Goal: Task Accomplishment & Management: Manage account settings

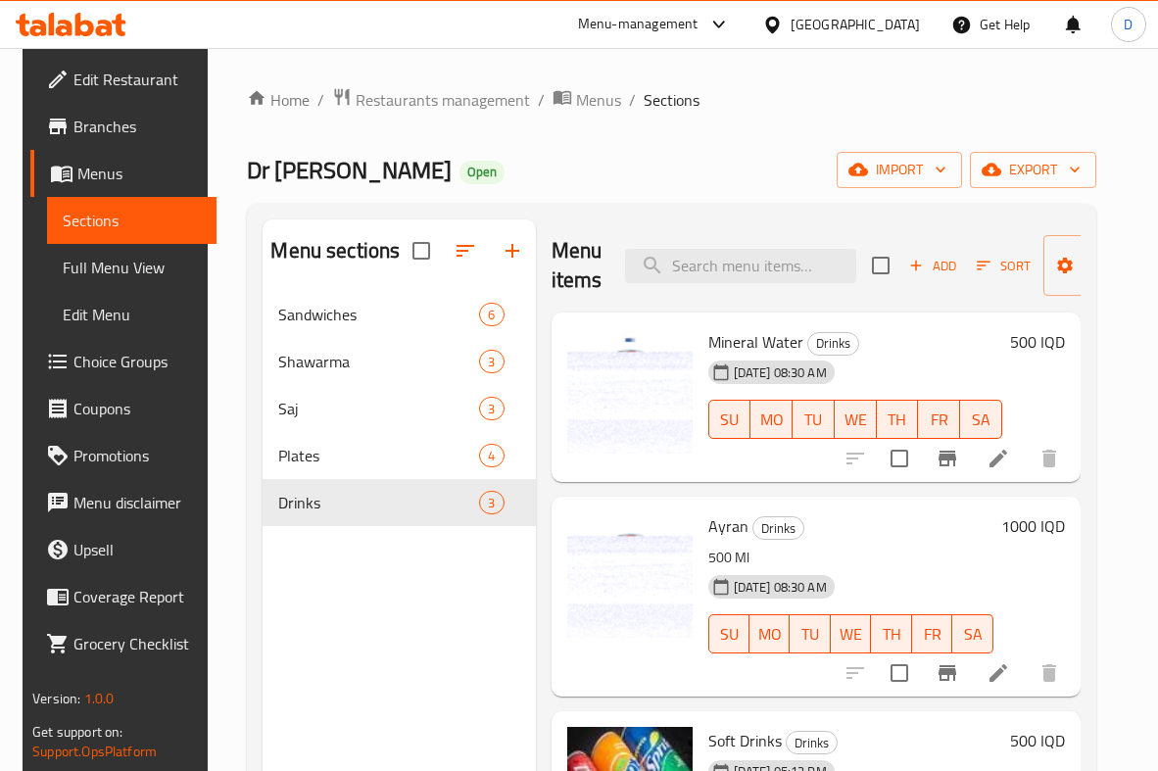
scroll to position [176, 0]
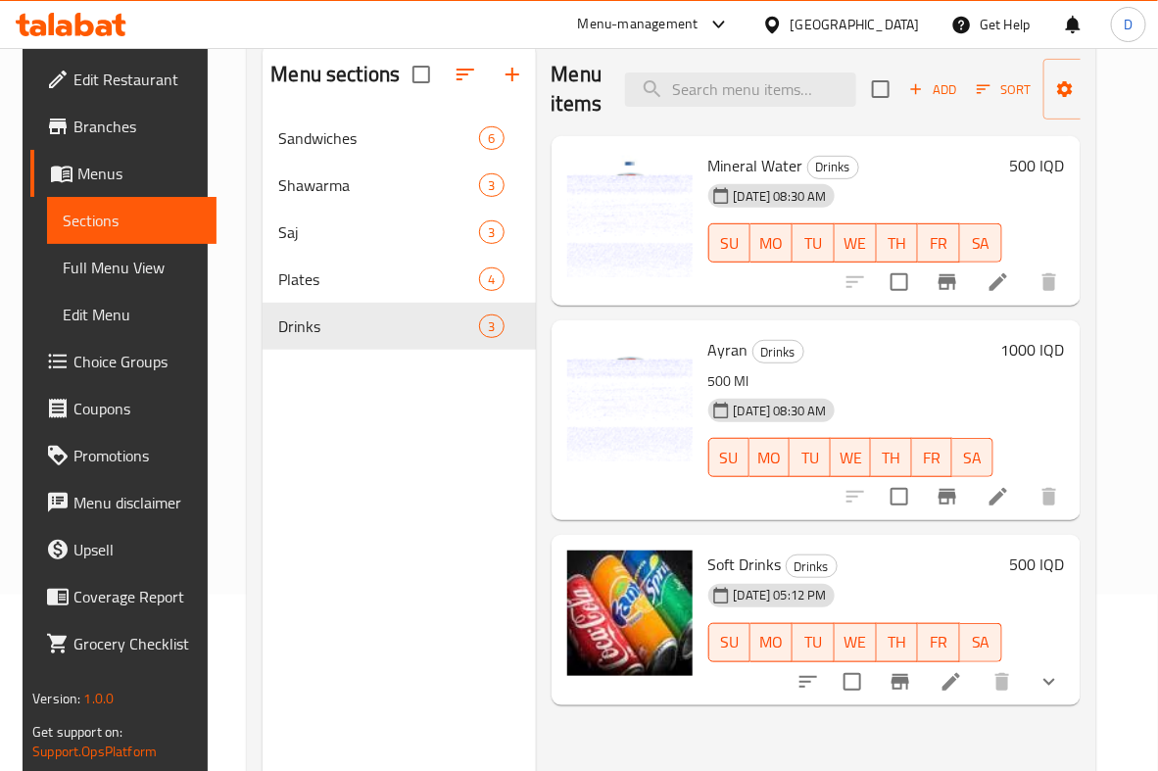
click at [891, 391] on div "[DATE] 08:30 AM SU MO TU WE TH FR SA" at bounding box center [851, 444] width 301 height 106
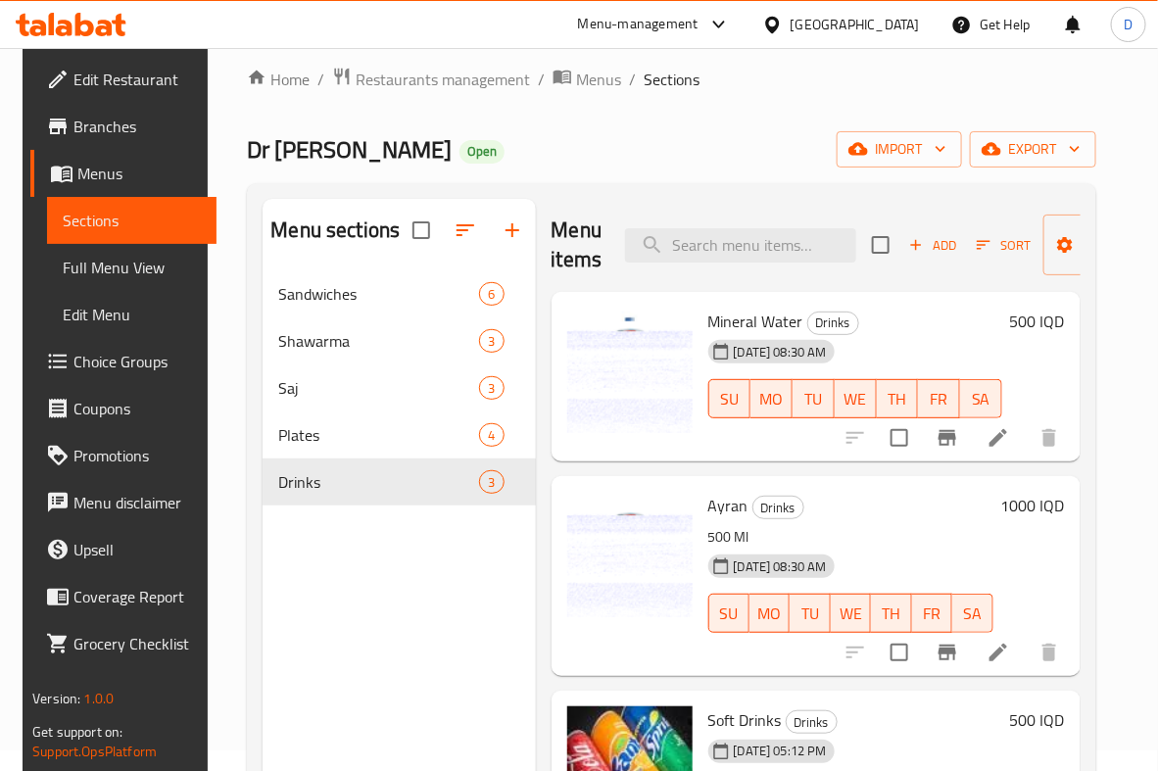
scroll to position [20, 0]
click at [555, 81] on icon "breadcrumb" at bounding box center [563, 78] width 20 height 20
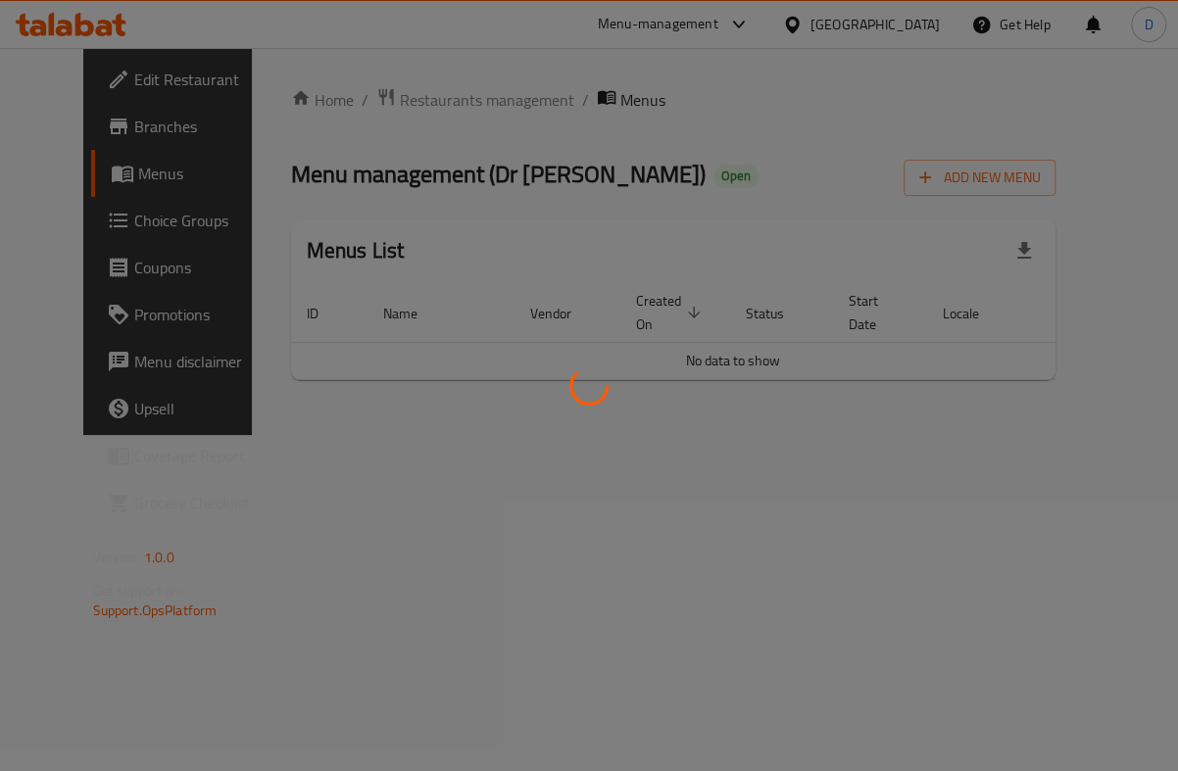
click at [367, 105] on div at bounding box center [589, 385] width 1178 height 771
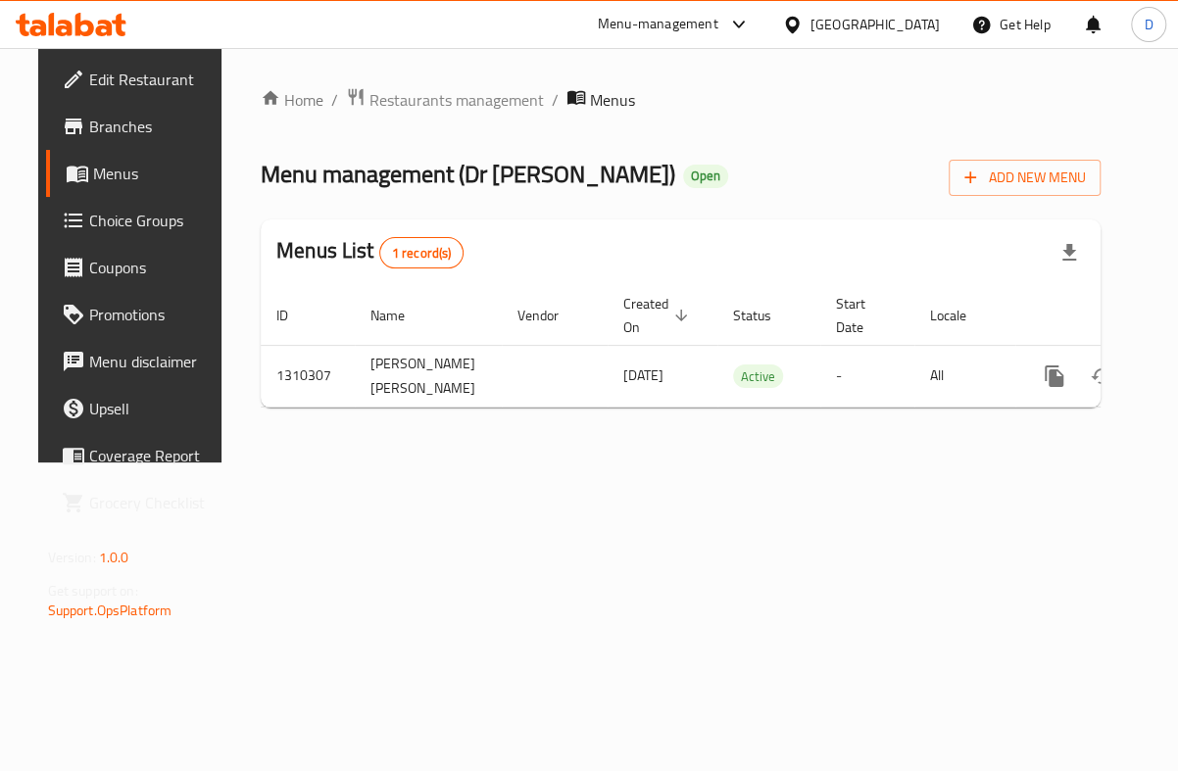
click at [369, 105] on span "Restaurants management" at bounding box center [456, 100] width 174 height 24
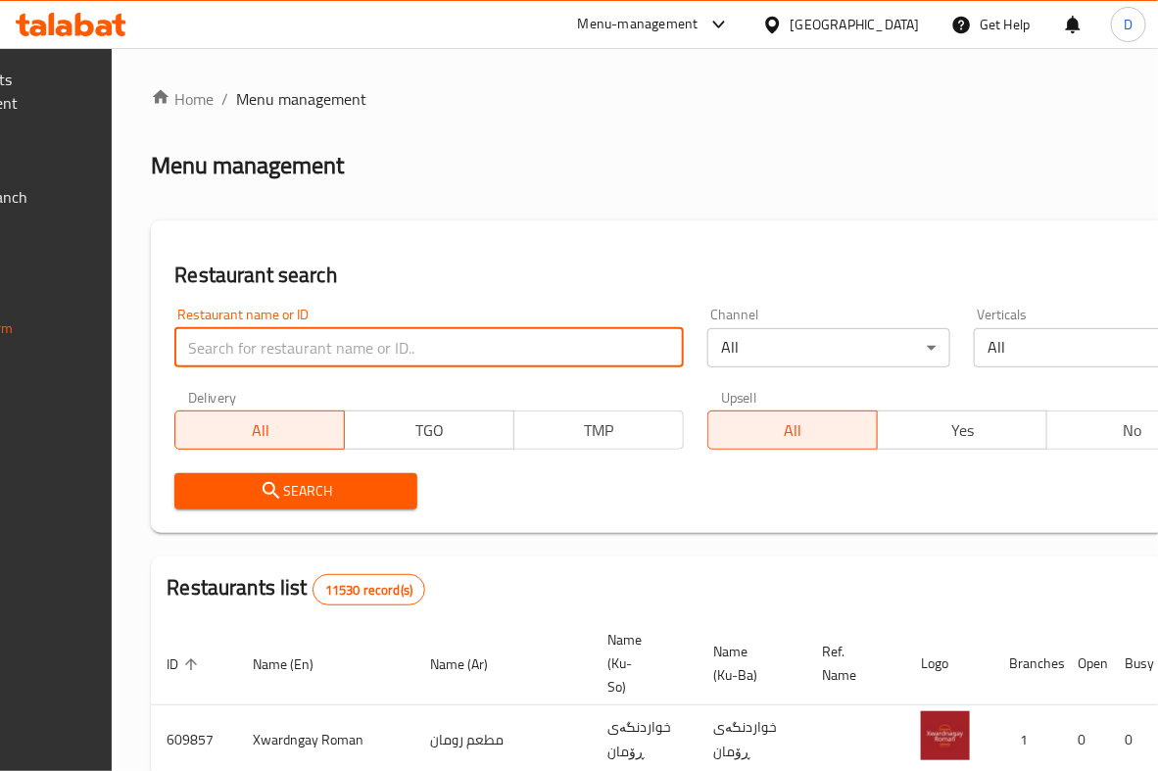
click at [390, 338] on input "search" at bounding box center [429, 347] width 510 height 39
click at [390, 338] on input "gas" at bounding box center [429, 347] width 510 height 39
click at [470, 352] on input "gas" at bounding box center [429, 347] width 510 height 39
type input "gas mashalla"
click button "Search" at bounding box center [295, 491] width 243 height 36
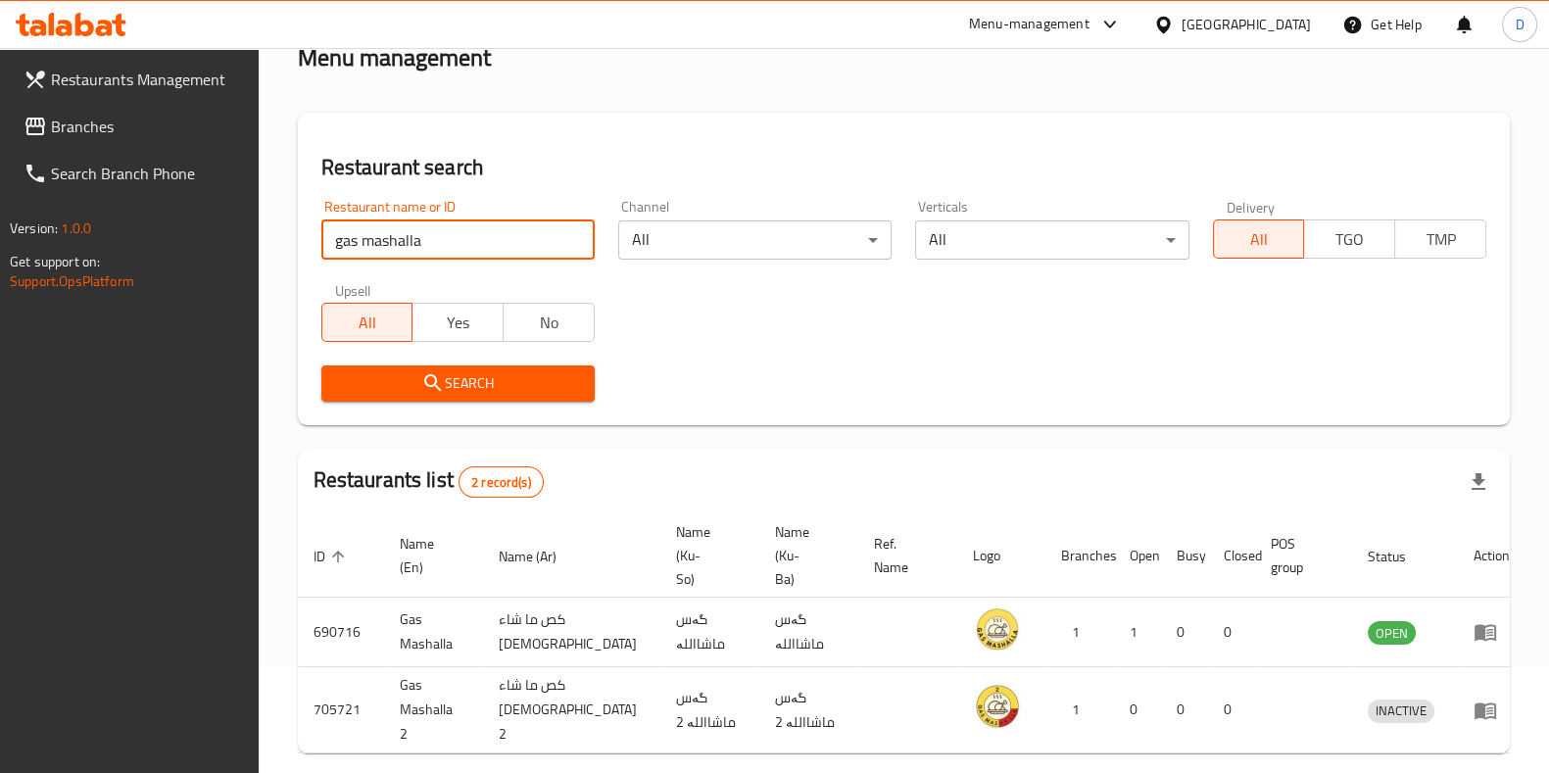
scroll to position [154, 0]
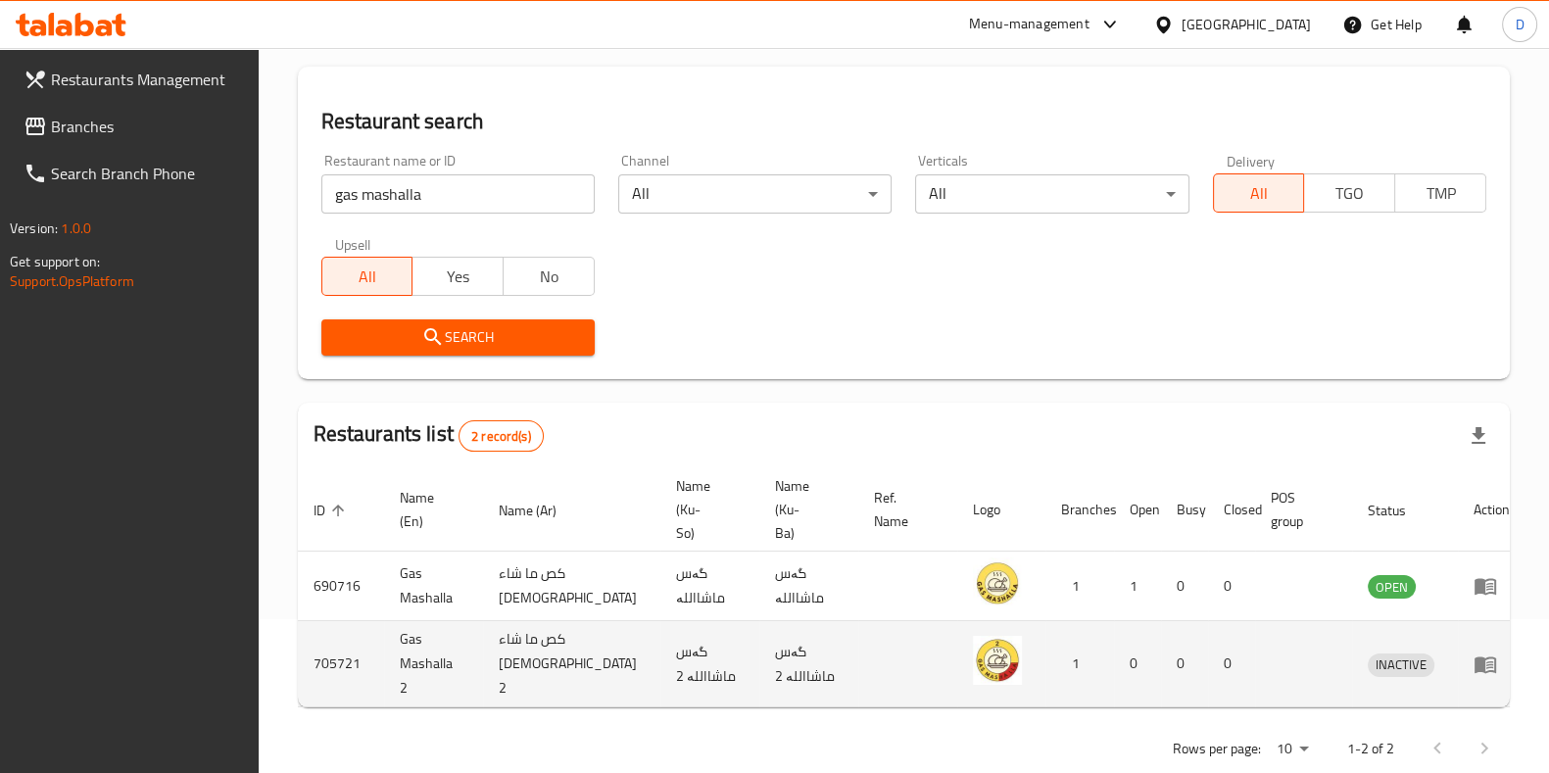
click at [1157, 626] on td "enhanced table" at bounding box center [1492, 664] width 68 height 86
click at [1157, 657] on icon "enhanced table" at bounding box center [1486, 665] width 22 height 17
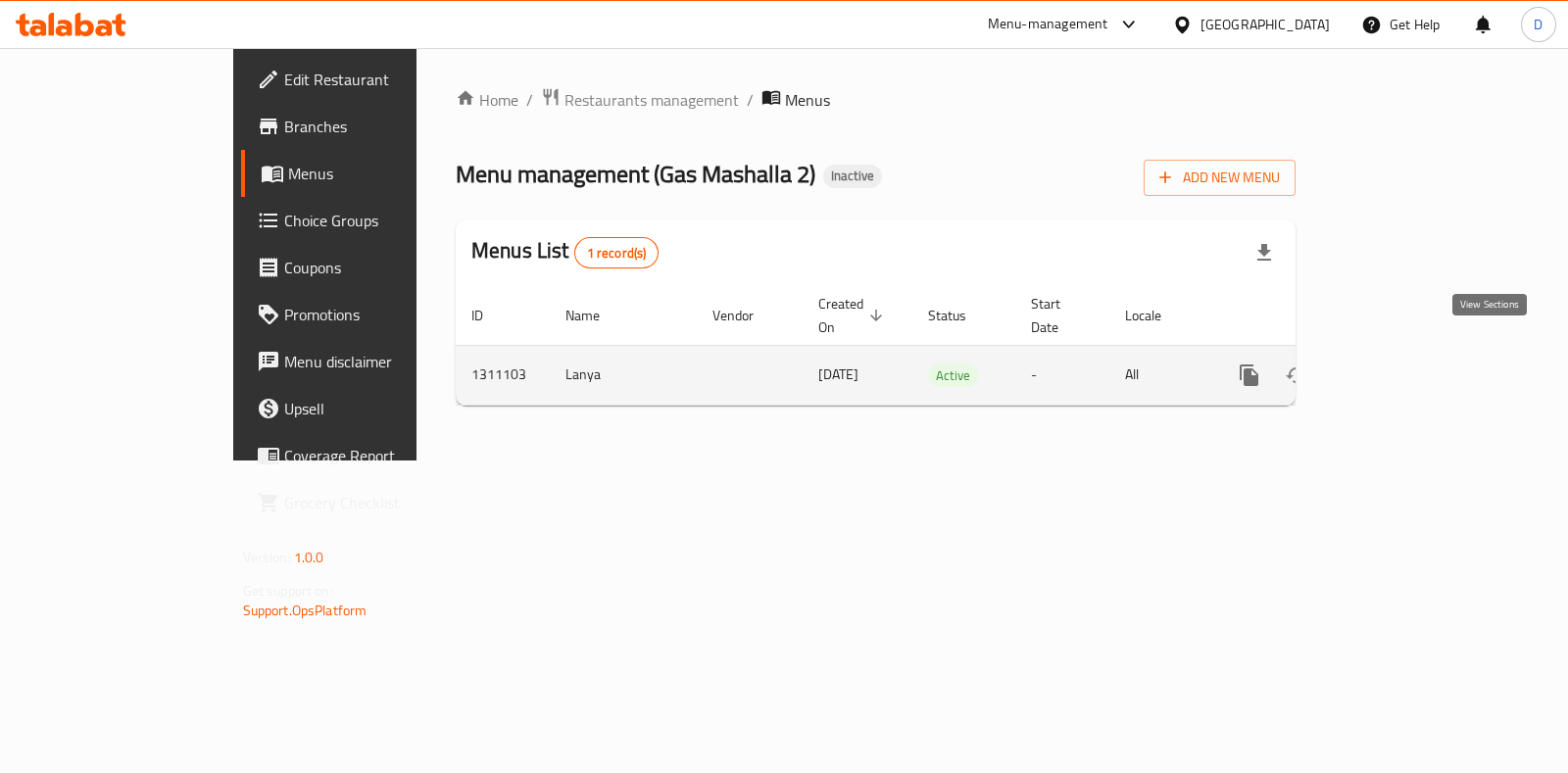
click at [1157, 364] on icon "enhanced table" at bounding box center [1391, 376] width 24 height 24
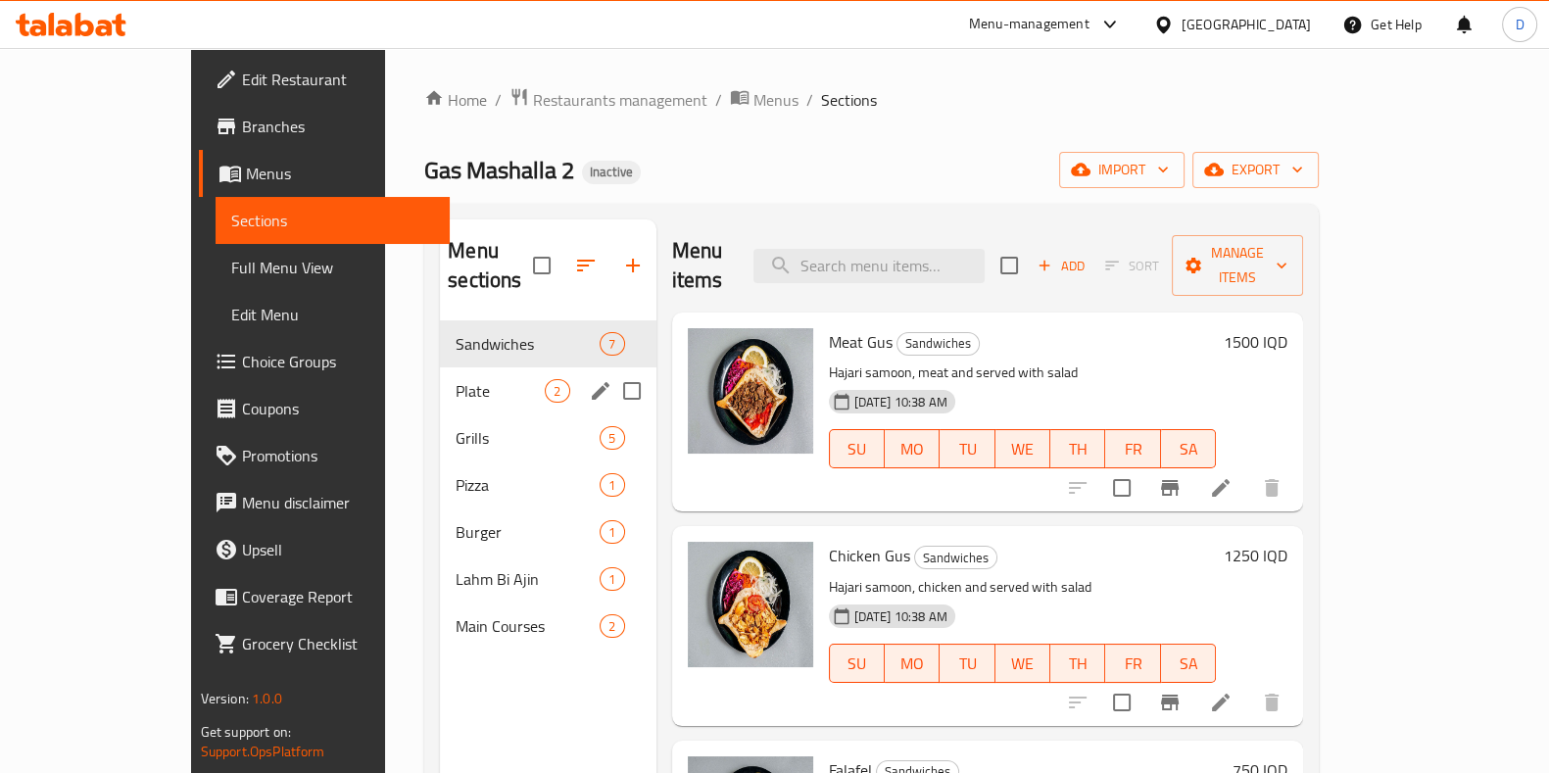
click at [440, 367] on div "Plate 2" at bounding box center [548, 390] width 216 height 47
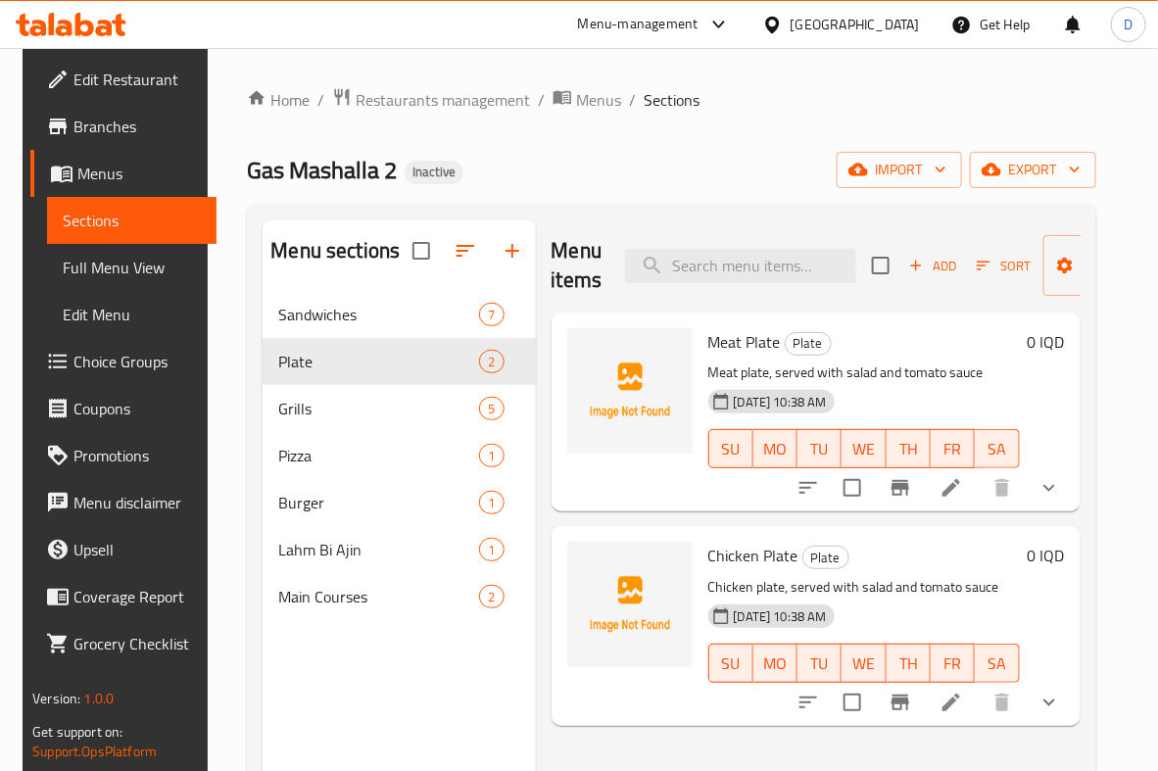
click at [417, 155] on h2 "Gas Mashalla 2 Inactive" at bounding box center [355, 170] width 217 height 31
click at [438, 100] on span "Restaurants management" at bounding box center [443, 100] width 174 height 24
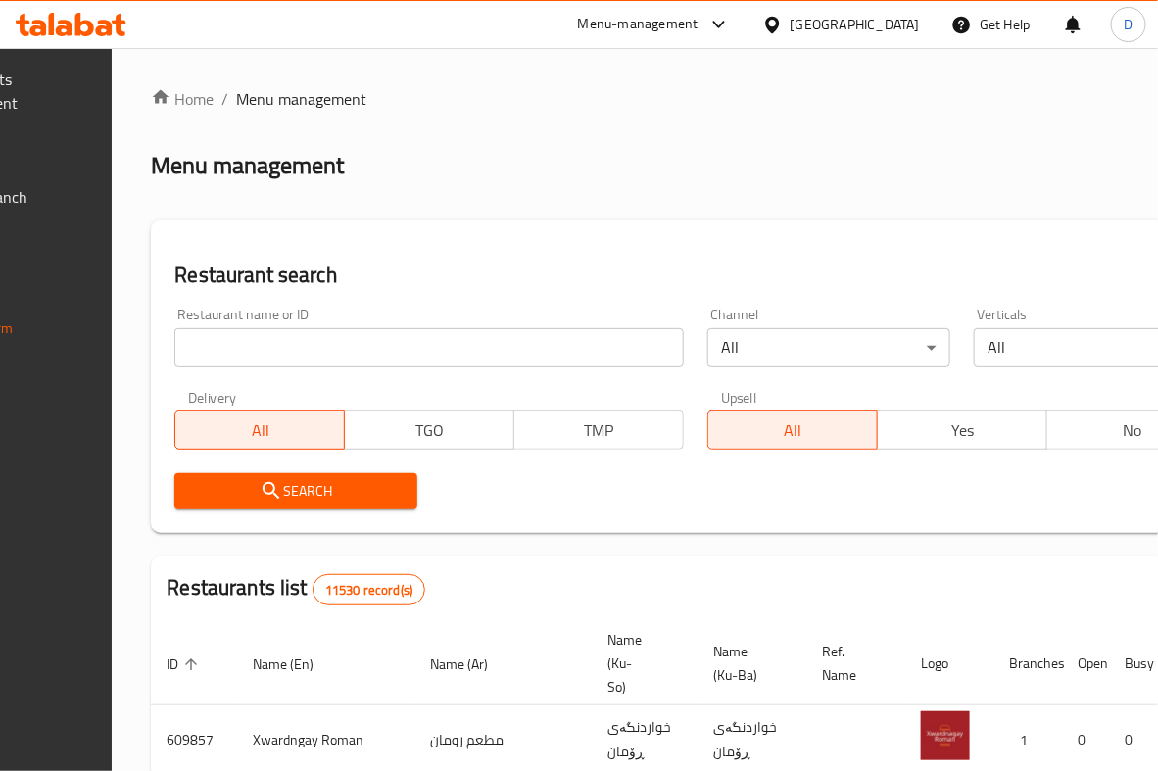
click at [495, 367] on div "Restaurant name or ID Restaurant name or ID" at bounding box center [429, 337] width 533 height 83
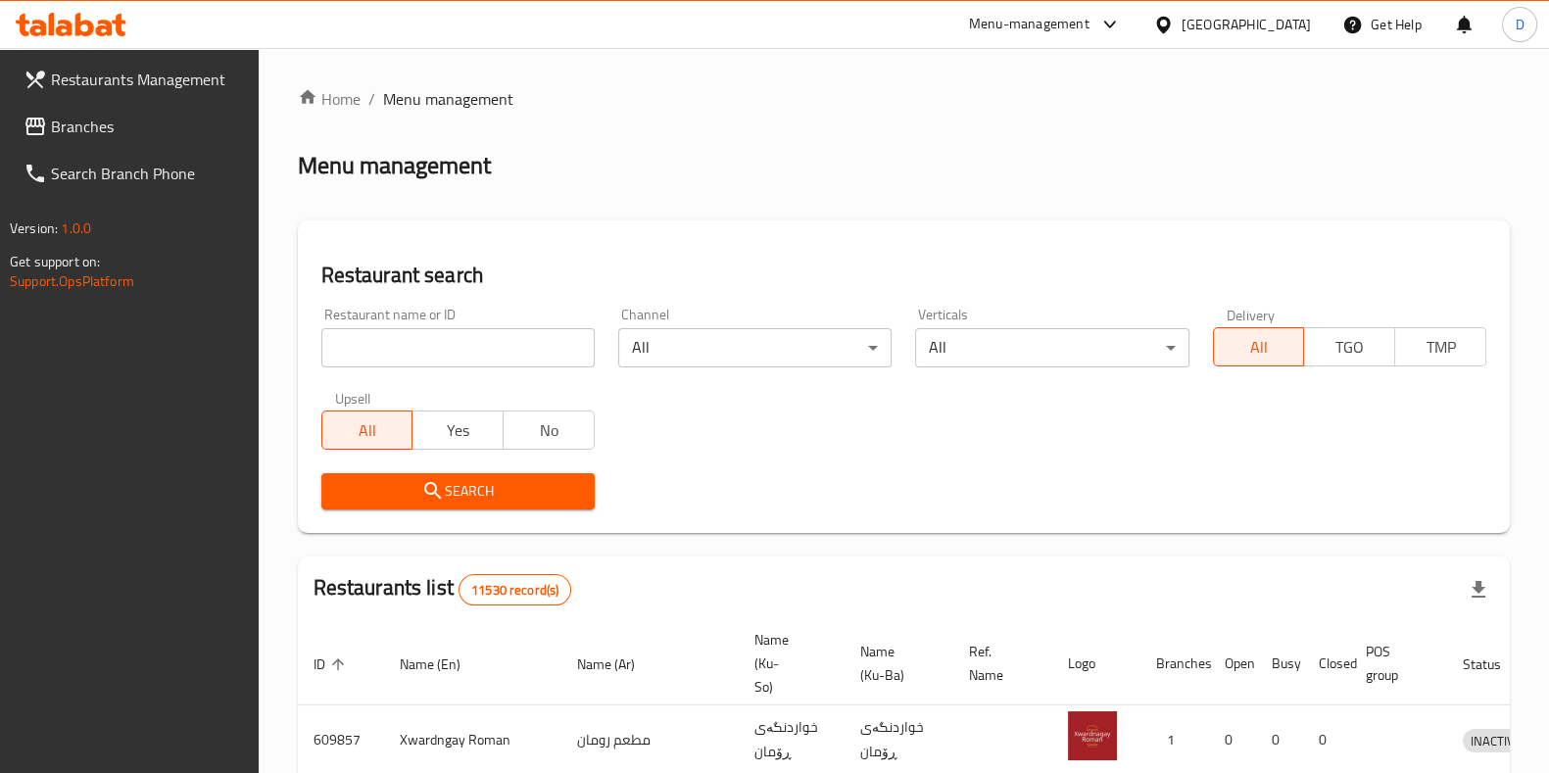
click at [528, 351] on input "search" at bounding box center [457, 347] width 273 height 39
type input "gas mashallA"
click button "Search" at bounding box center [457, 491] width 273 height 36
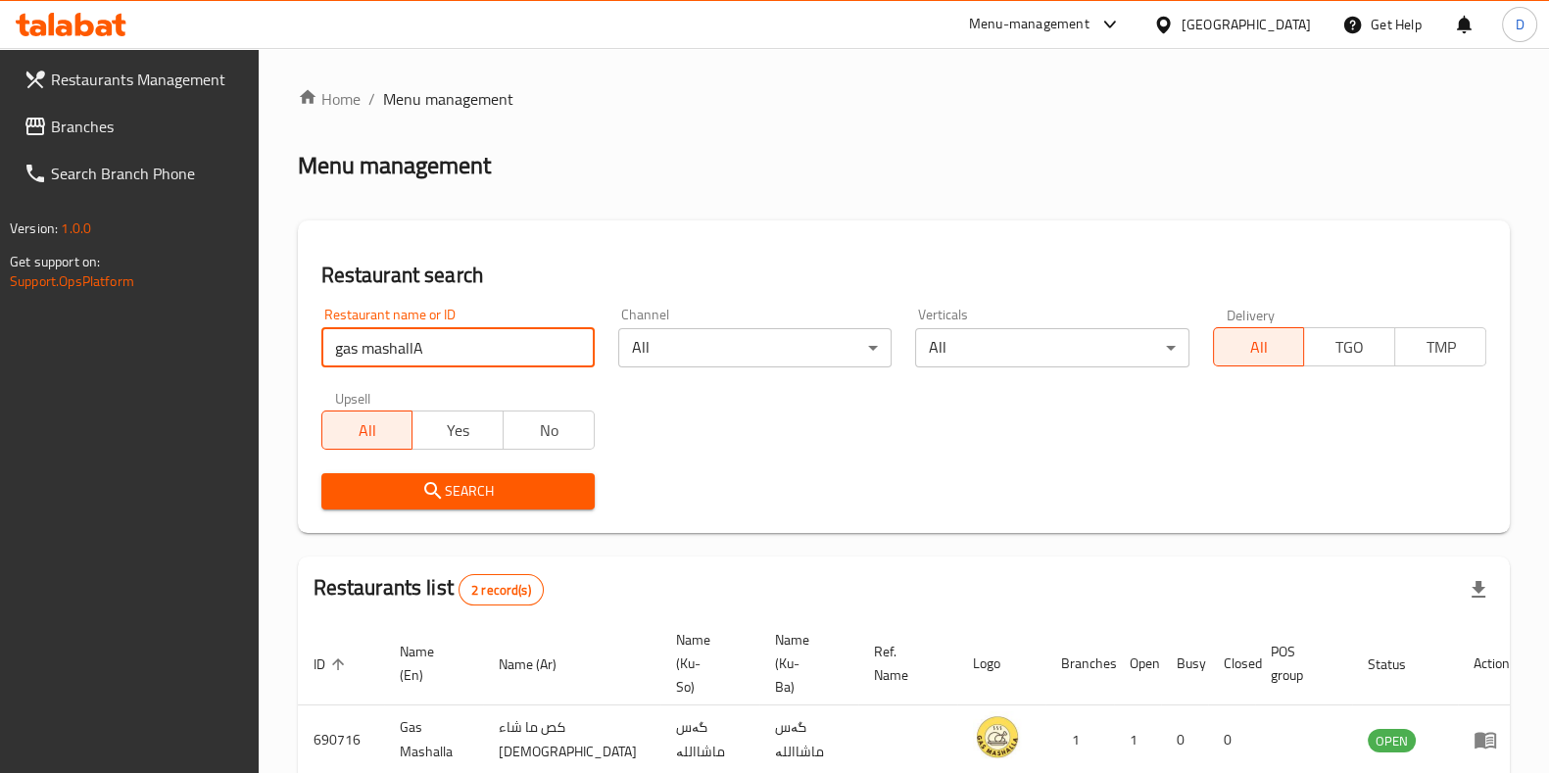
scroll to position [154, 0]
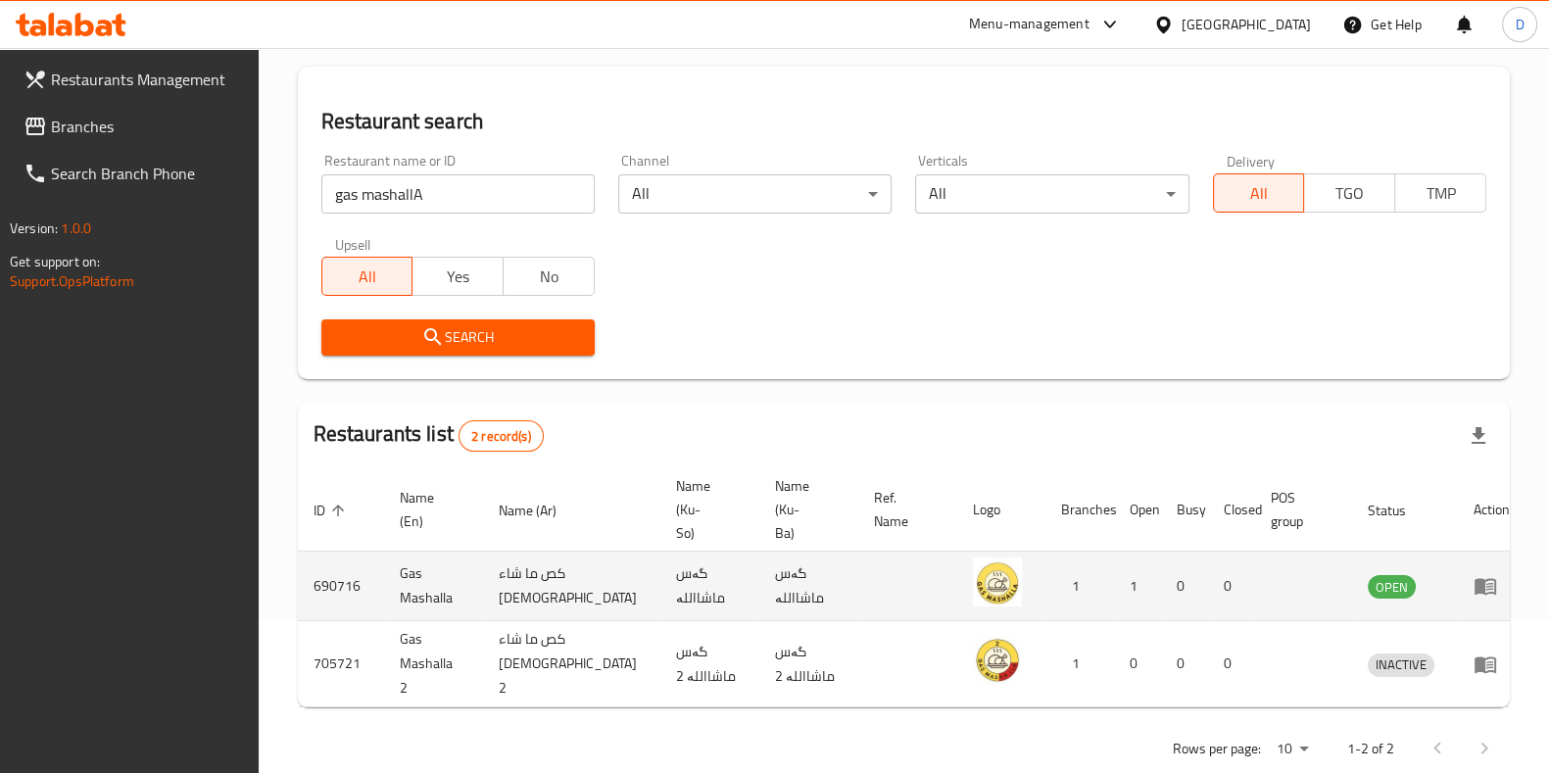
click at [1157, 579] on icon "enhanced table" at bounding box center [1486, 587] width 22 height 17
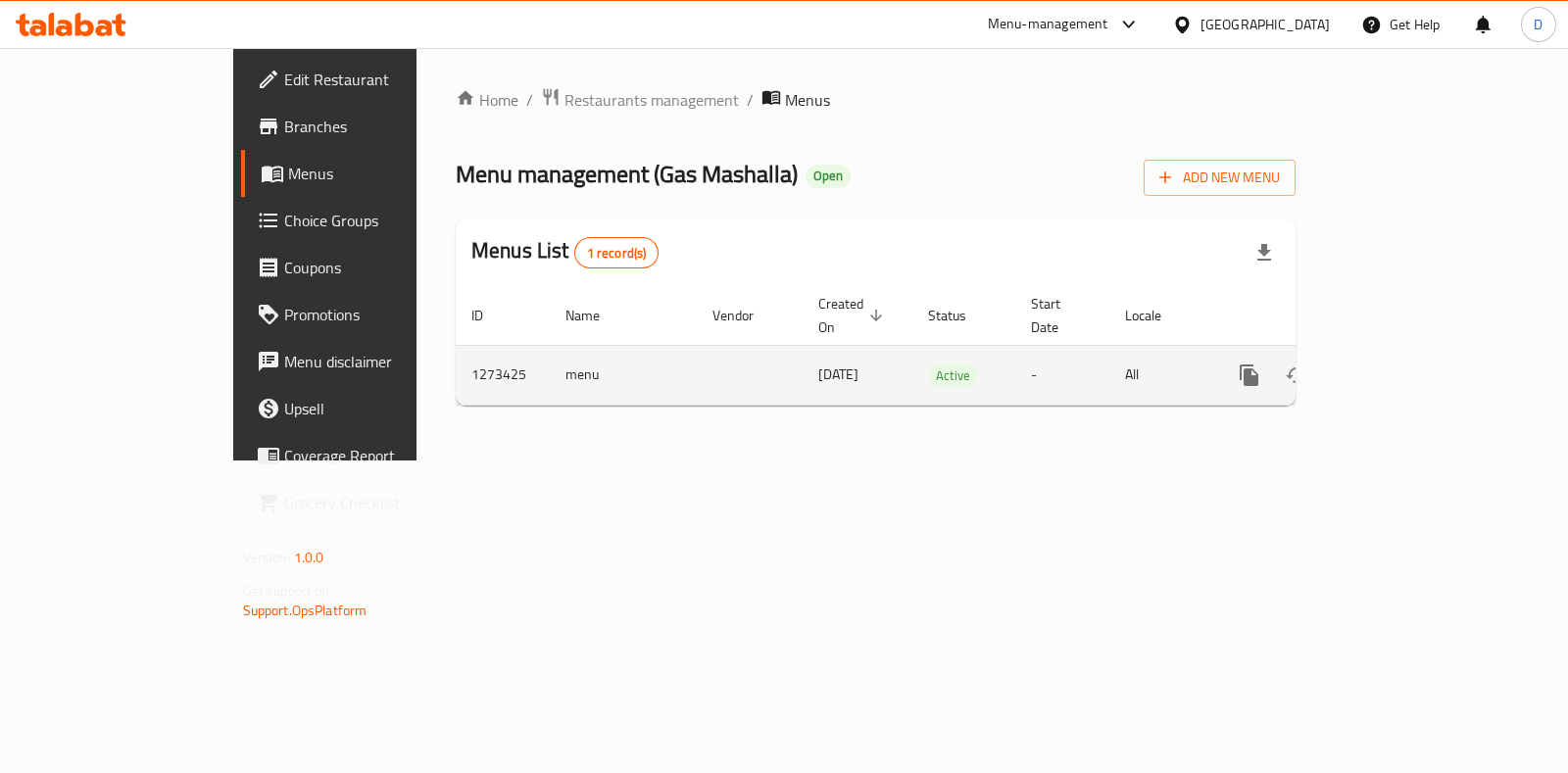
click at [1157, 364] on icon "enhanced table" at bounding box center [1391, 376] width 24 height 24
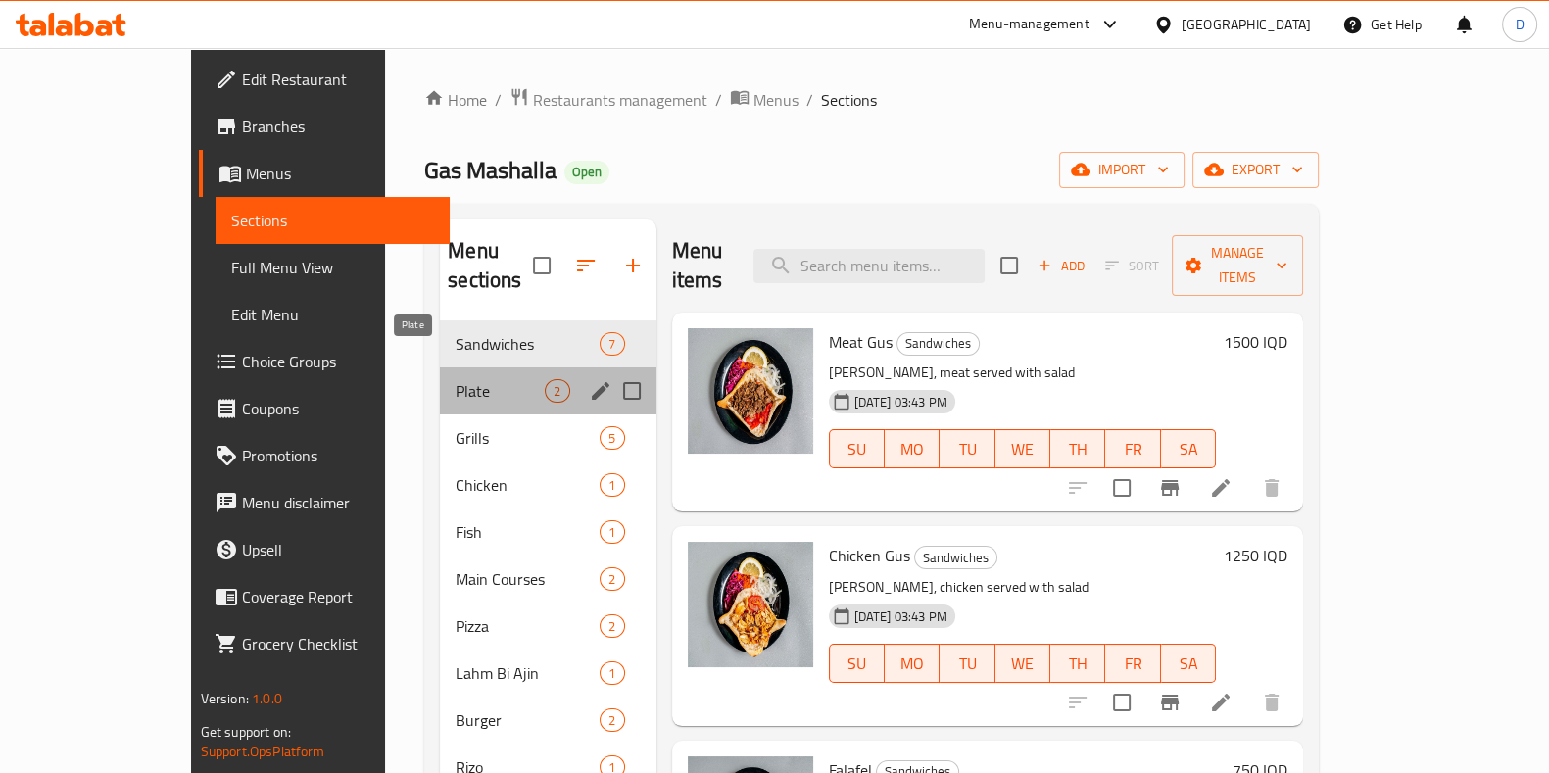
click at [456, 379] on span "Plate" at bounding box center [500, 391] width 89 height 24
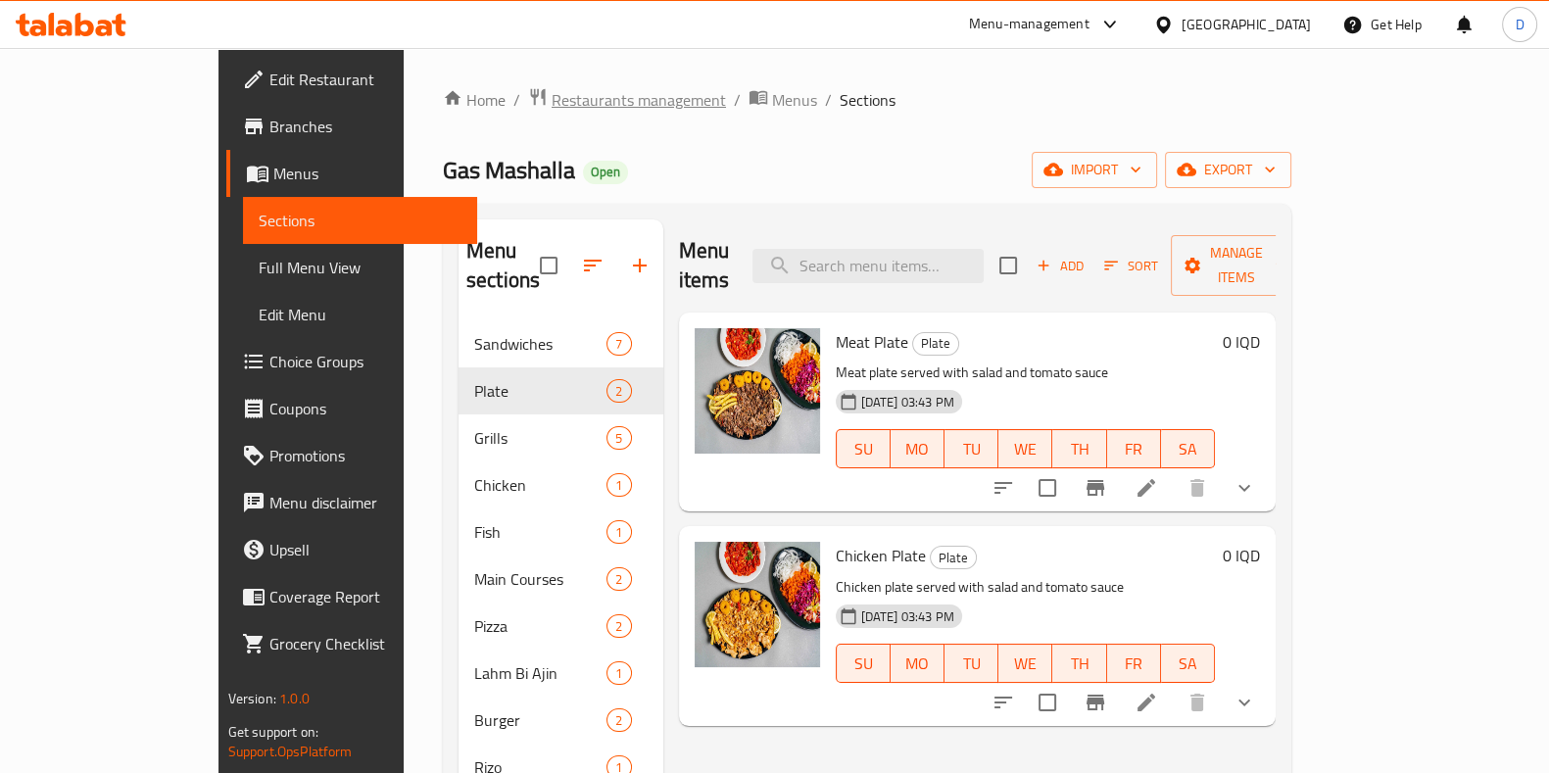
click at [552, 90] on span "Restaurants management" at bounding box center [639, 100] width 174 height 24
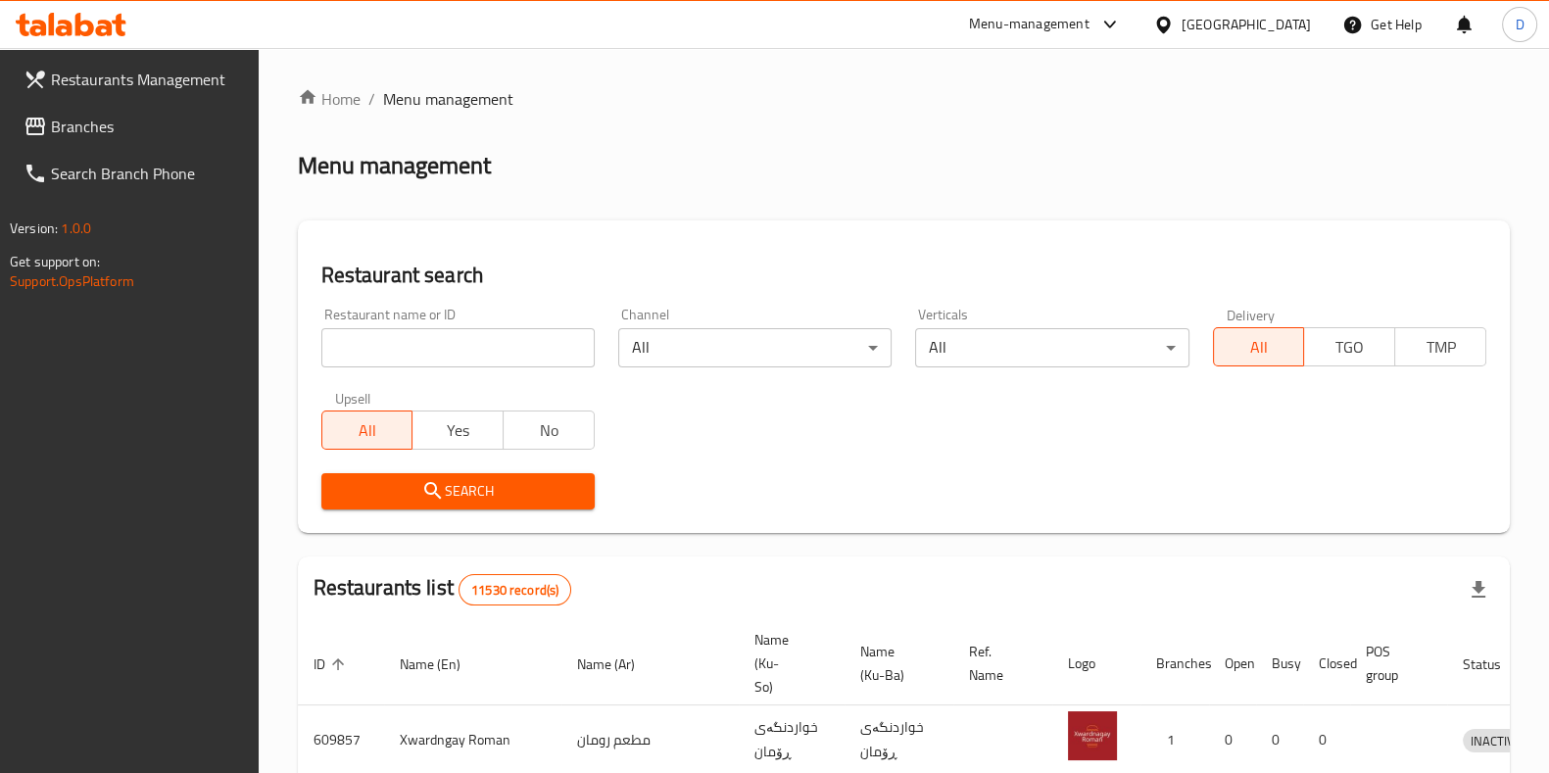
click at [536, 356] on input "search" at bounding box center [457, 347] width 273 height 39
type input "GAS MASHALLA"
click button "Search" at bounding box center [457, 491] width 273 height 36
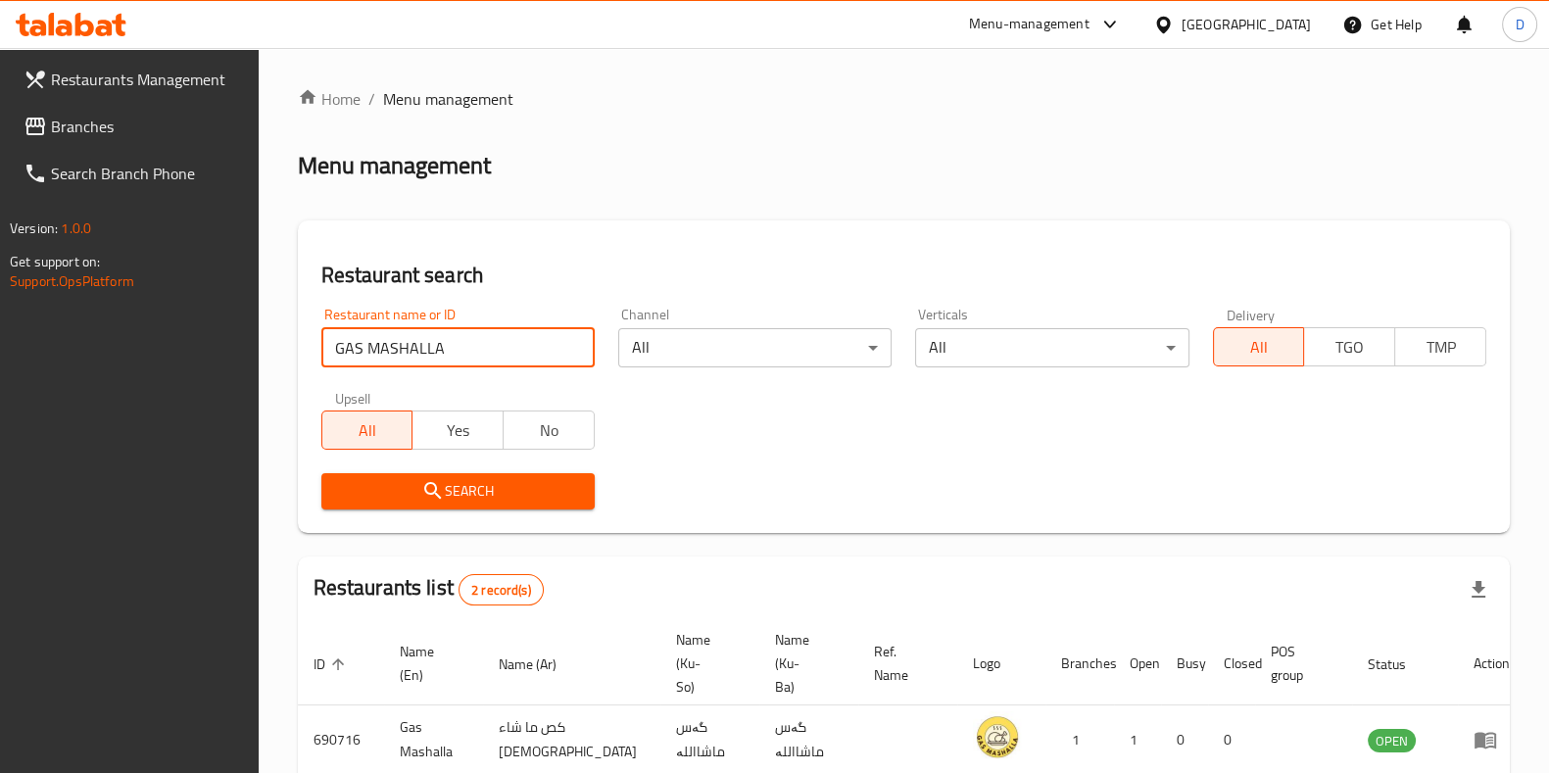
scroll to position [154, 0]
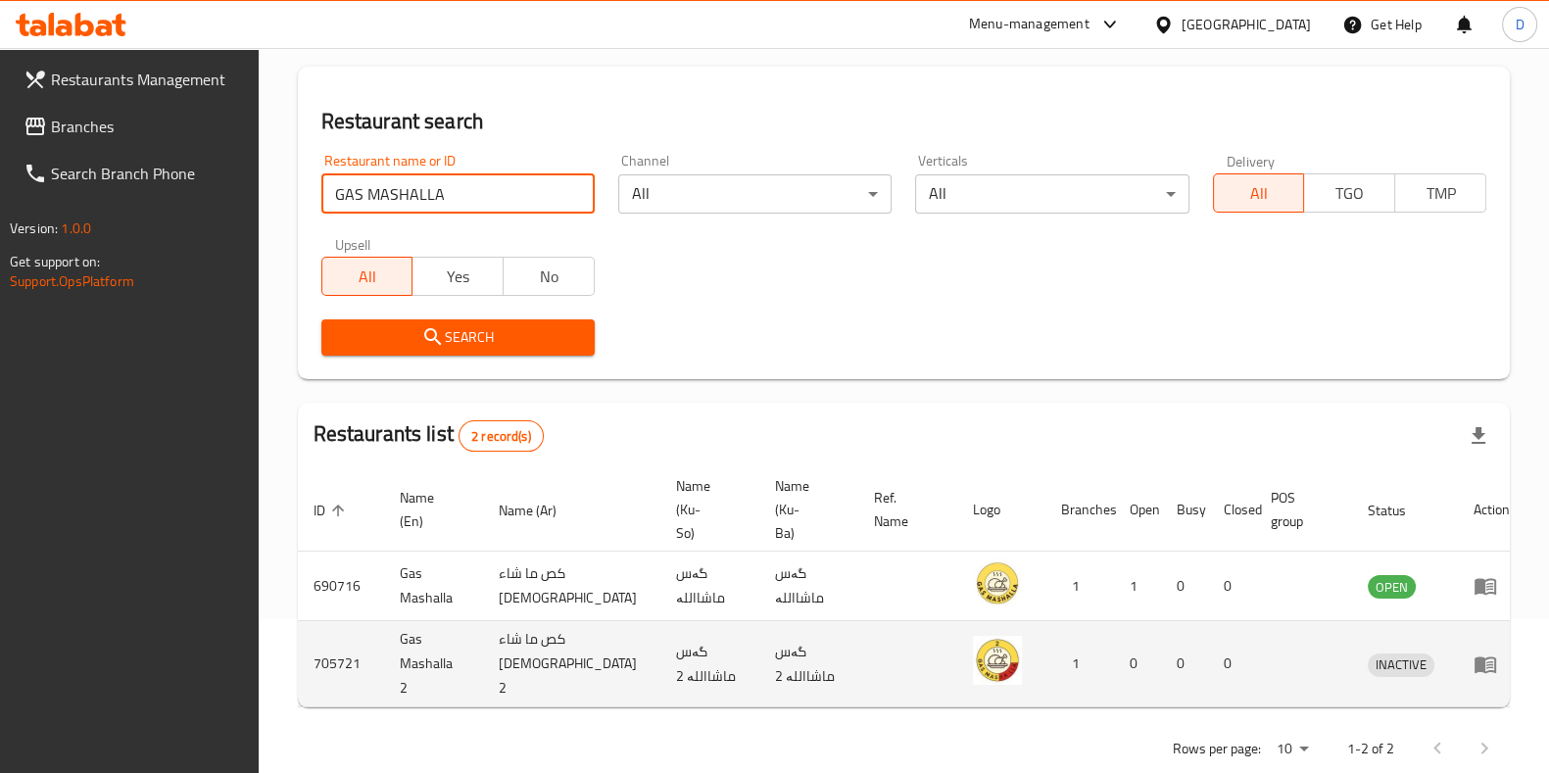
click at [1157, 653] on icon "enhanced table" at bounding box center [1486, 665] width 24 height 24
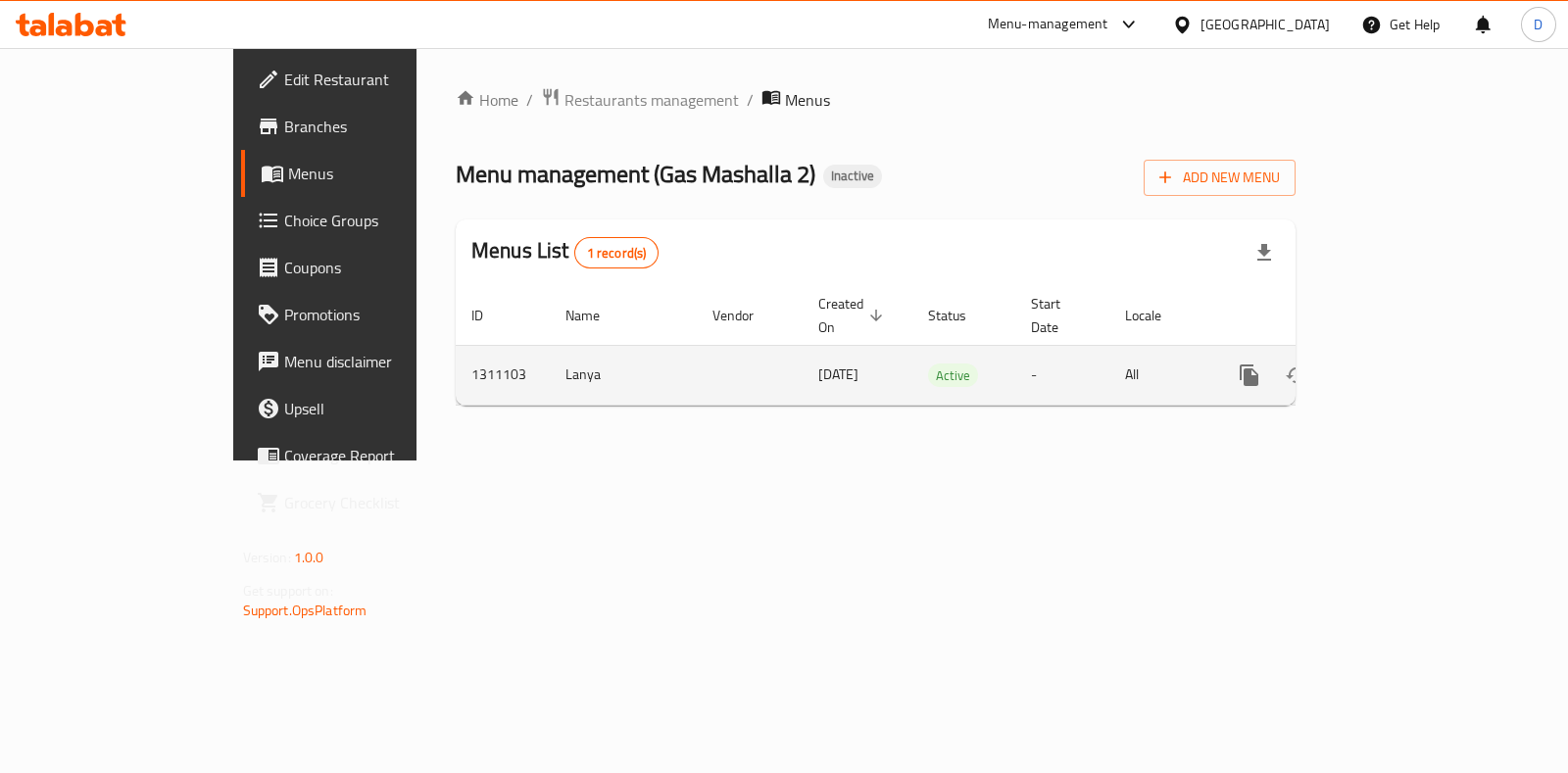
click at [1157, 366] on link "enhanced table" at bounding box center [1390, 375] width 47 height 47
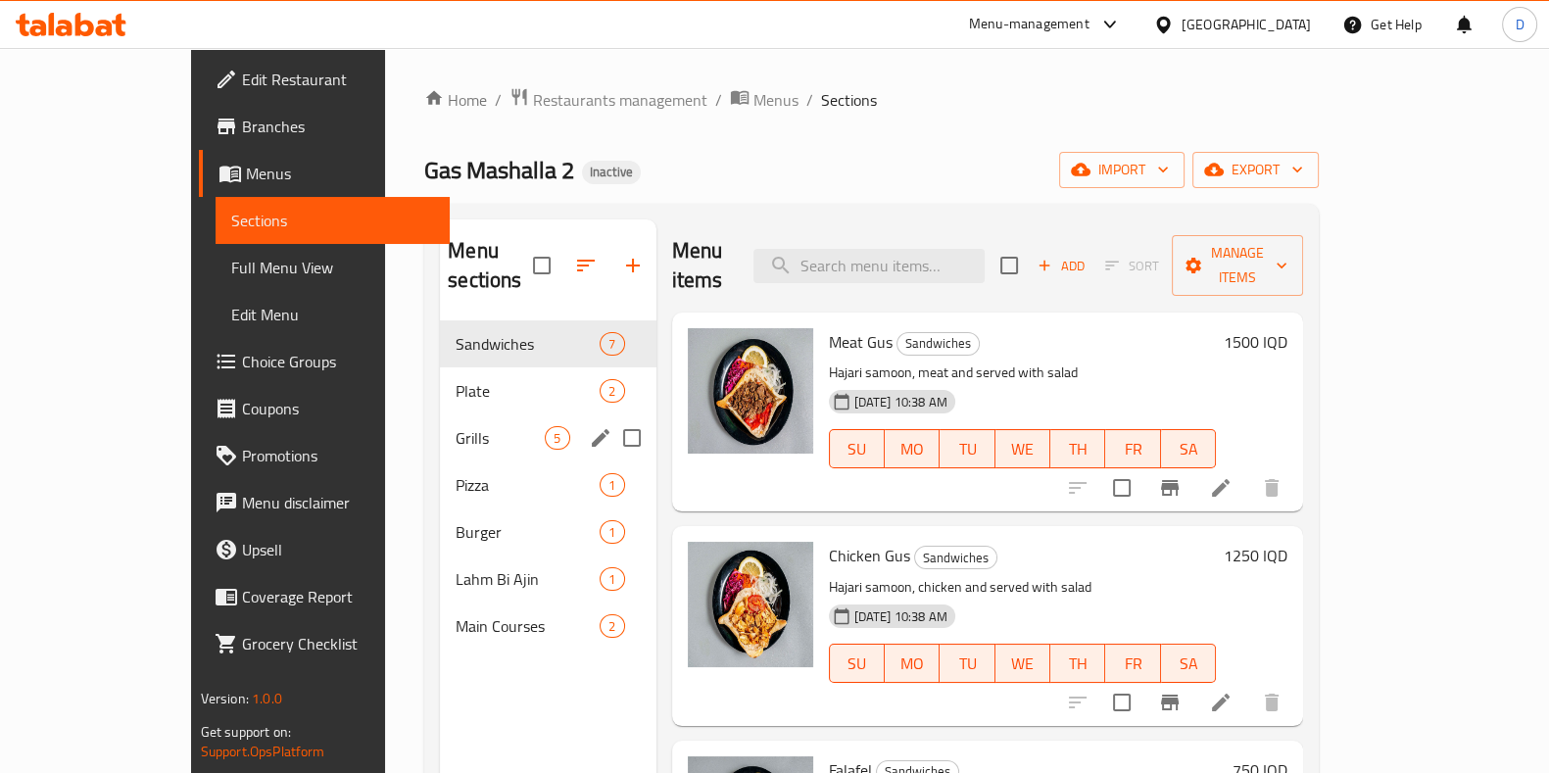
click at [456, 379] on span "Plate" at bounding box center [528, 391] width 144 height 24
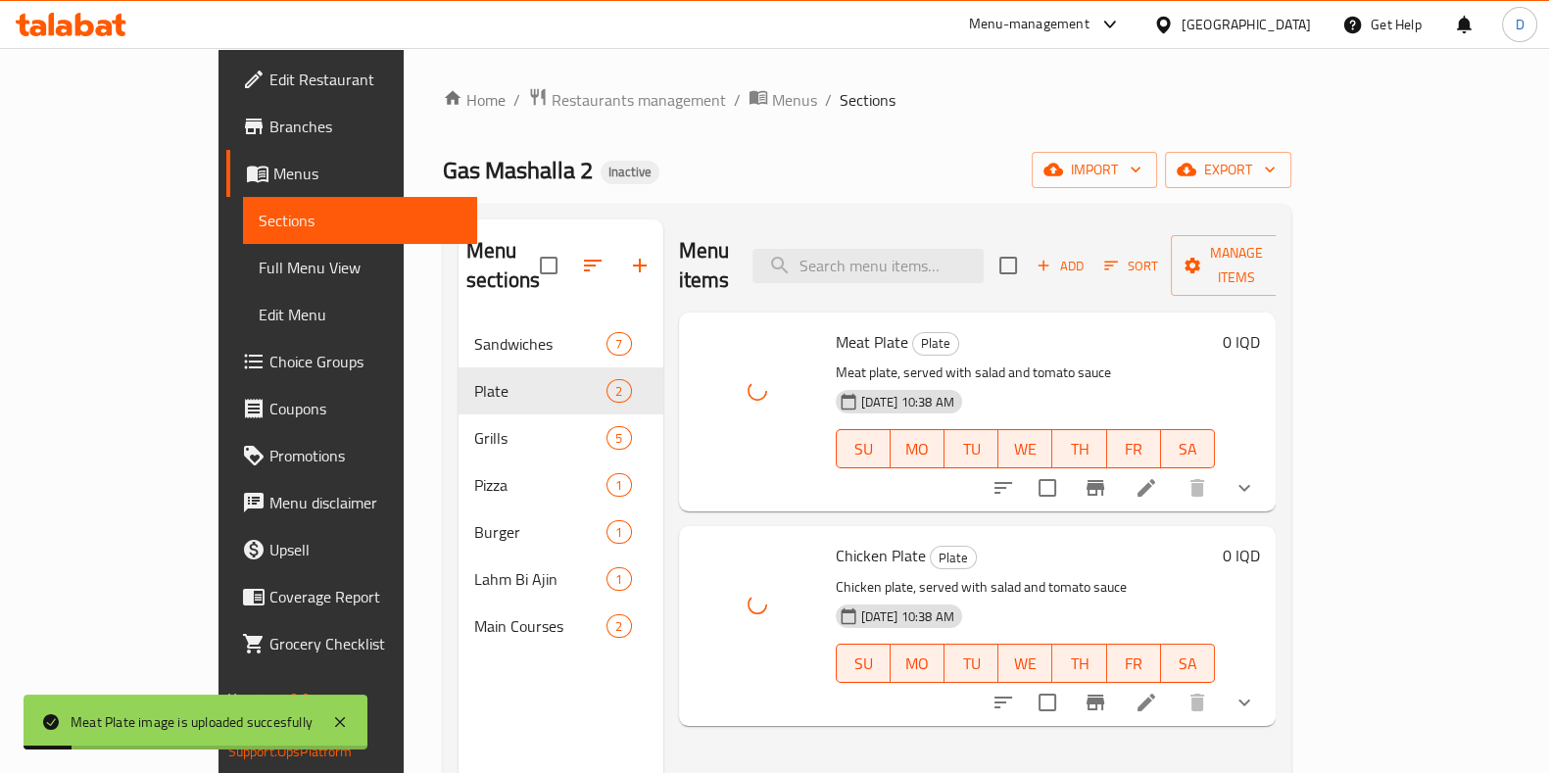
click at [796, 732] on div "Menu items Add Sort Manage items Meat Plate Plate Meat plate, served with salad…" at bounding box center [969, 605] width 613 height 773
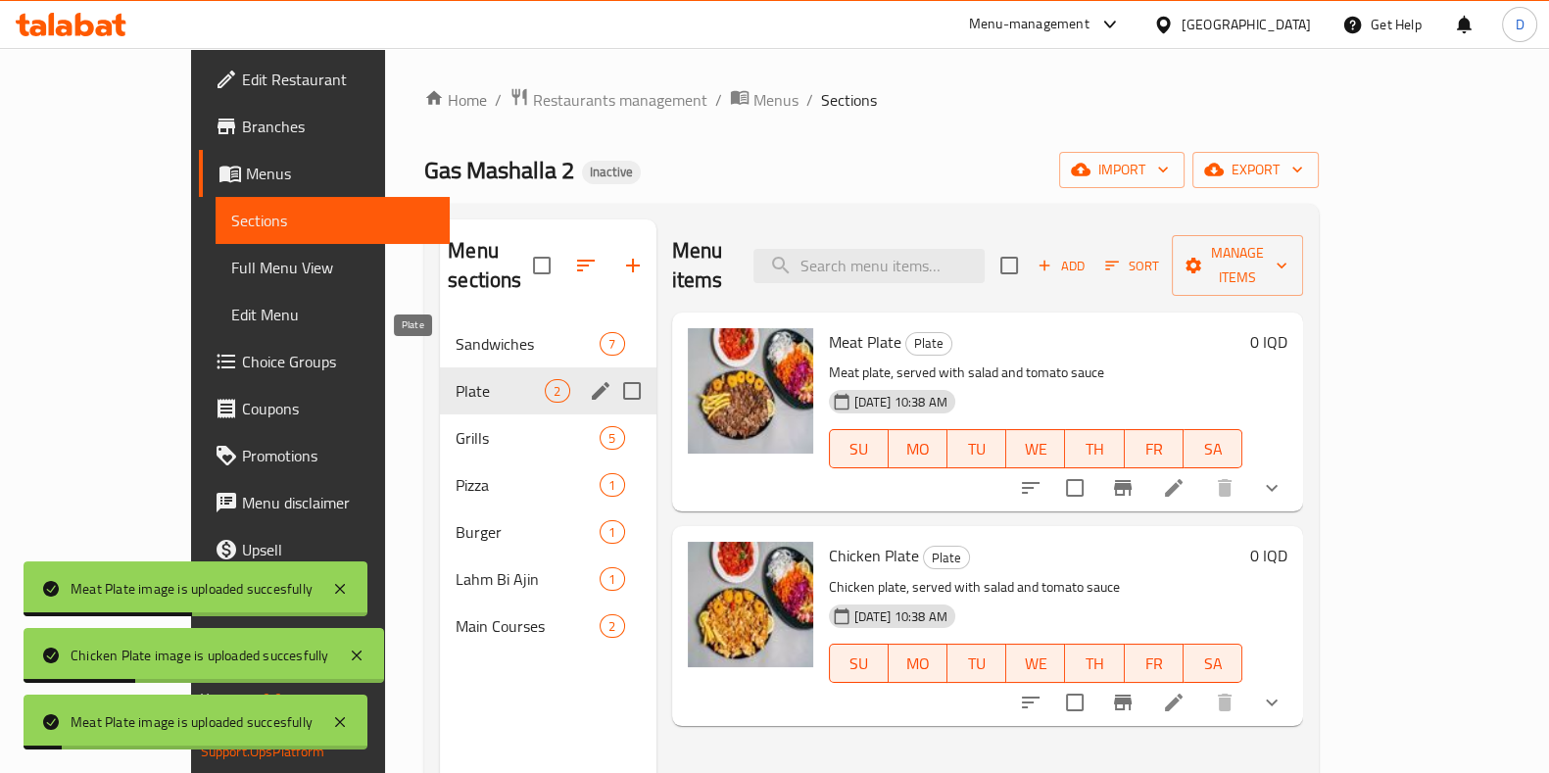
click at [456, 379] on span "Plate" at bounding box center [500, 391] width 89 height 24
click at [456, 332] on span "Sandwiches" at bounding box center [500, 344] width 89 height 24
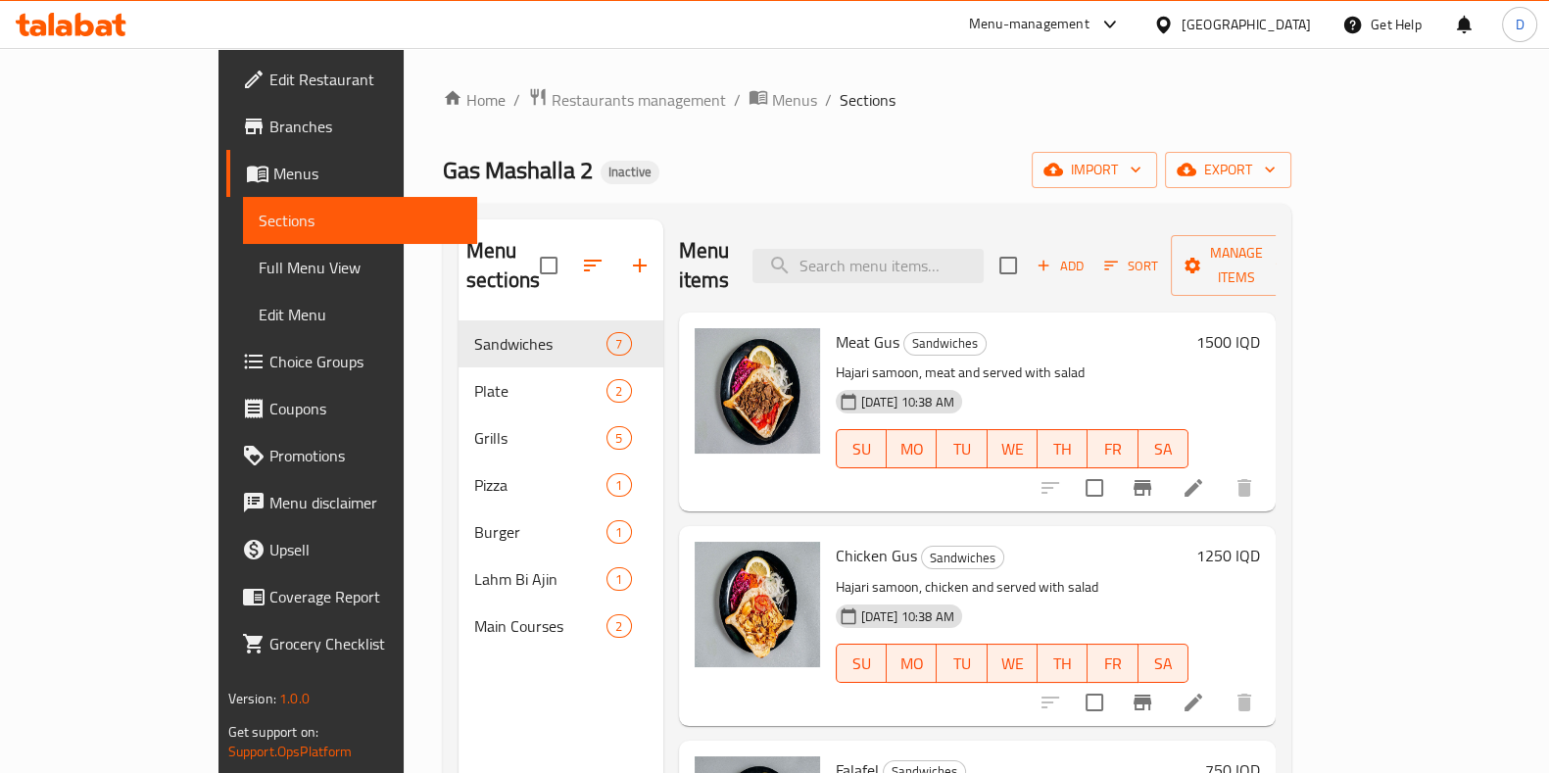
click at [1157, 201] on div "Home / Restaurants management / Menus / Sections Gas Mashalla 2 Inactive import…" at bounding box center [867, 547] width 849 height 921
drag, startPoint x: 503, startPoint y: 105, endPoint x: 488, endPoint y: 129, distance: 28.6
click at [552, 105] on span "Restaurants management" at bounding box center [639, 100] width 174 height 24
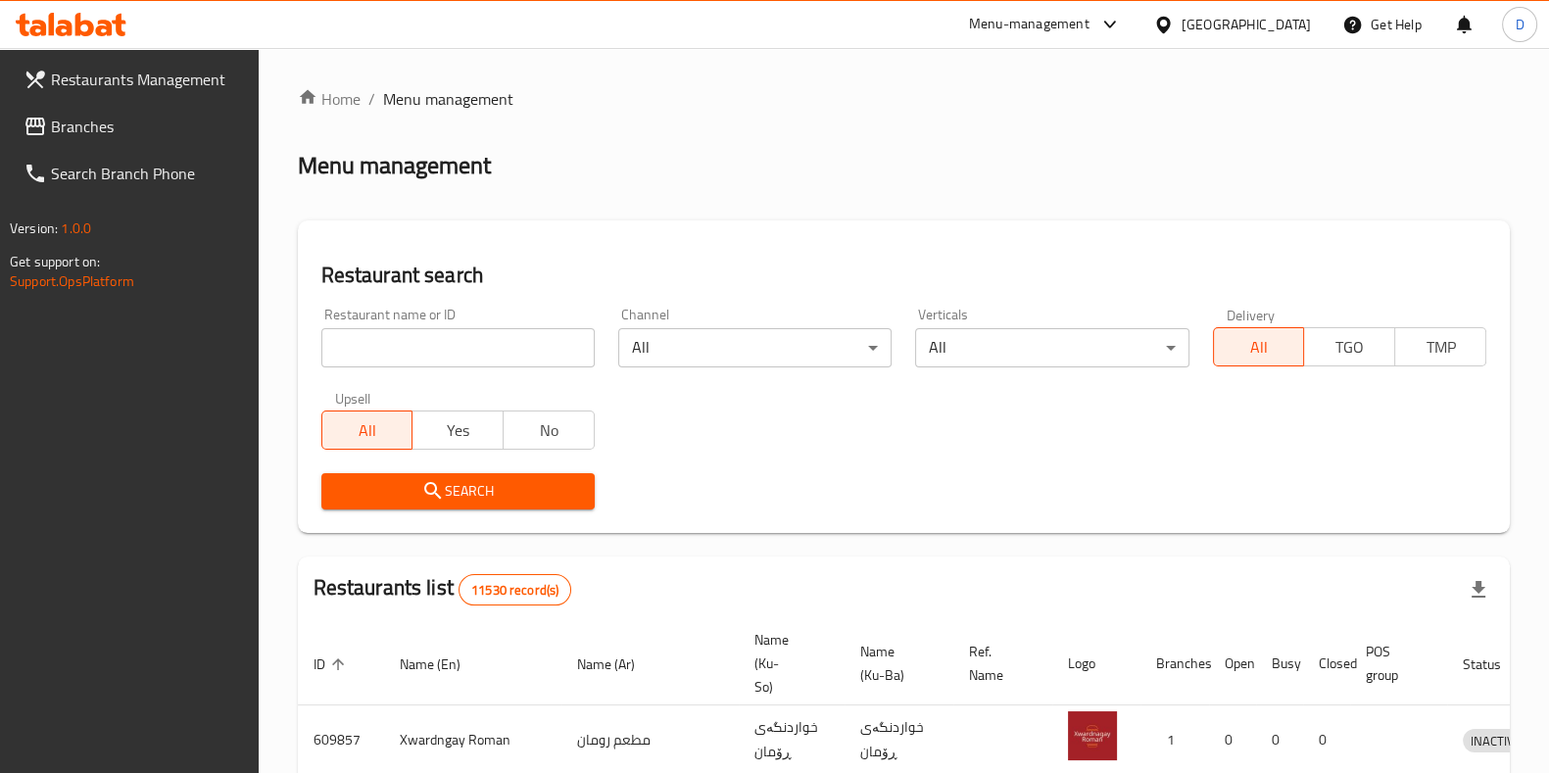
click at [508, 340] on input "search" at bounding box center [457, 347] width 273 height 39
type input "muhsin"
click button "Search" at bounding box center [457, 491] width 273 height 36
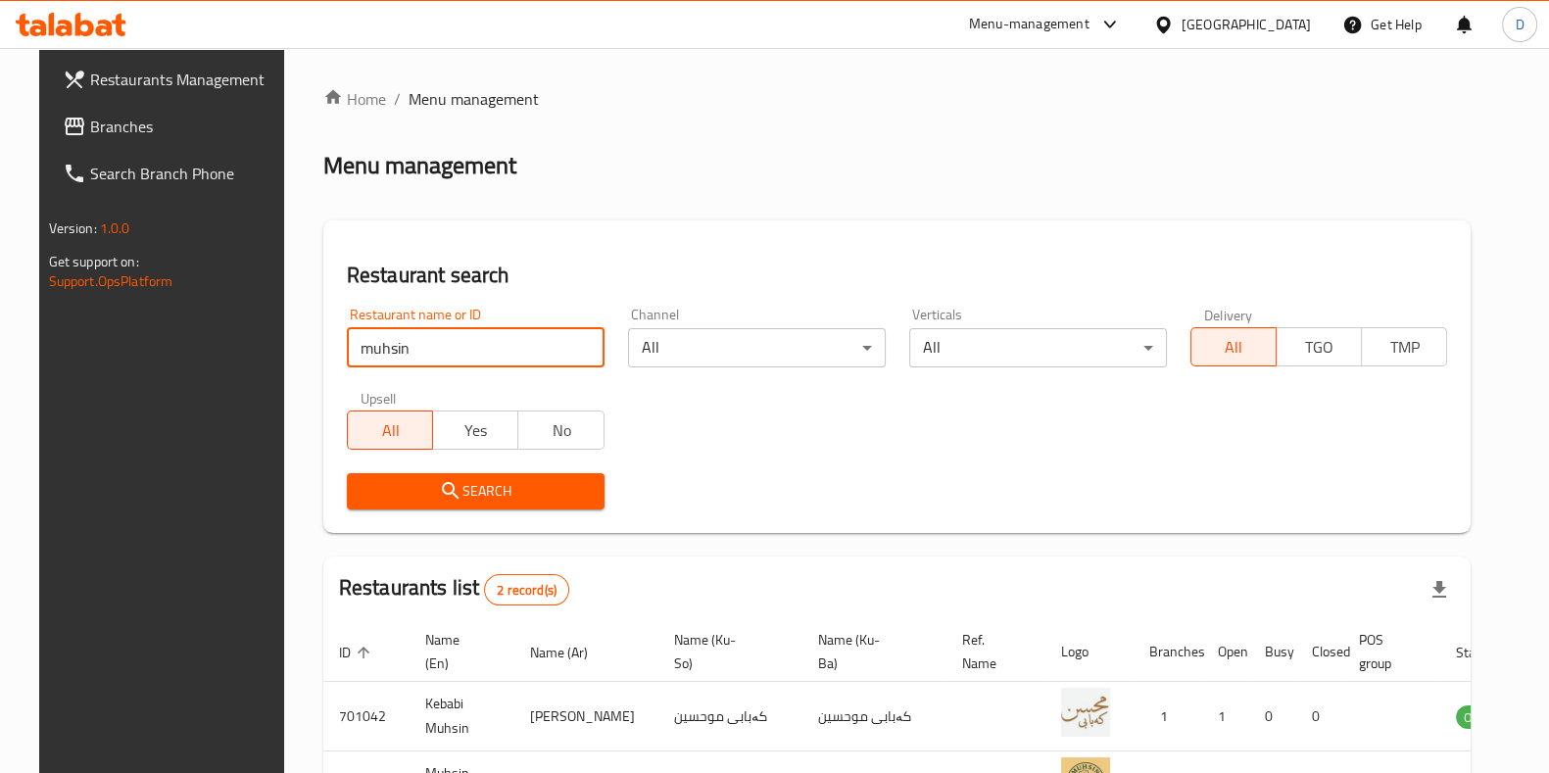
scroll to position [154, 0]
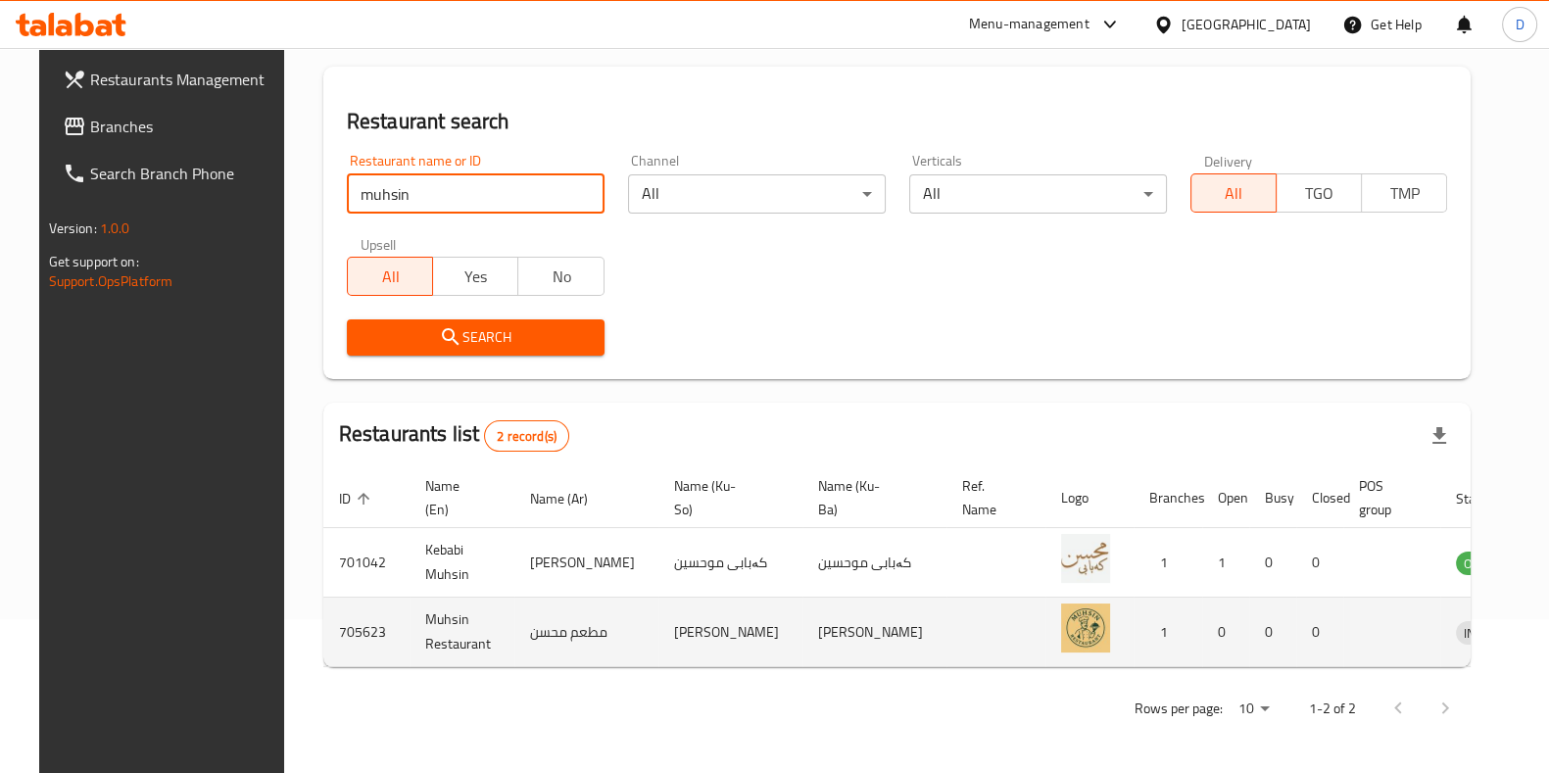
click at [1157, 623] on icon "enhanced table" at bounding box center [1574, 632] width 24 height 24
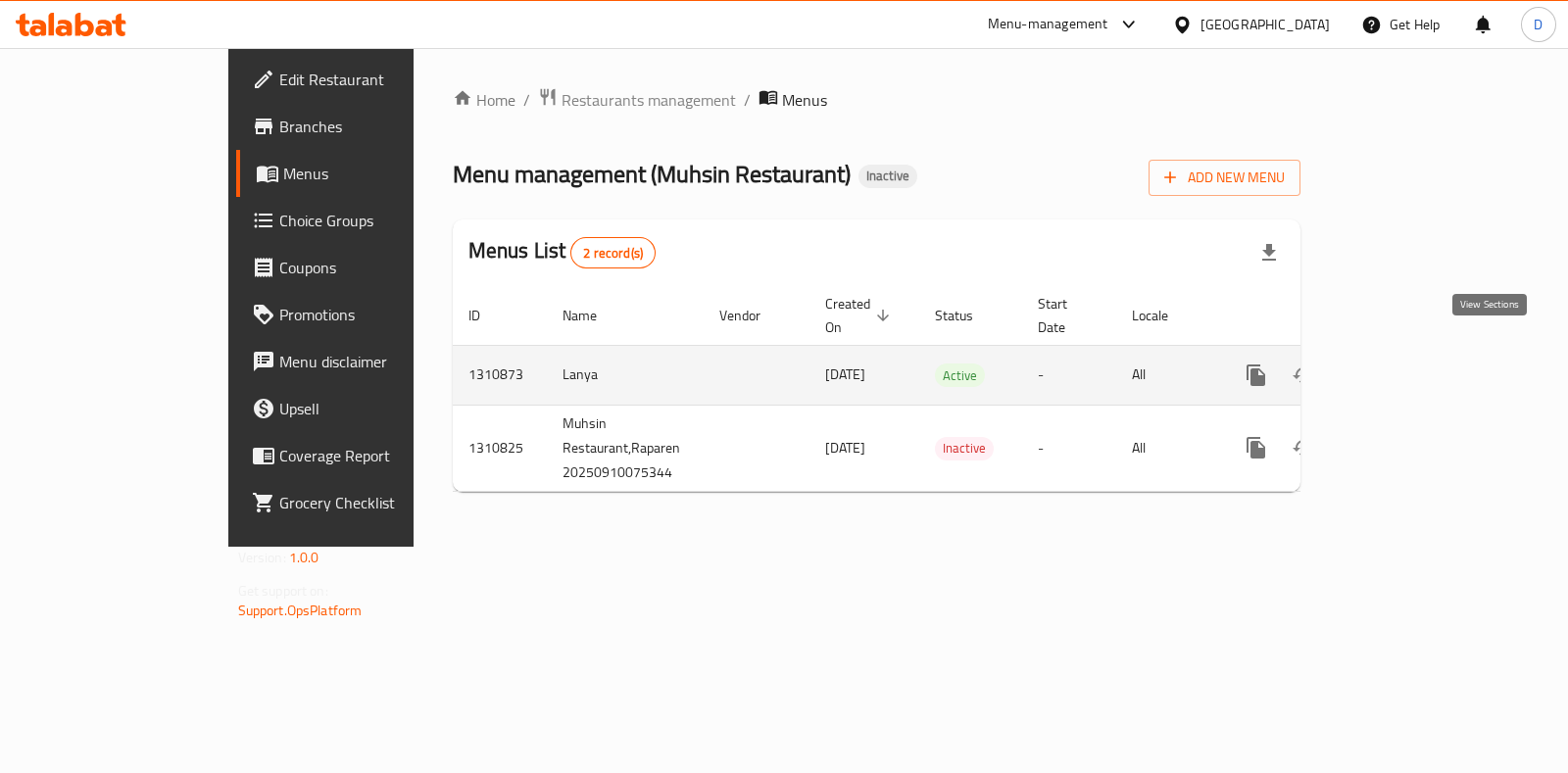
click at [1157, 366] on icon "enhanced table" at bounding box center [1397, 375] width 18 height 18
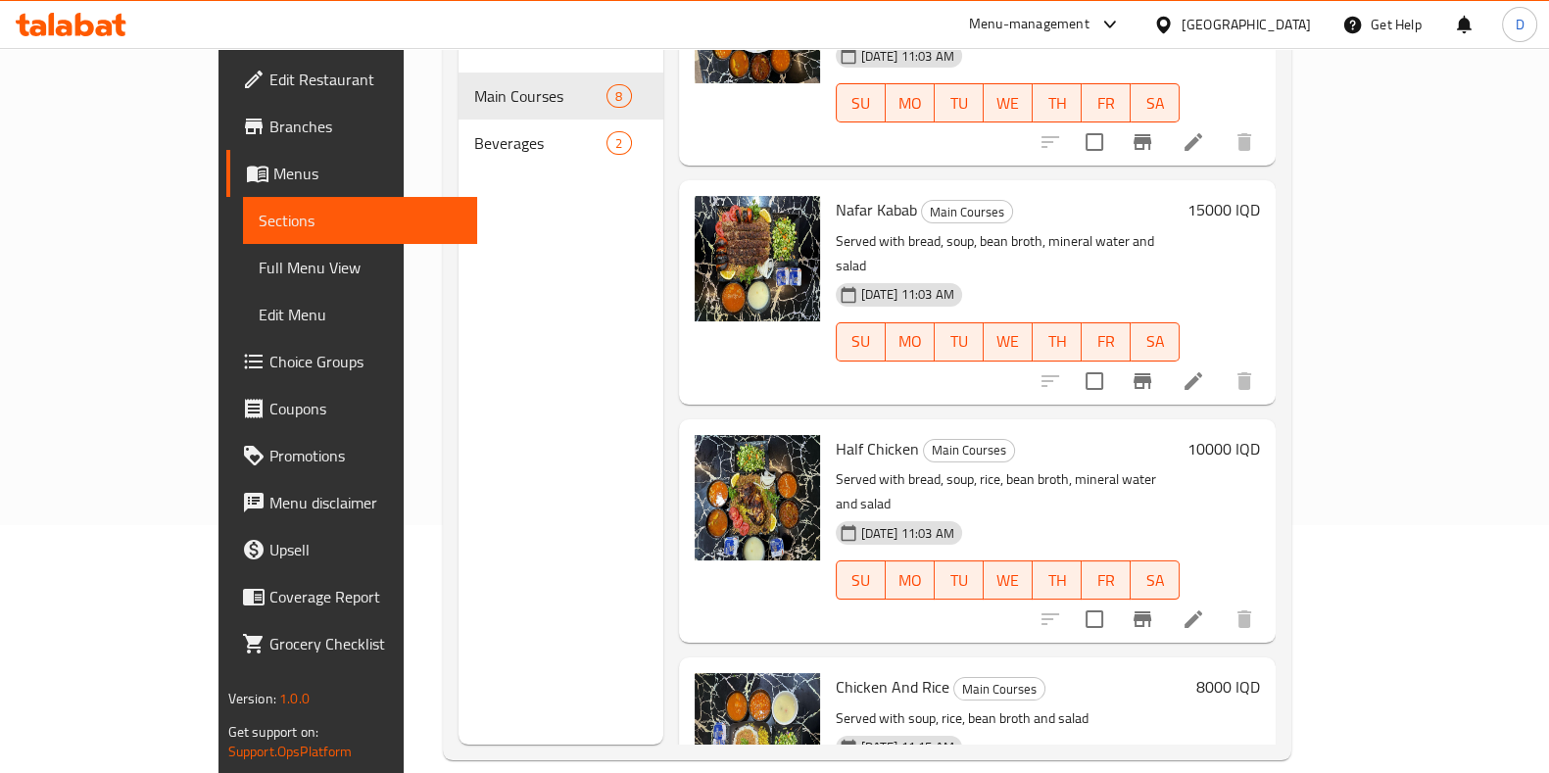
scroll to position [274, 0]
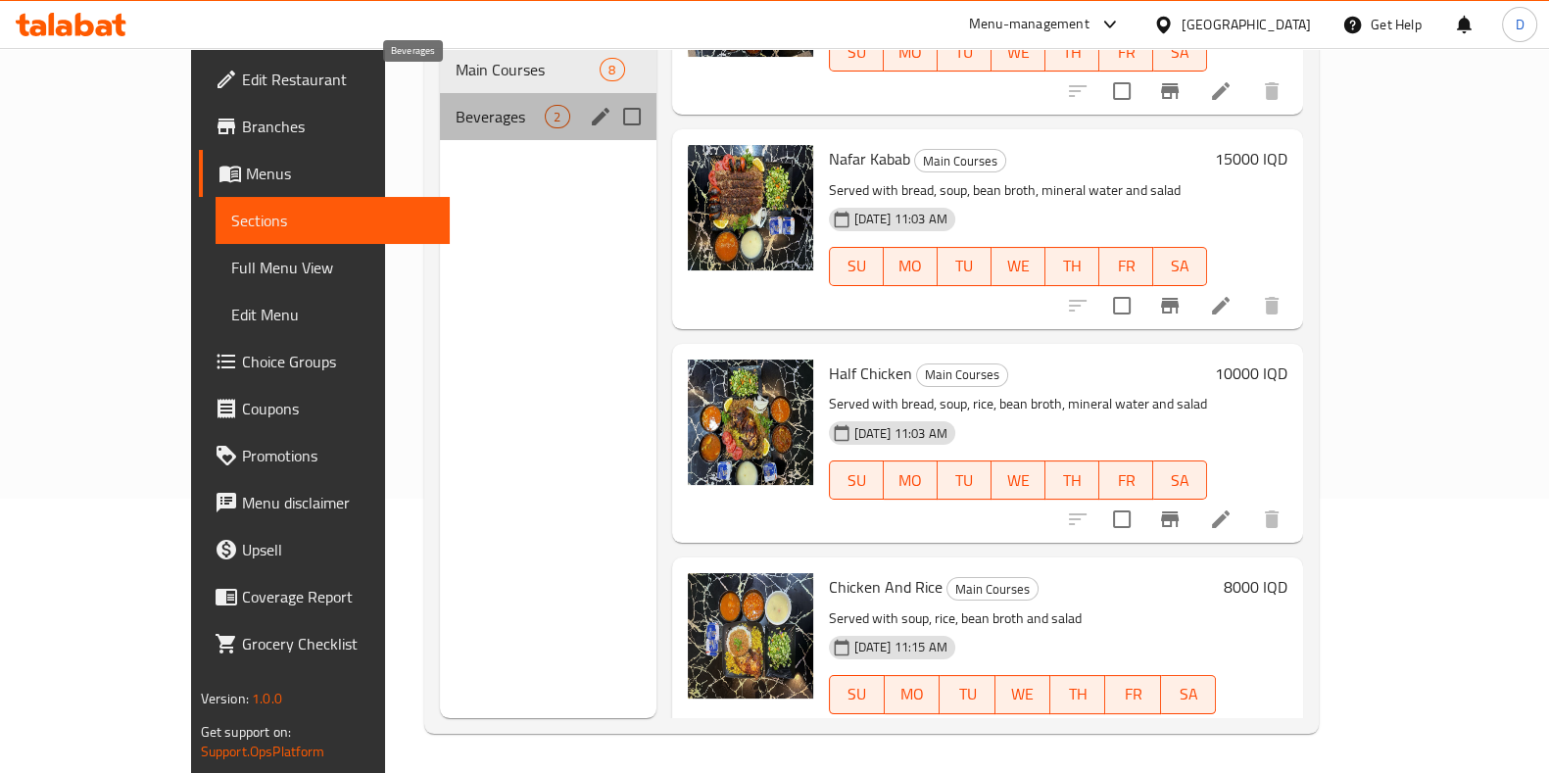
click at [456, 105] on span "Beverages" at bounding box center [500, 117] width 89 height 24
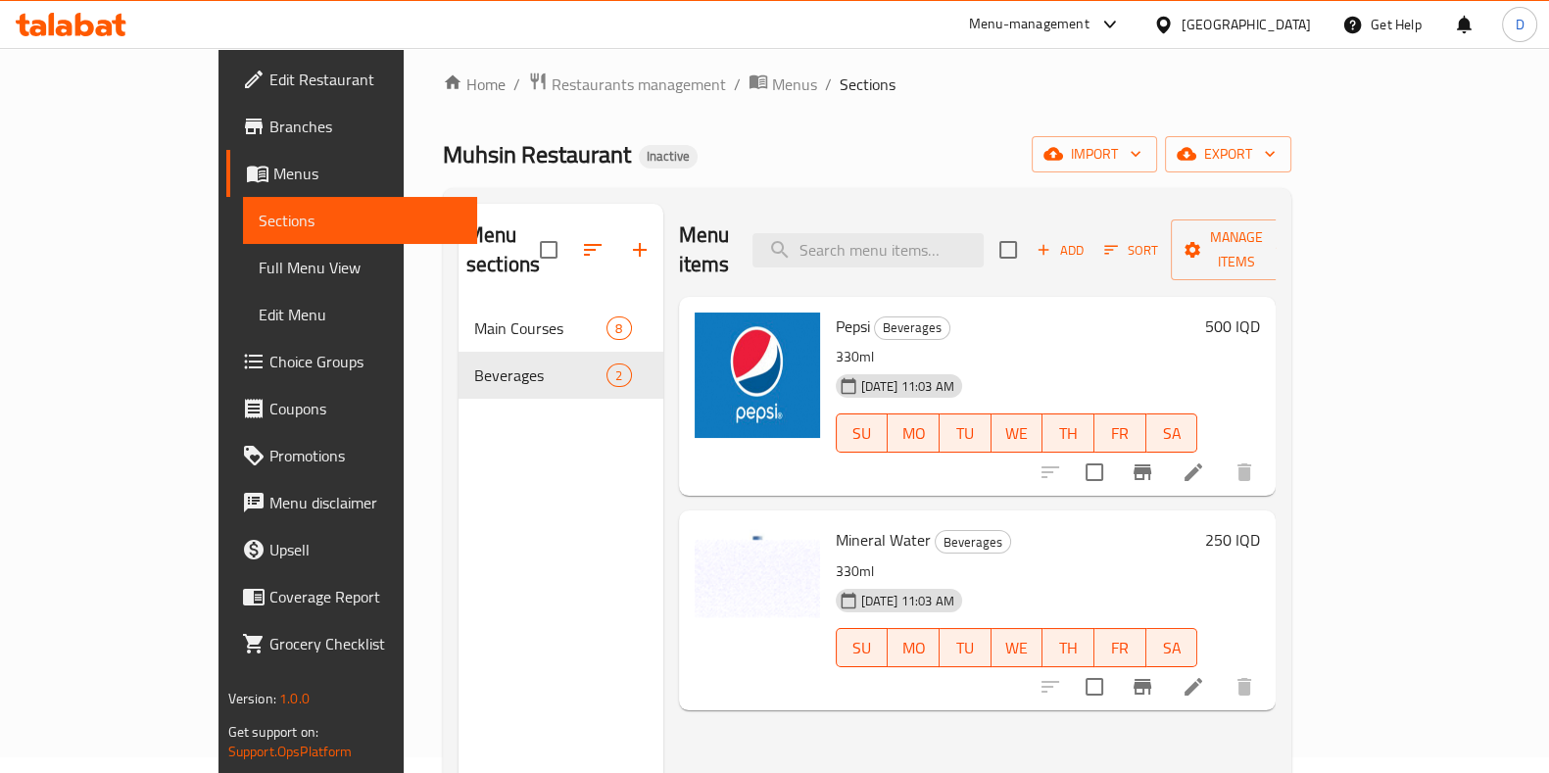
scroll to position [14, 0]
click at [542, 105] on div "Home / Restaurants management / Menus / Sections Muhsin Restaurant Inactive imp…" at bounding box center [867, 533] width 849 height 921
click at [552, 74] on span "Restaurants management" at bounding box center [639, 86] width 174 height 24
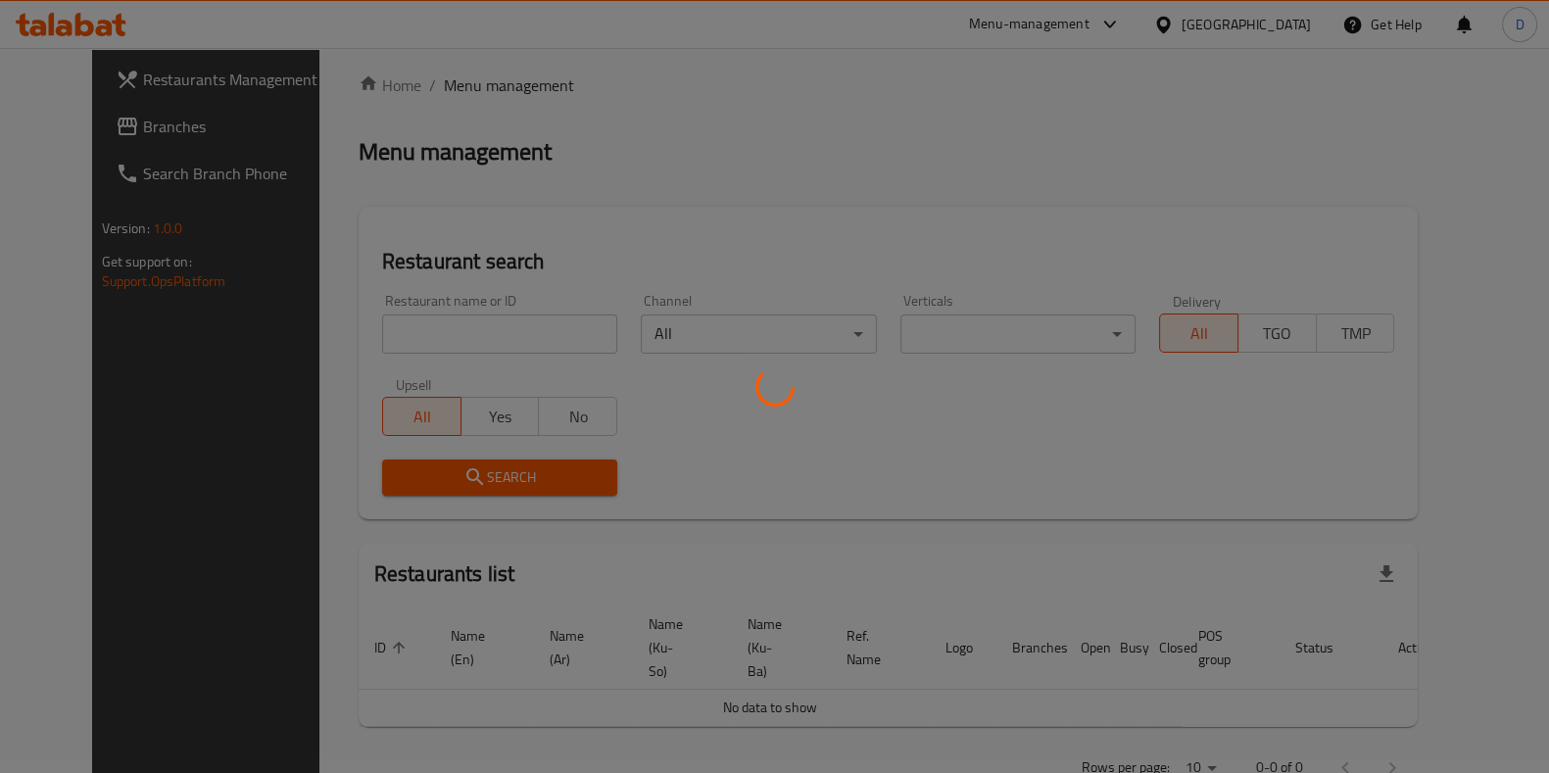
click at [473, 349] on div at bounding box center [774, 386] width 1549 height 773
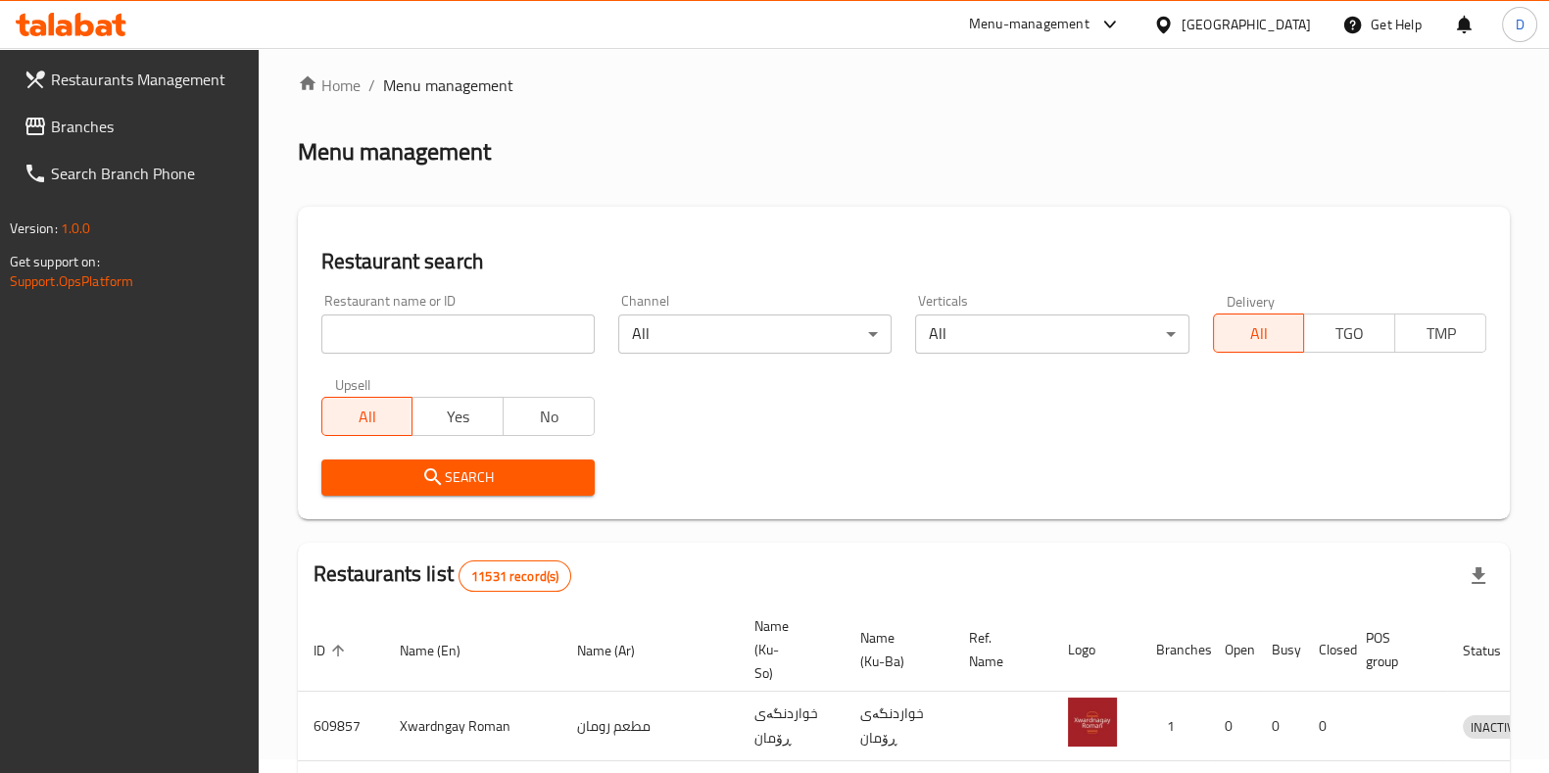
click at [473, 338] on div "Home / Menu management Menu management Restaurant search Restaurant name or ID …" at bounding box center [904, 708] width 1212 height 1271
click at [473, 338] on input "search" at bounding box center [457, 334] width 273 height 39
type input "shexani"
click button "Search" at bounding box center [457, 478] width 273 height 36
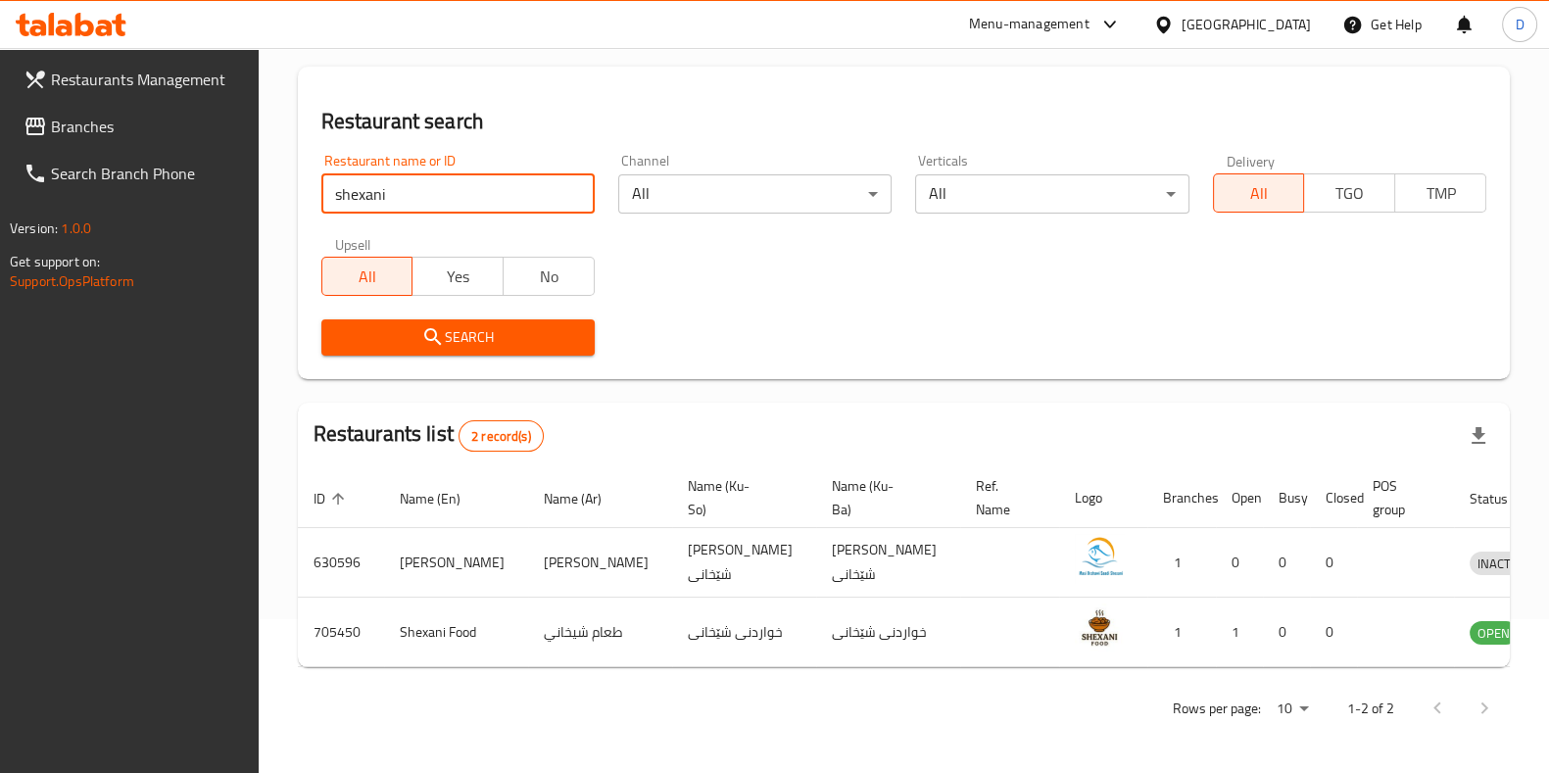
scroll to position [195, 0]
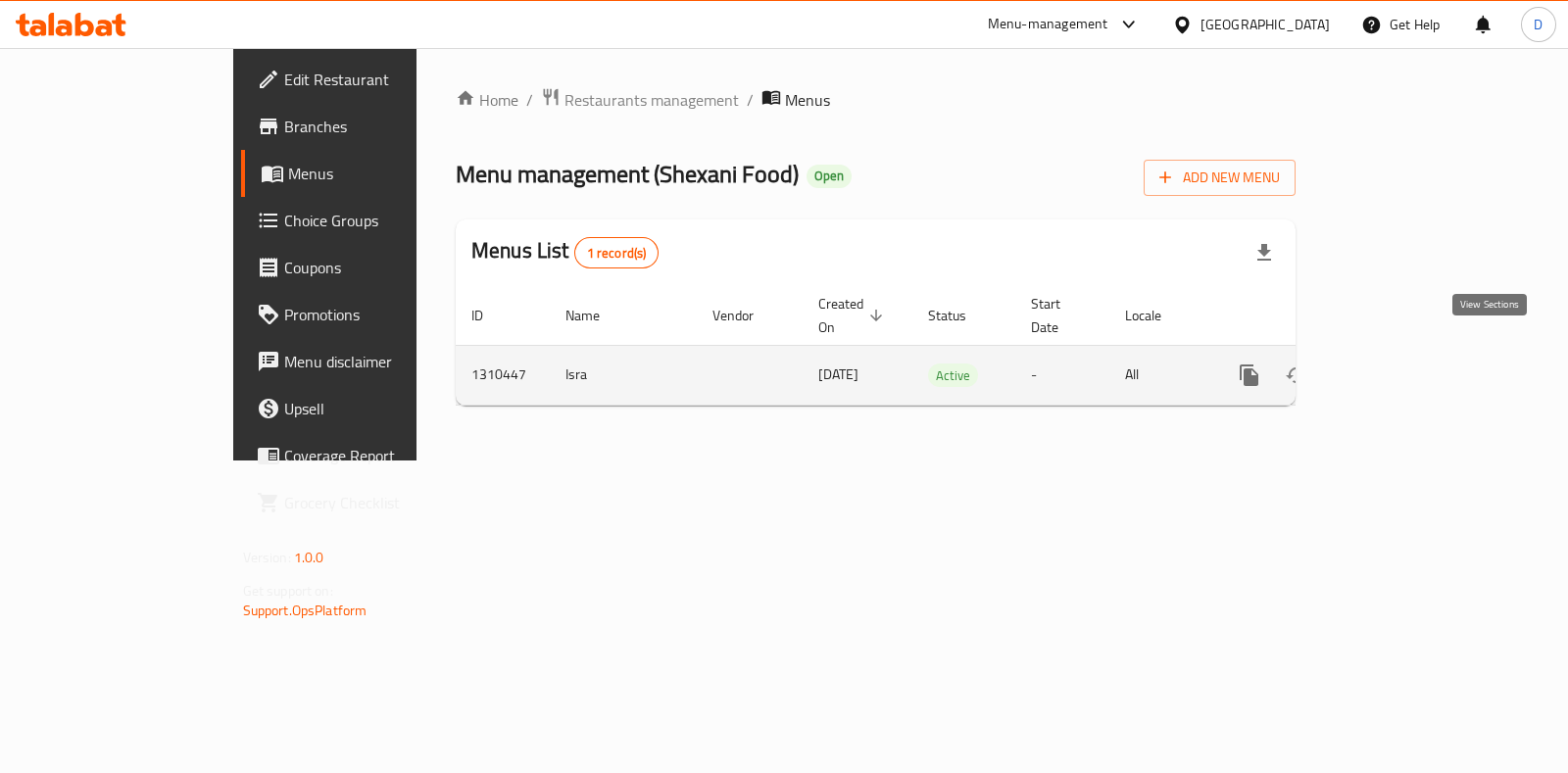
click at [1157, 364] on icon "enhanced table" at bounding box center [1391, 376] width 24 height 24
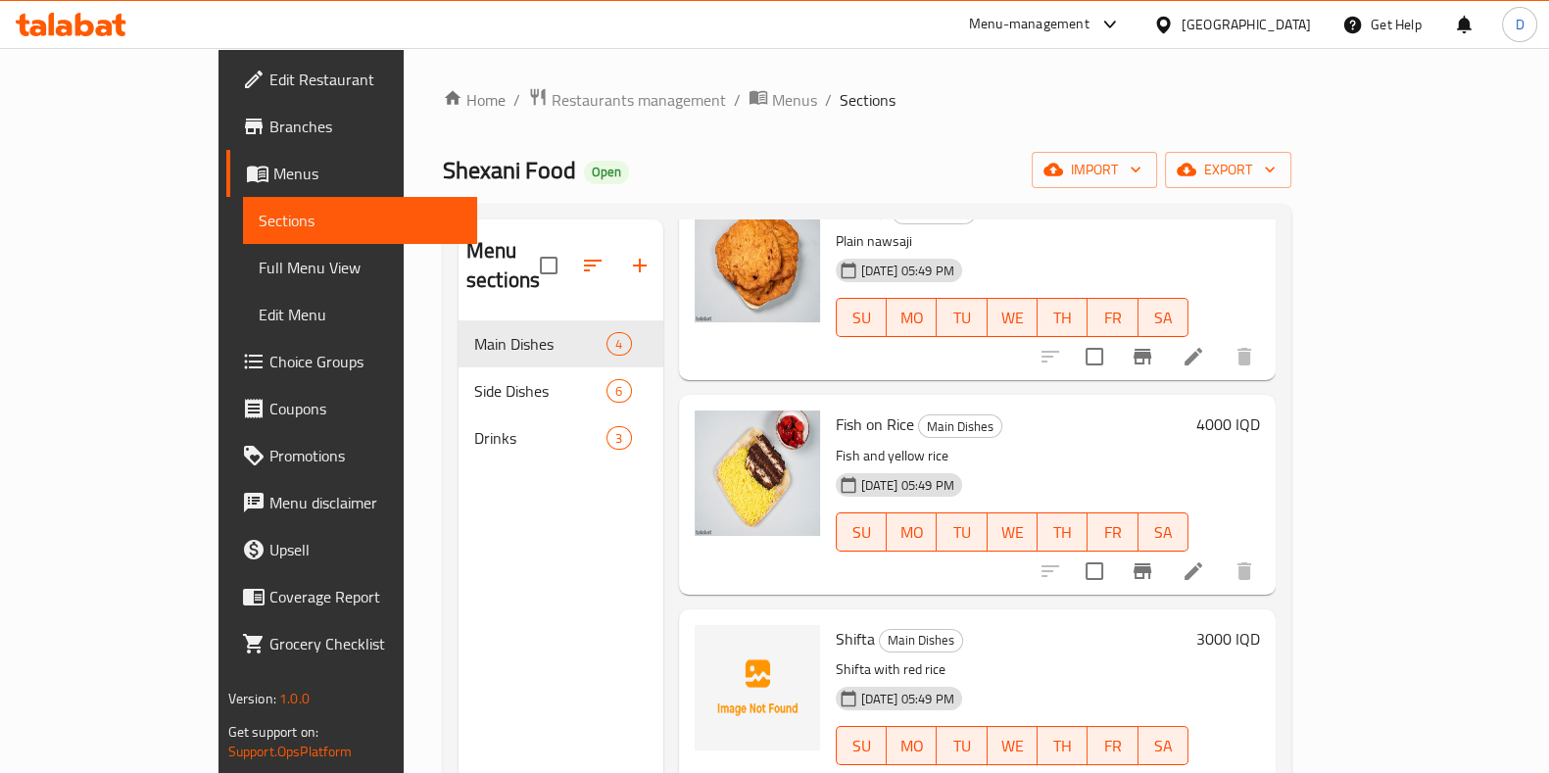
scroll to position [274, 0]
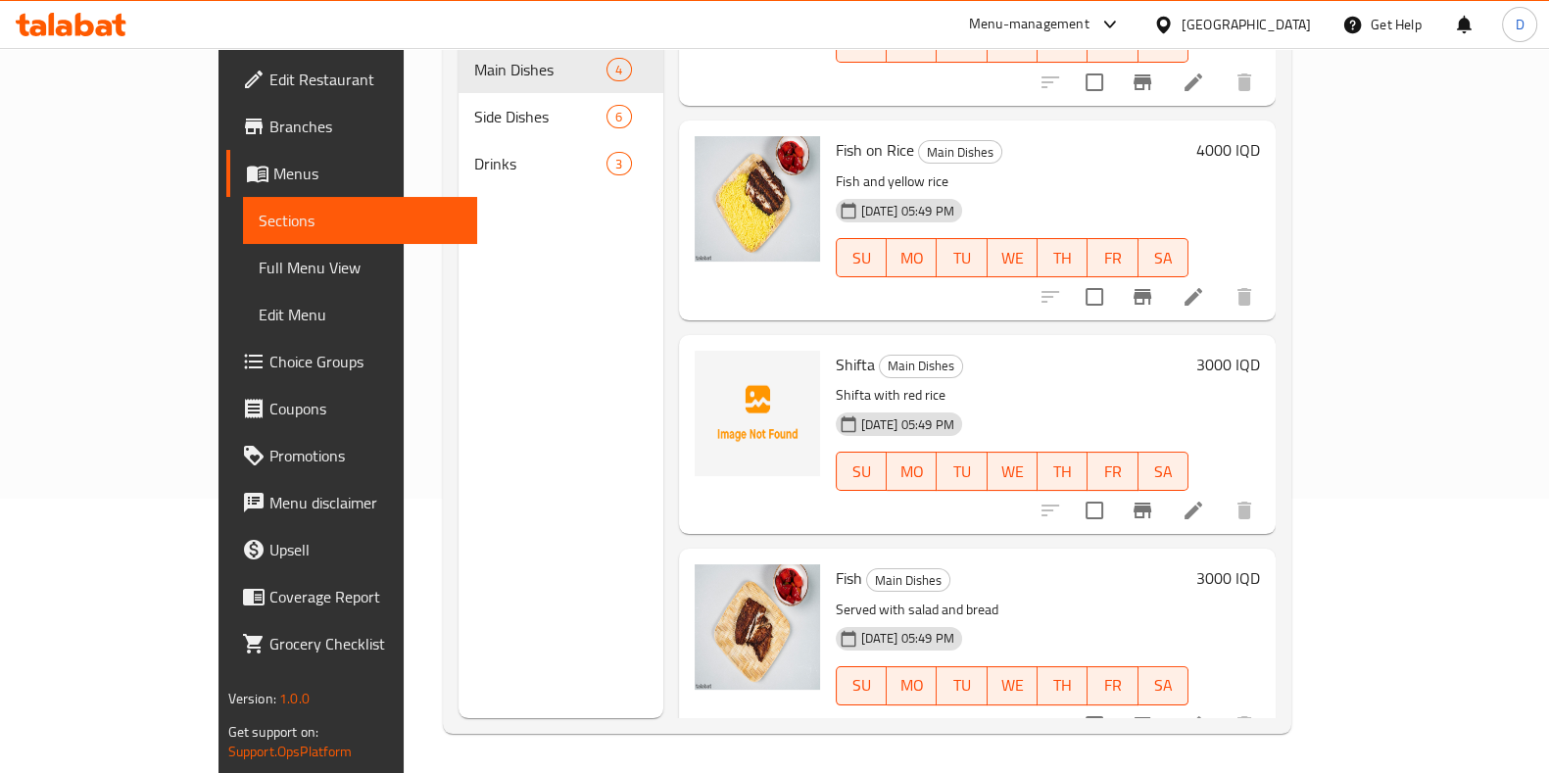
click at [1157, 502] on icon at bounding box center [1194, 511] width 18 height 18
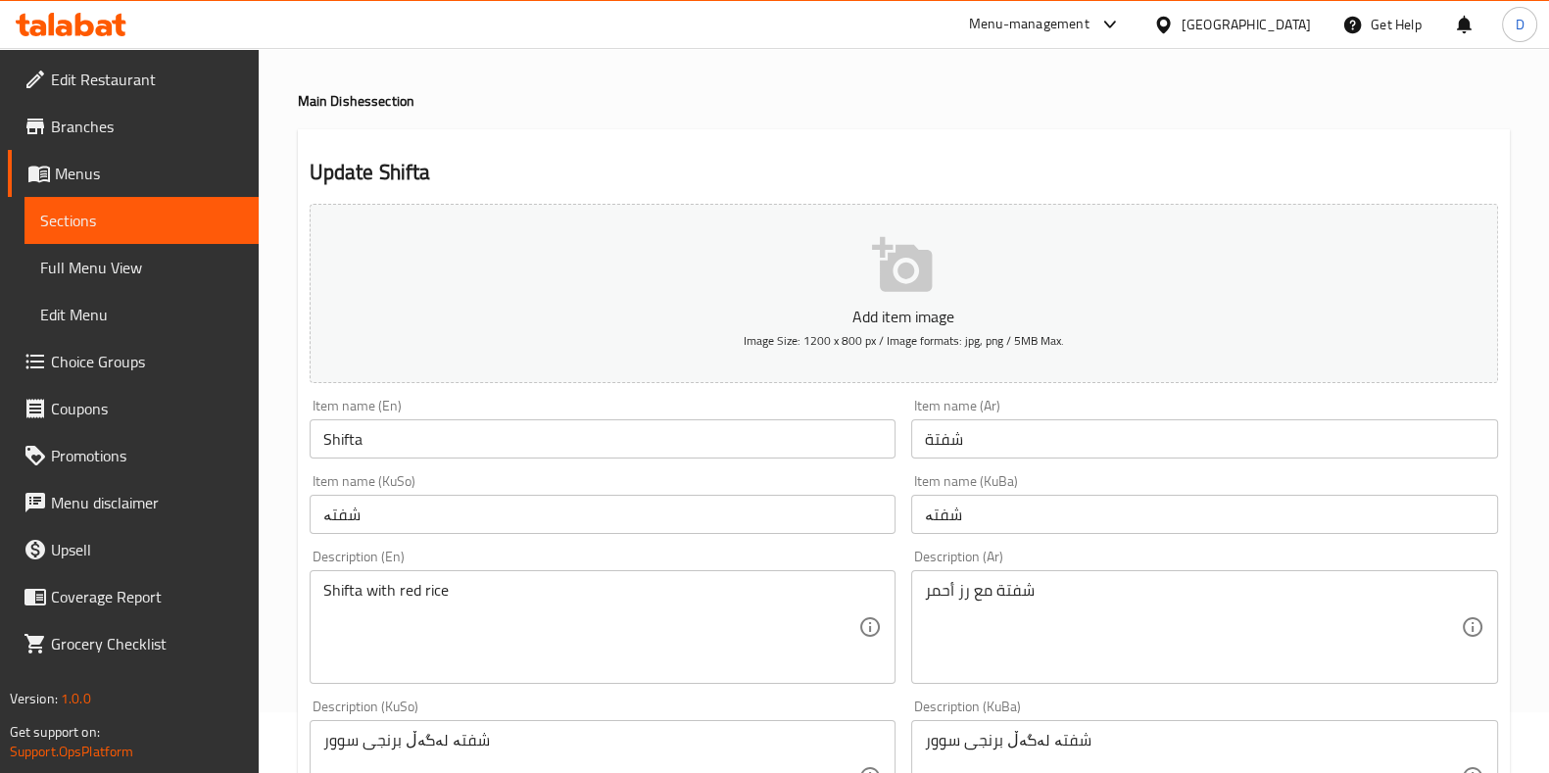
scroll to position [73, 0]
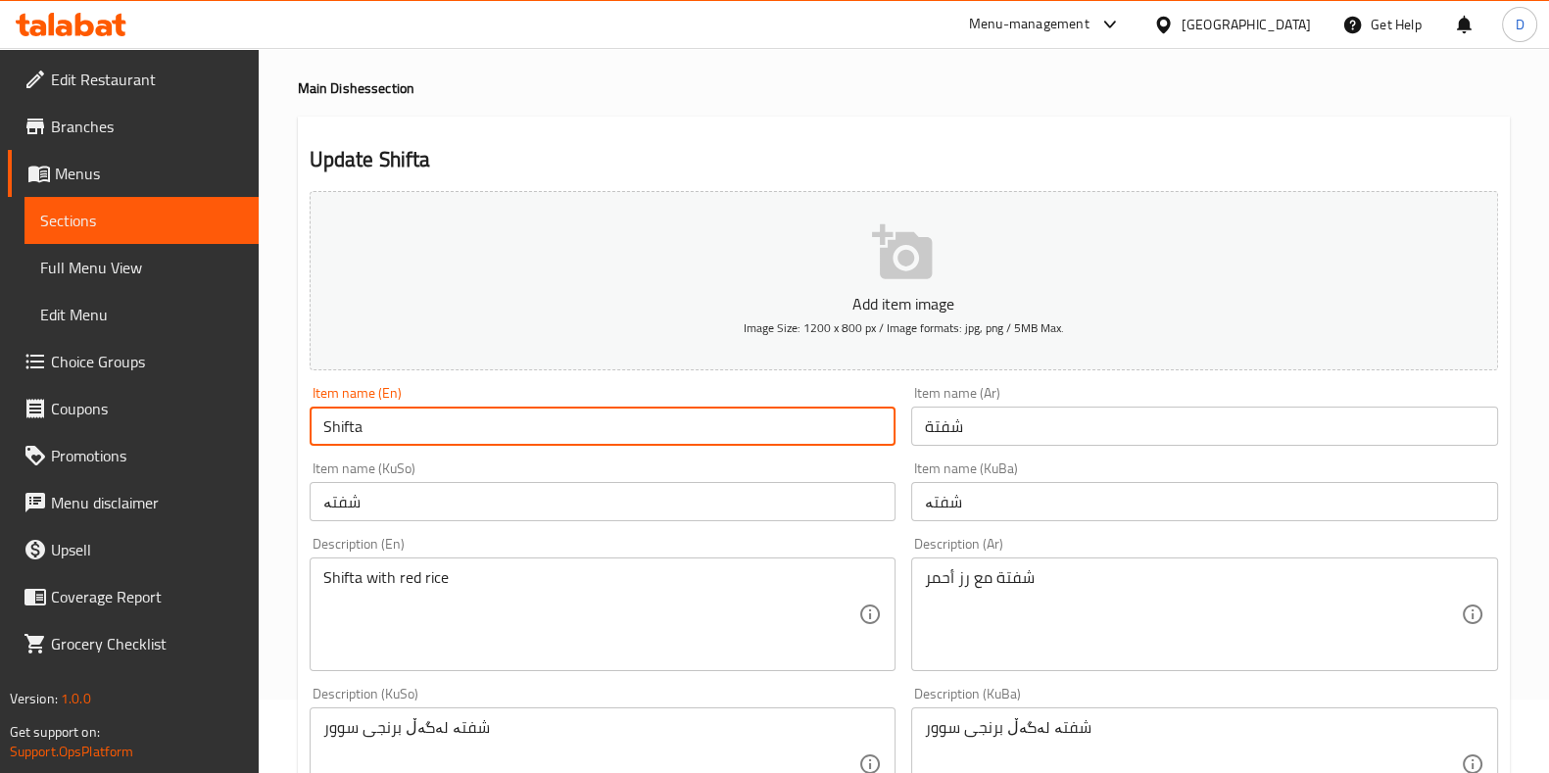
drag, startPoint x: 389, startPoint y: 439, endPoint x: 284, endPoint y: 453, distance: 105.7
click at [284, 452] on div "Home / Restaurants management / Menus / Sections / item / update Main Dishes se…" at bounding box center [904, 756] width 1290 height 1562
type input "Kubbah"
click at [970, 427] on input "شفتة" at bounding box center [1204, 426] width 587 height 39
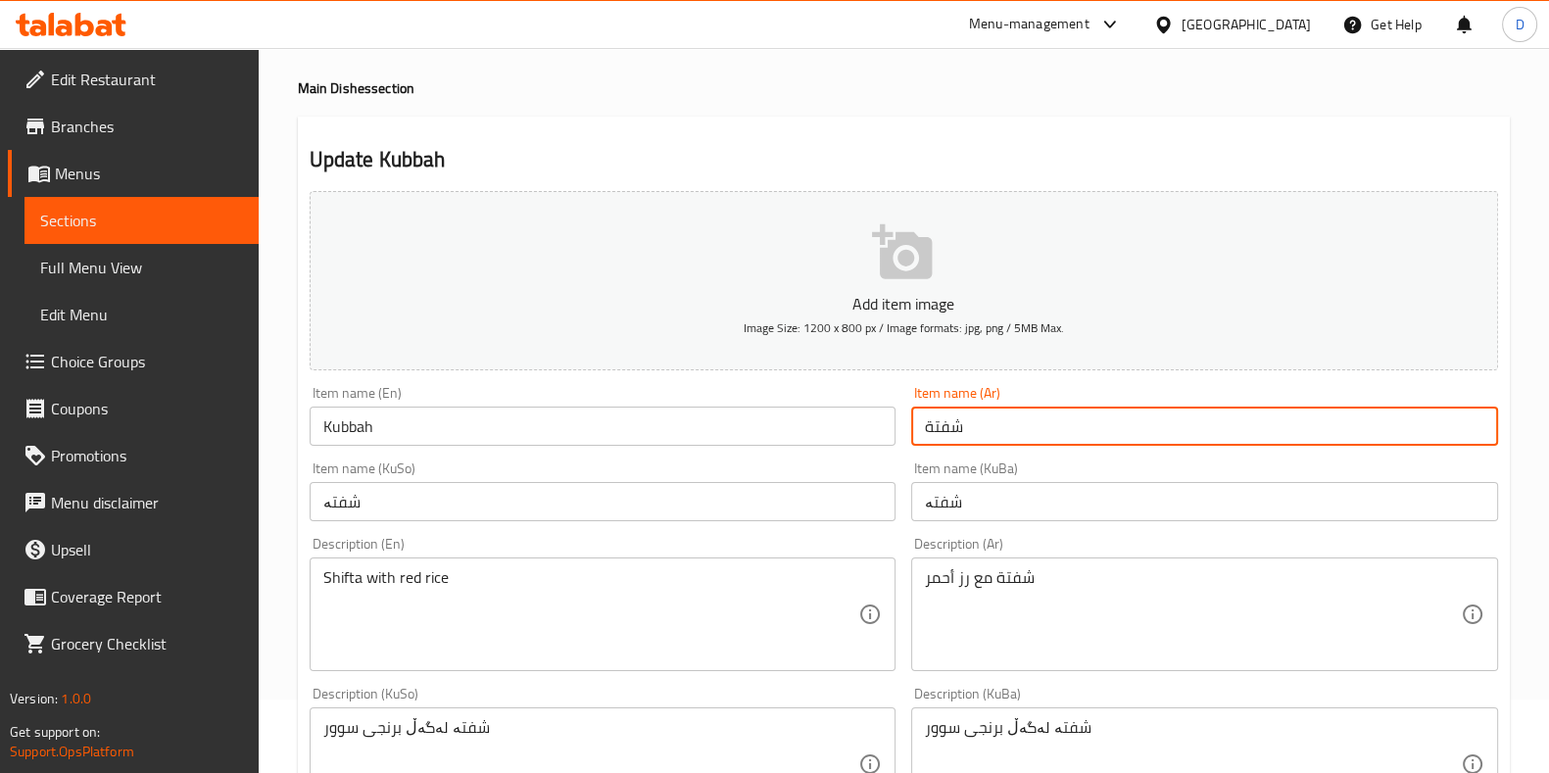
click at [970, 427] on input "شفتة" at bounding box center [1204, 426] width 587 height 39
type input "Kubbah"
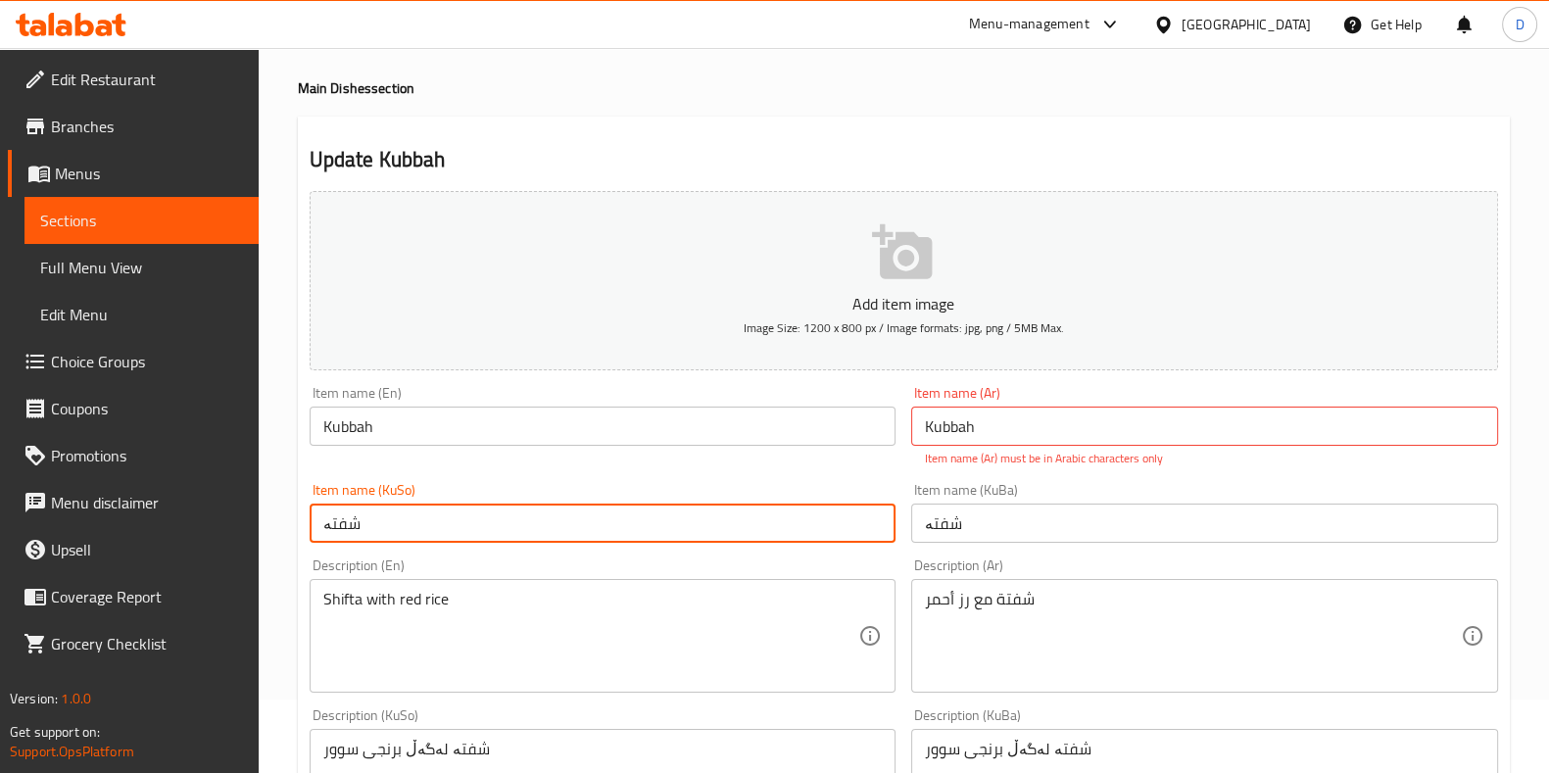
drag, startPoint x: 505, startPoint y: 516, endPoint x: 249, endPoint y: 537, distance: 256.6
click at [258, 536] on div "Edit Restaurant Branches Menus Sections Full Menu View Edit Menu Choice Groups …" at bounding box center [774, 766] width 1549 height 1583
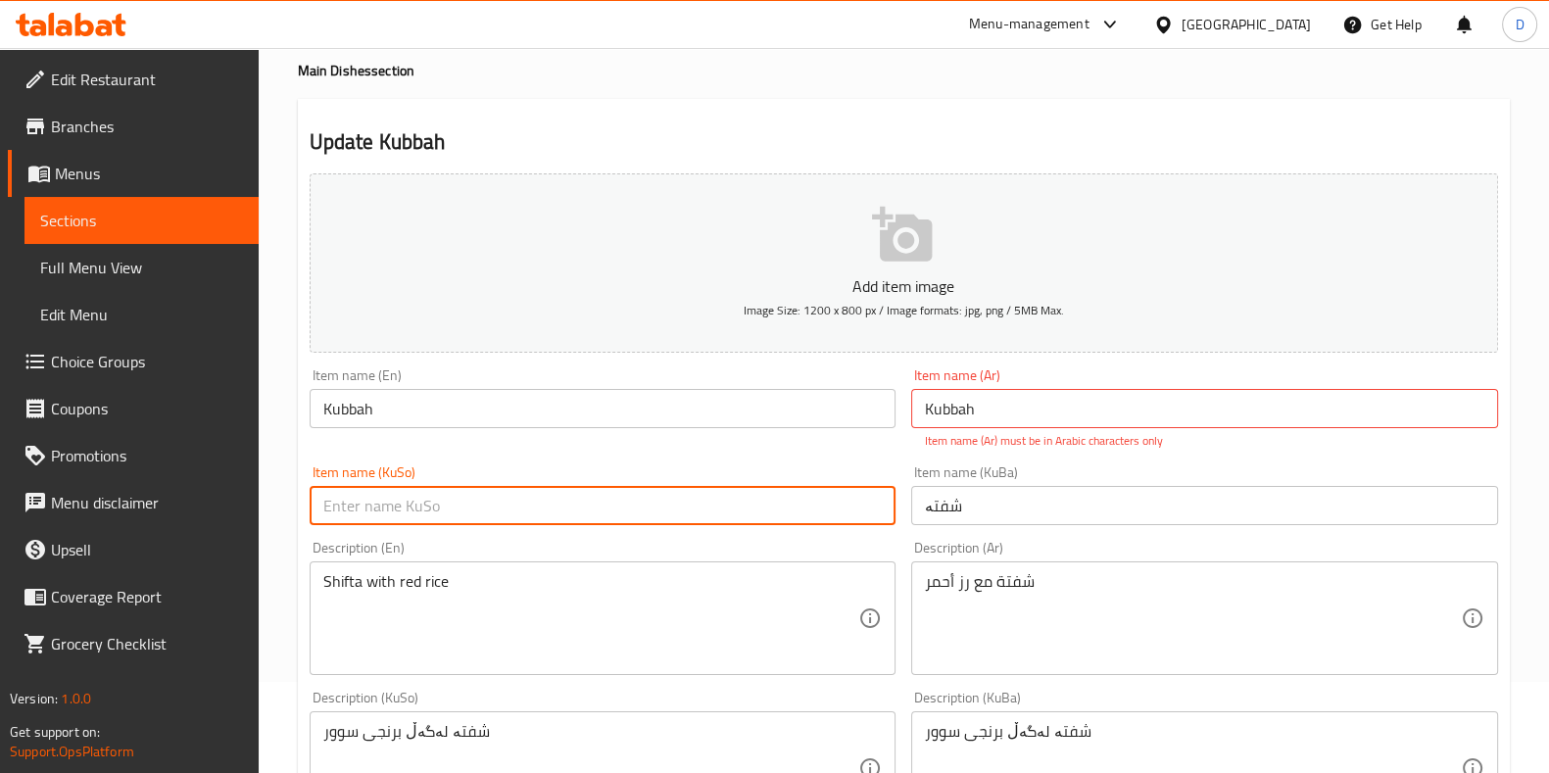
scroll to position [122, 0]
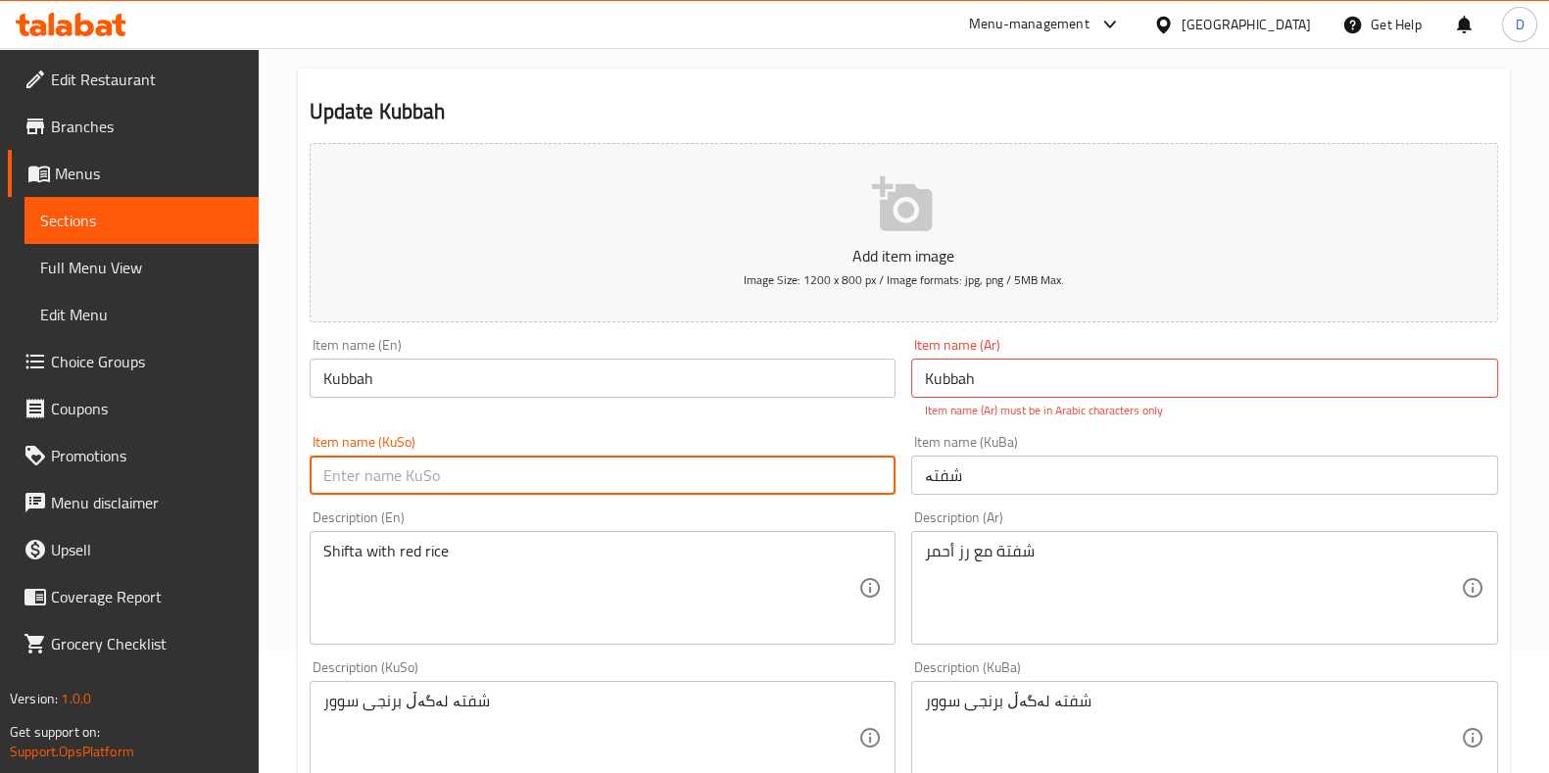
drag, startPoint x: 1068, startPoint y: 482, endPoint x: 833, endPoint y: 493, distance: 235.4
click at [833, 493] on div "Add item image Image Size: 1200 x 800 px / Image formats: jpg, png / 5MB Max. I…" at bounding box center [904, 681] width 1204 height 1092
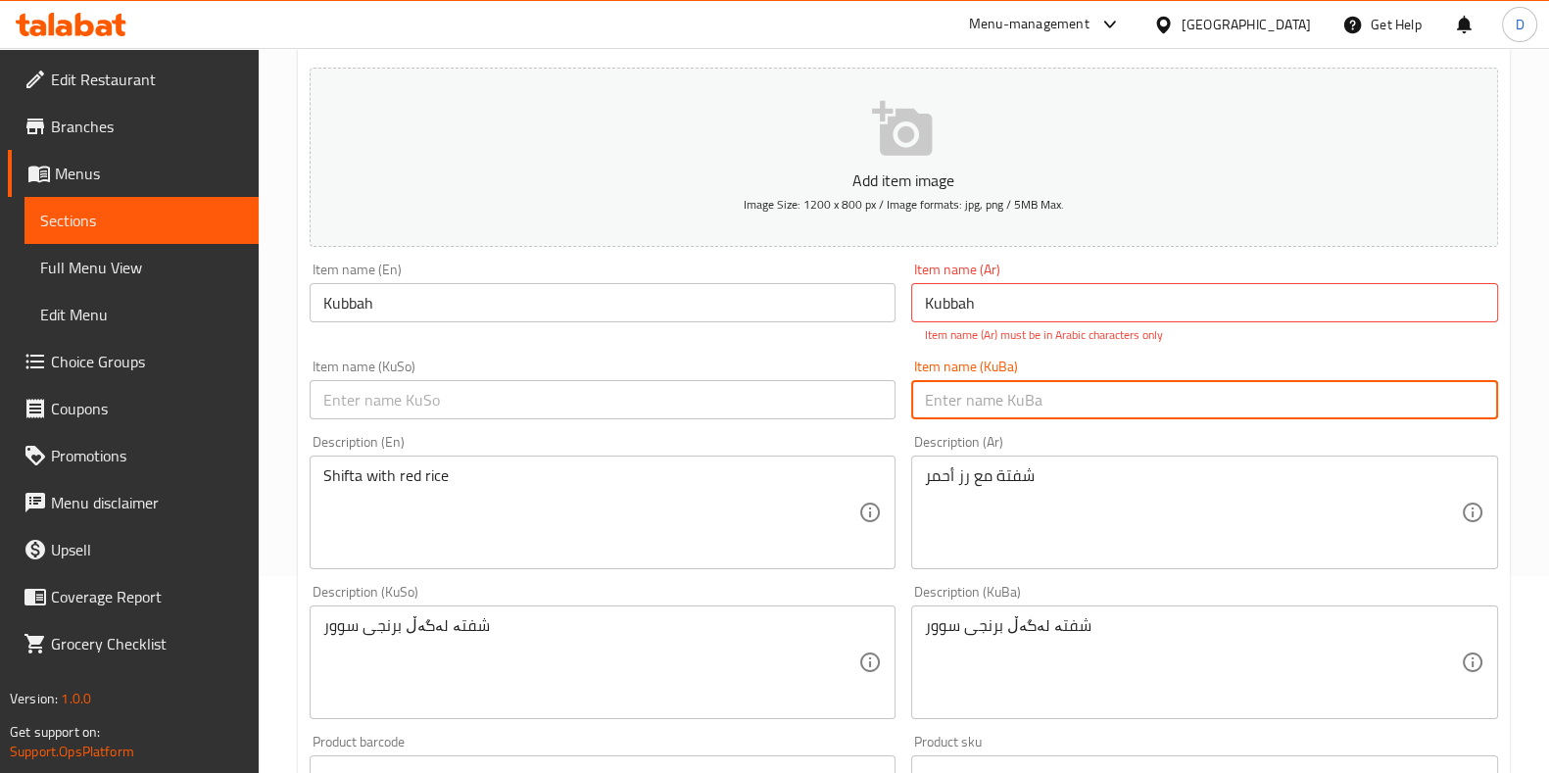
scroll to position [198, 0]
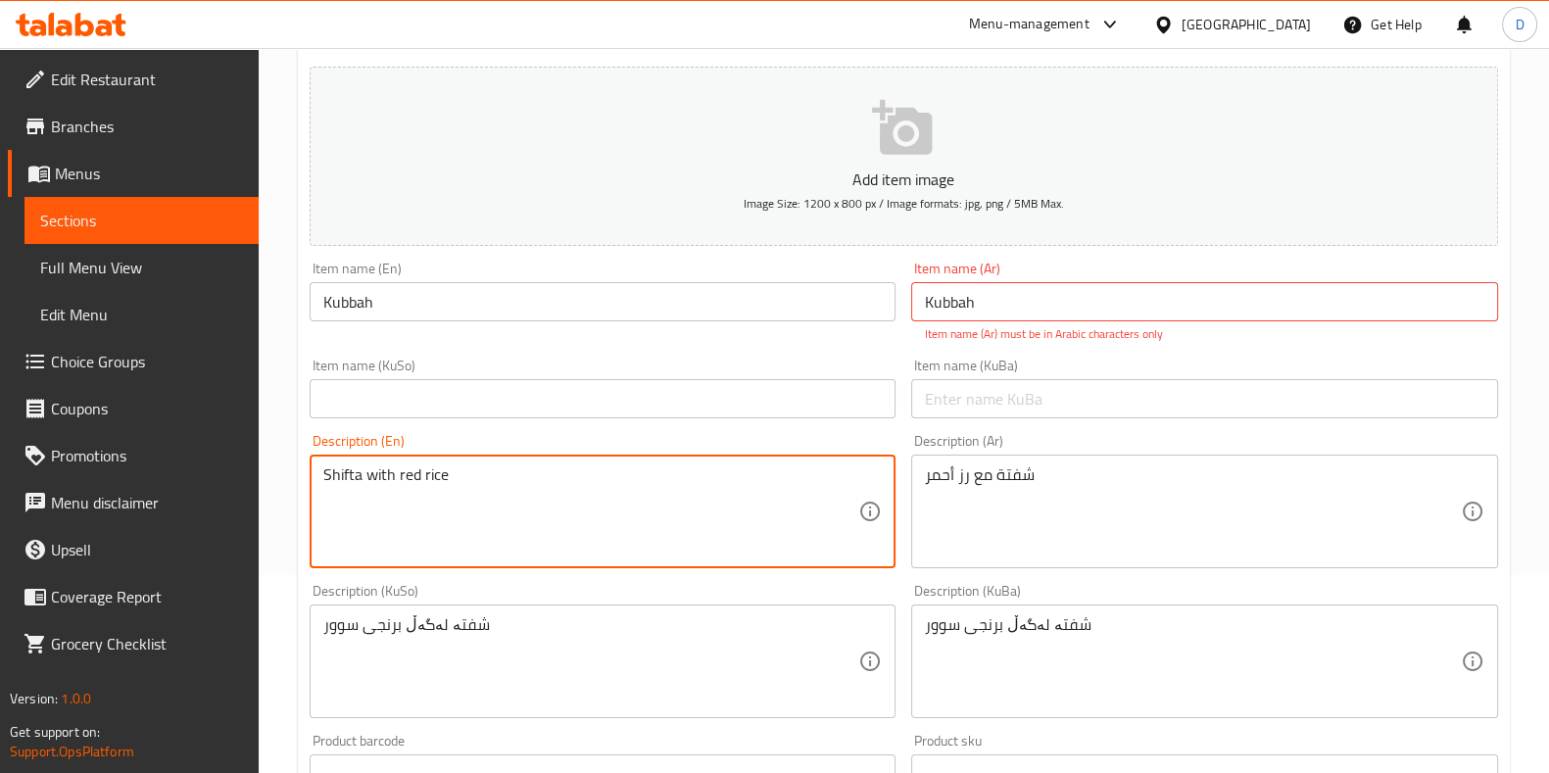
drag, startPoint x: 456, startPoint y: 477, endPoint x: 281, endPoint y: 473, distance: 174.5
drag, startPoint x: 1073, startPoint y: 471, endPoint x: 907, endPoint y: 482, distance: 165.9
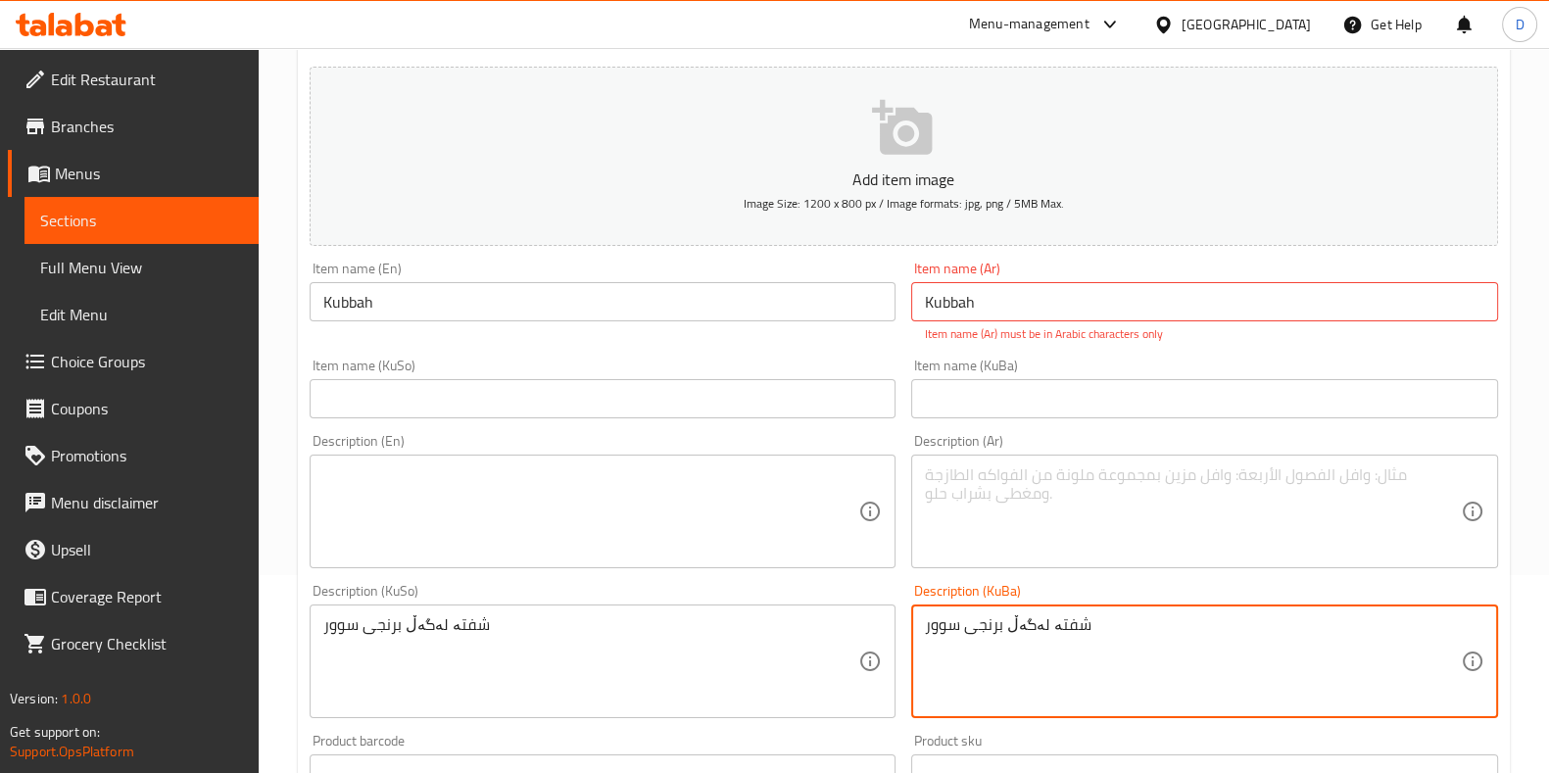
drag, startPoint x: 1079, startPoint y: 613, endPoint x: 882, endPoint y: 608, distance: 197.0
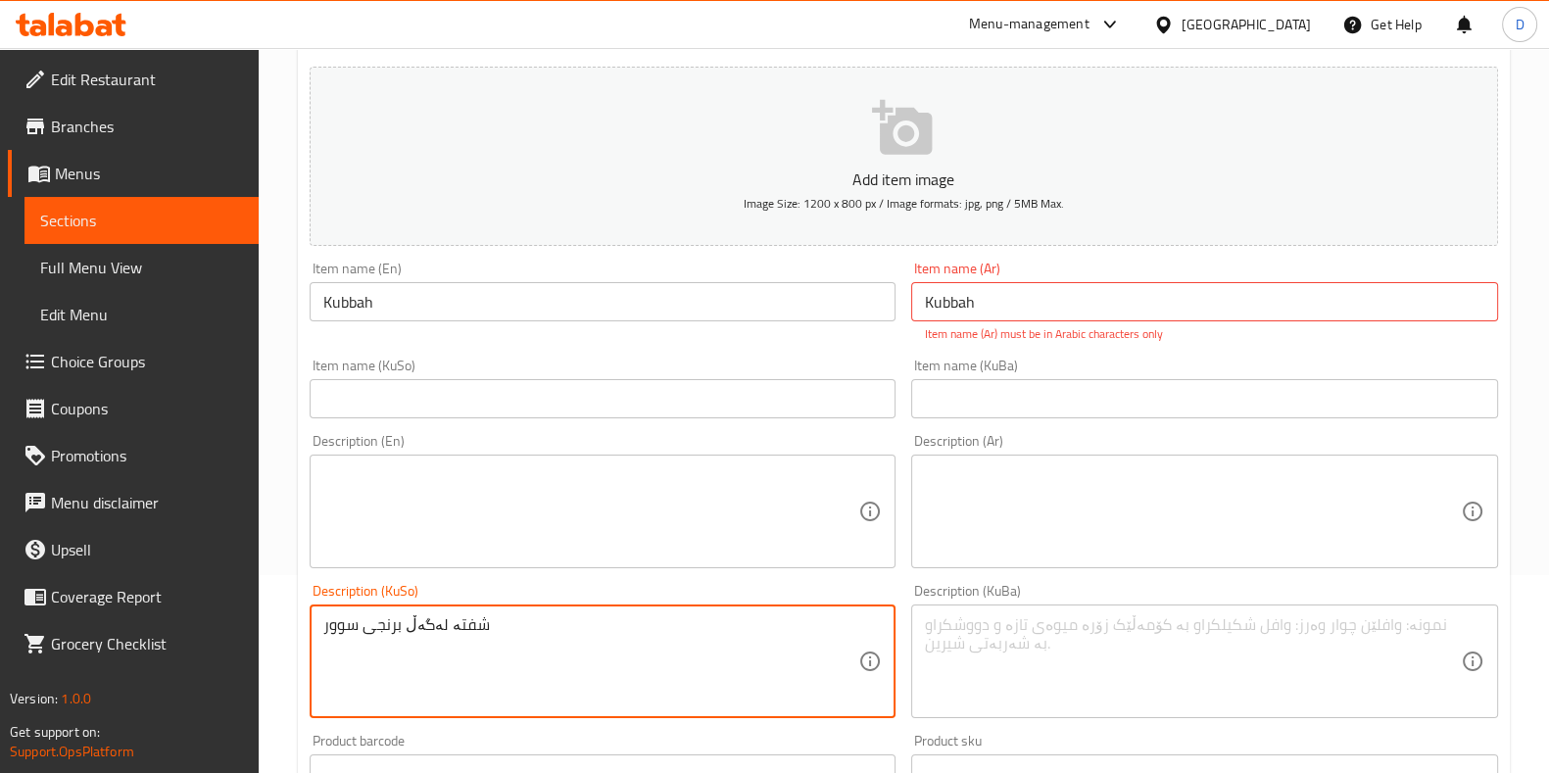
drag, startPoint x: 373, startPoint y: 627, endPoint x: 285, endPoint y: 629, distance: 88.2
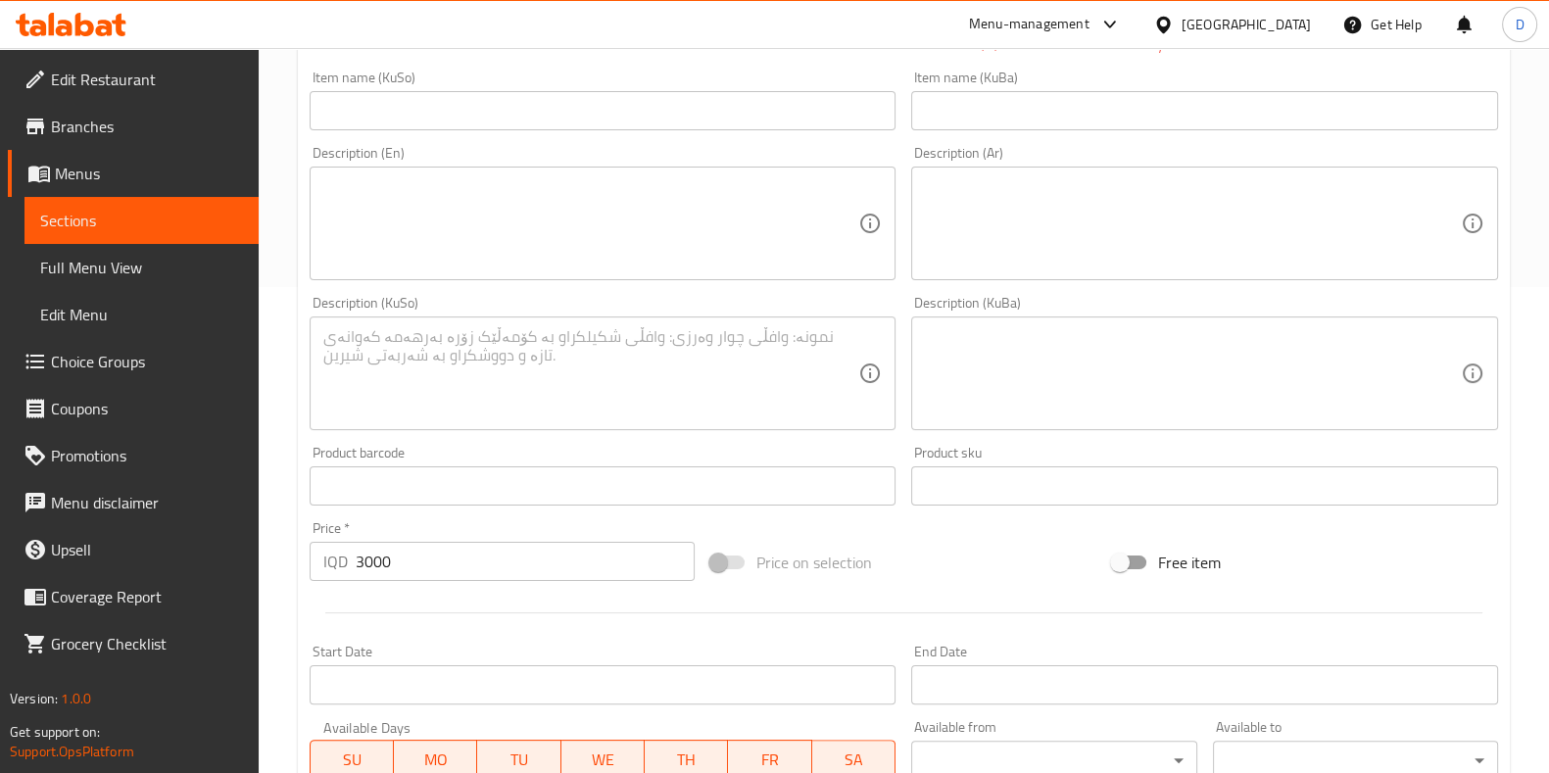
click at [449, 218] on div "Description (En) Description (En)" at bounding box center [603, 213] width 587 height 134
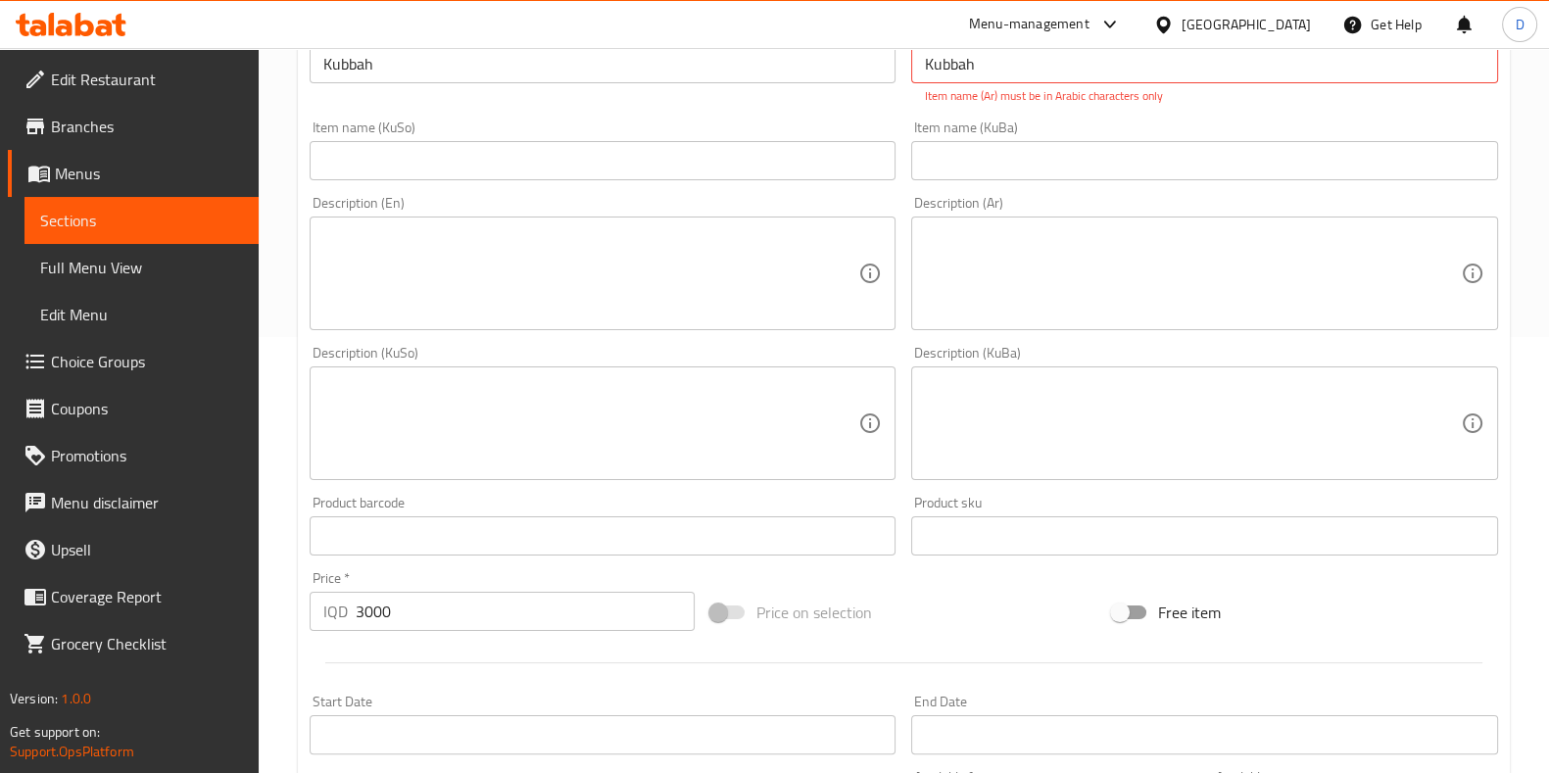
scroll to position [421, 0]
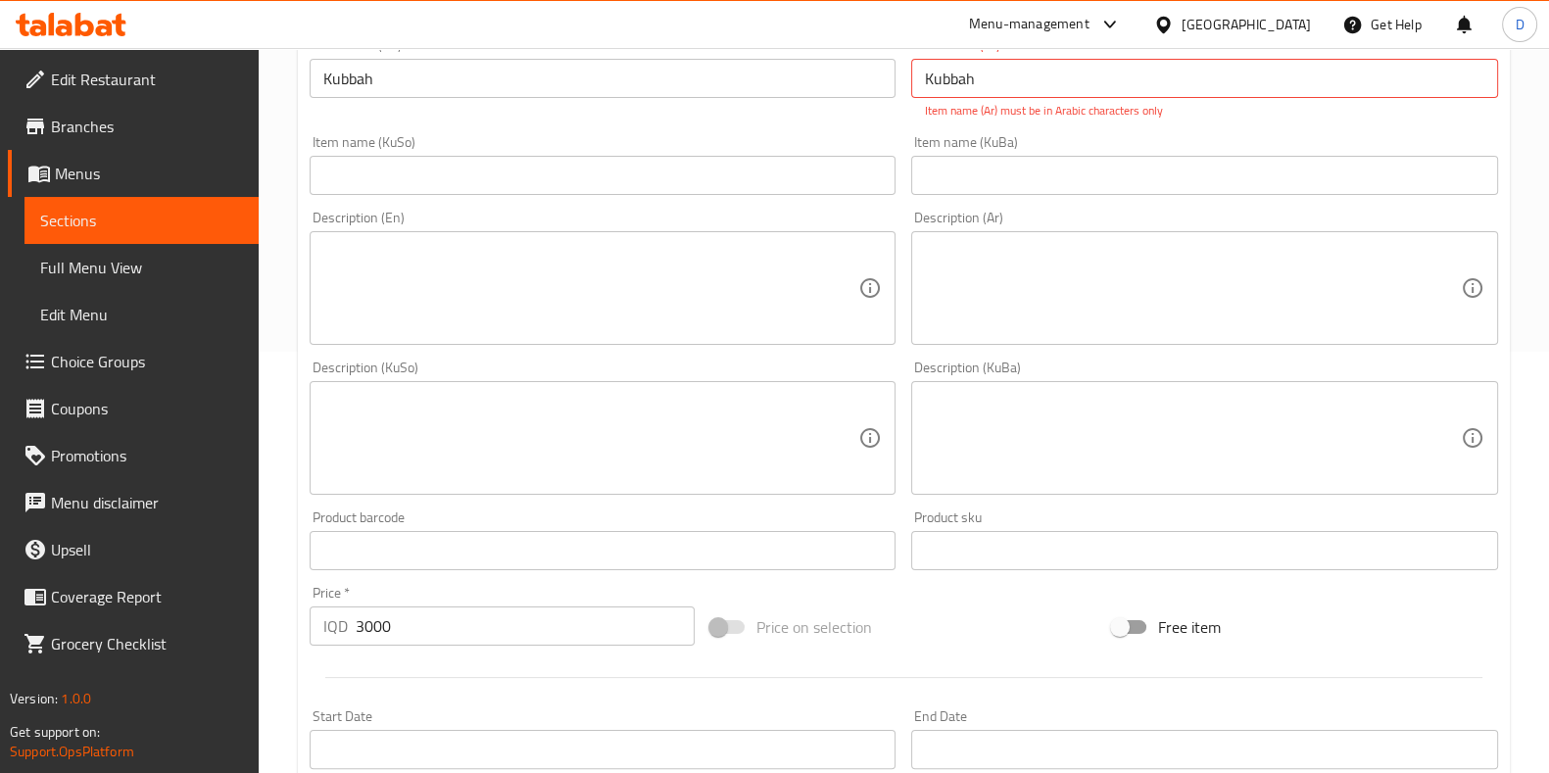
click at [1157, 623] on div "Free item" at bounding box center [1305, 627] width 402 height 53
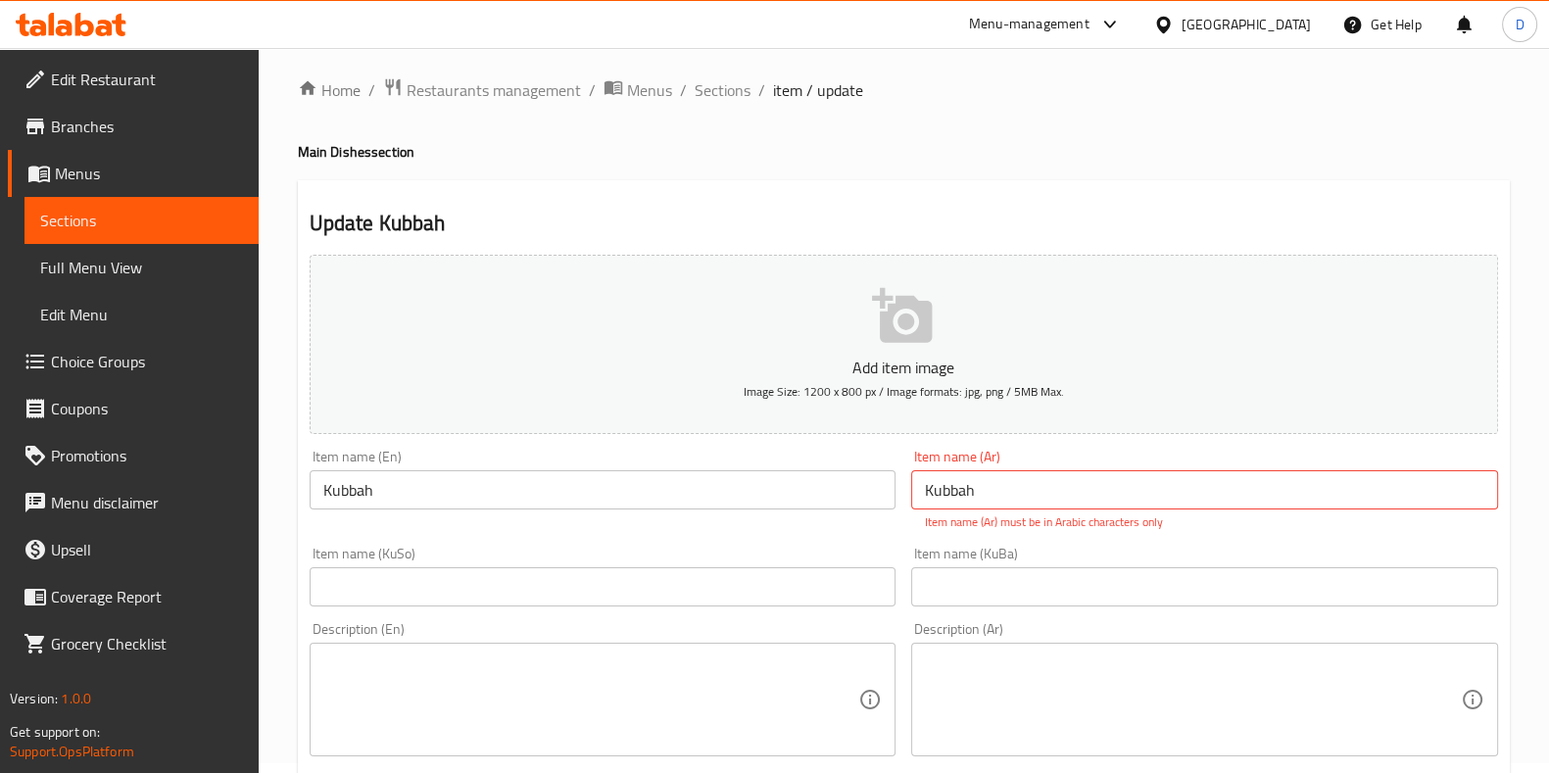
scroll to position [0, 0]
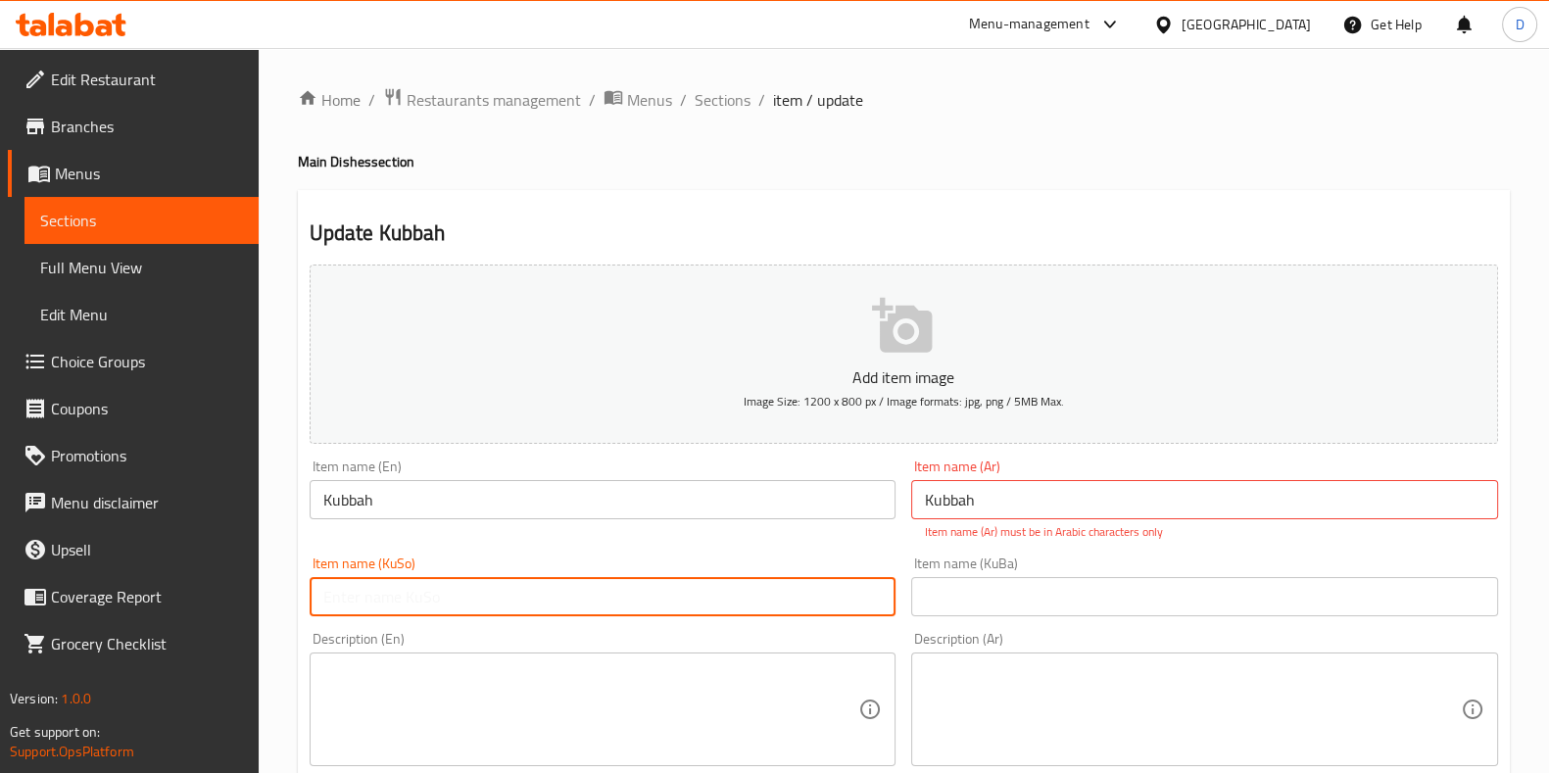
drag, startPoint x: 667, startPoint y: 595, endPoint x: 651, endPoint y: 595, distance: 16.7
click at [667, 595] on input "text" at bounding box center [603, 596] width 587 height 39
paste input "کوبە"
type input "کوبە"
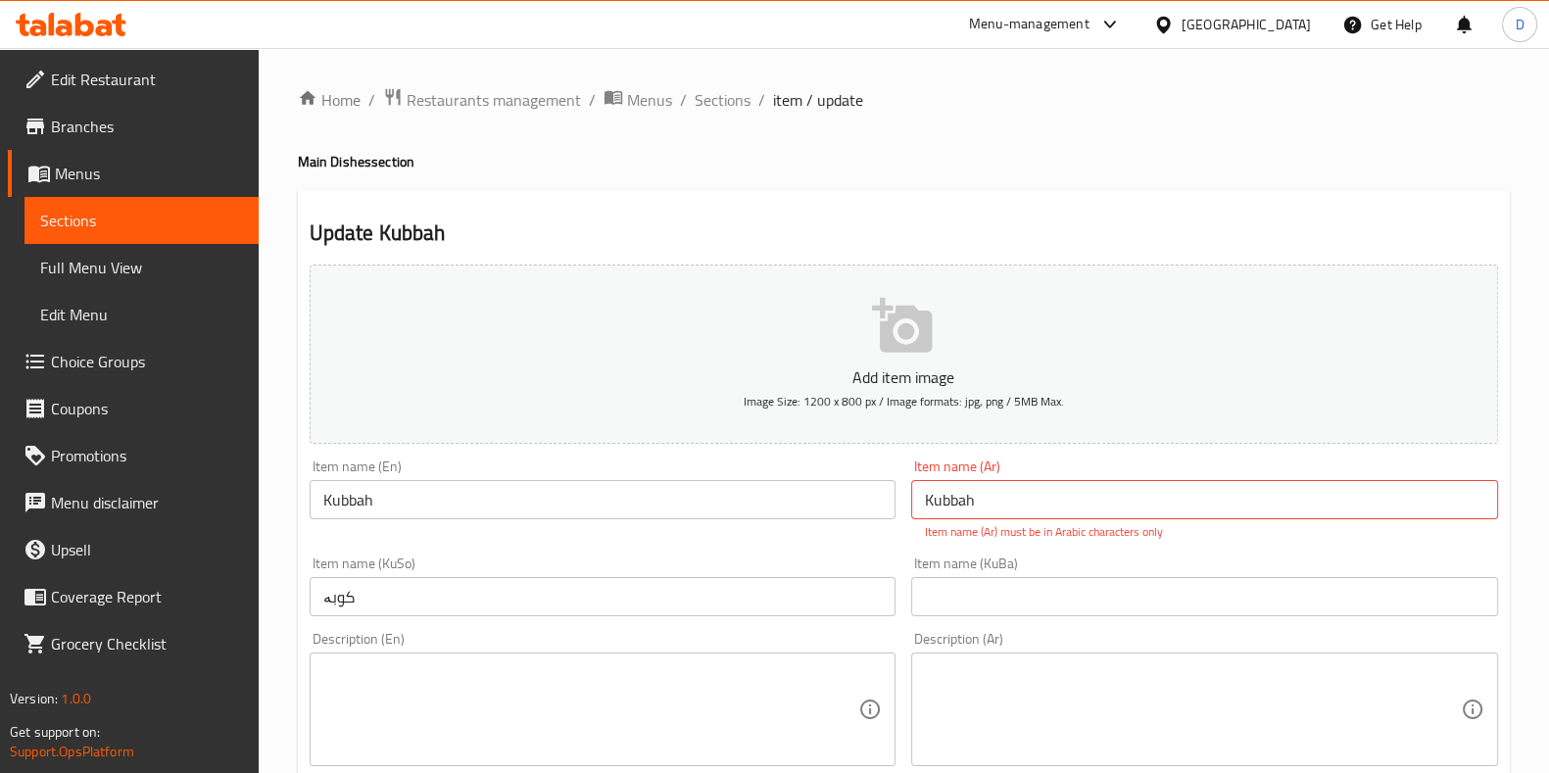
click at [954, 570] on div "Item name (KuBa) Item name (KuBa)" at bounding box center [1204, 587] width 587 height 60
drag, startPoint x: 955, startPoint y: 578, endPoint x: 954, endPoint y: 591, distance: 12.8
click at [955, 578] on input "text" at bounding box center [1204, 596] width 587 height 39
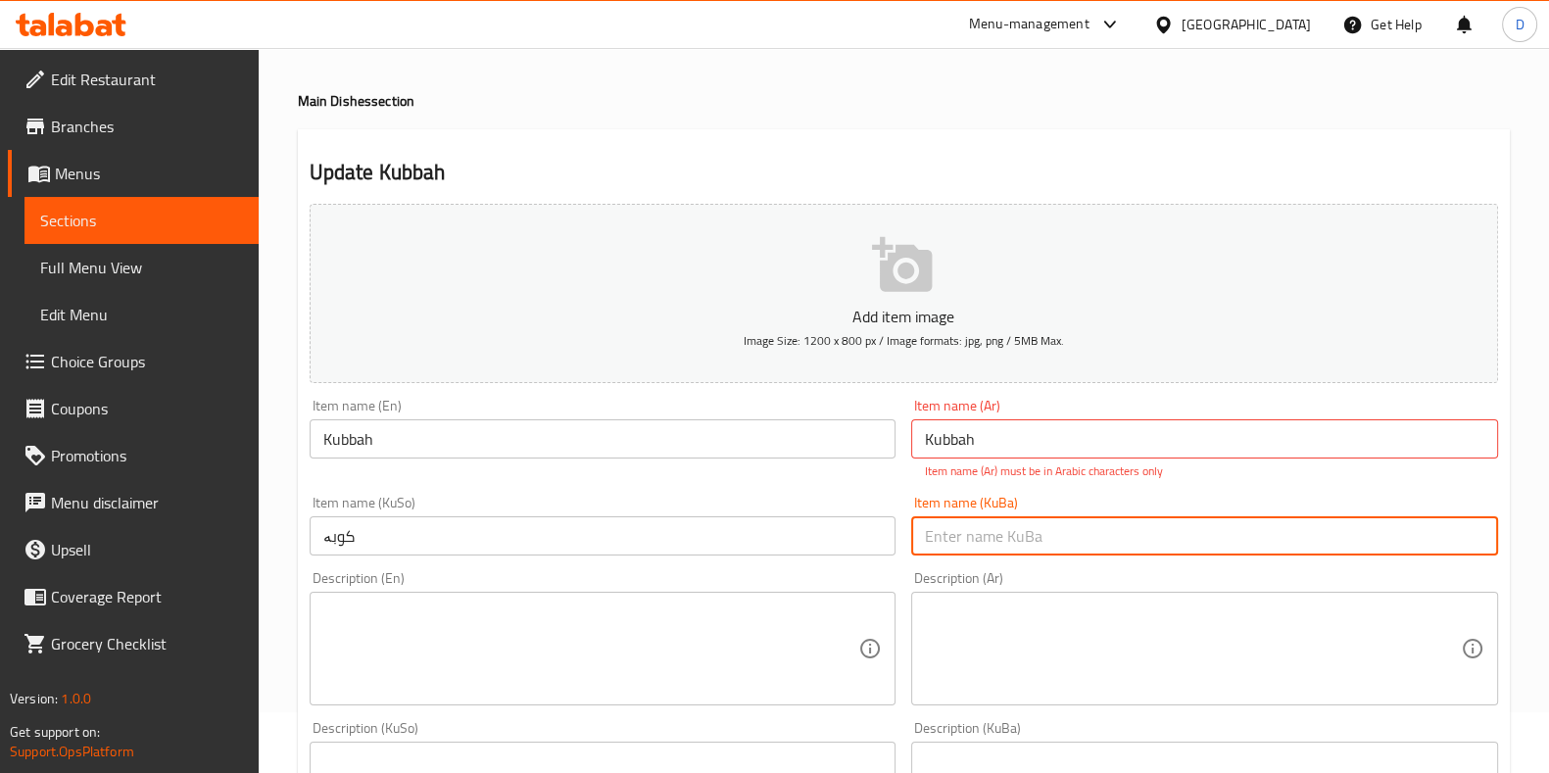
paste input "کوبە"
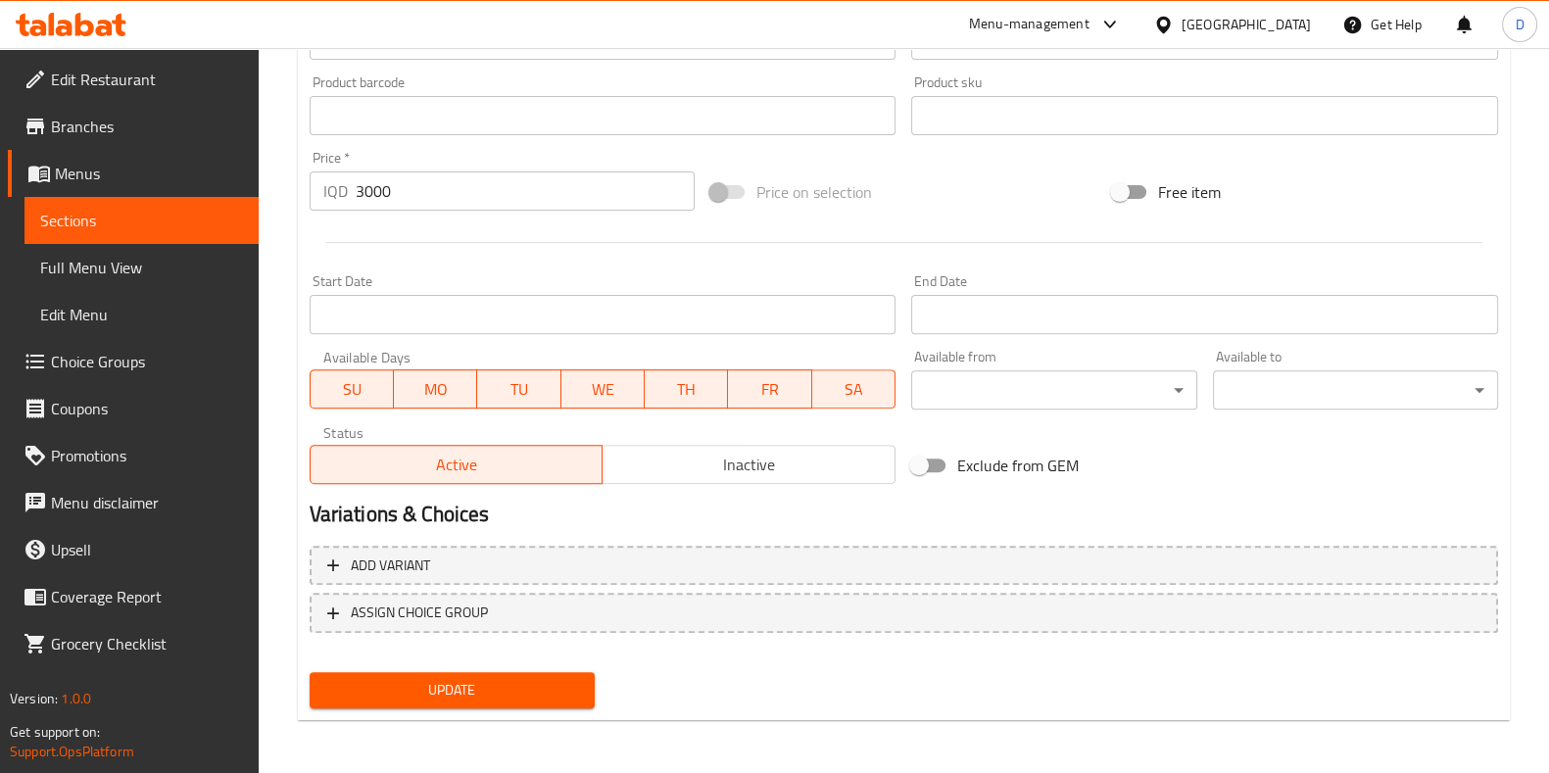
type input "کوبە"
click at [581, 701] on button "Update" at bounding box center [452, 690] width 285 height 36
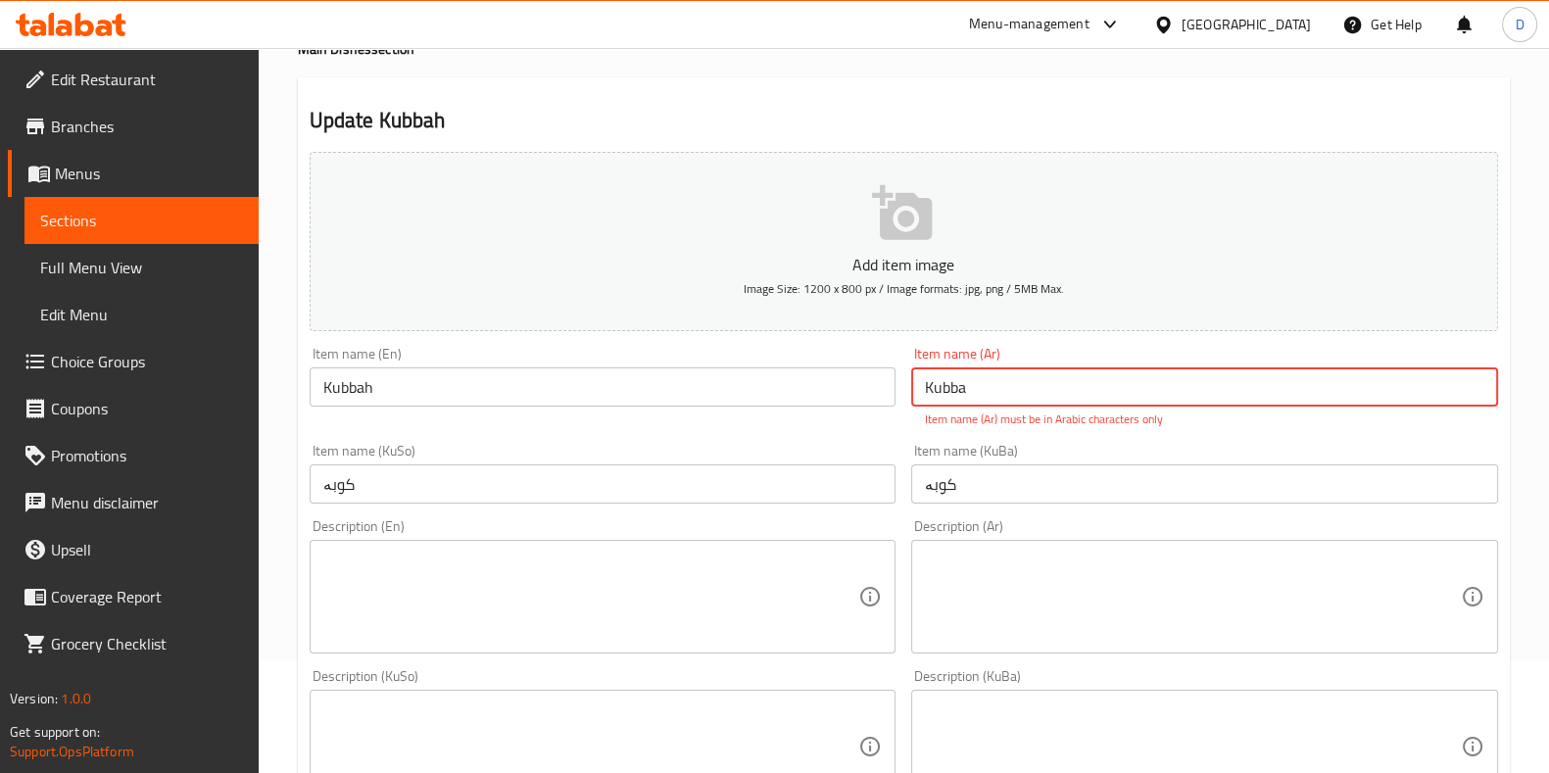
type input "Kubbah"
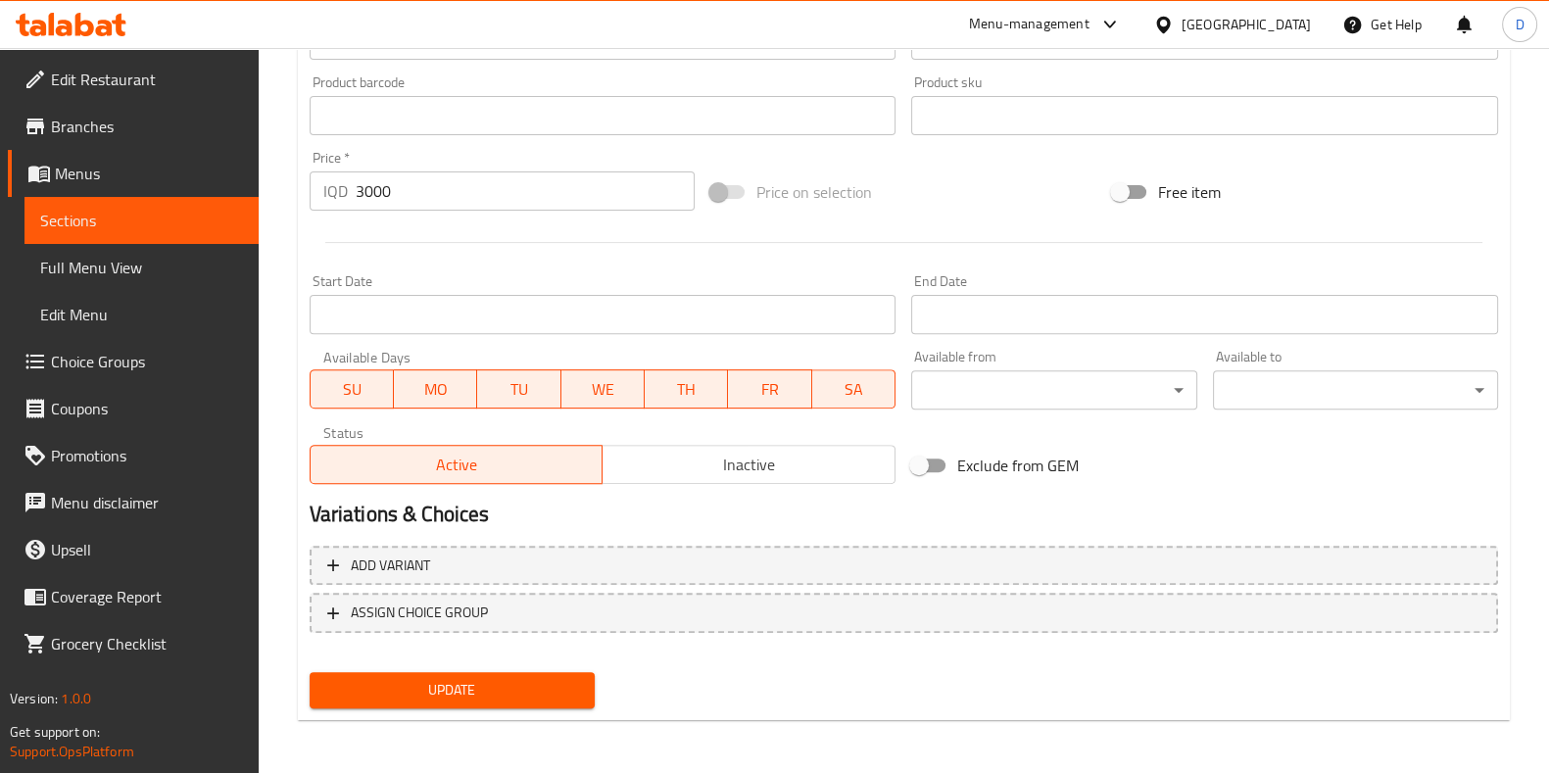
click at [549, 698] on span "Update" at bounding box center [452, 690] width 254 height 24
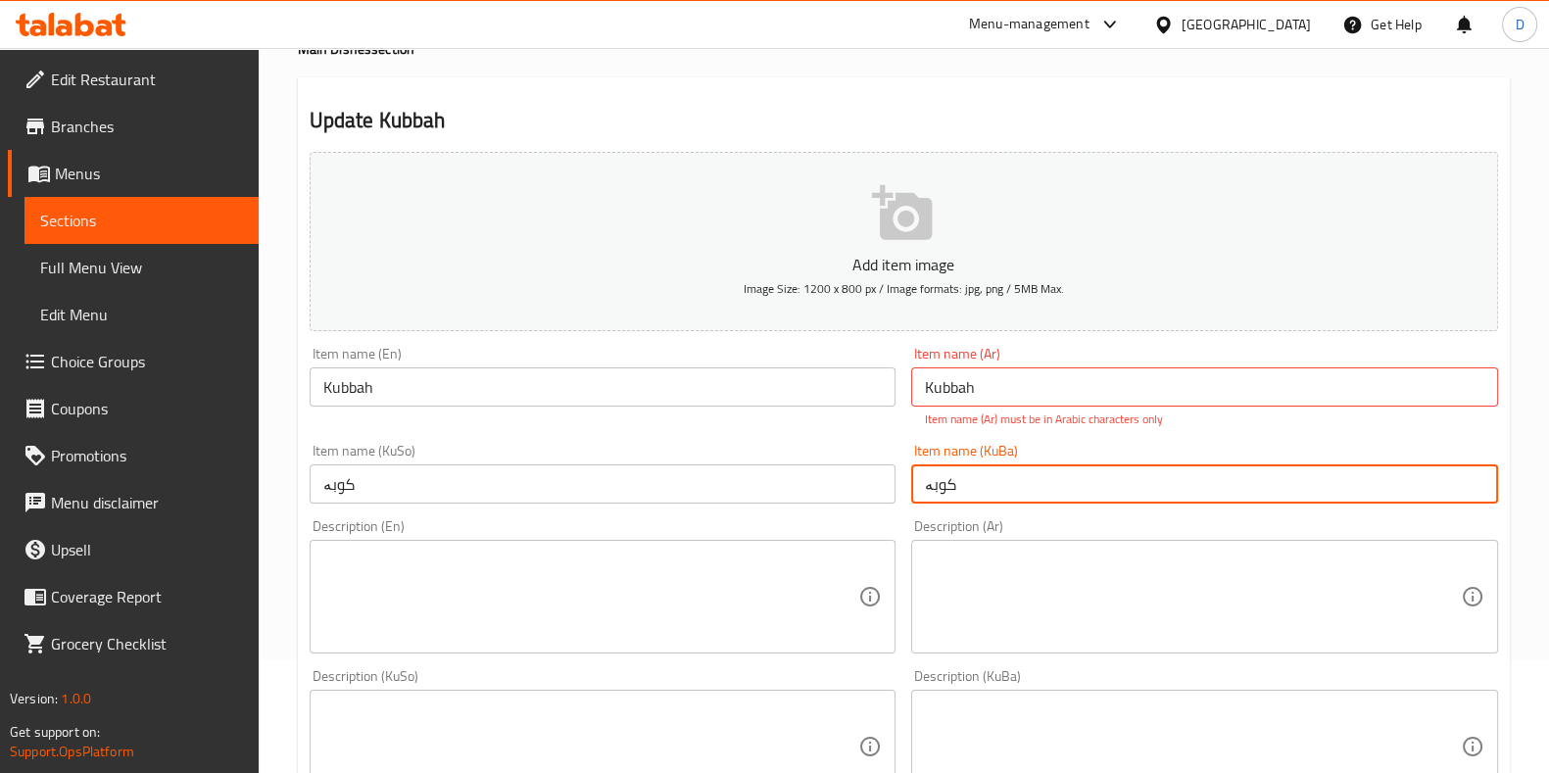
click at [922, 480] on input "کوبە" at bounding box center [1204, 483] width 587 height 39
click at [930, 482] on input "کوبە" at bounding box center [1204, 483] width 587 height 39
click at [953, 482] on input "کوبە" at bounding box center [1204, 483] width 587 height 39
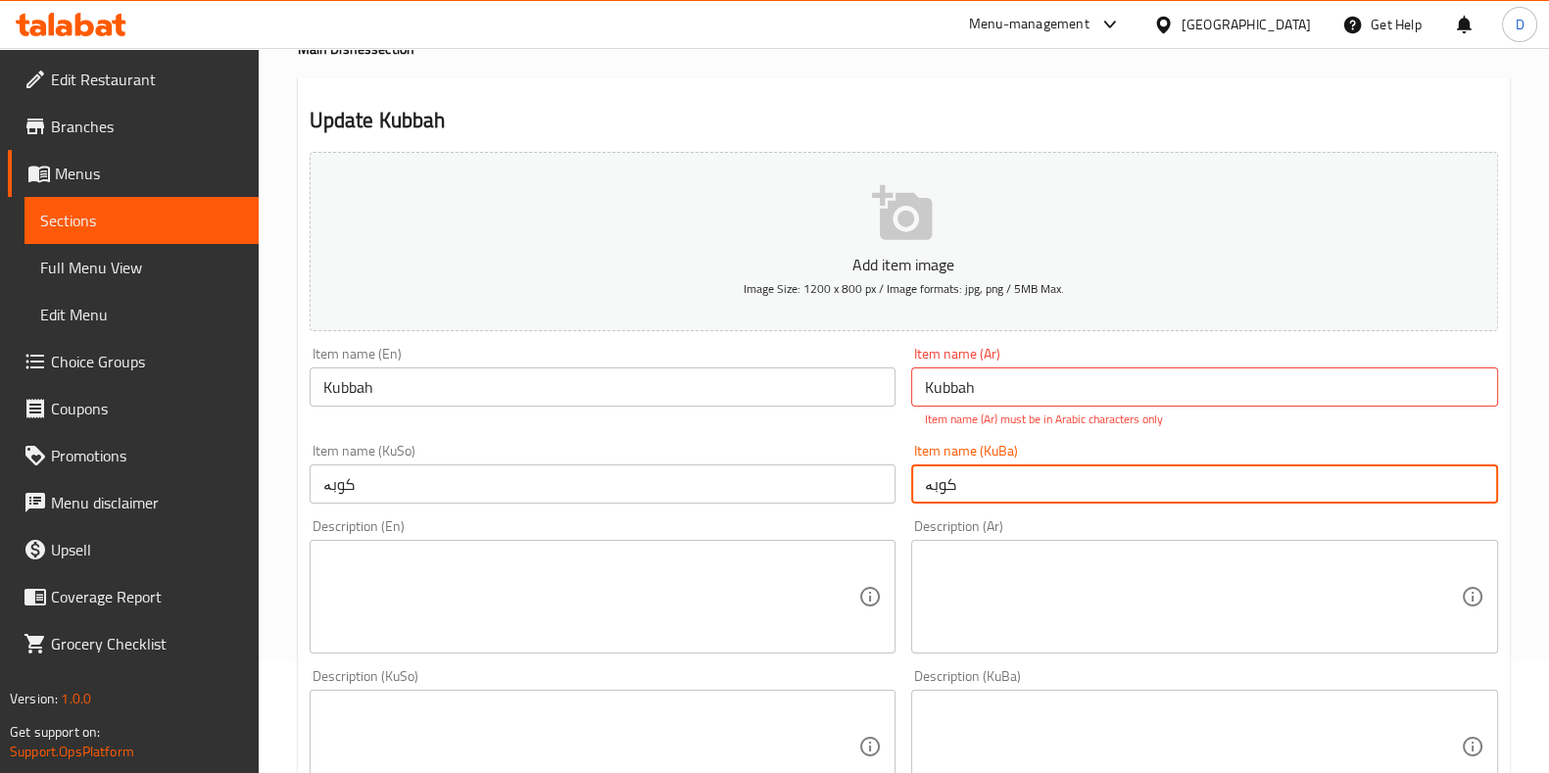
drag, startPoint x: 931, startPoint y: 489, endPoint x: 877, endPoint y: 494, distance: 54.1
click at [901, 497] on div "Add item image Image Size: 1200 x 800 px / Image formats: jpg, png / 5MB Max. I…" at bounding box center [904, 690] width 1204 height 1092
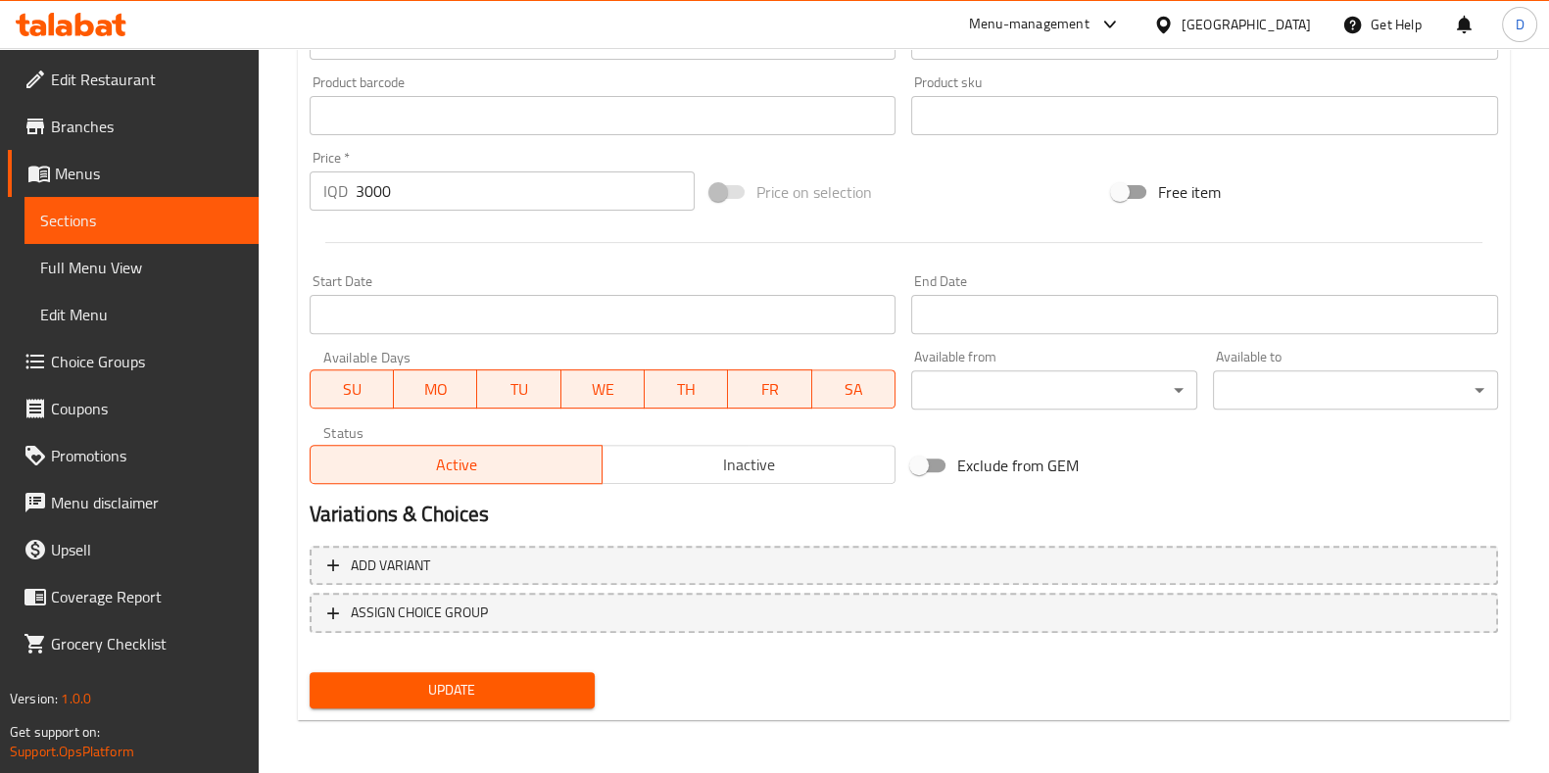
type input "کوب"
drag, startPoint x: 596, startPoint y: 669, endPoint x: 578, endPoint y: 684, distance: 23.0
click at [590, 675] on div "Update" at bounding box center [452, 690] width 301 height 52
click at [576, 685] on span "Update" at bounding box center [452, 690] width 254 height 24
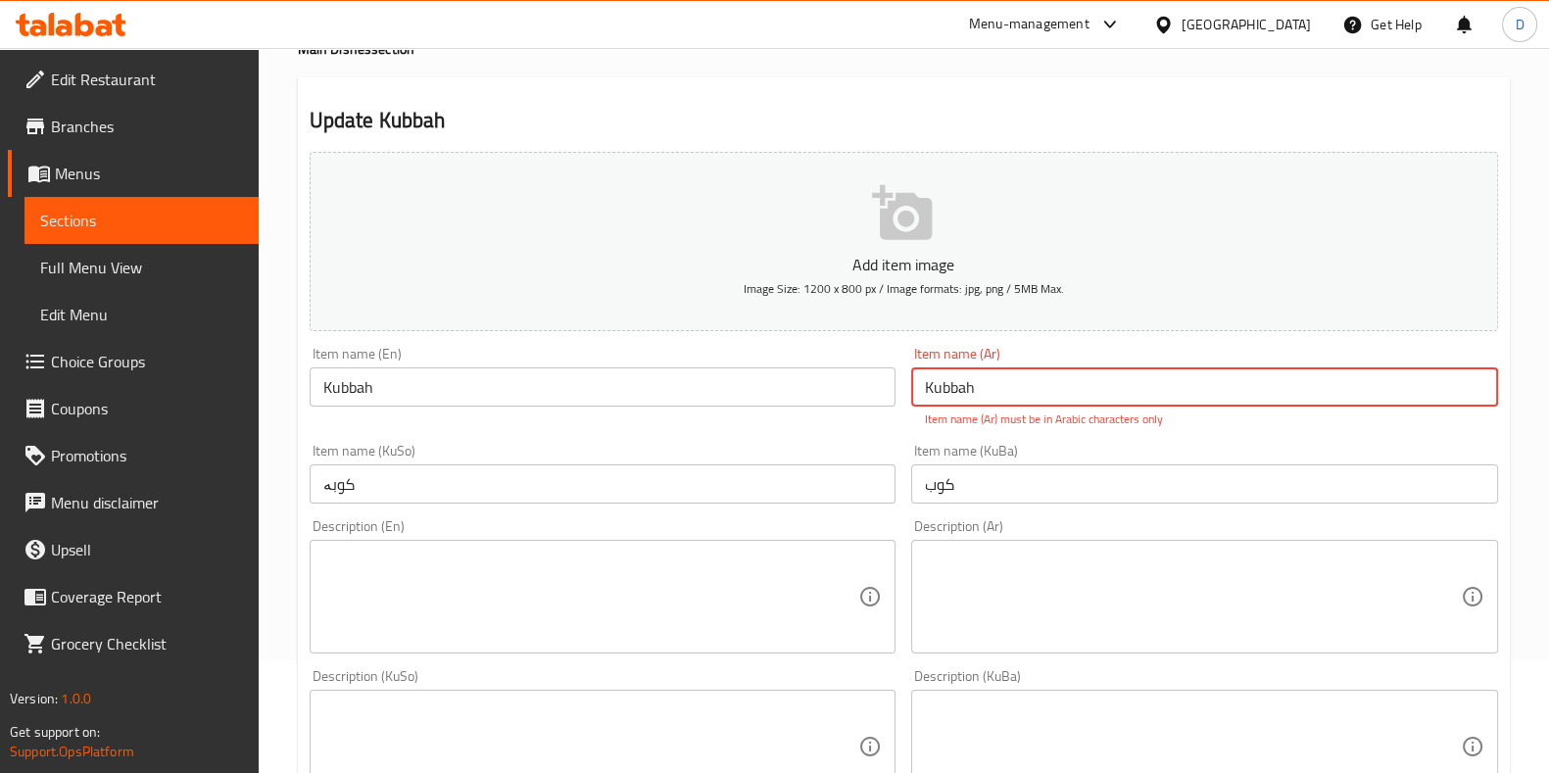
click at [941, 479] on input "کوب" at bounding box center [1204, 483] width 587 height 39
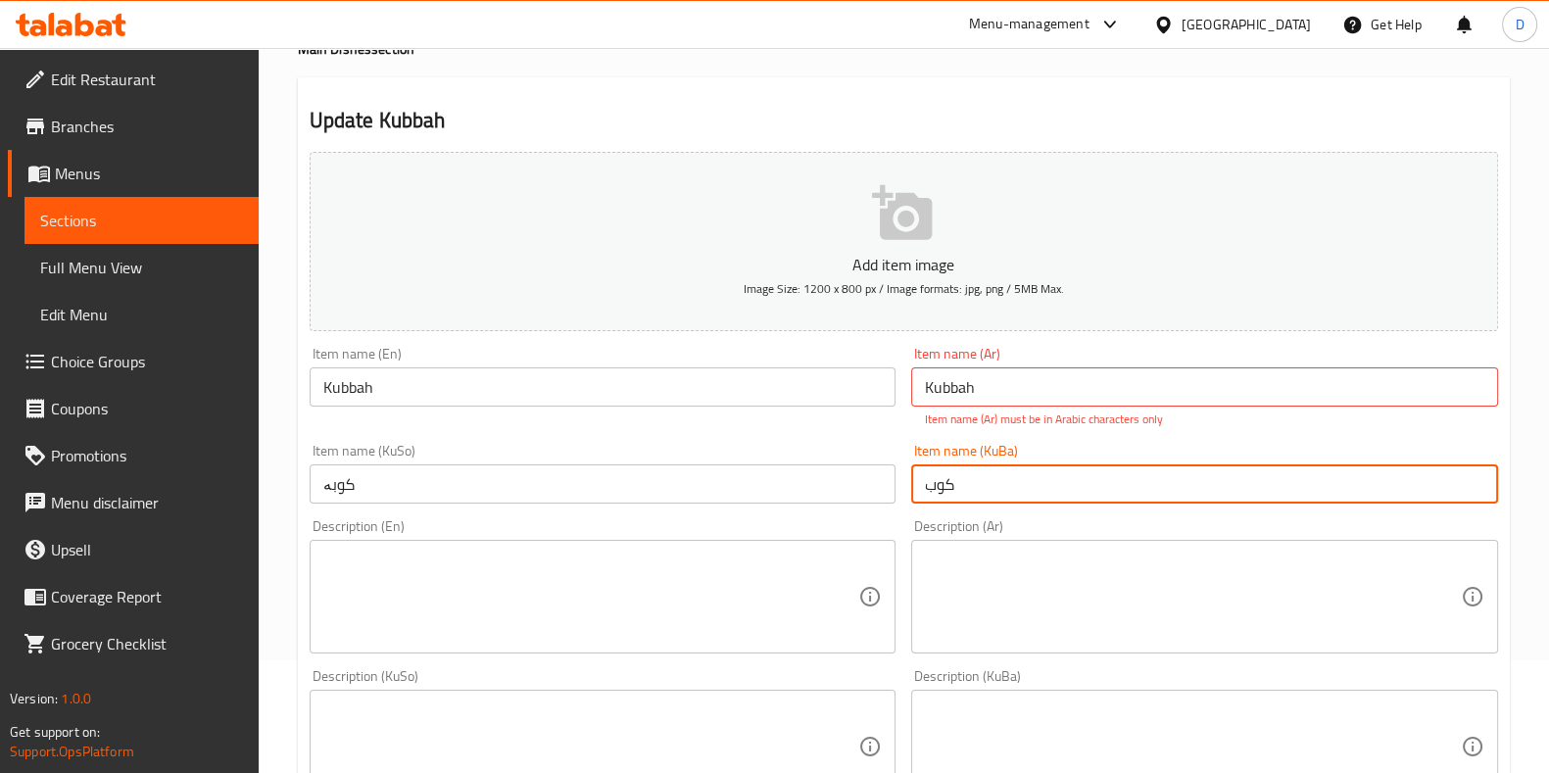
click at [941, 479] on input "کوب" at bounding box center [1204, 483] width 587 height 39
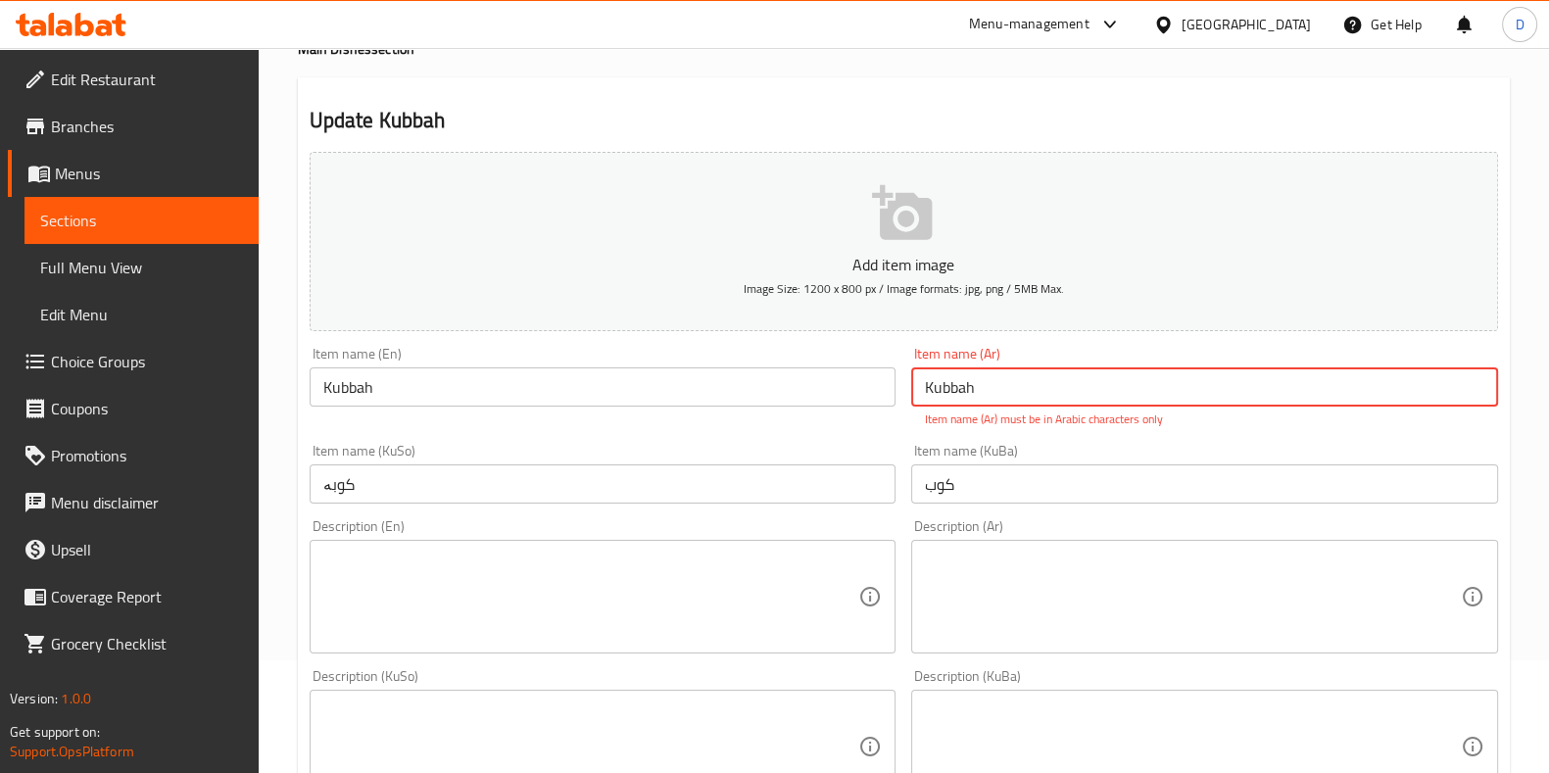
click at [954, 384] on input "Kubbah" at bounding box center [1204, 386] width 587 height 39
paste input "کوبە"
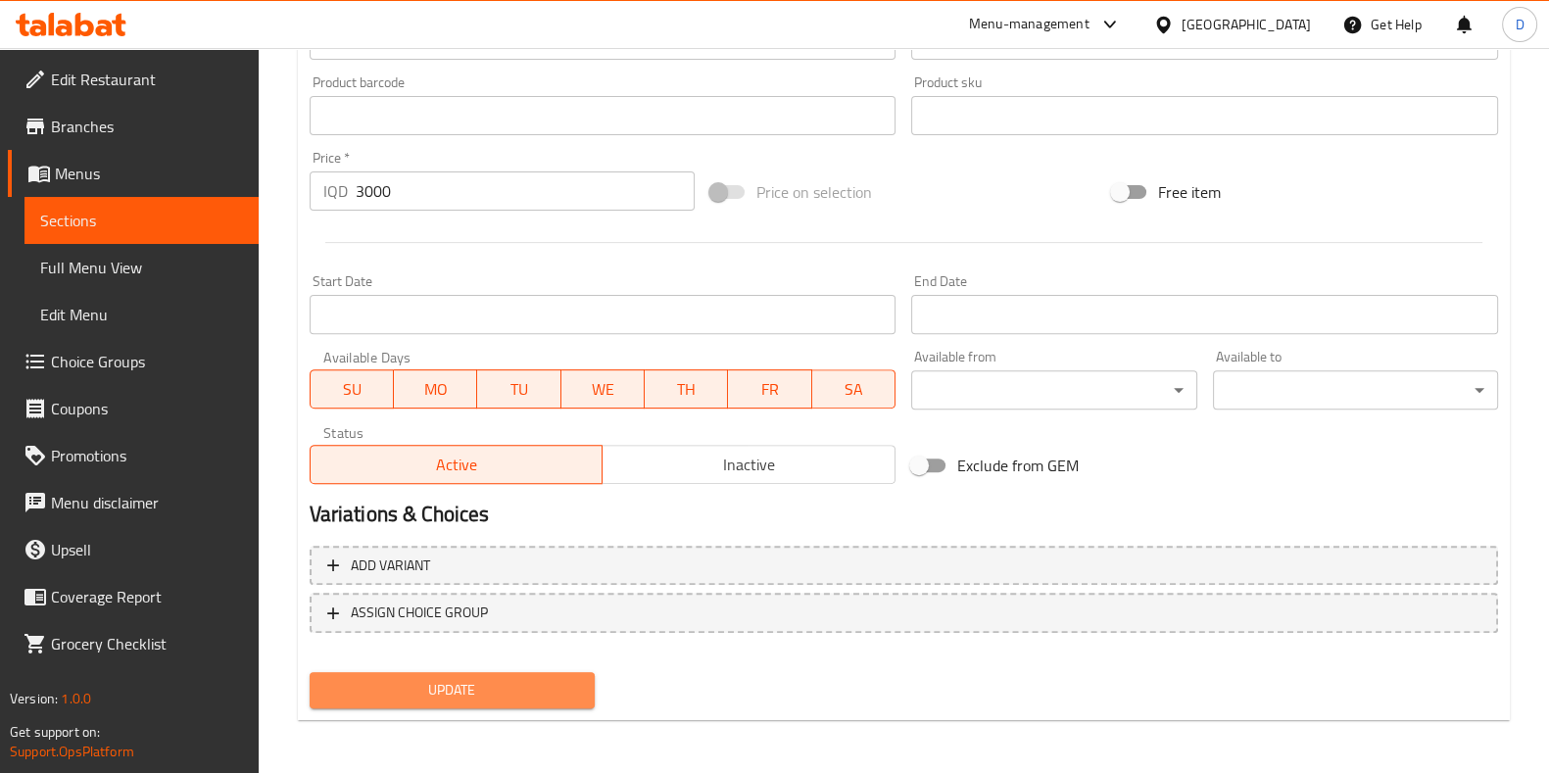
click at [544, 698] on span "Update" at bounding box center [452, 690] width 254 height 24
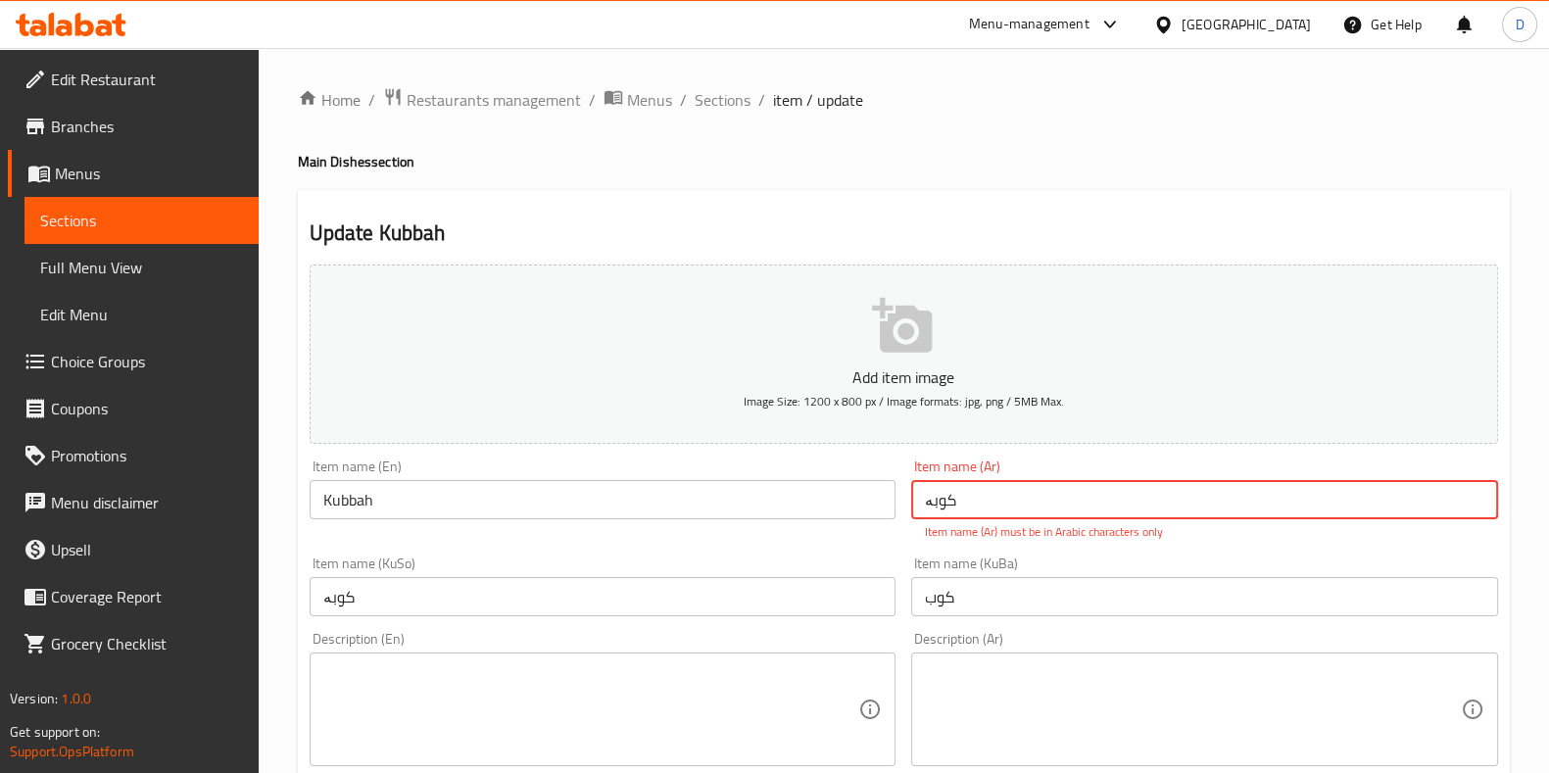
scroll to position [5, 0]
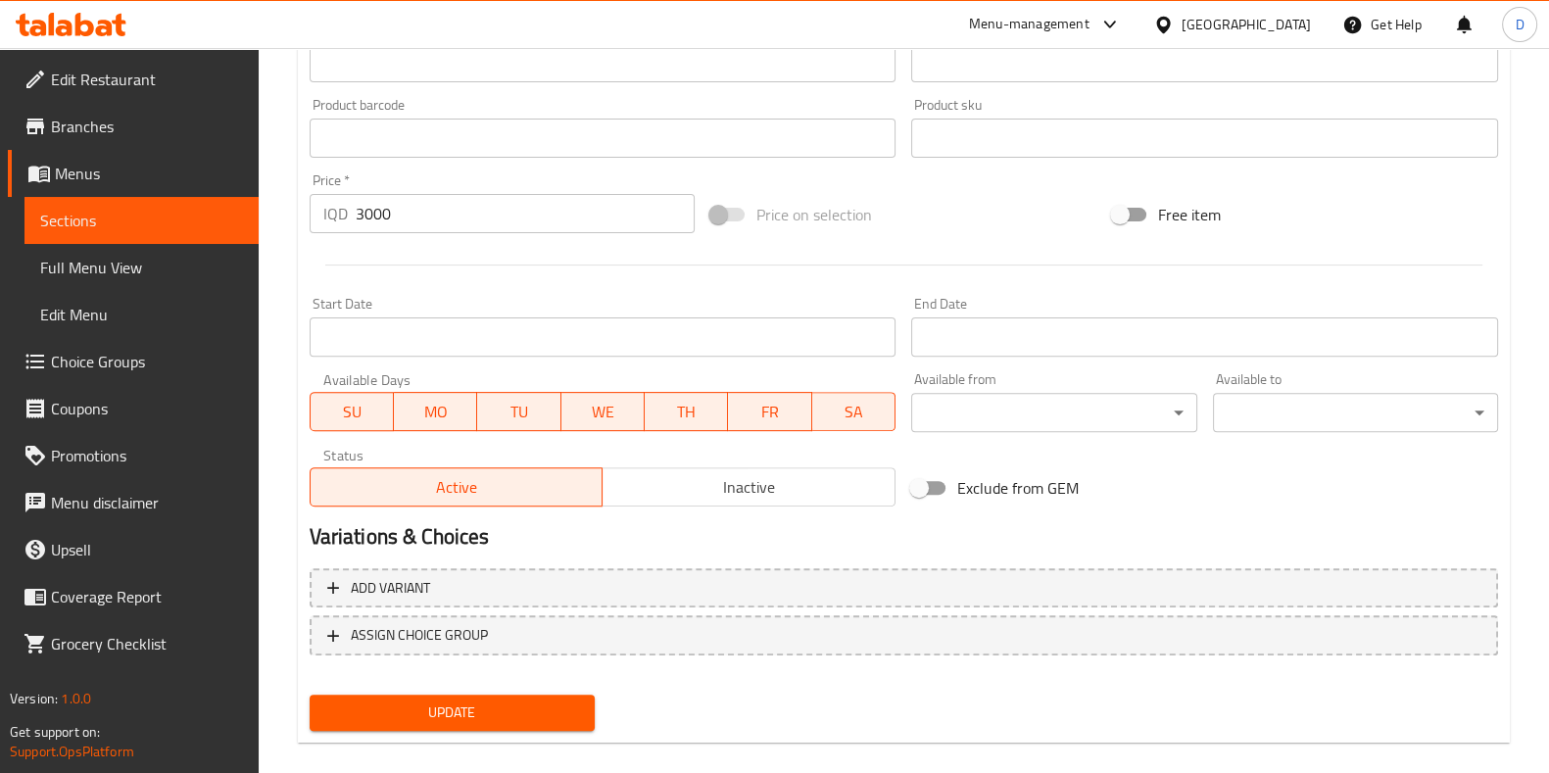
type input "کوب"
click at [496, 717] on span "Update" at bounding box center [452, 712] width 254 height 24
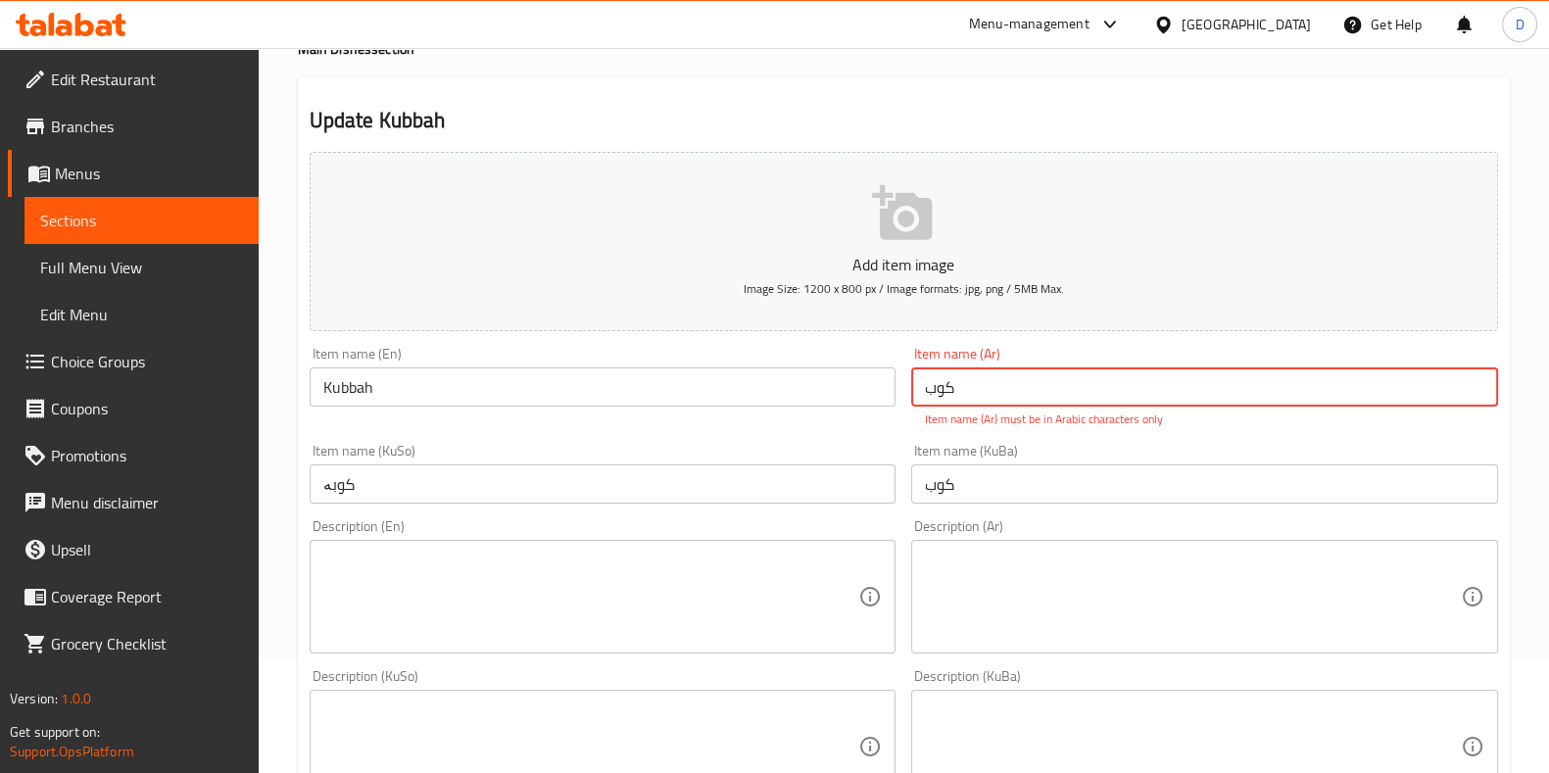
scroll to position [0, 0]
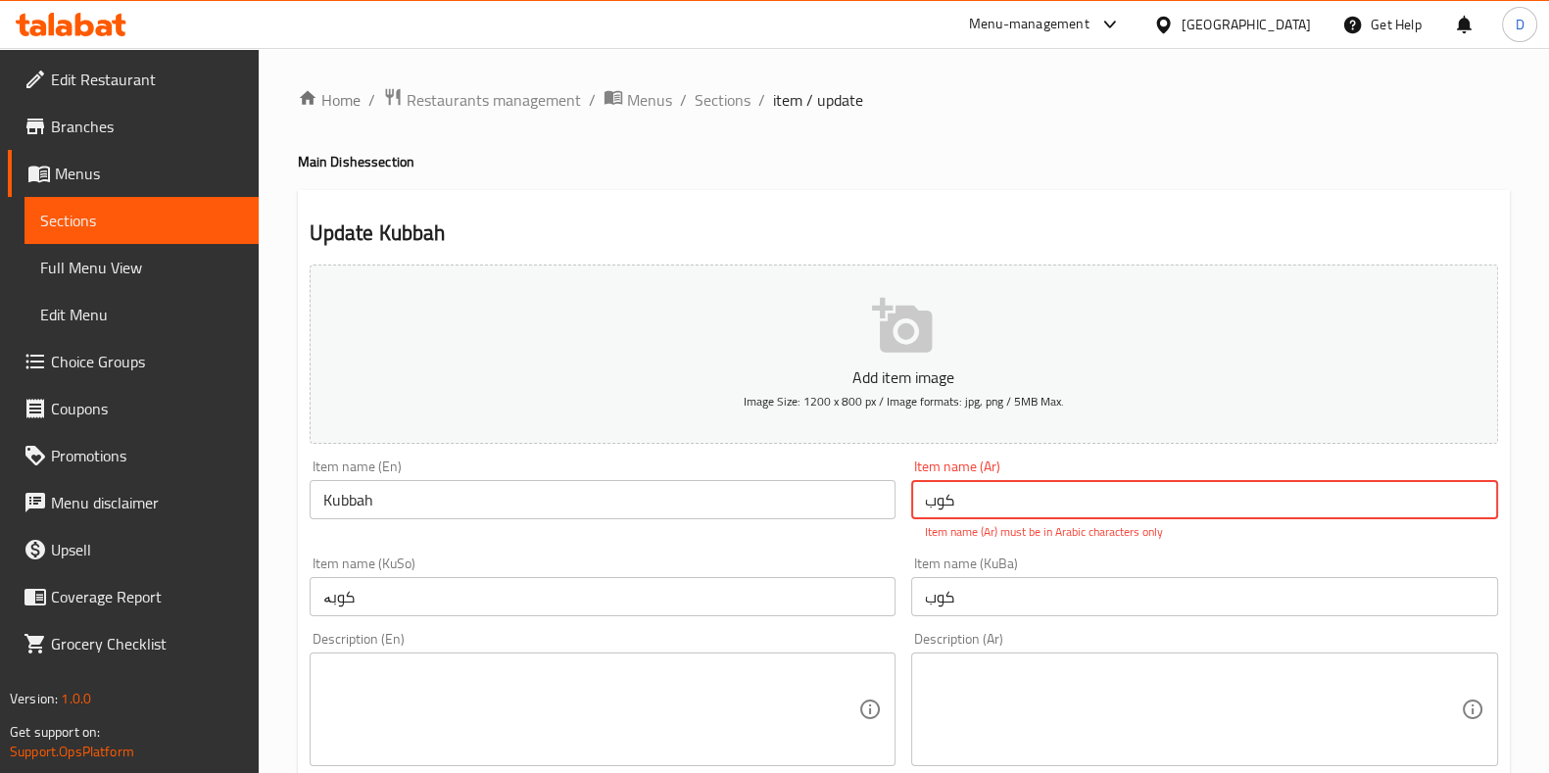
click at [932, 511] on input "کوب" at bounding box center [1204, 499] width 587 height 39
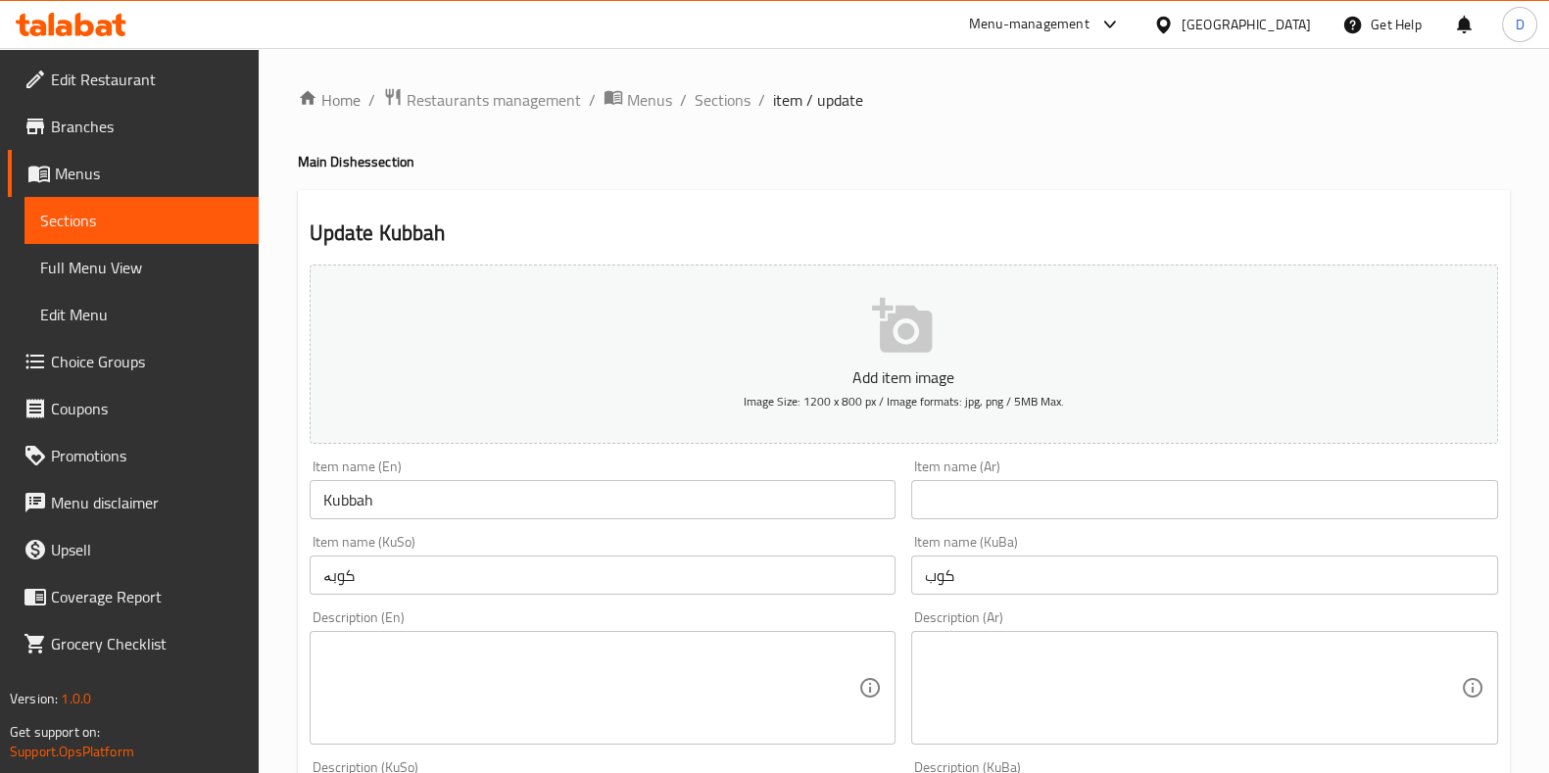
click at [1157, 489] on input "text" at bounding box center [1204, 499] width 587 height 39
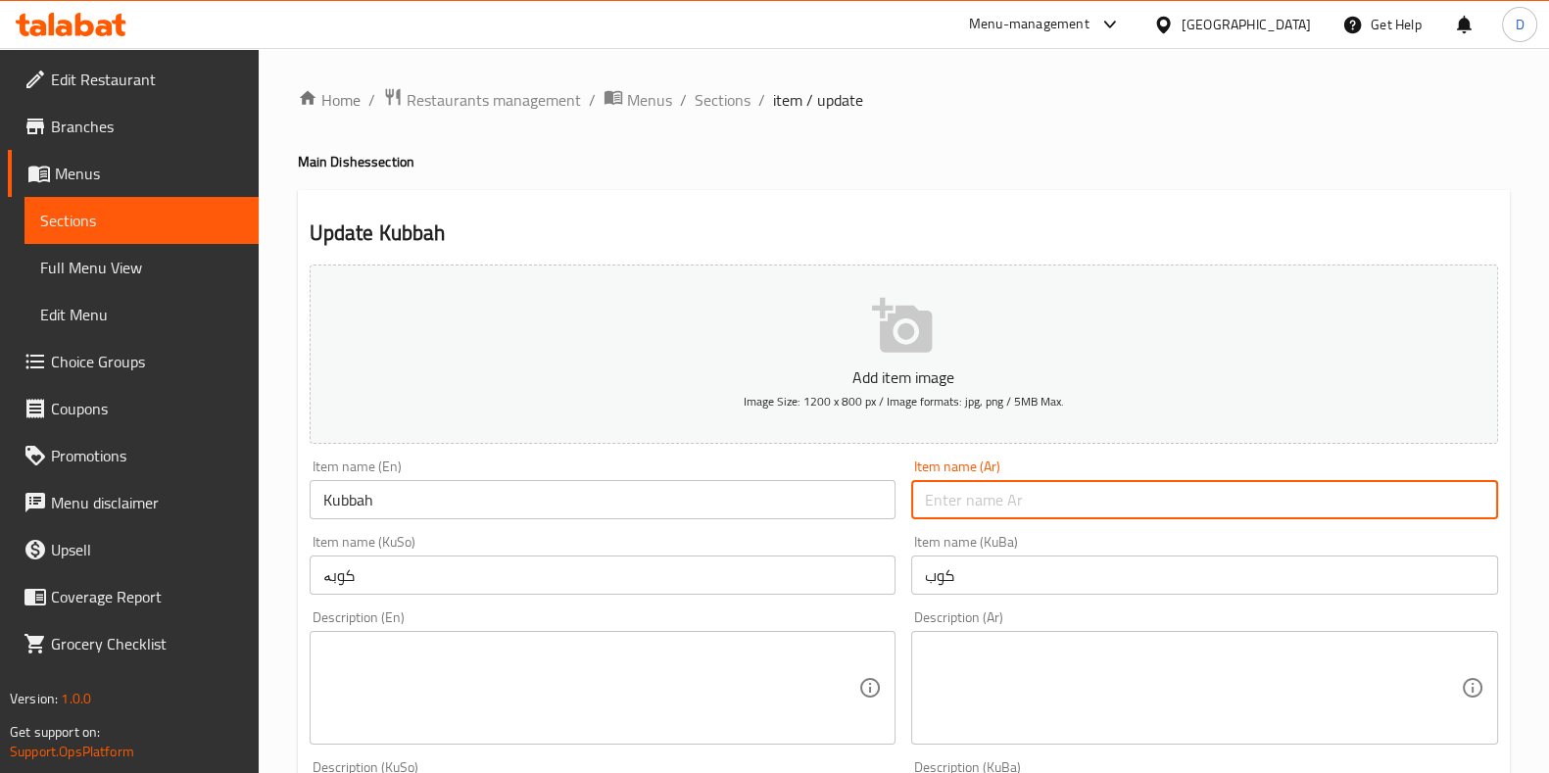
paste input "كبه"
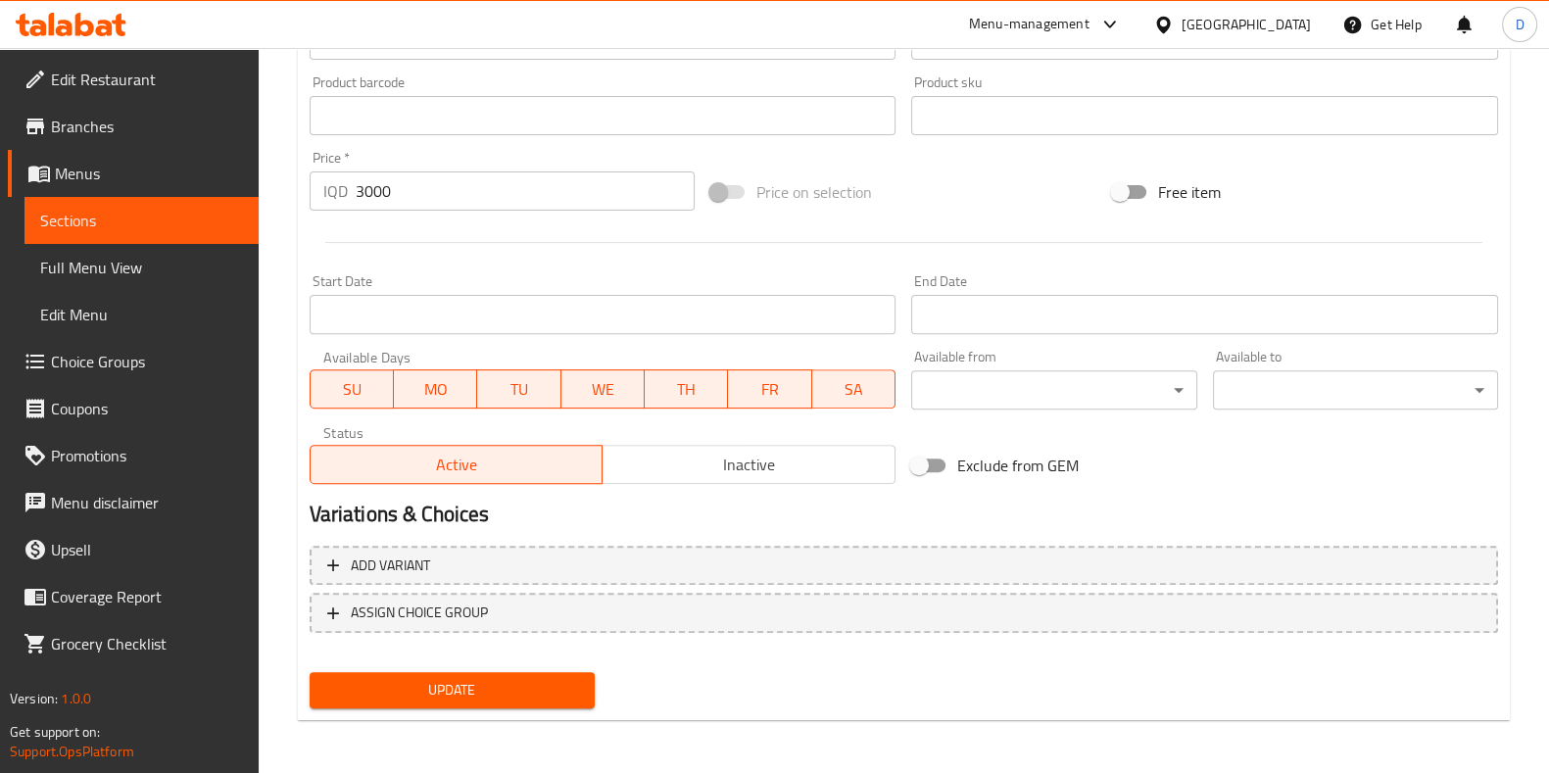
type input "كبه"
click at [493, 682] on span "Update" at bounding box center [452, 690] width 254 height 24
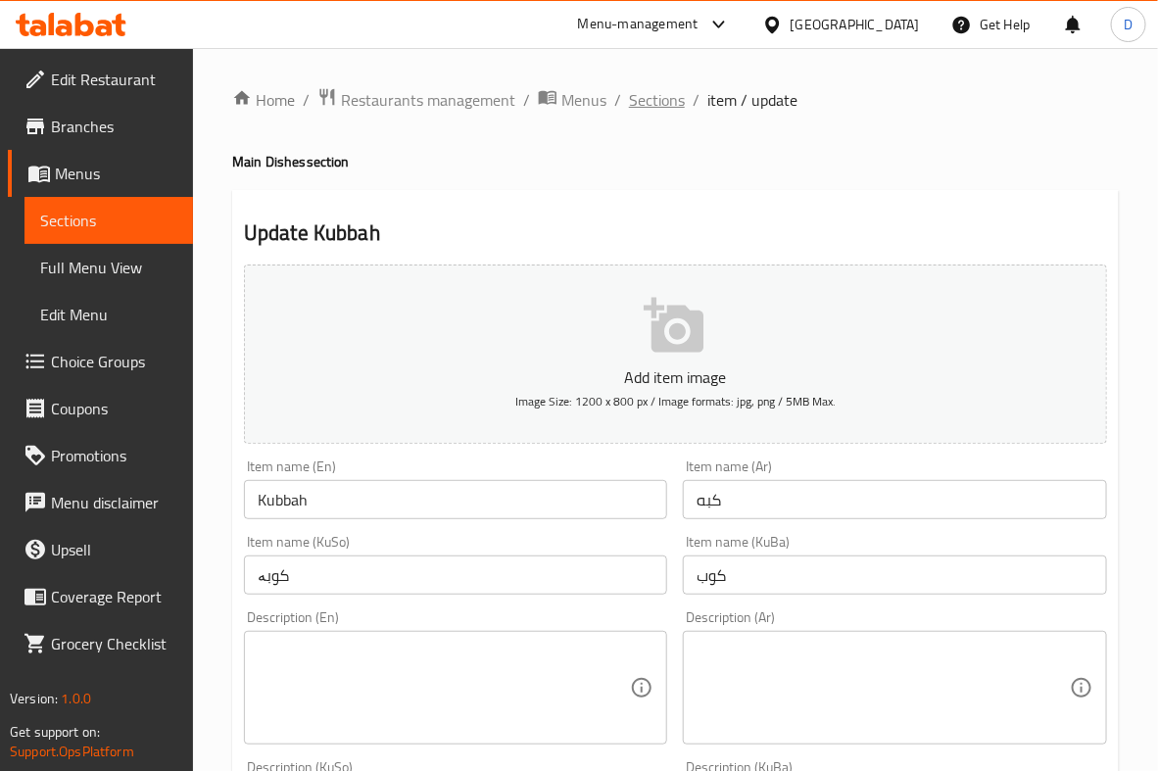
click at [644, 104] on span "Sections" at bounding box center [657, 100] width 56 height 24
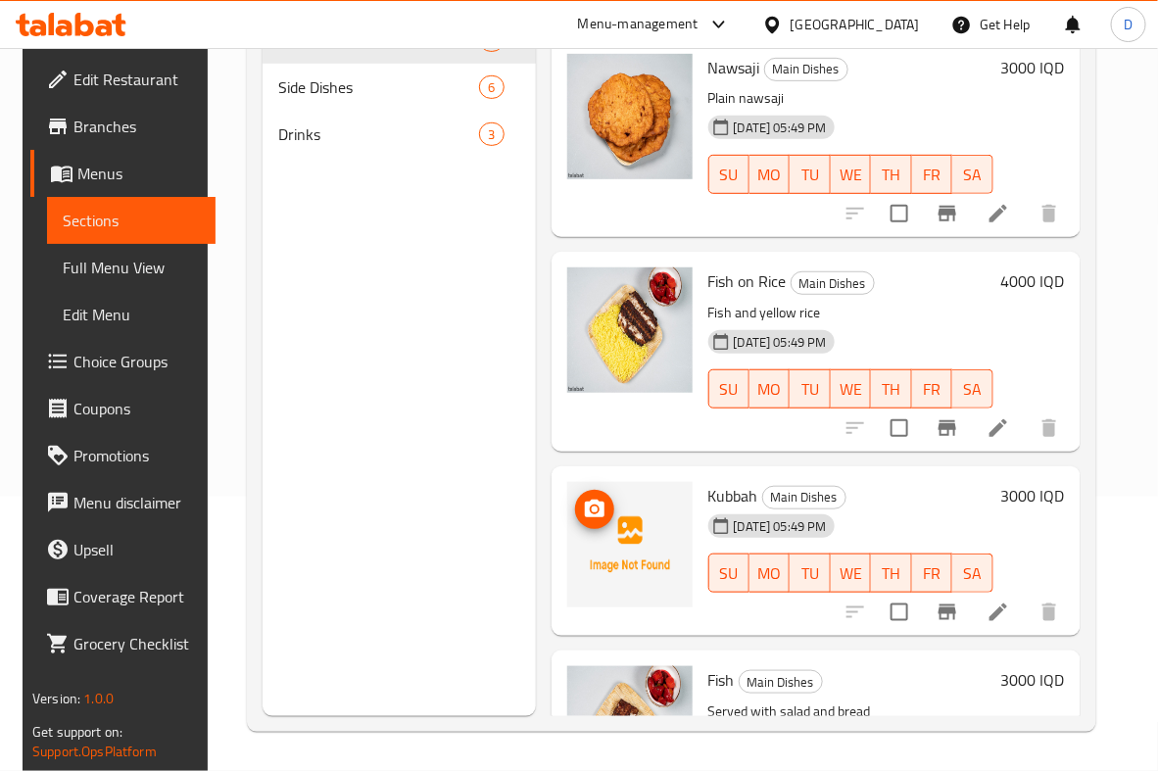
scroll to position [143, 0]
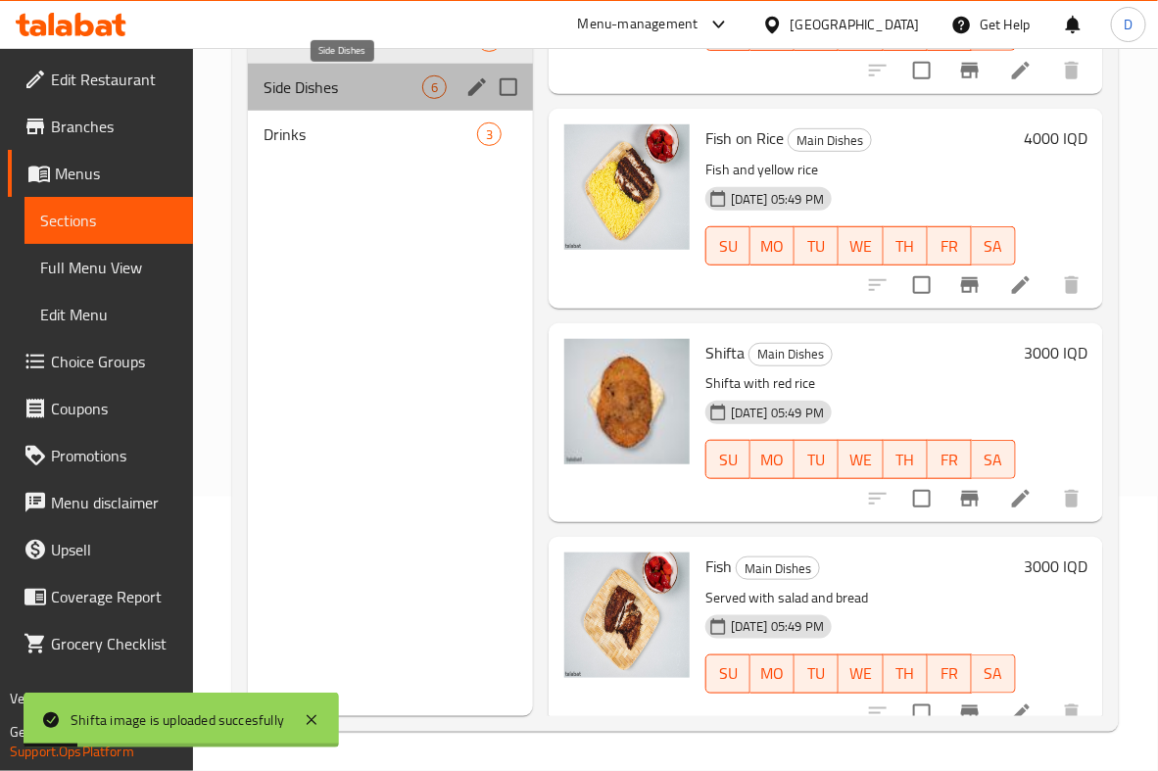
click at [404, 92] on span "Side Dishes" at bounding box center [343, 87] width 159 height 24
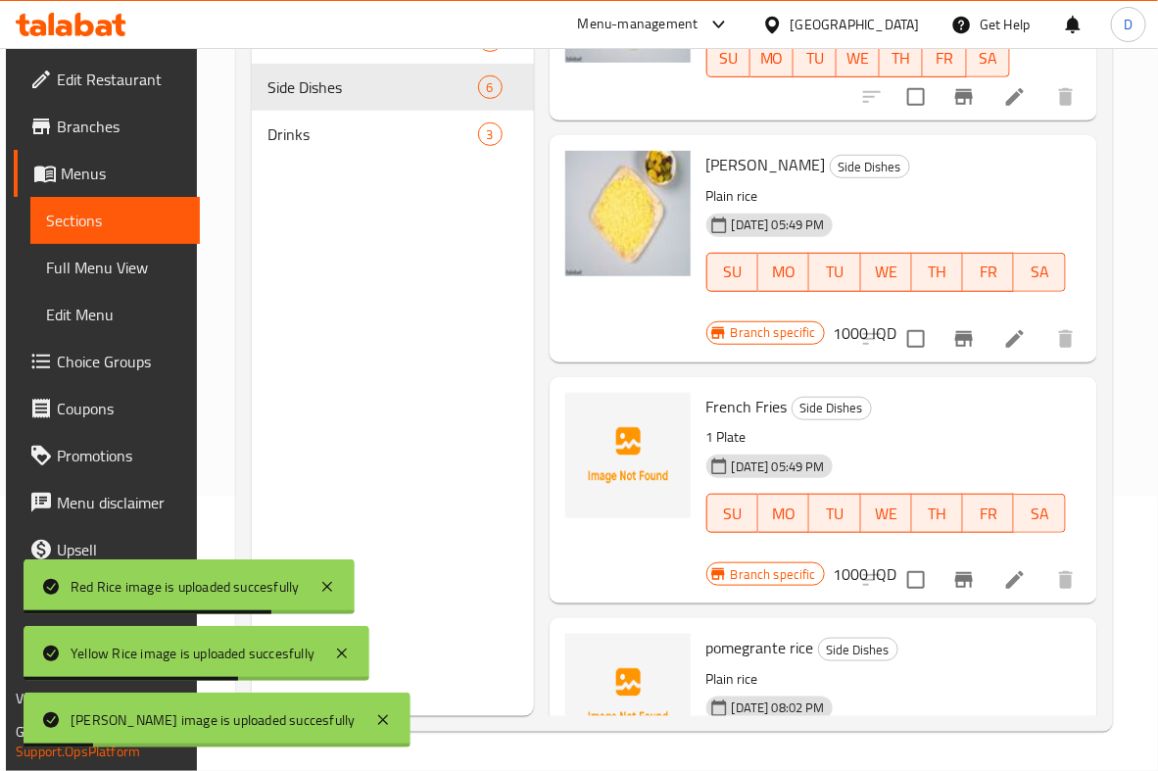
scroll to position [573, 0]
click at [360, 150] on div "Drinks 3" at bounding box center [393, 134] width 282 height 47
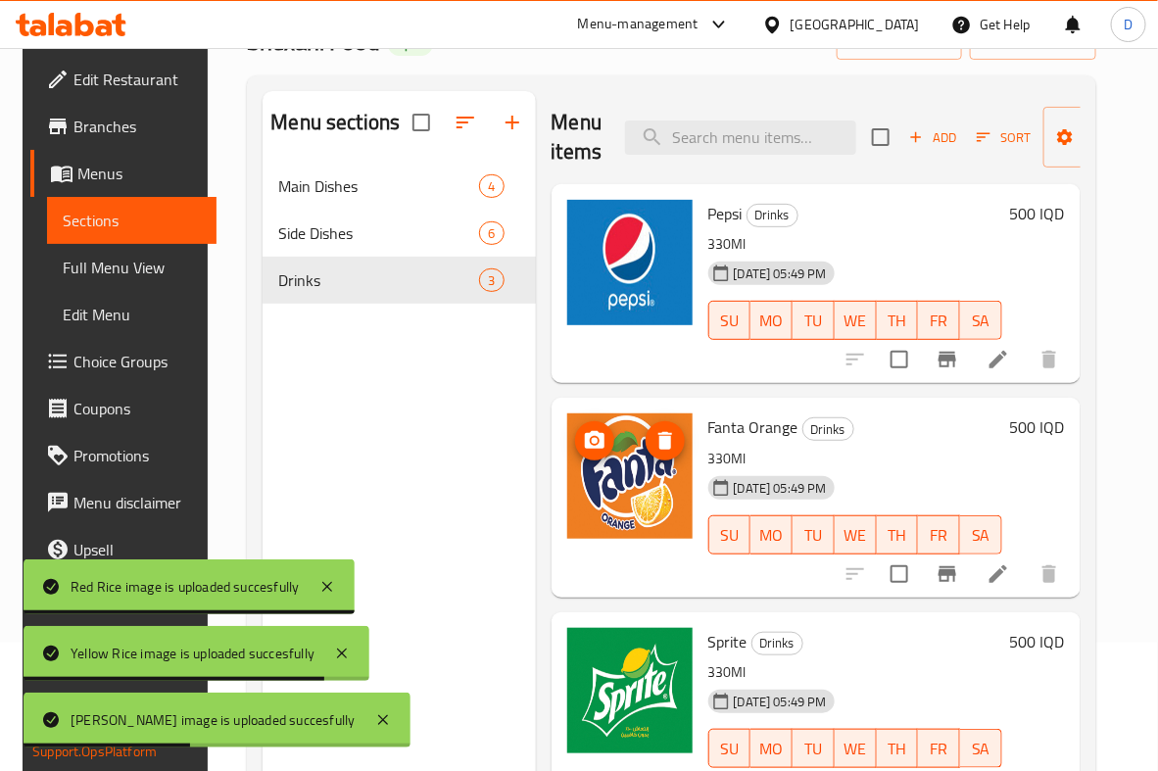
scroll to position [274, 0]
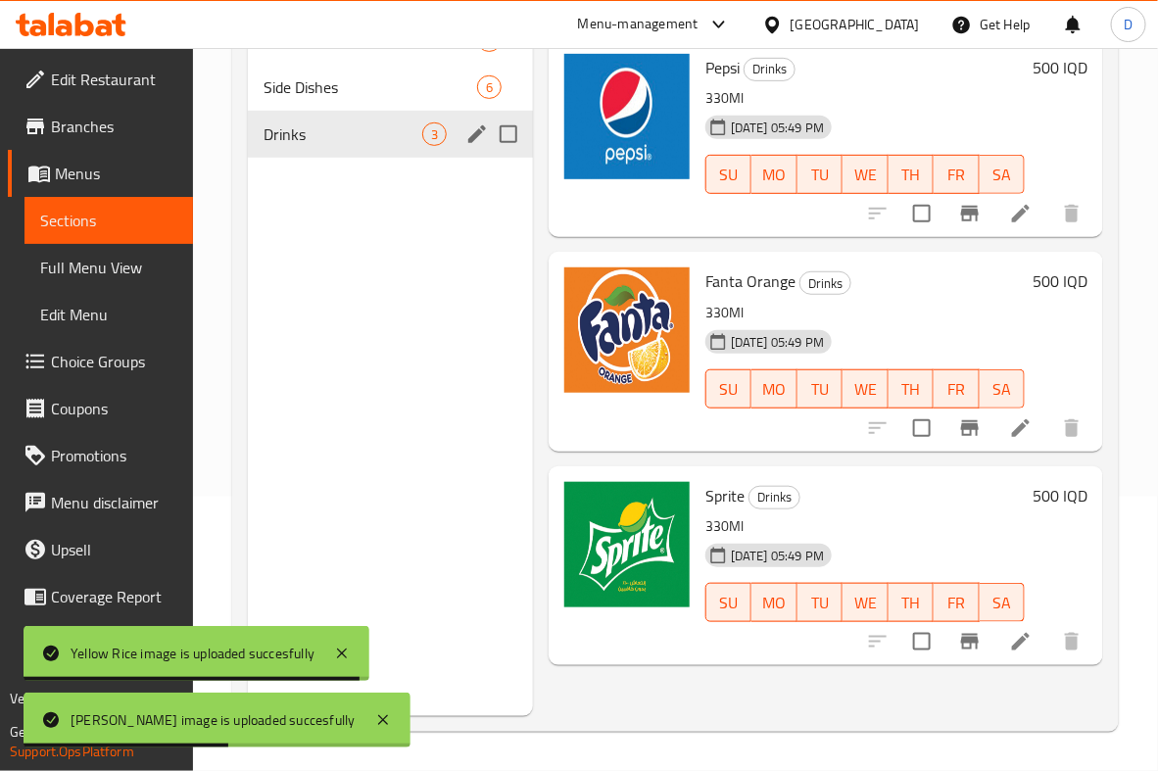
click at [363, 95] on span "Side Dishes" at bounding box center [371, 87] width 214 height 24
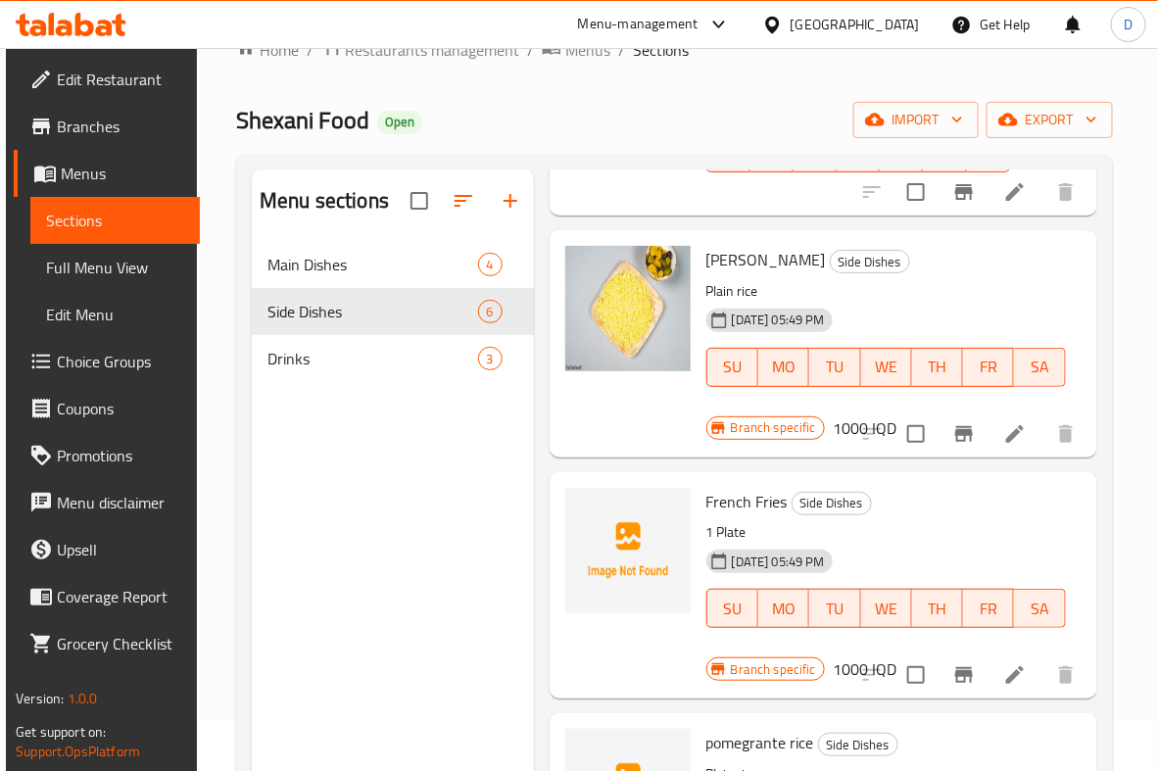
scroll to position [48, 0]
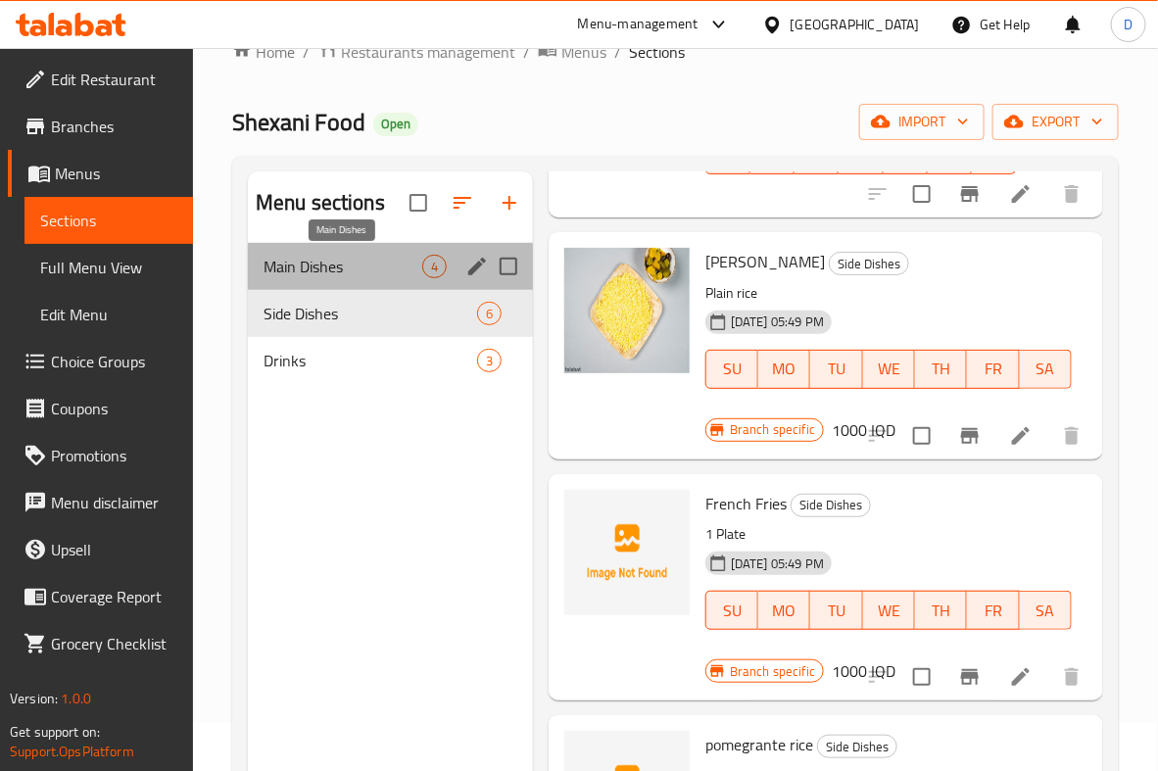
click at [375, 271] on span "Main Dishes" at bounding box center [343, 267] width 159 height 24
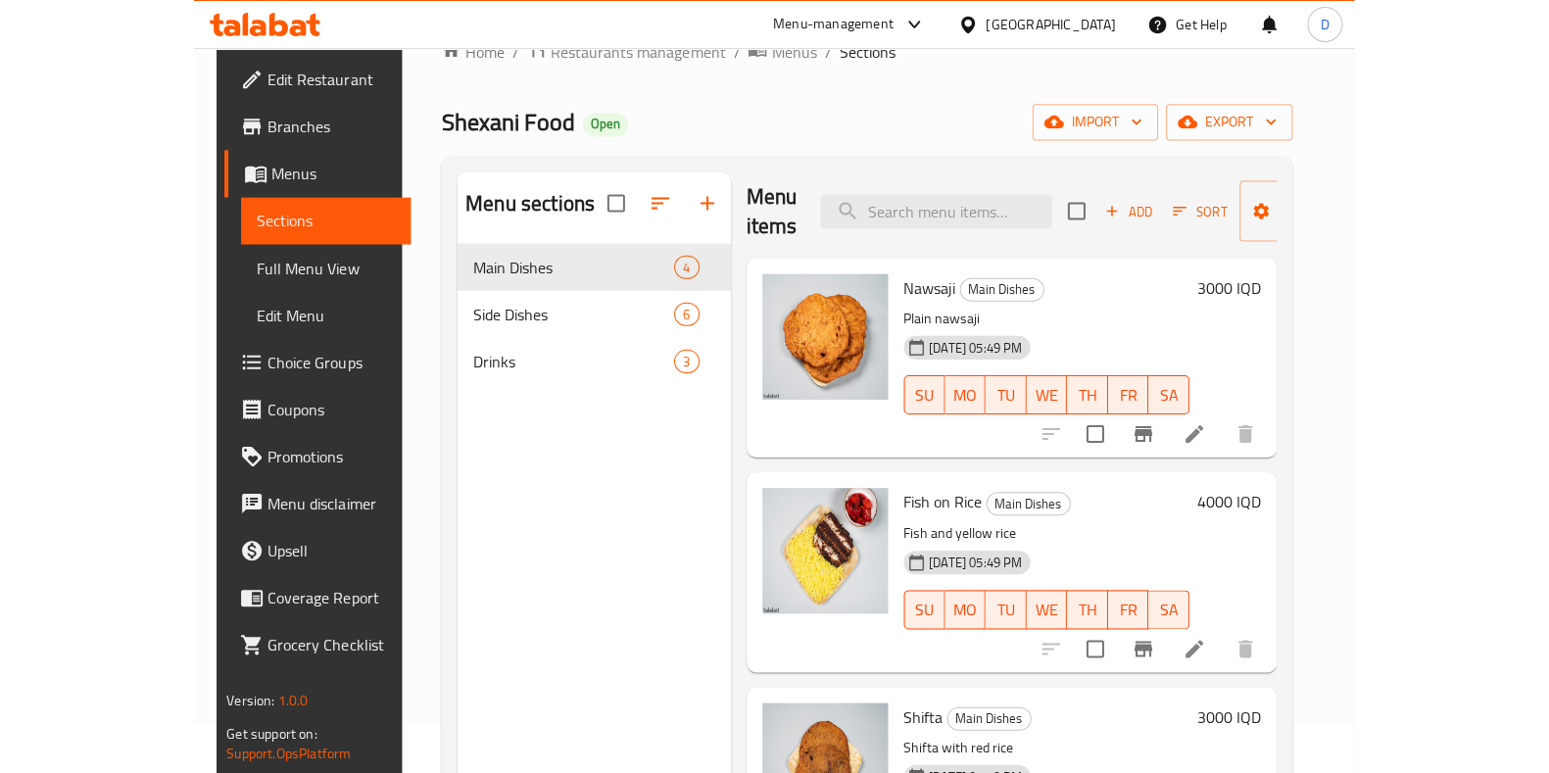
scroll to position [6, 0]
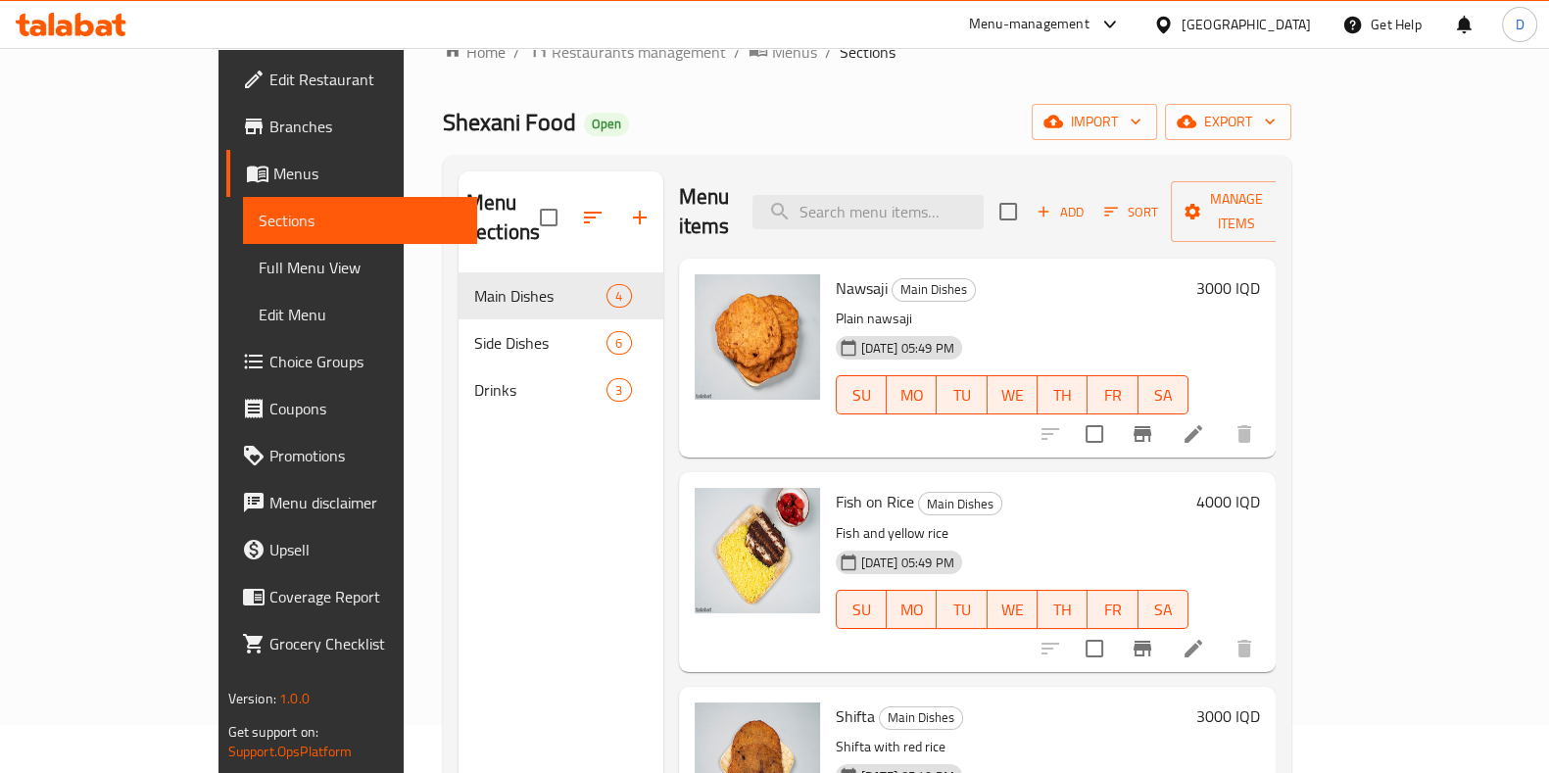
click at [1157, 301] on div "3000 IQD" at bounding box center [1225, 358] width 72 height 168
click at [1157, 331] on div "3000 IQD" at bounding box center [1225, 358] width 72 height 168
click at [1157, 274] on h6 "3000 IQD" at bounding box center [1228, 287] width 64 height 27
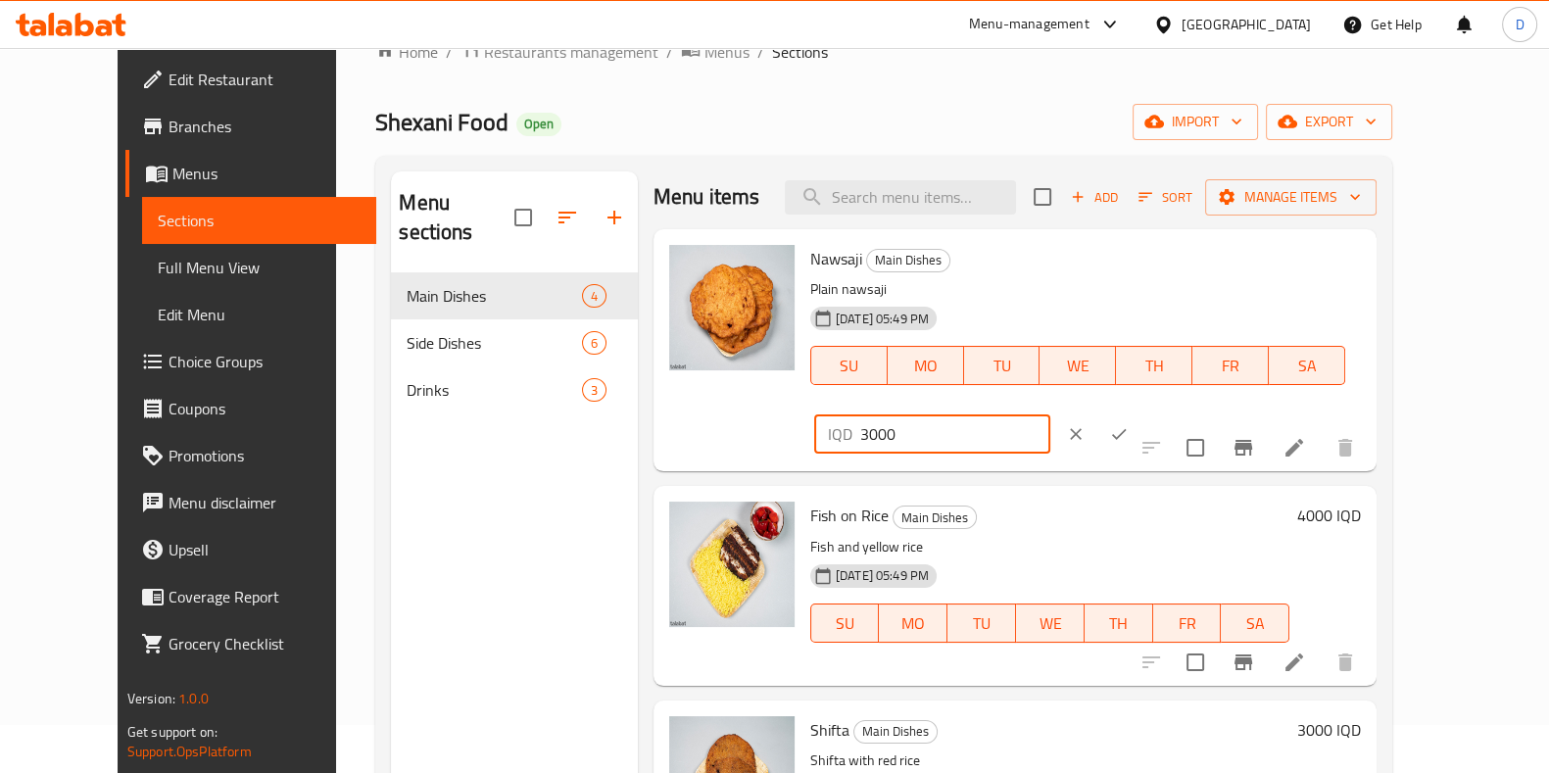
click at [1050, 414] on input "3000" at bounding box center [955, 433] width 190 height 39
drag, startPoint x: 1207, startPoint y: 269, endPoint x: 1123, endPoint y: 257, distance: 85.2
click at [1123, 257] on div "Nawsaji Main Dishes Plain nawsaji [DATE] 05:49 PM SU MO TU WE TH FR SA IQD 3000…" at bounding box center [1086, 350] width 566 height 226
click at [1050, 414] on input "1500" at bounding box center [955, 433] width 190 height 39
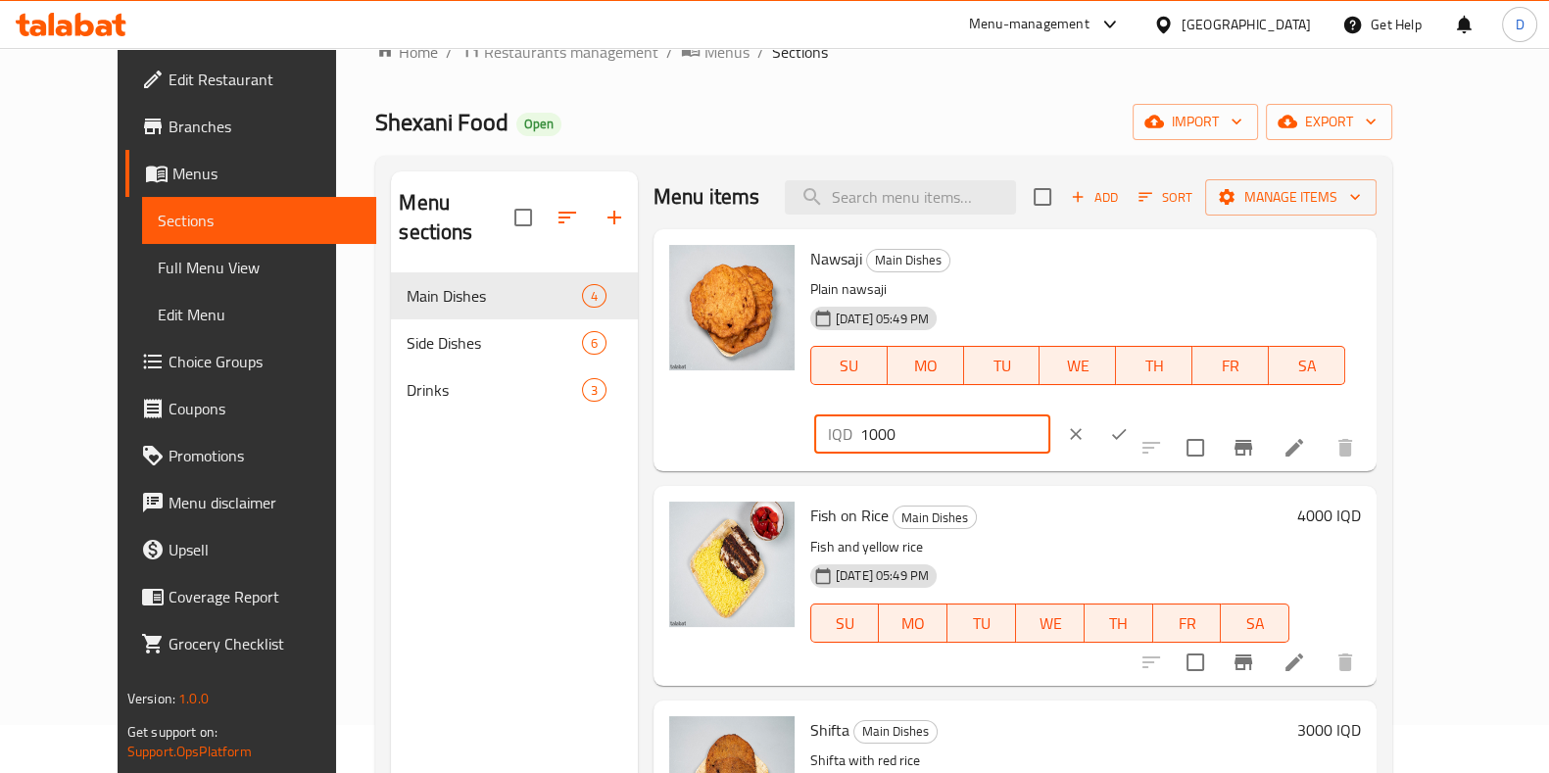
click at [1050, 414] on input "1000" at bounding box center [955, 433] width 190 height 39
drag, startPoint x: 1199, startPoint y: 272, endPoint x: 1260, endPoint y: 279, distance: 61.1
click at [1050, 414] on input "1000" at bounding box center [955, 433] width 190 height 39
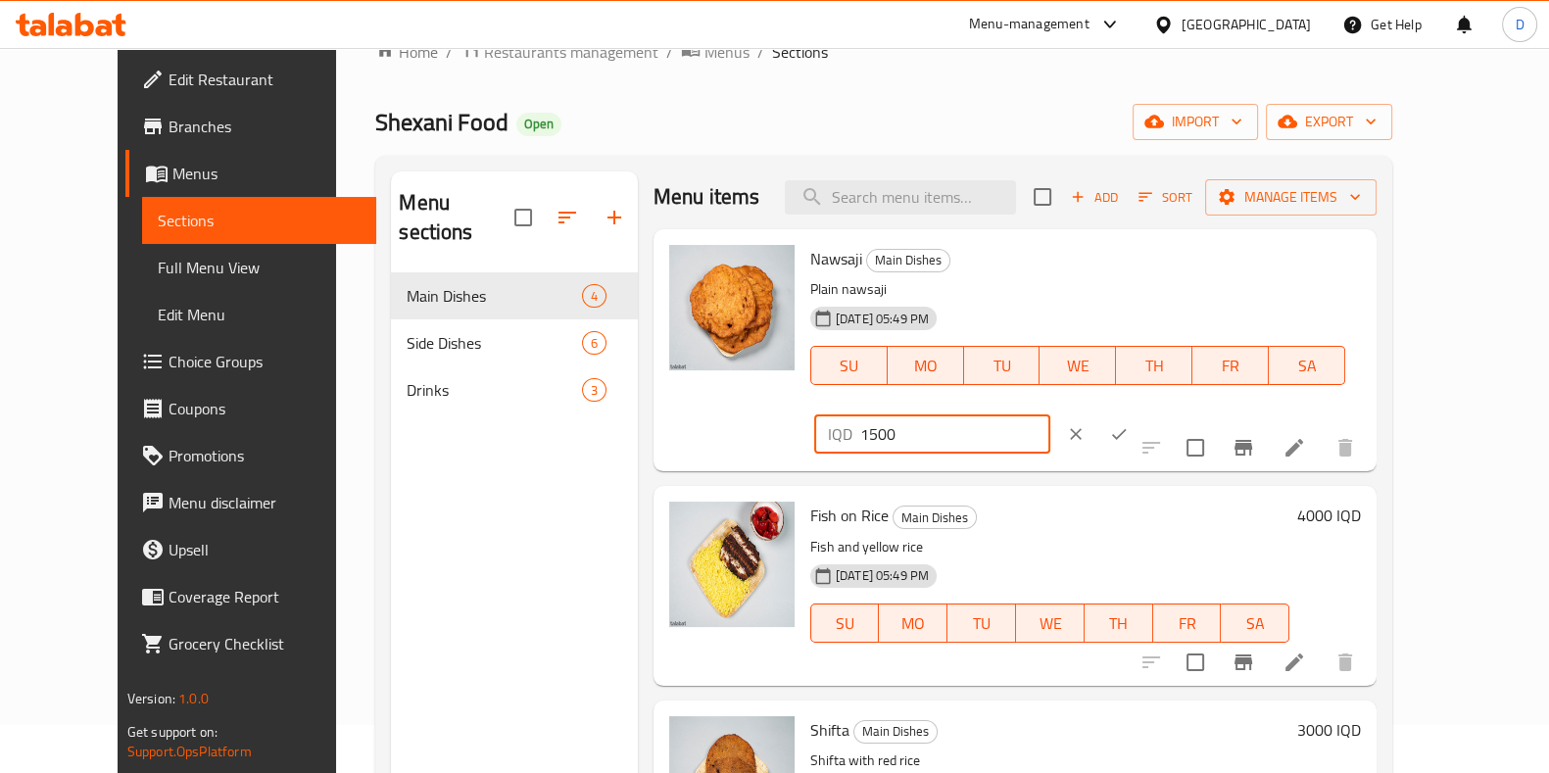
type input "1500"
click at [1141, 413] on button "ok" at bounding box center [1118, 434] width 43 height 43
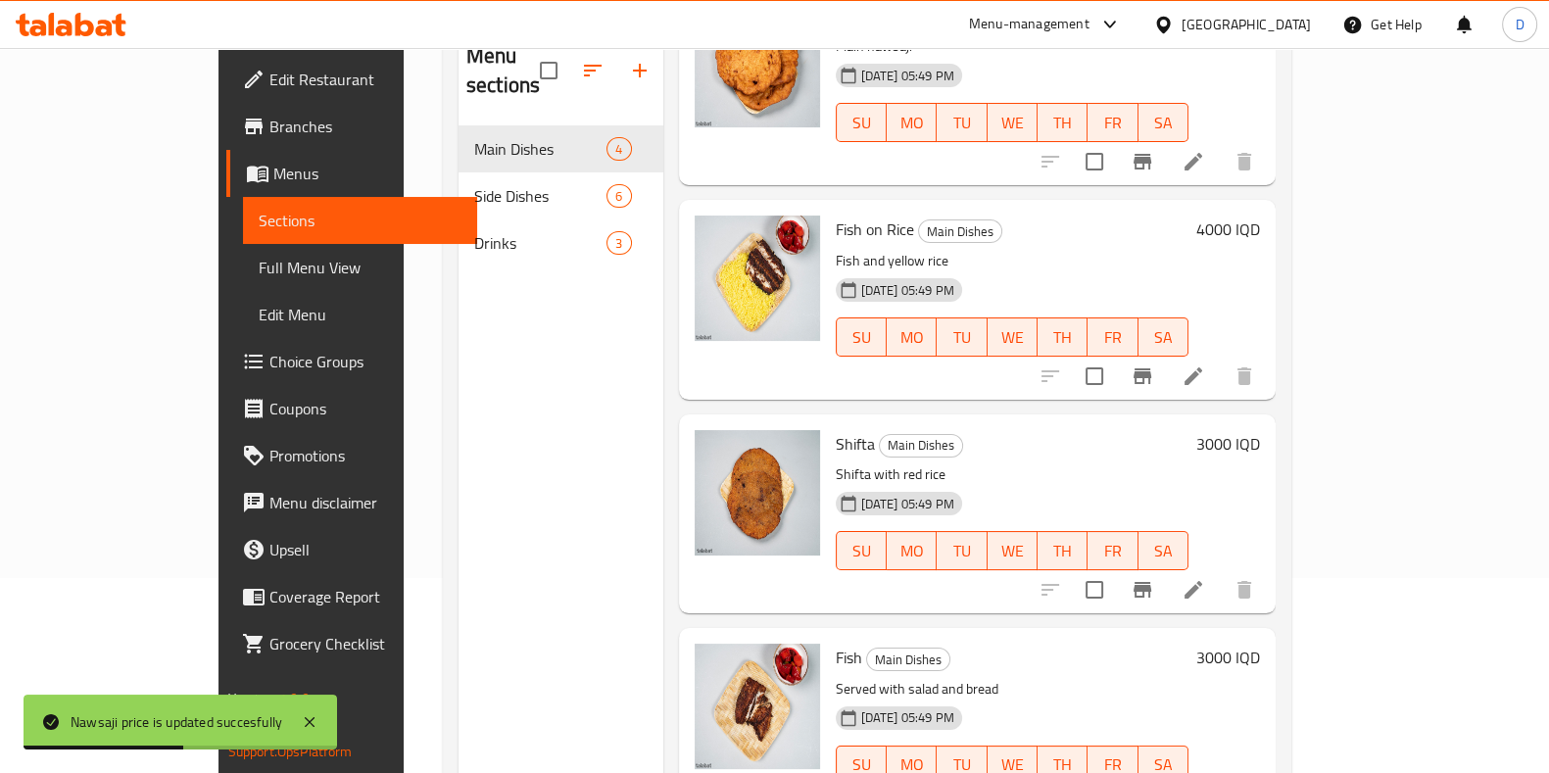
scroll to position [200, 0]
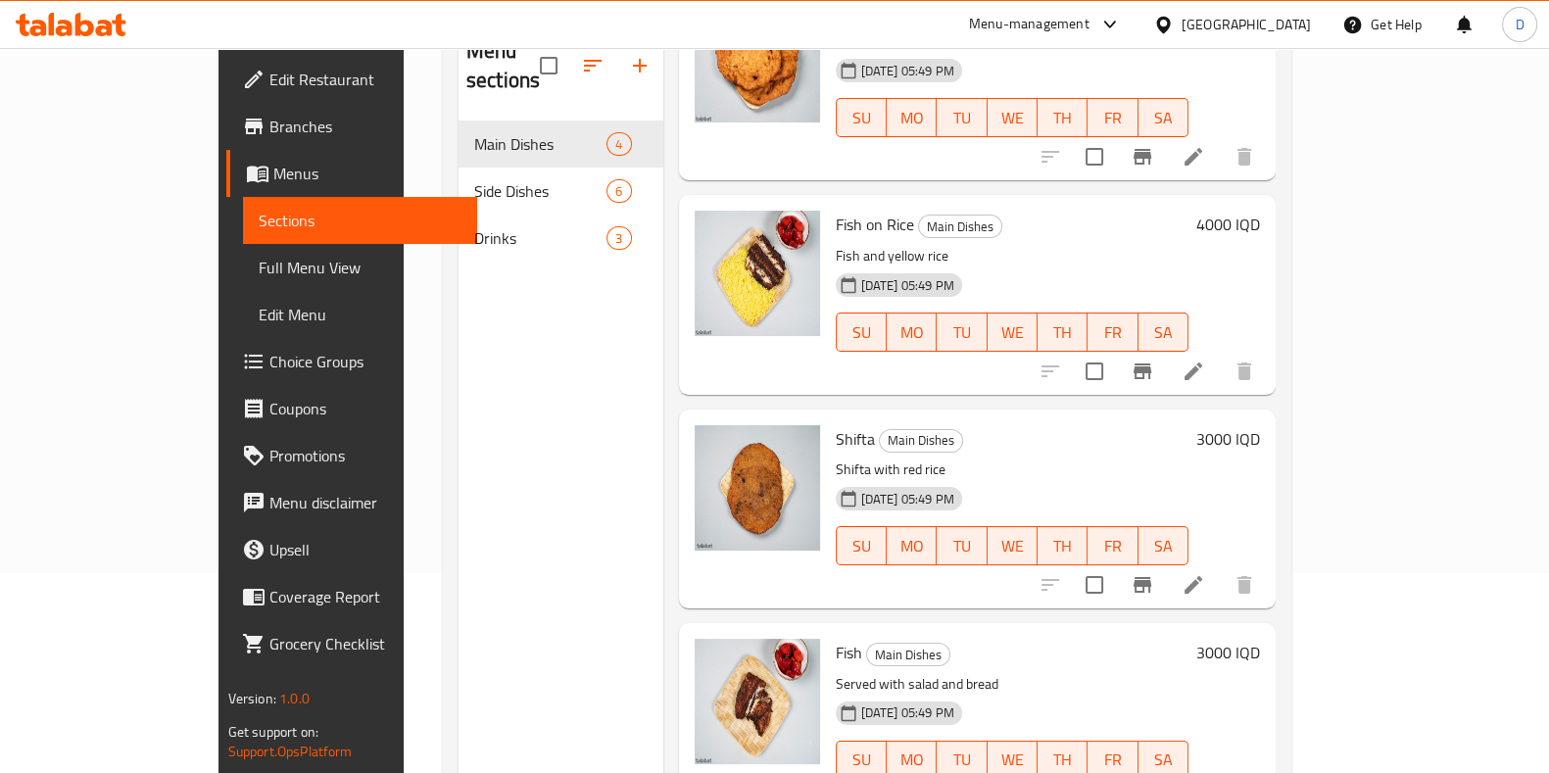
click at [1157, 211] on h6 "4000 IQD" at bounding box center [1228, 224] width 64 height 27
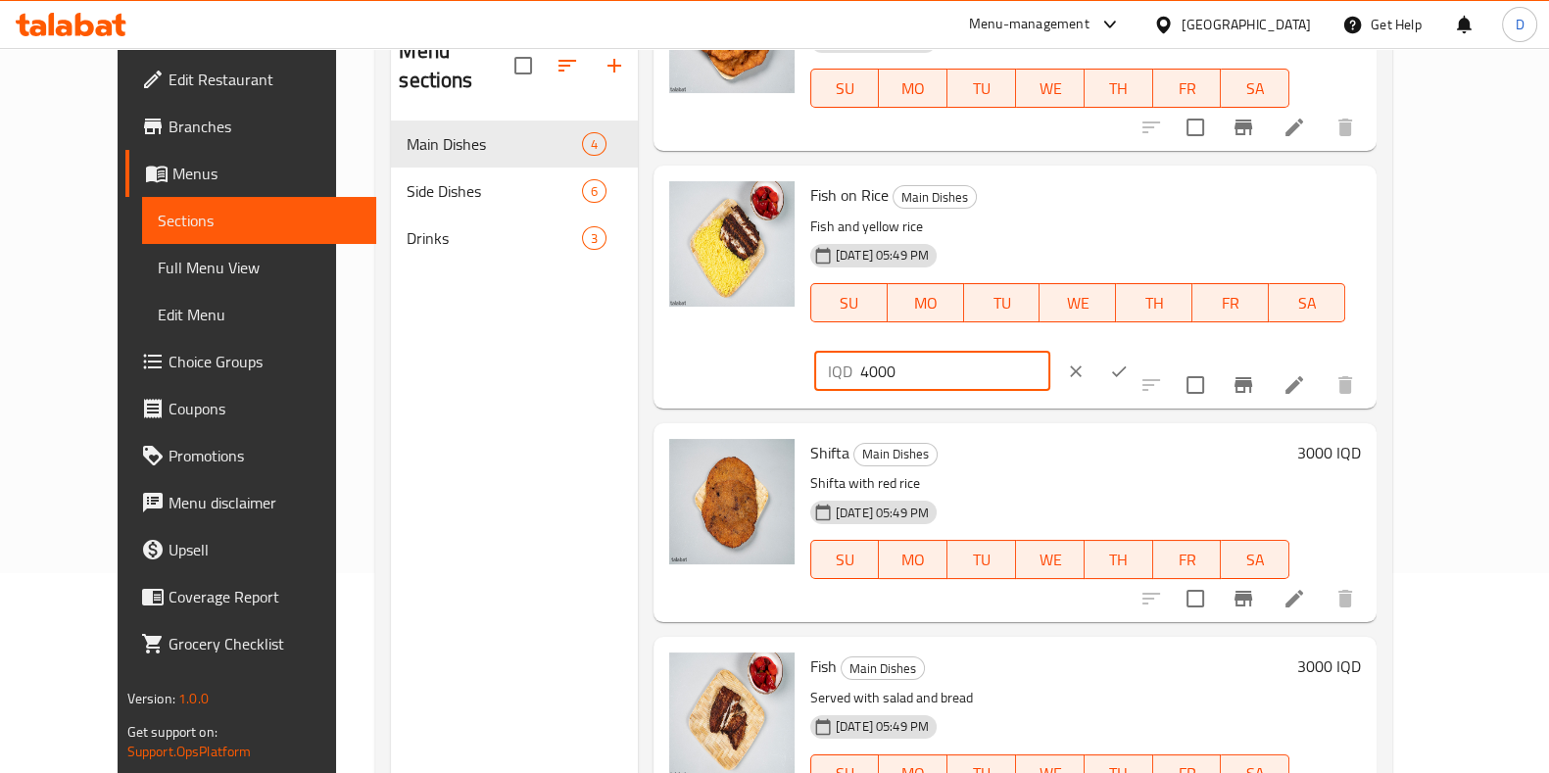
click at [1050, 352] on input "4000" at bounding box center [955, 371] width 190 height 39
type input "4500"
click at [1129, 362] on icon "ok" at bounding box center [1119, 372] width 20 height 20
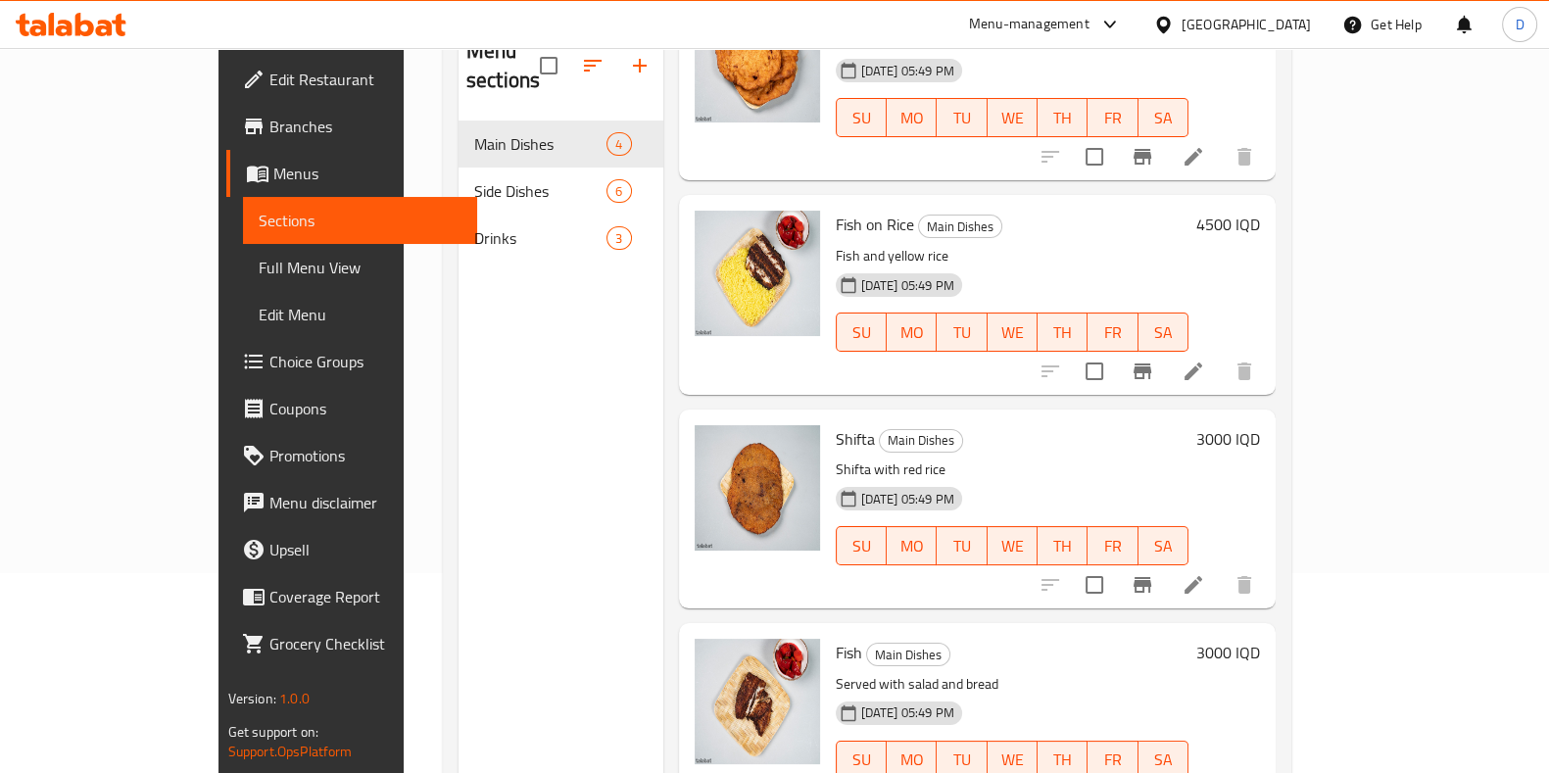
click at [1157, 425] on h6 "3000 IQD" at bounding box center [1228, 438] width 64 height 27
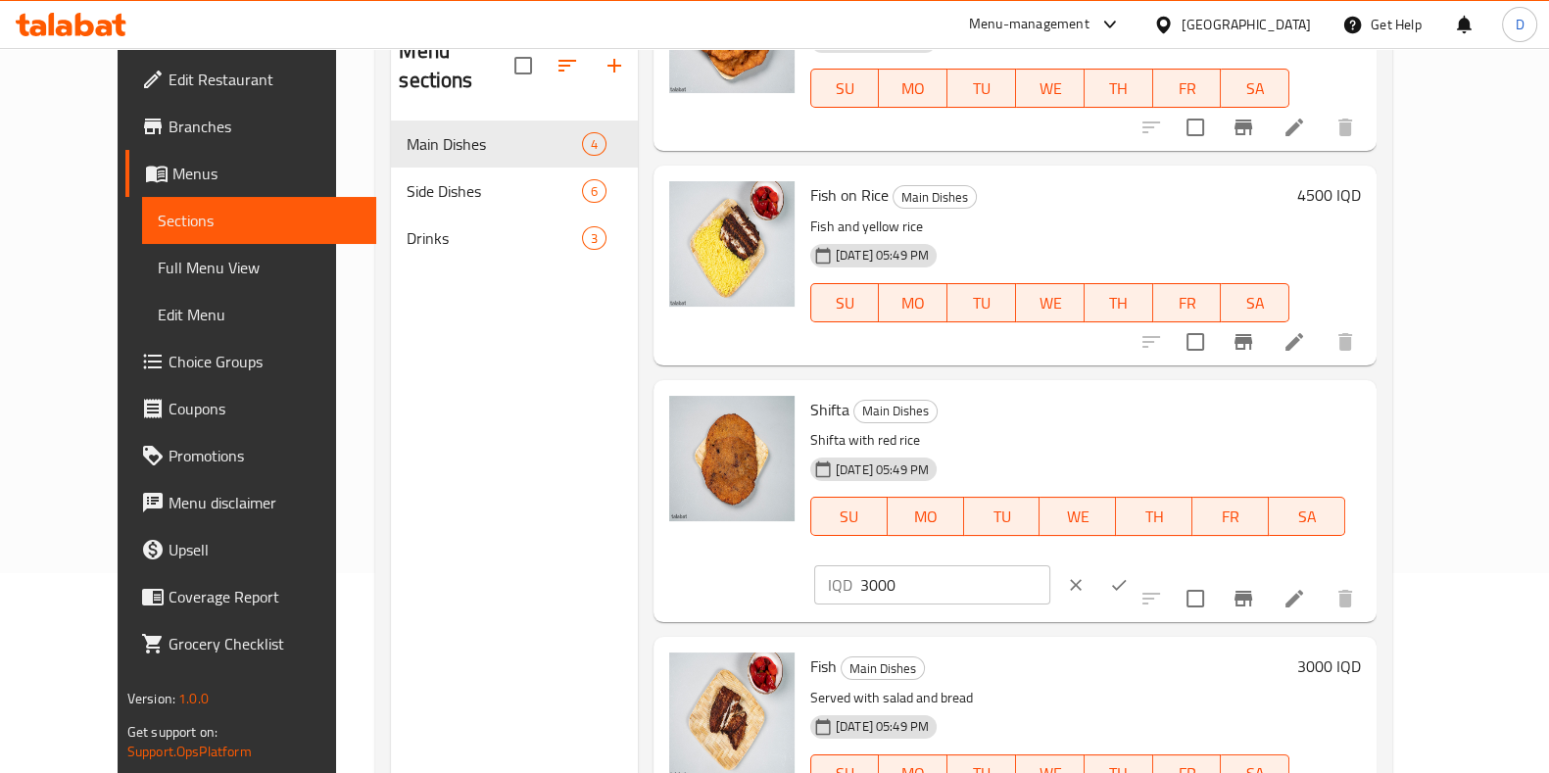
scroll to position [274, 0]
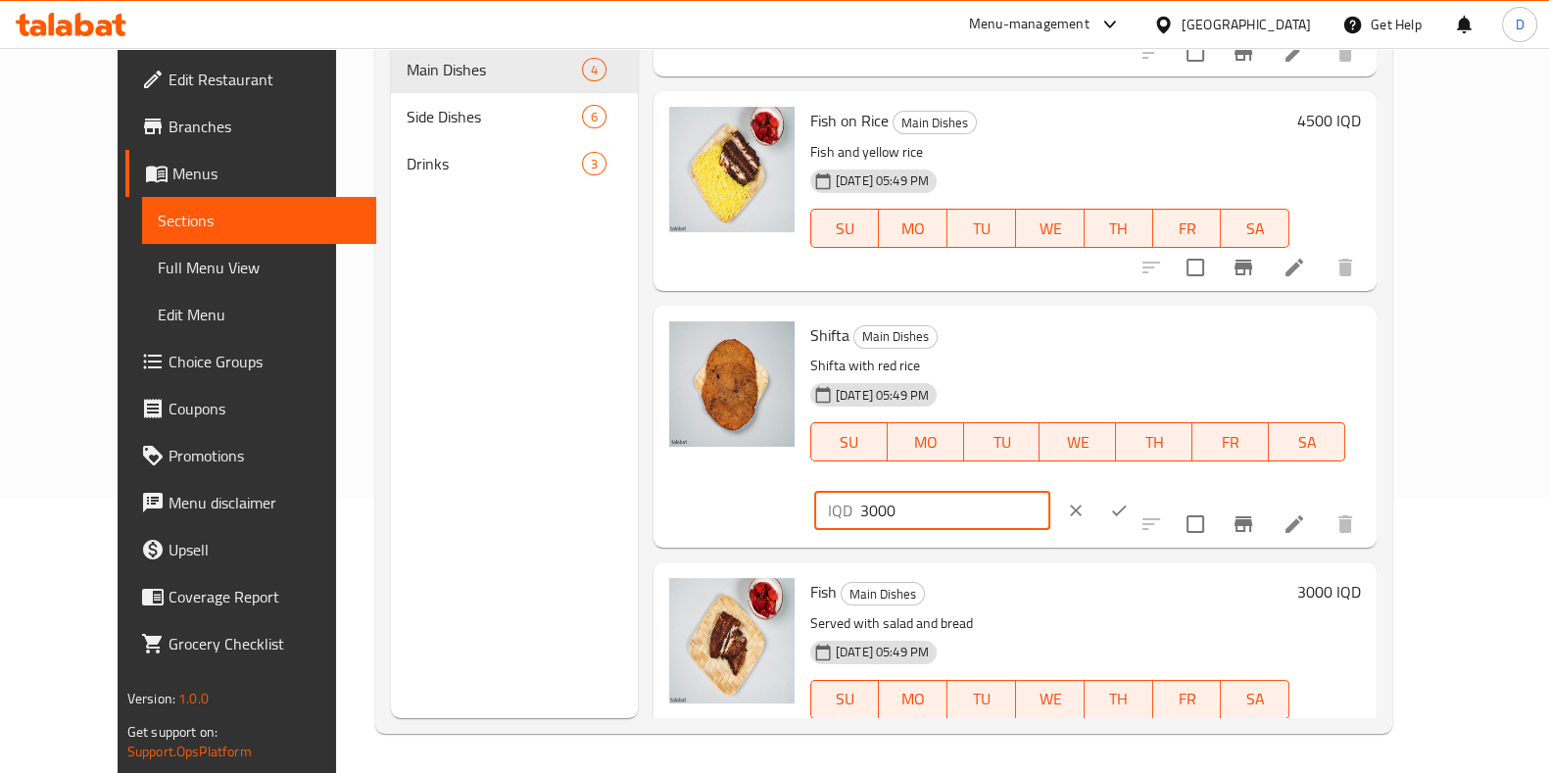
drag, startPoint x: 1201, startPoint y: 343, endPoint x: 1185, endPoint y: 350, distance: 18.0
click at [1050, 491] on div "IQD 3000 ​" at bounding box center [932, 510] width 236 height 39
click at [1050, 491] on input "3000" at bounding box center [955, 510] width 190 height 39
drag, startPoint x: 1195, startPoint y: 349, endPoint x: 1223, endPoint y: 349, distance: 27.4
click at [1050, 491] on input "3000" at bounding box center [955, 510] width 190 height 39
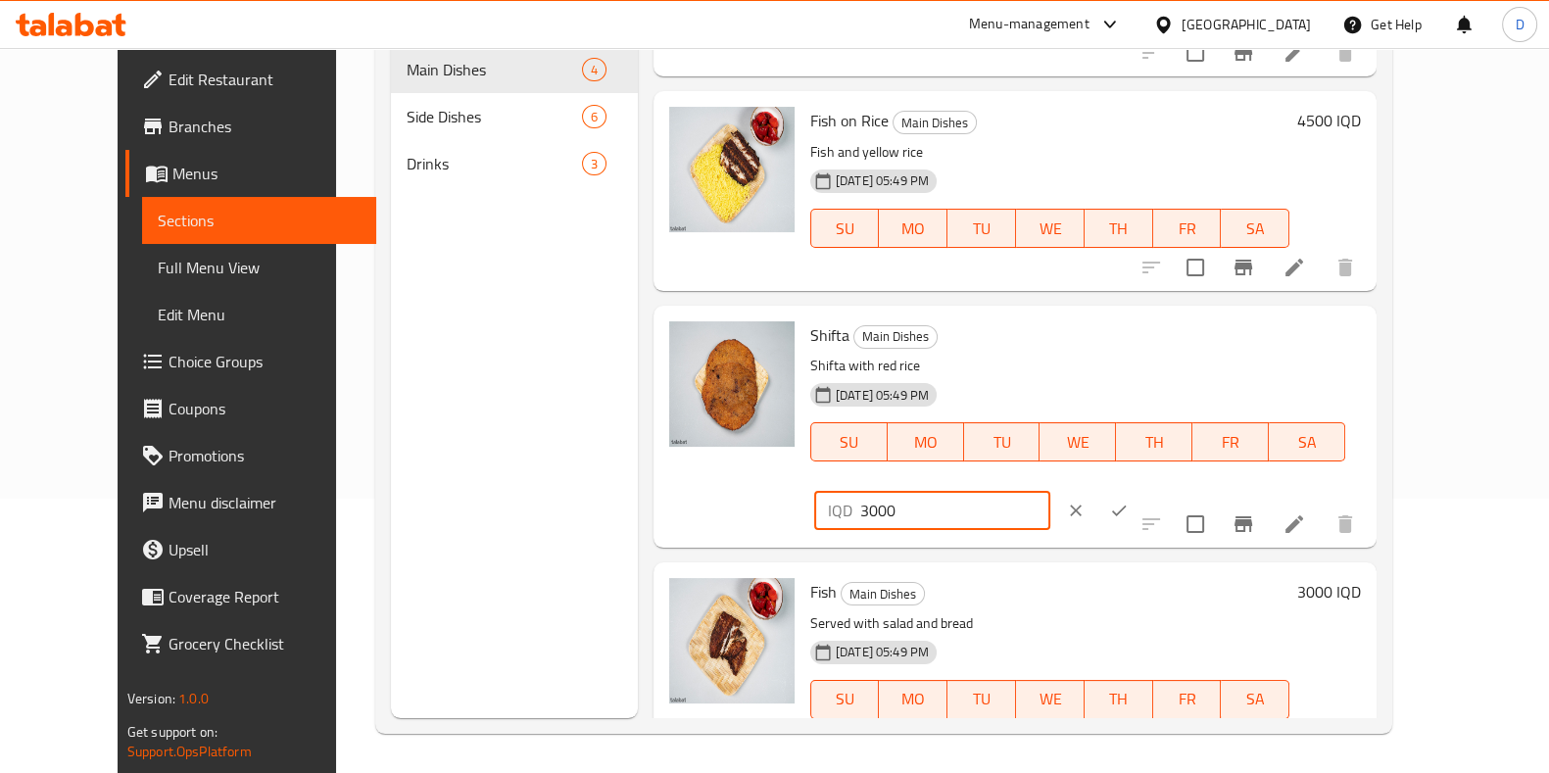
click at [1050, 491] on input "3000" at bounding box center [955, 510] width 190 height 39
type input "1500"
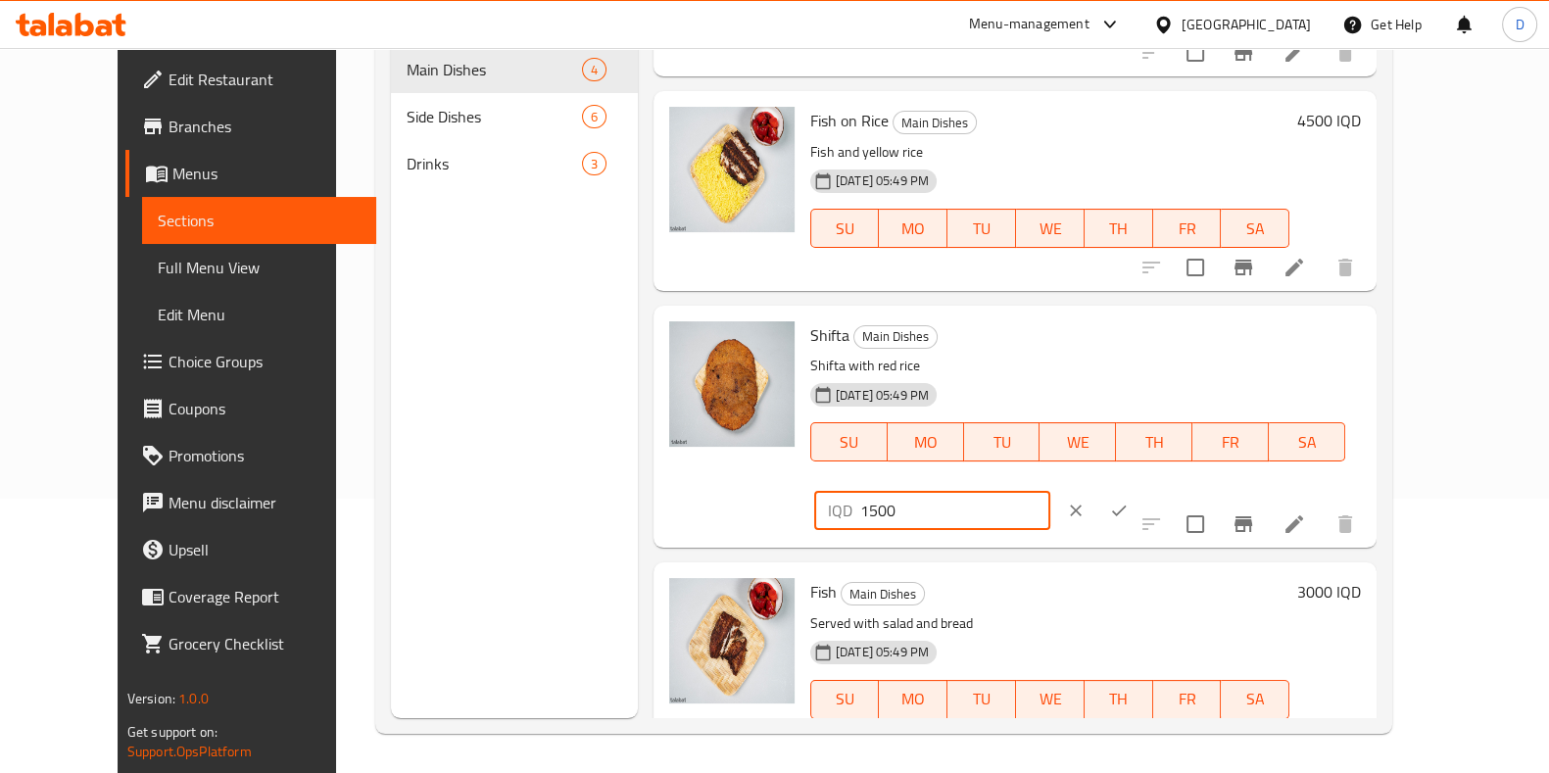
click at [1141, 489] on button "ok" at bounding box center [1118, 510] width 43 height 43
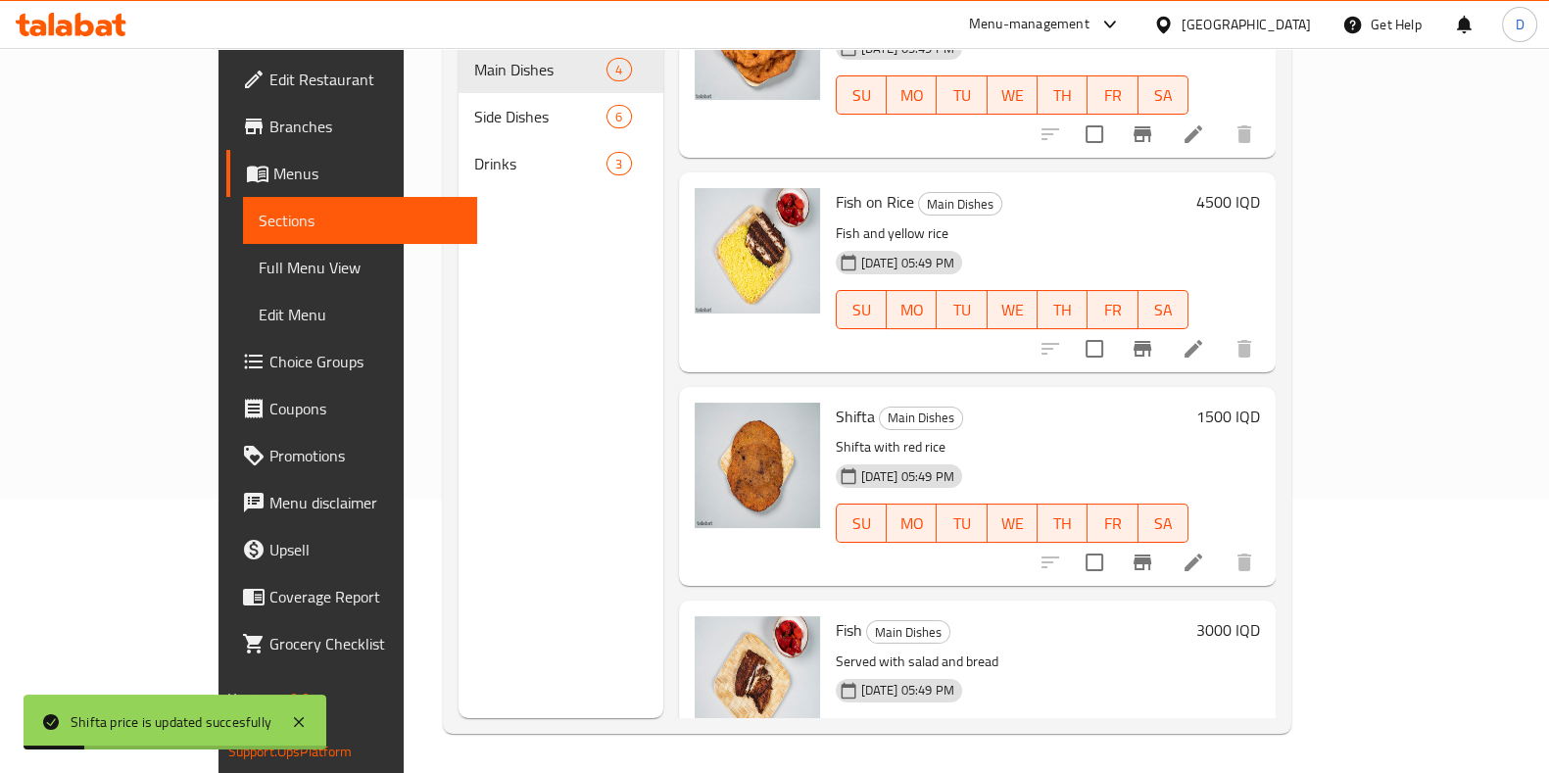
scroll to position [131, 0]
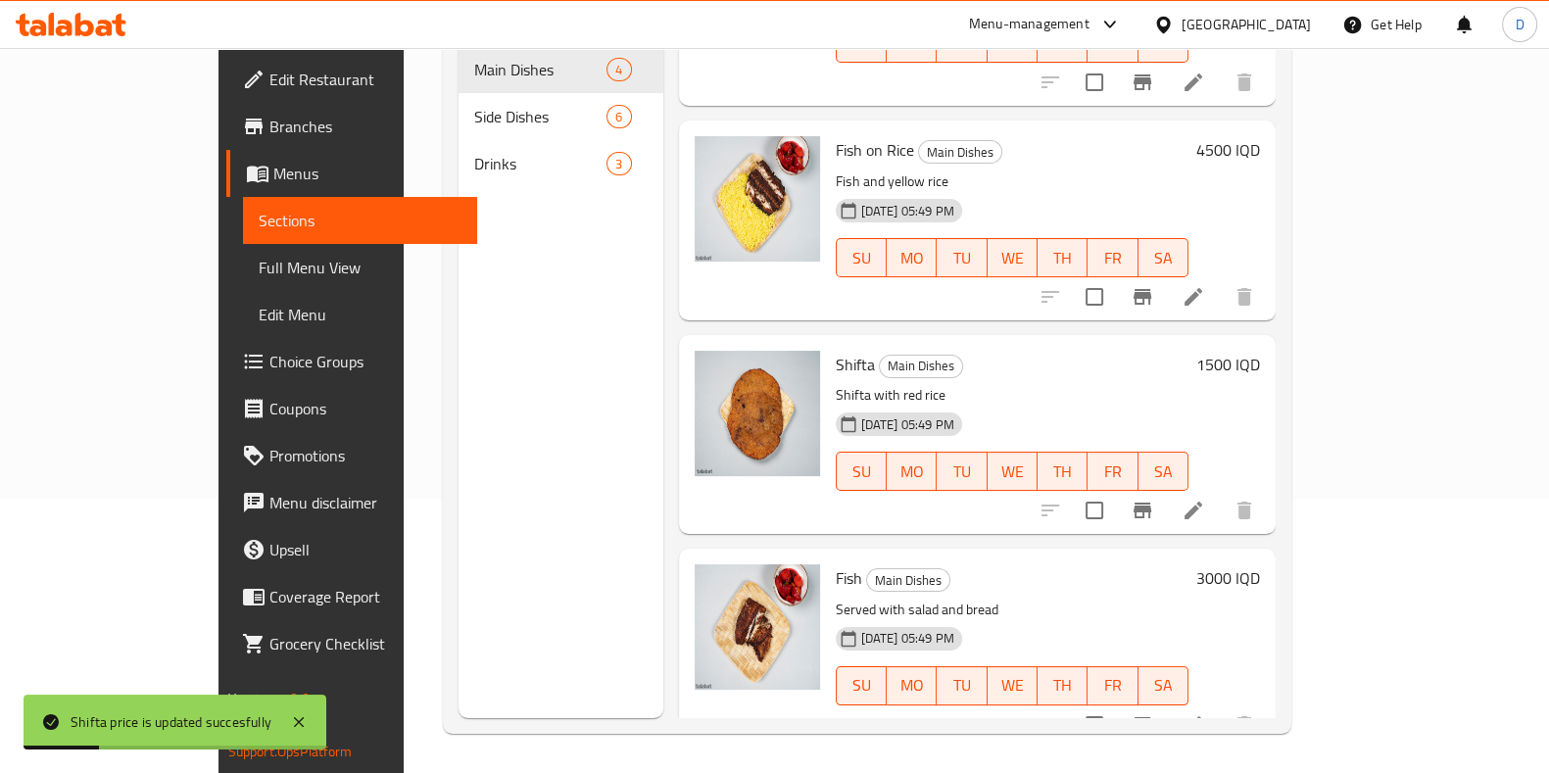
click at [1157, 564] on h6 "3000 IQD" at bounding box center [1228, 577] width 64 height 27
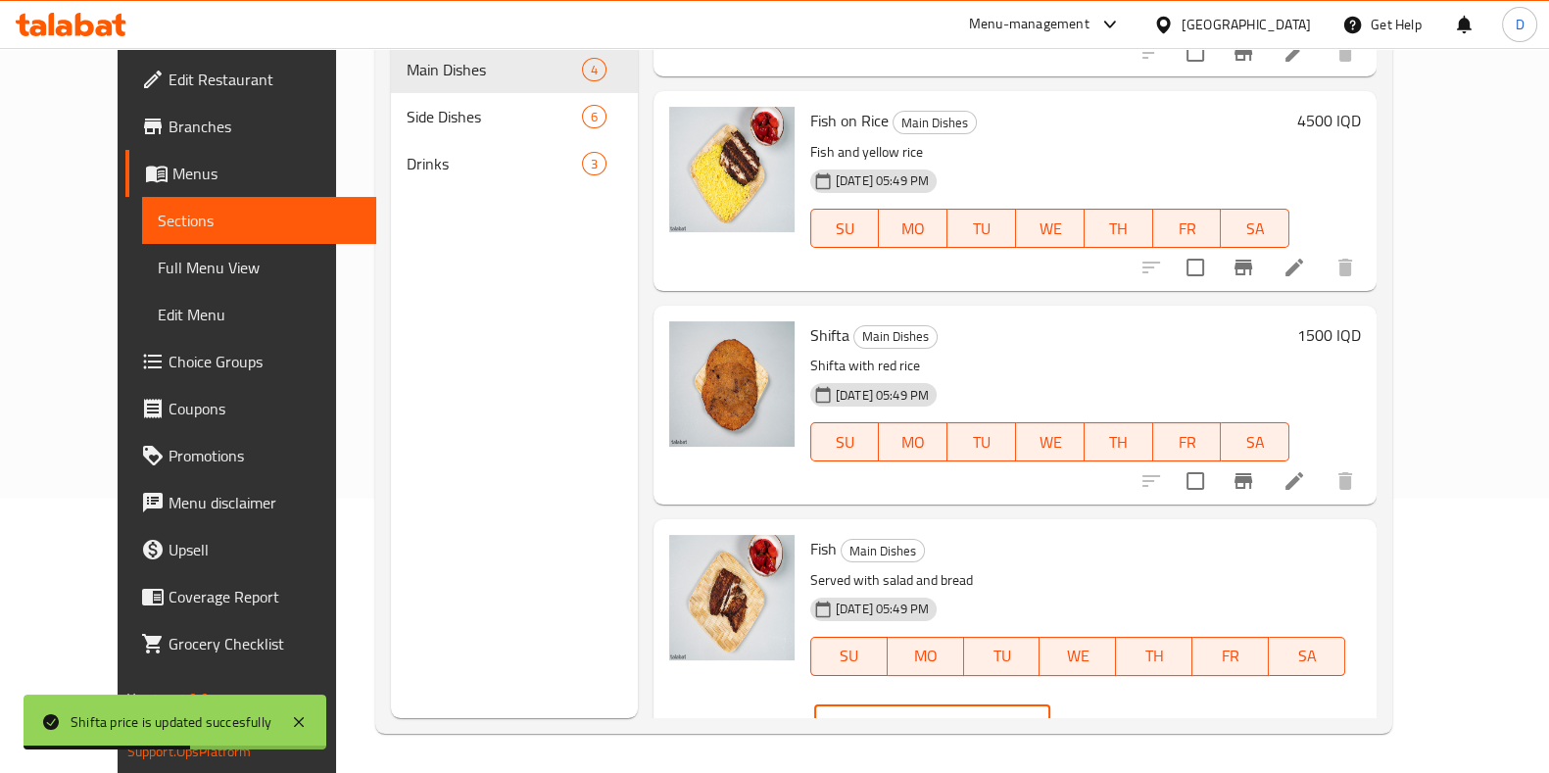
click at [1050, 705] on input "3000" at bounding box center [955, 724] width 190 height 39
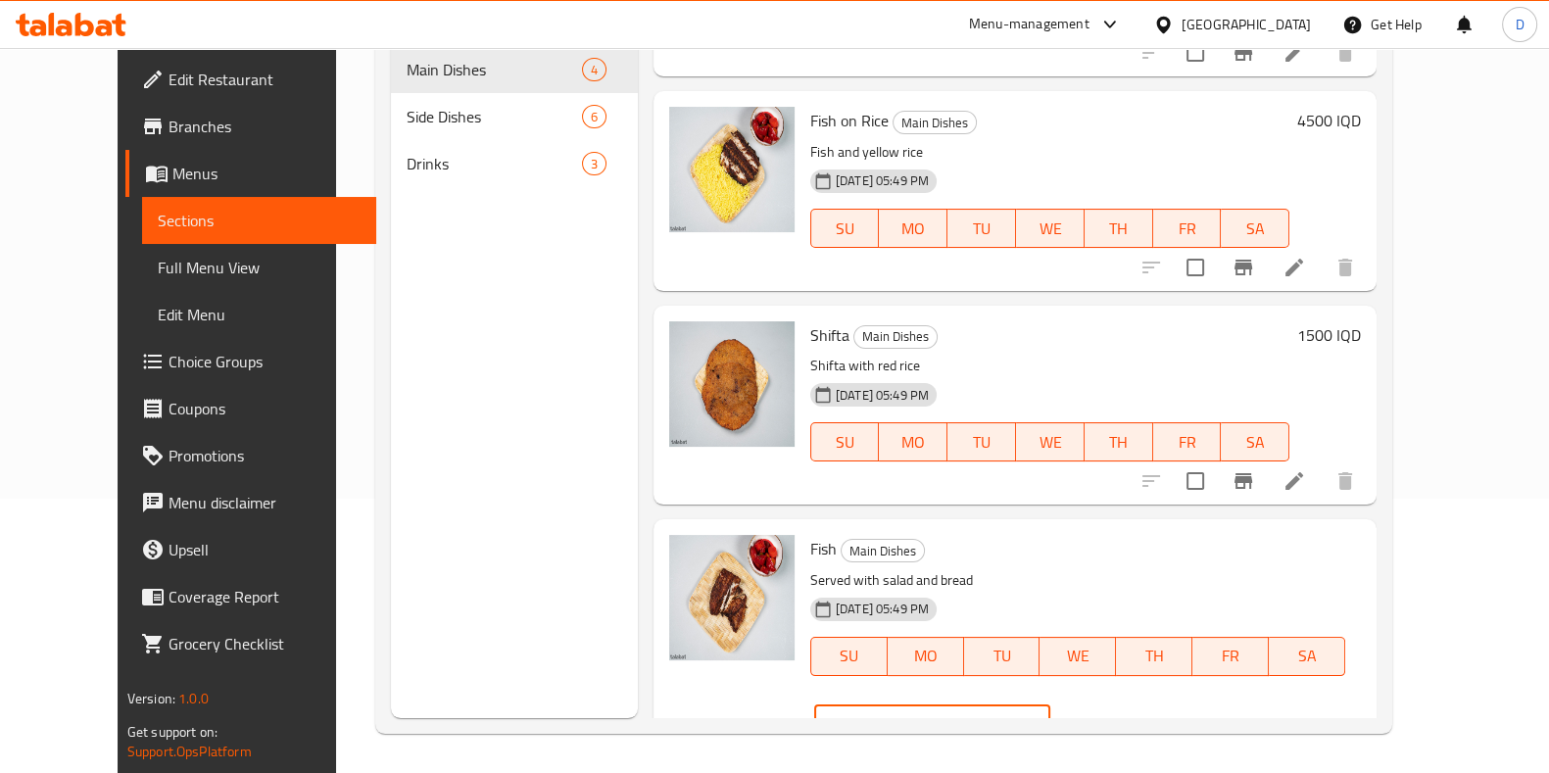
type input "3000"
click at [1129, 715] on icon "ok" at bounding box center [1119, 725] width 20 height 20
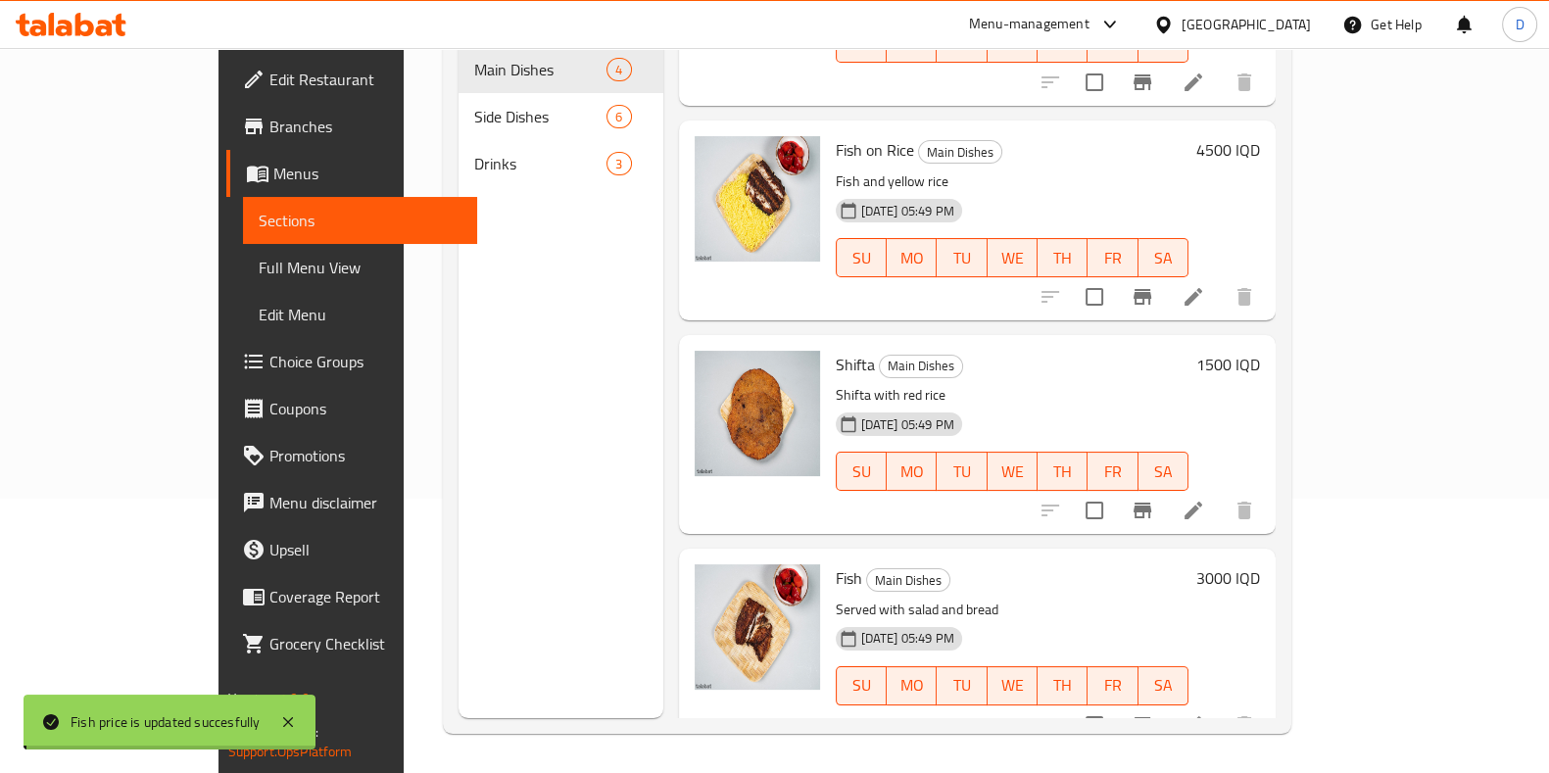
scroll to position [0, 0]
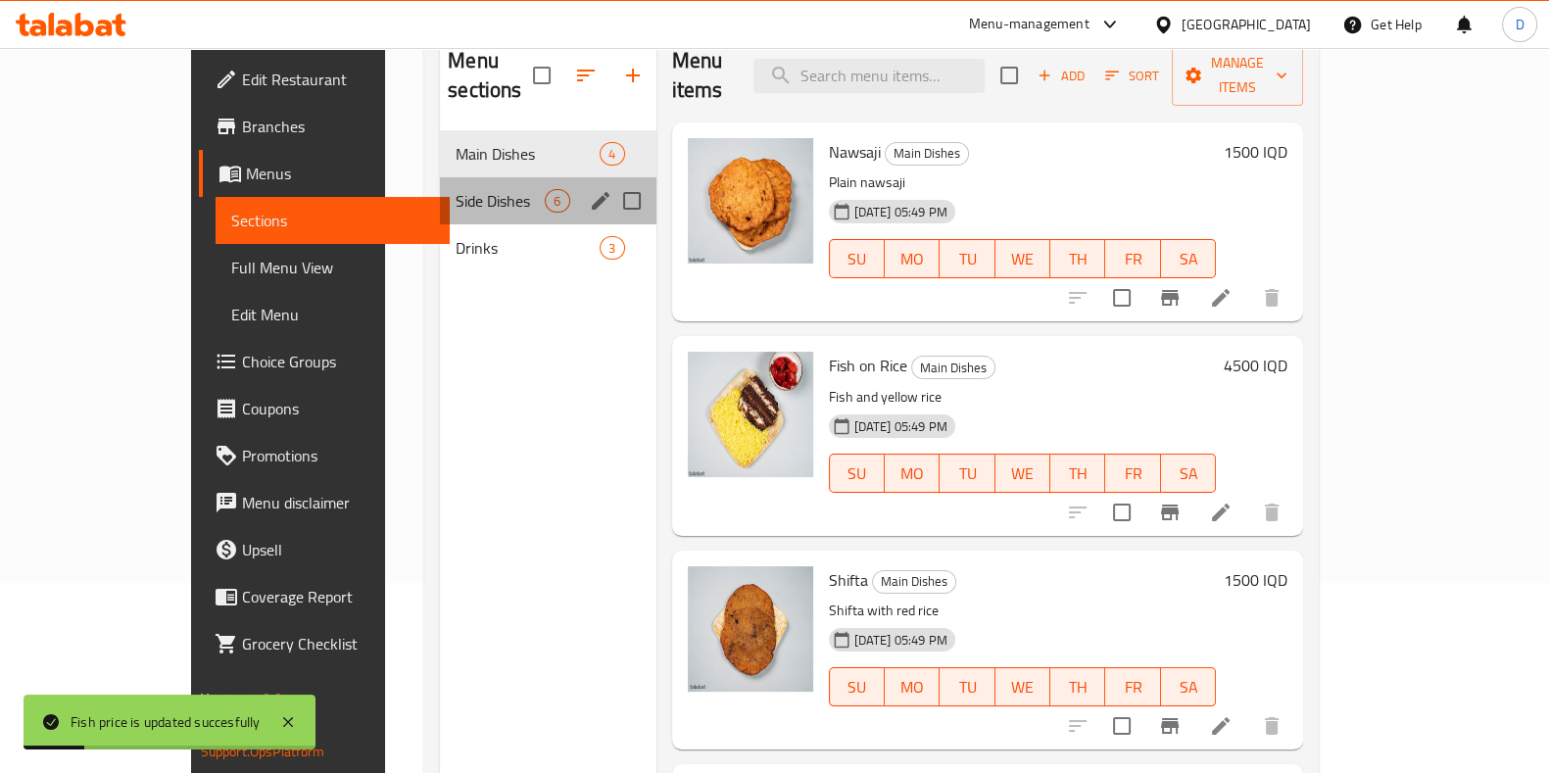
click at [482, 186] on div "Side Dishes 6" at bounding box center [548, 200] width 216 height 47
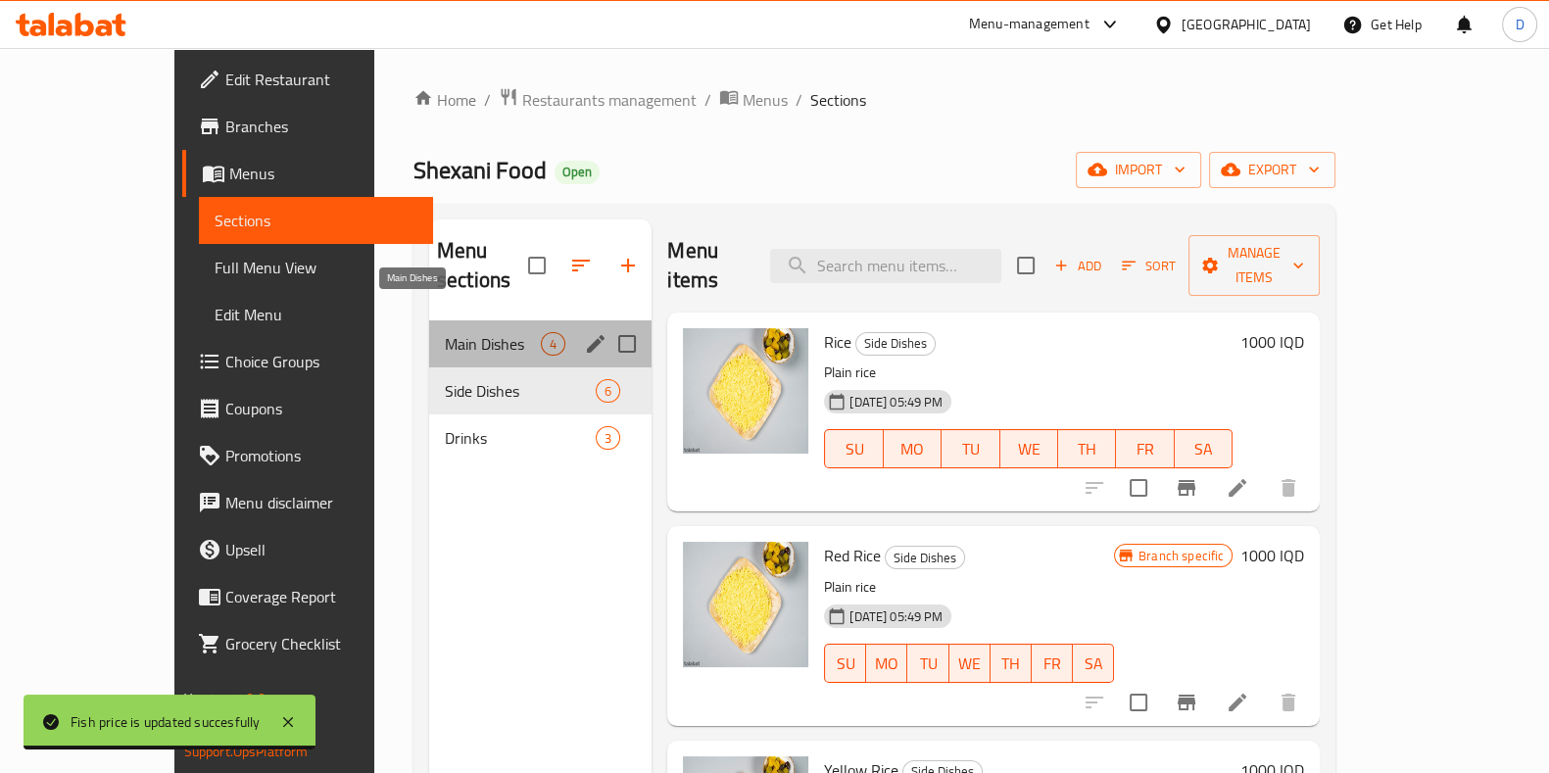
click at [470, 332] on span "Main Dishes" at bounding box center [493, 344] width 96 height 24
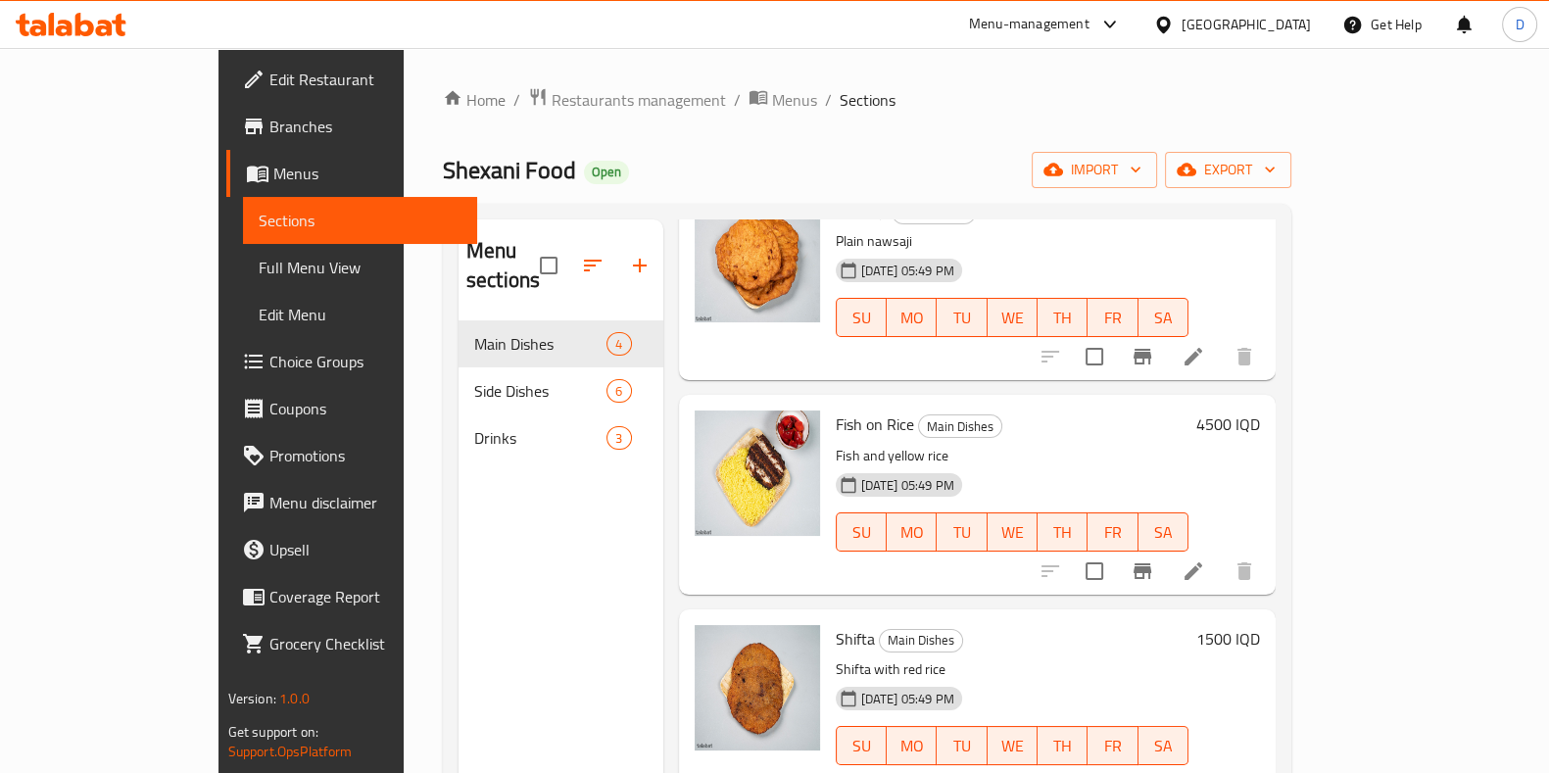
scroll to position [274, 0]
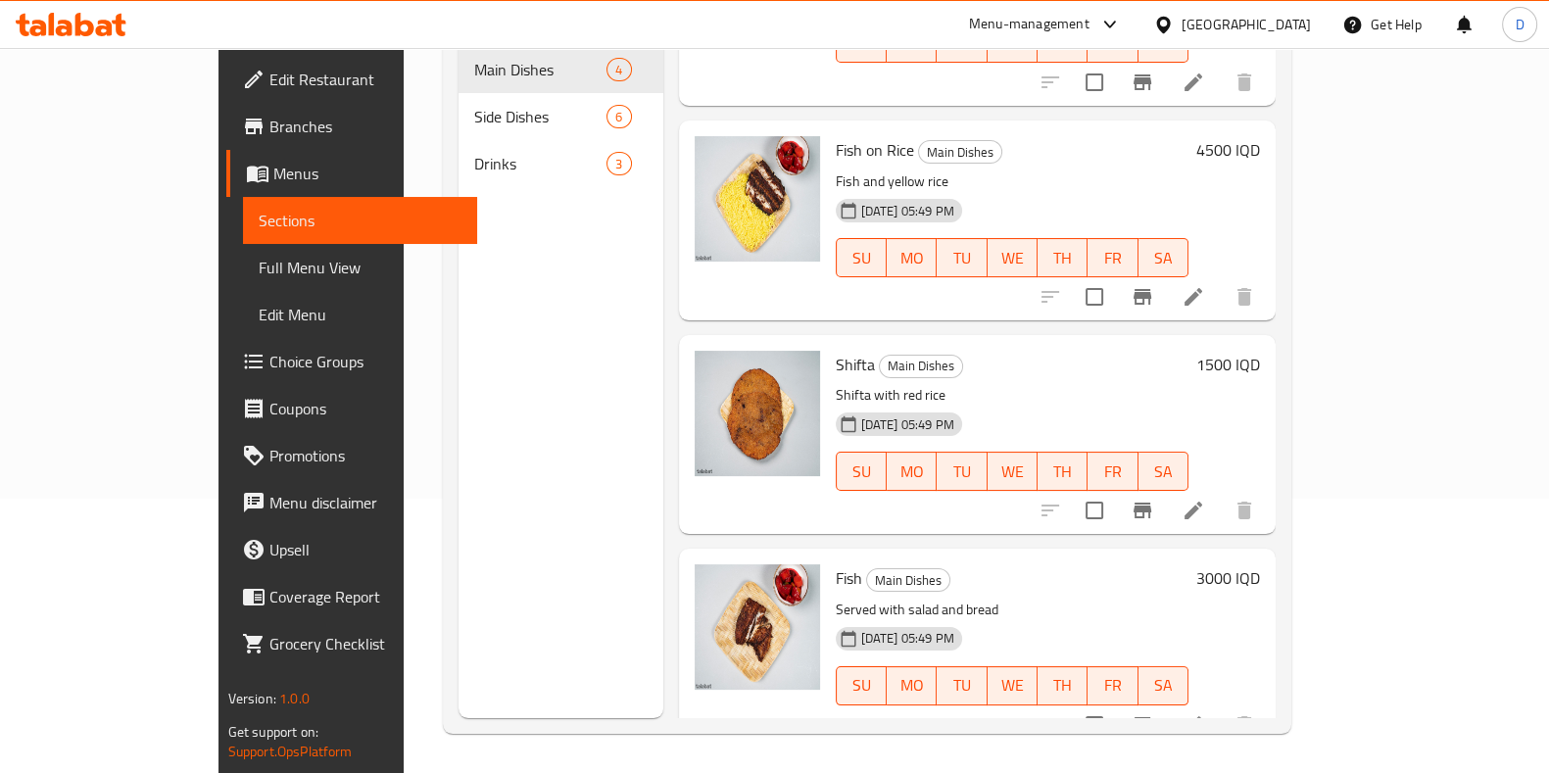
click at [1157, 566] on div "3000 IQD" at bounding box center [1225, 648] width 72 height 168
click at [1157, 564] on h6 "3000 IQD" at bounding box center [1228, 577] width 64 height 27
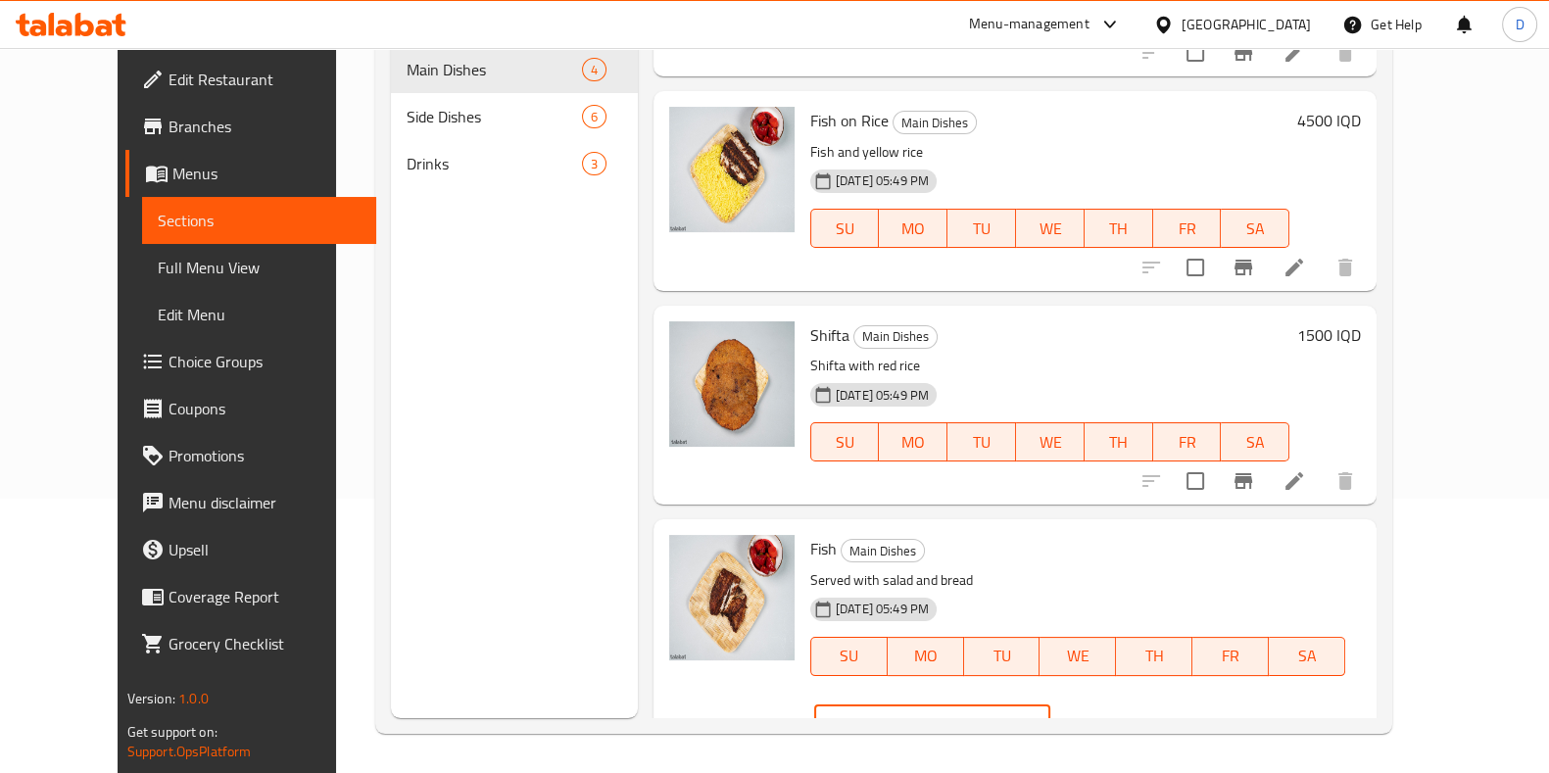
click at [1050, 705] on input "3000" at bounding box center [955, 724] width 190 height 39
type input "3500"
click at [1141, 704] on button "ok" at bounding box center [1118, 725] width 43 height 43
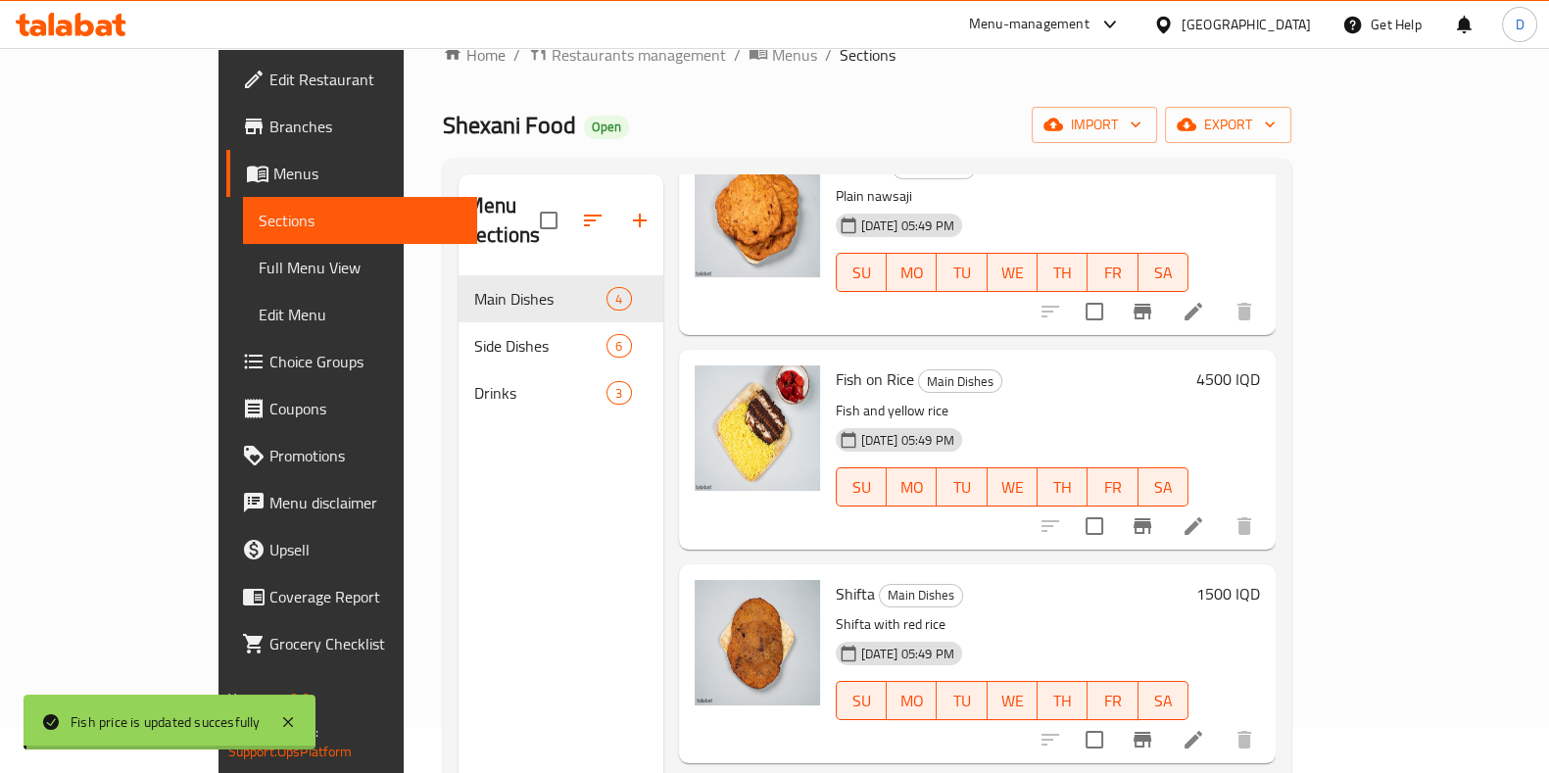
scroll to position [46, 0]
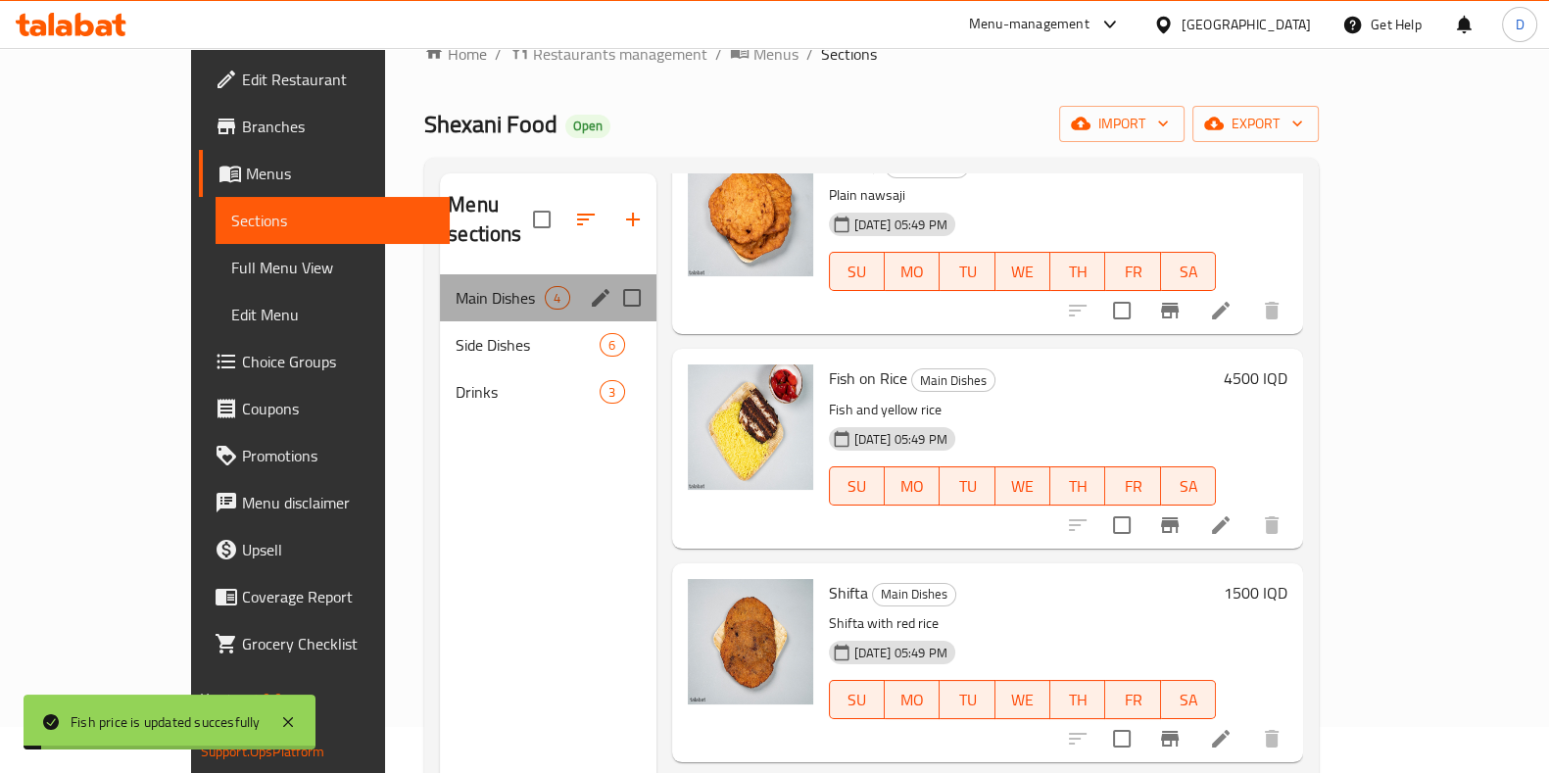
click at [440, 286] on div "Main Dishes 4" at bounding box center [548, 297] width 216 height 47
click at [456, 333] on span "Side Dishes" at bounding box center [500, 345] width 89 height 24
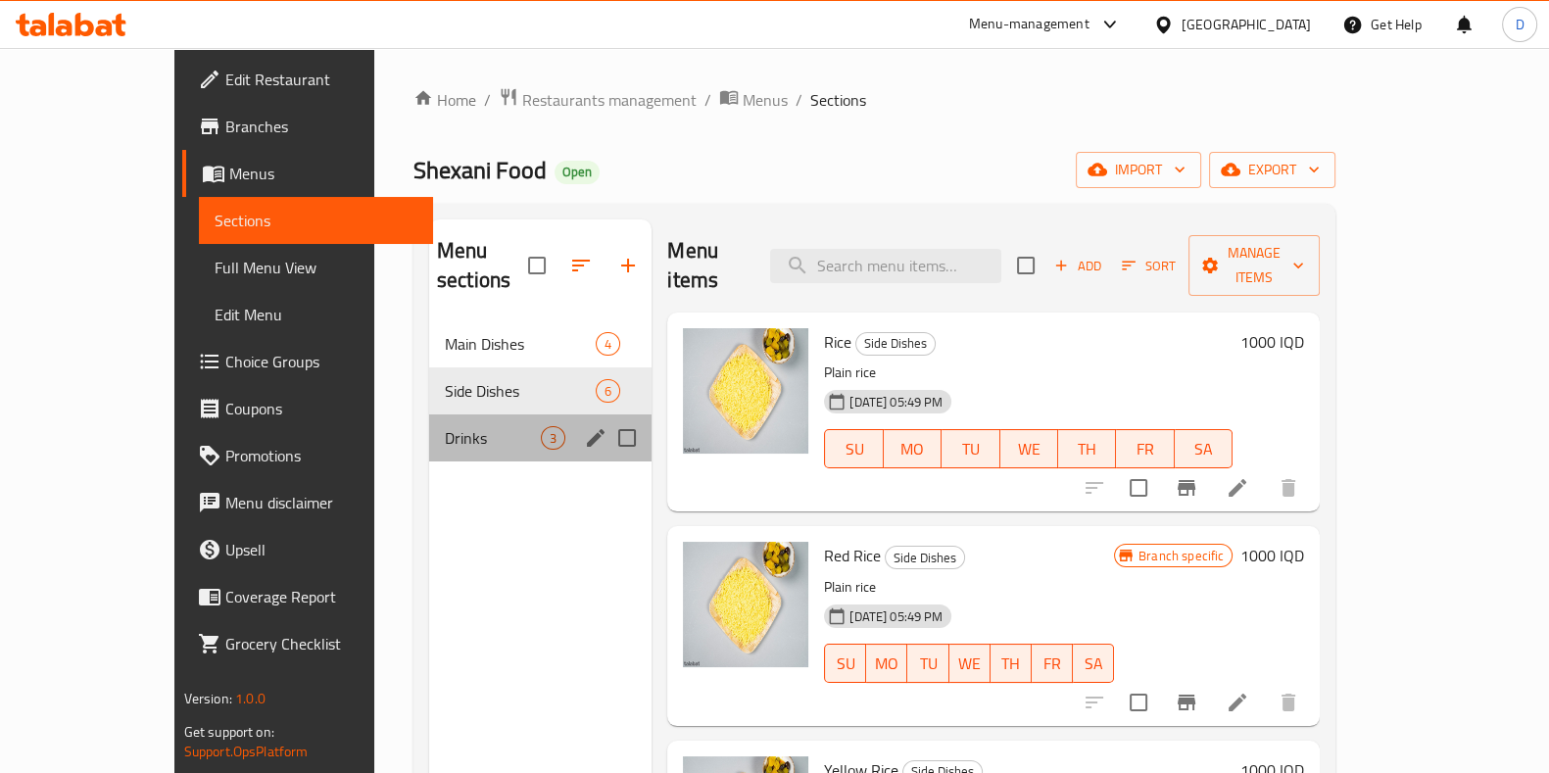
click at [465, 426] on span "Drinks" at bounding box center [493, 438] width 96 height 24
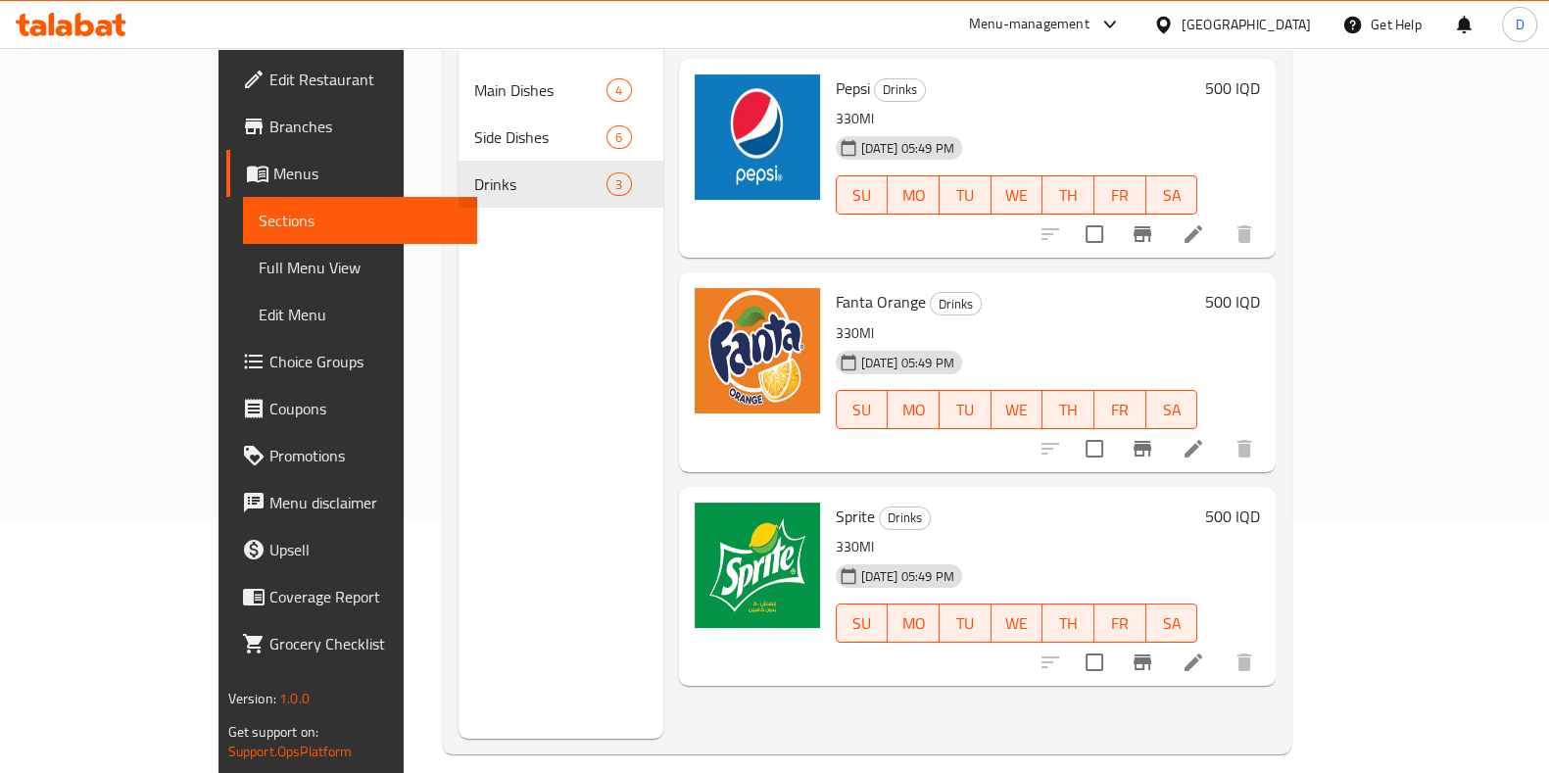
scroll to position [90, 0]
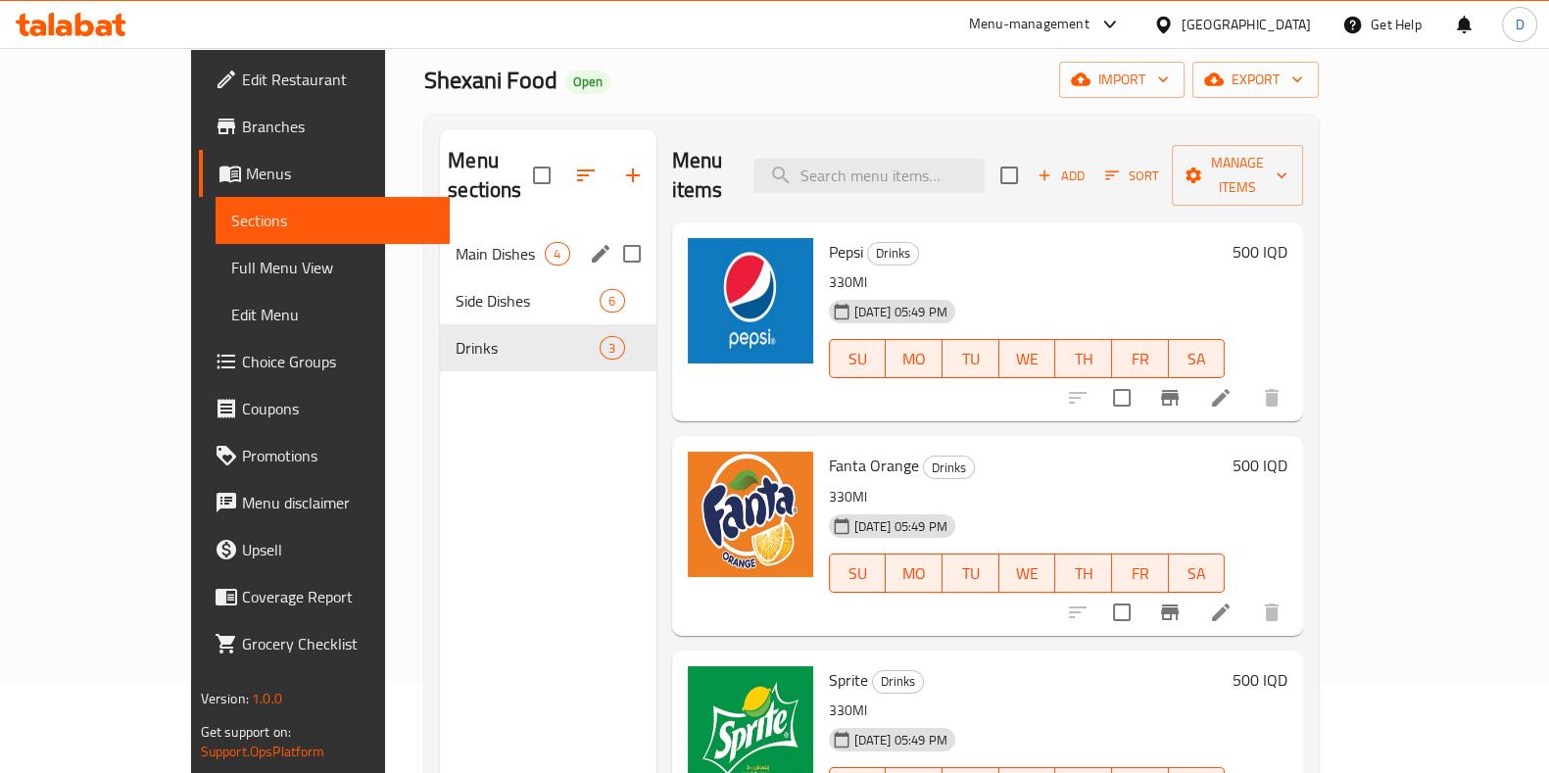
click at [440, 230] on div "Main Dishes 4" at bounding box center [548, 253] width 216 height 47
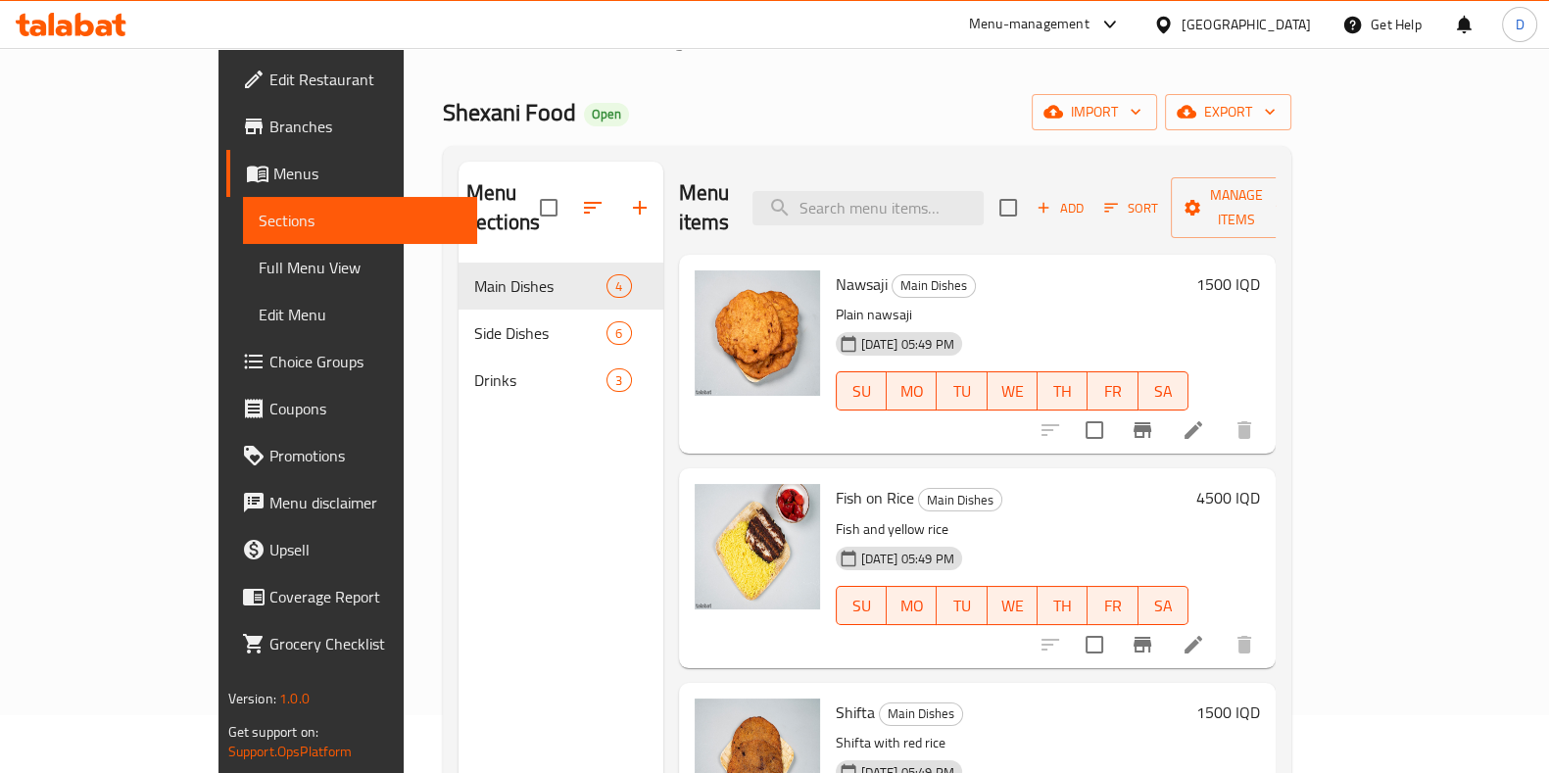
scroll to position [53, 0]
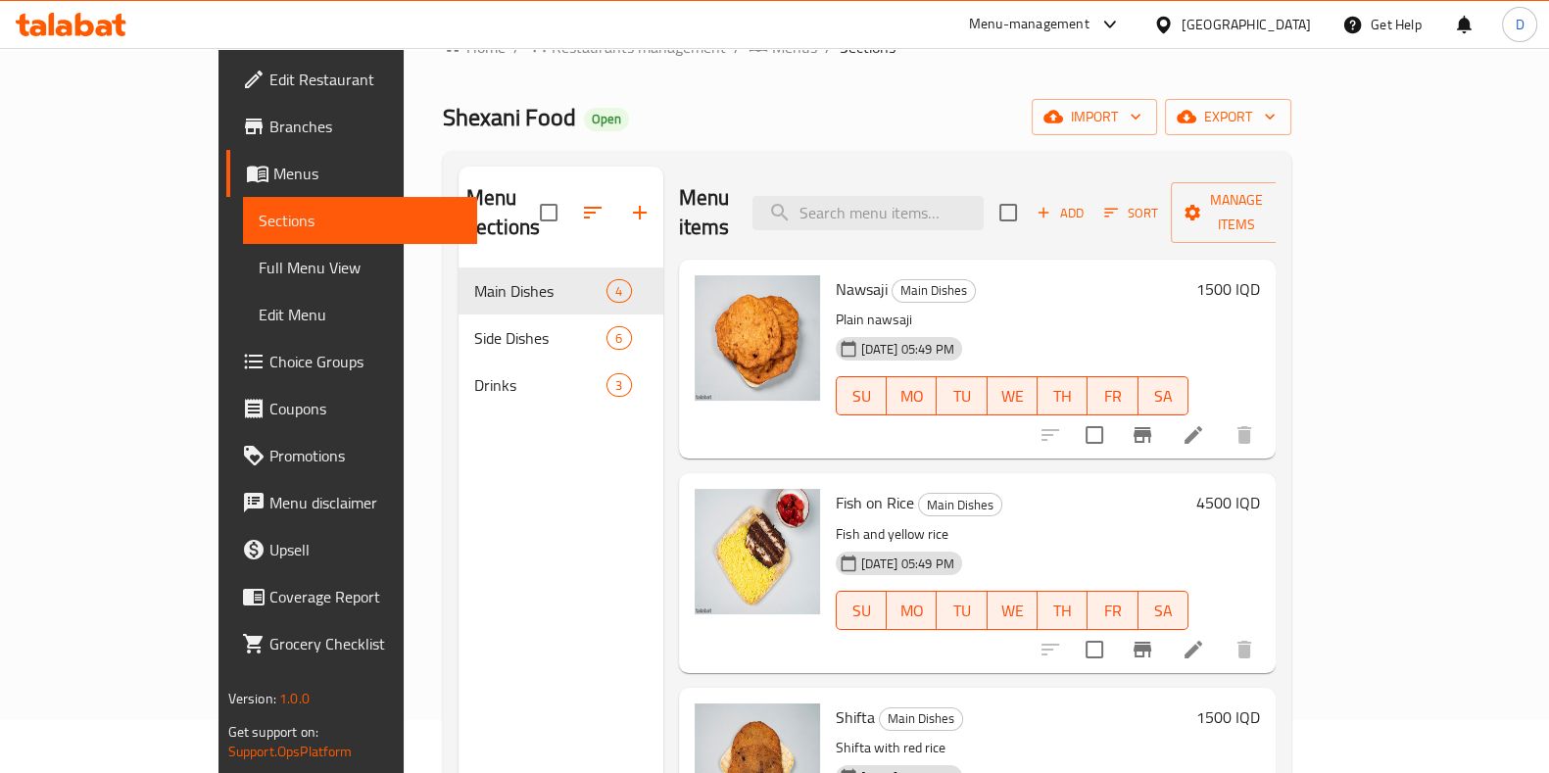
click at [1120, 204] on icon "button" at bounding box center [1111, 213] width 18 height 18
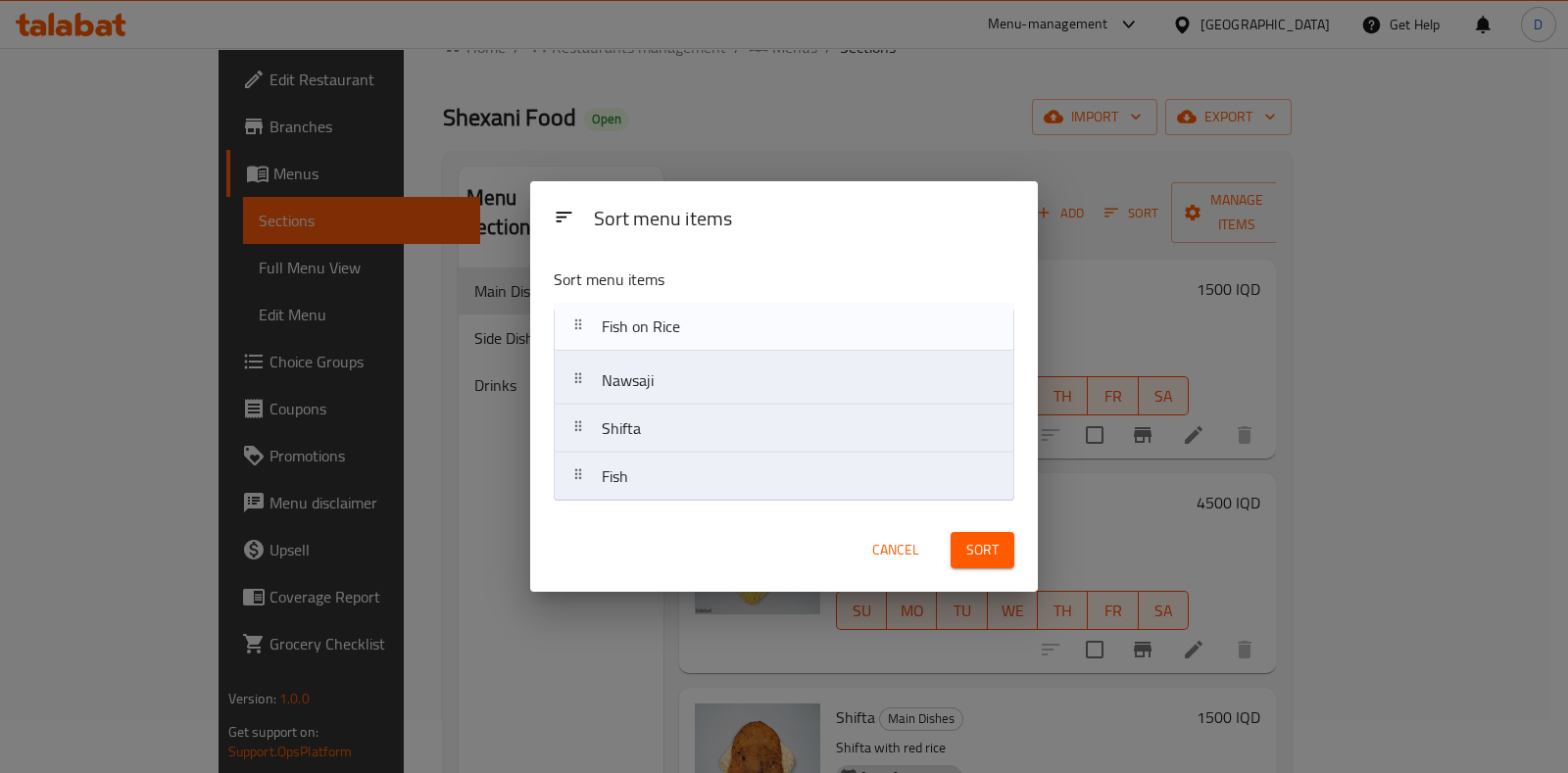
drag, startPoint x: 715, startPoint y: 389, endPoint x: 715, endPoint y: 330, distance: 58.8
click at [715, 330] on nav "Nawsaji Fish on Rice Shifta Fish" at bounding box center [784, 405] width 460 height 194
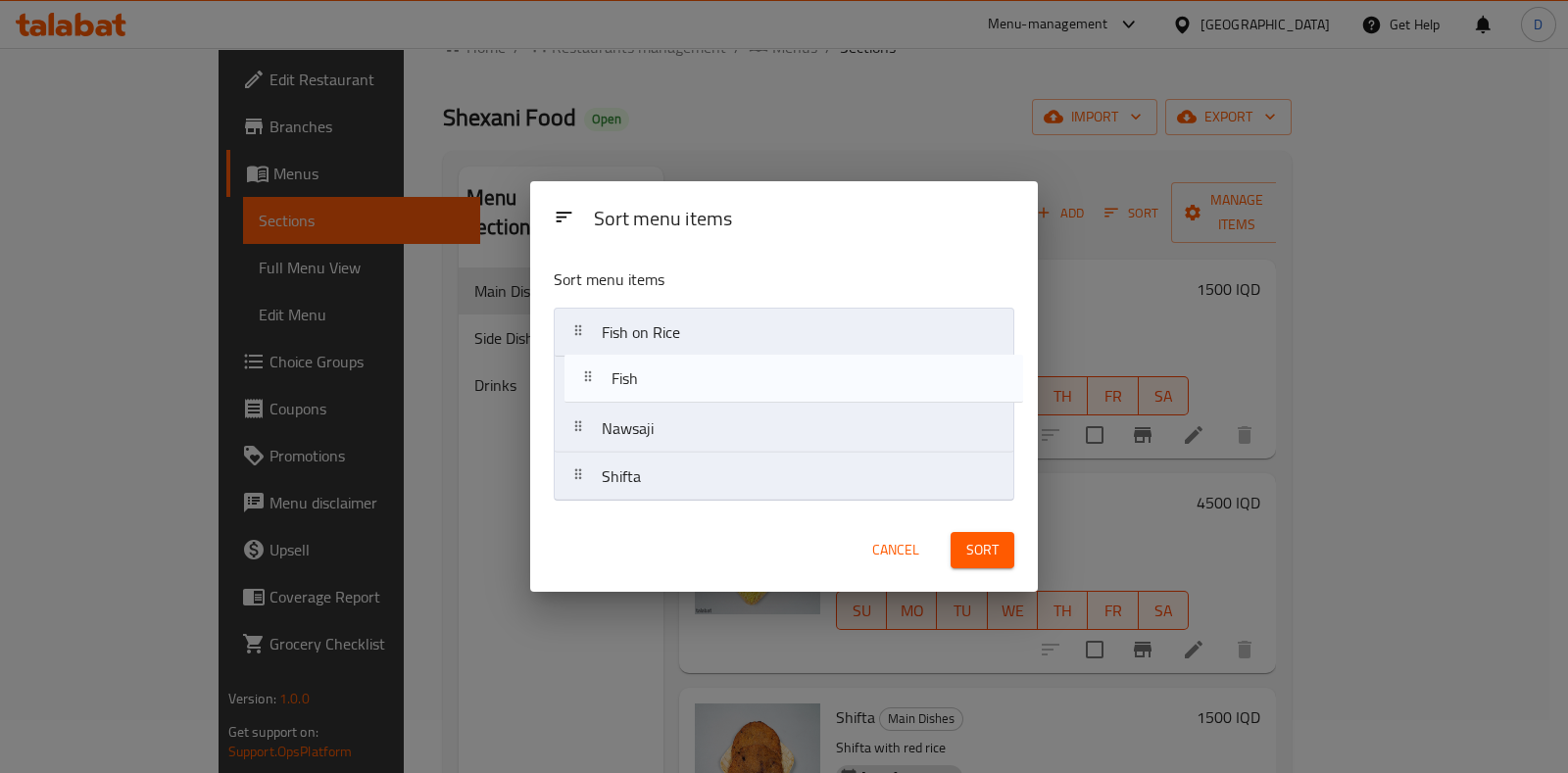
drag, startPoint x: 711, startPoint y: 481, endPoint x: 721, endPoint y: 373, distance: 108.2
click at [721, 373] on nav "Fish on Rice Nawsaji Shifta Fish" at bounding box center [784, 405] width 460 height 194
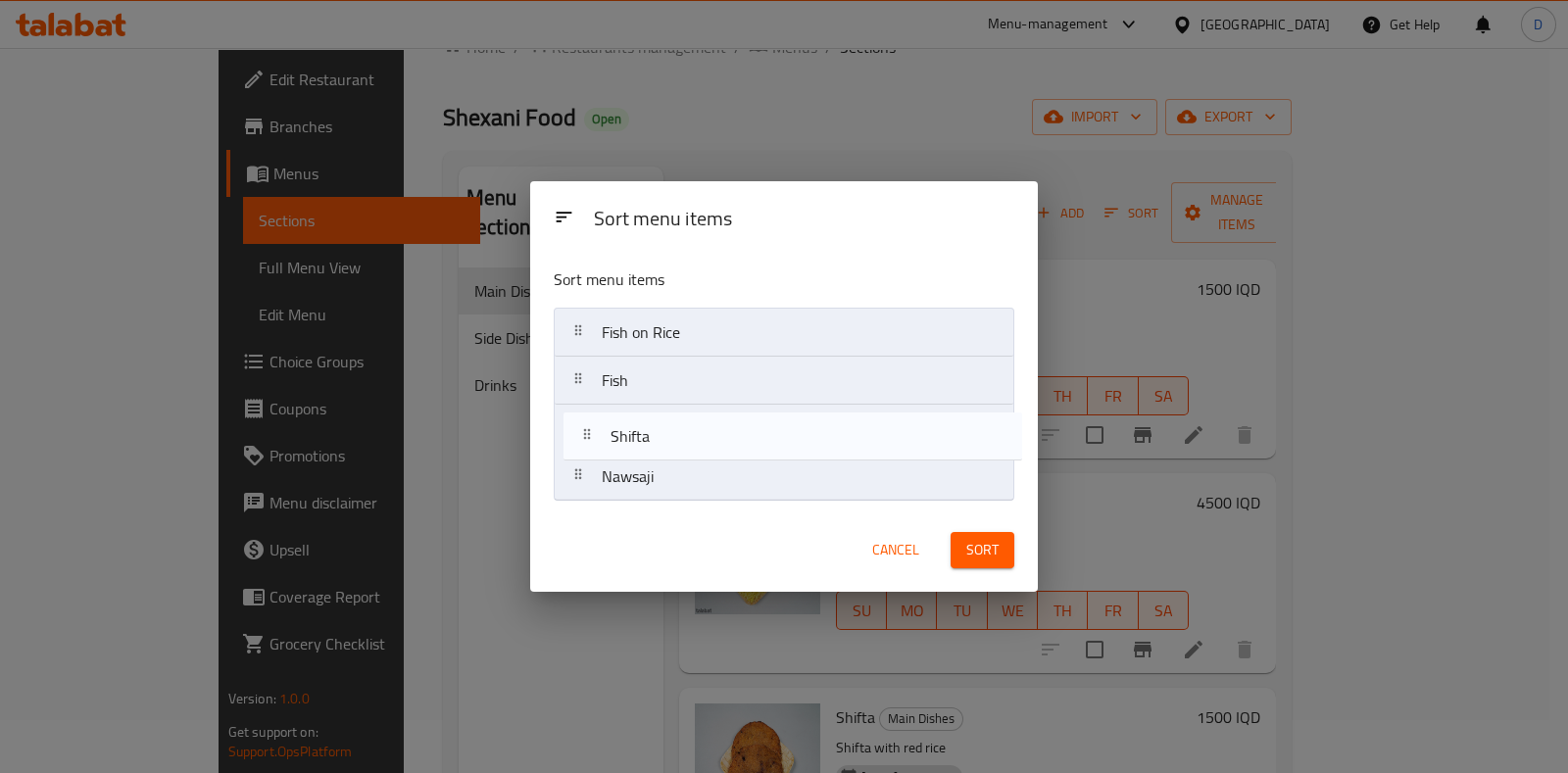
drag, startPoint x: 728, startPoint y: 482, endPoint x: 737, endPoint y: 438, distance: 45.0
click at [737, 438] on nav "Fish on Rice Fish Nawsaji Shifta" at bounding box center [784, 405] width 460 height 194
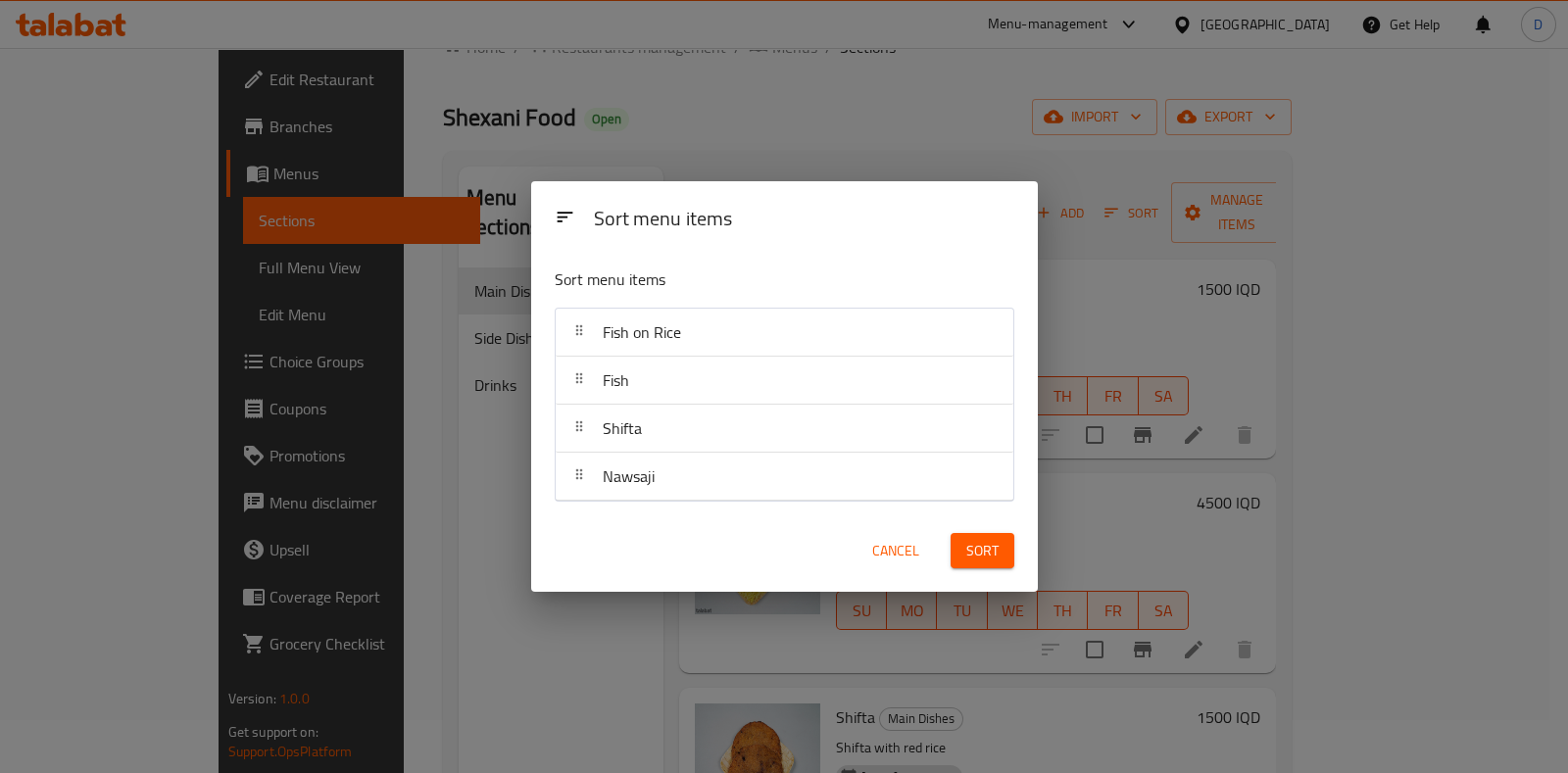
click at [991, 555] on span "Sort" at bounding box center [982, 551] width 32 height 24
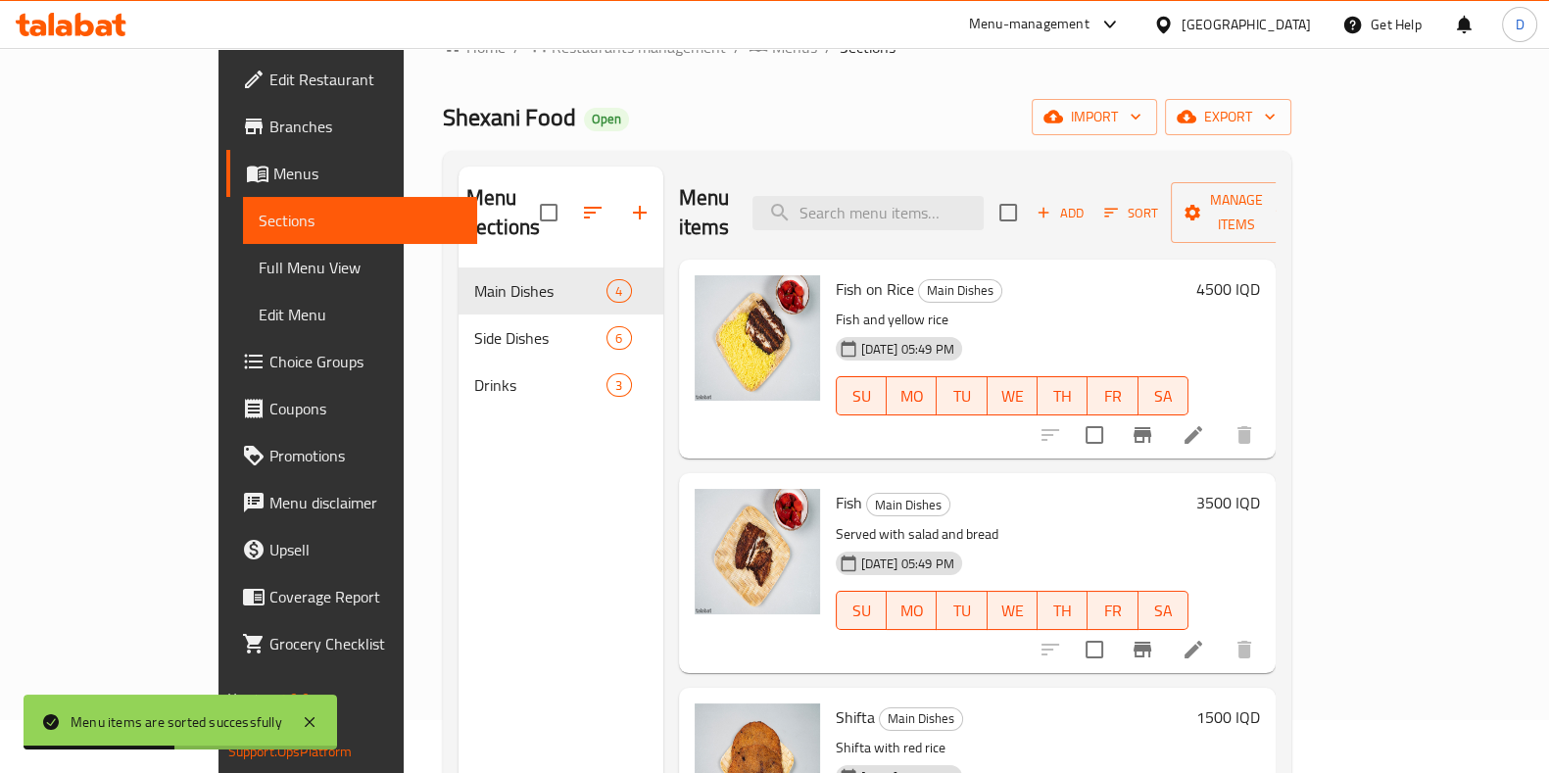
scroll to position [0, 0]
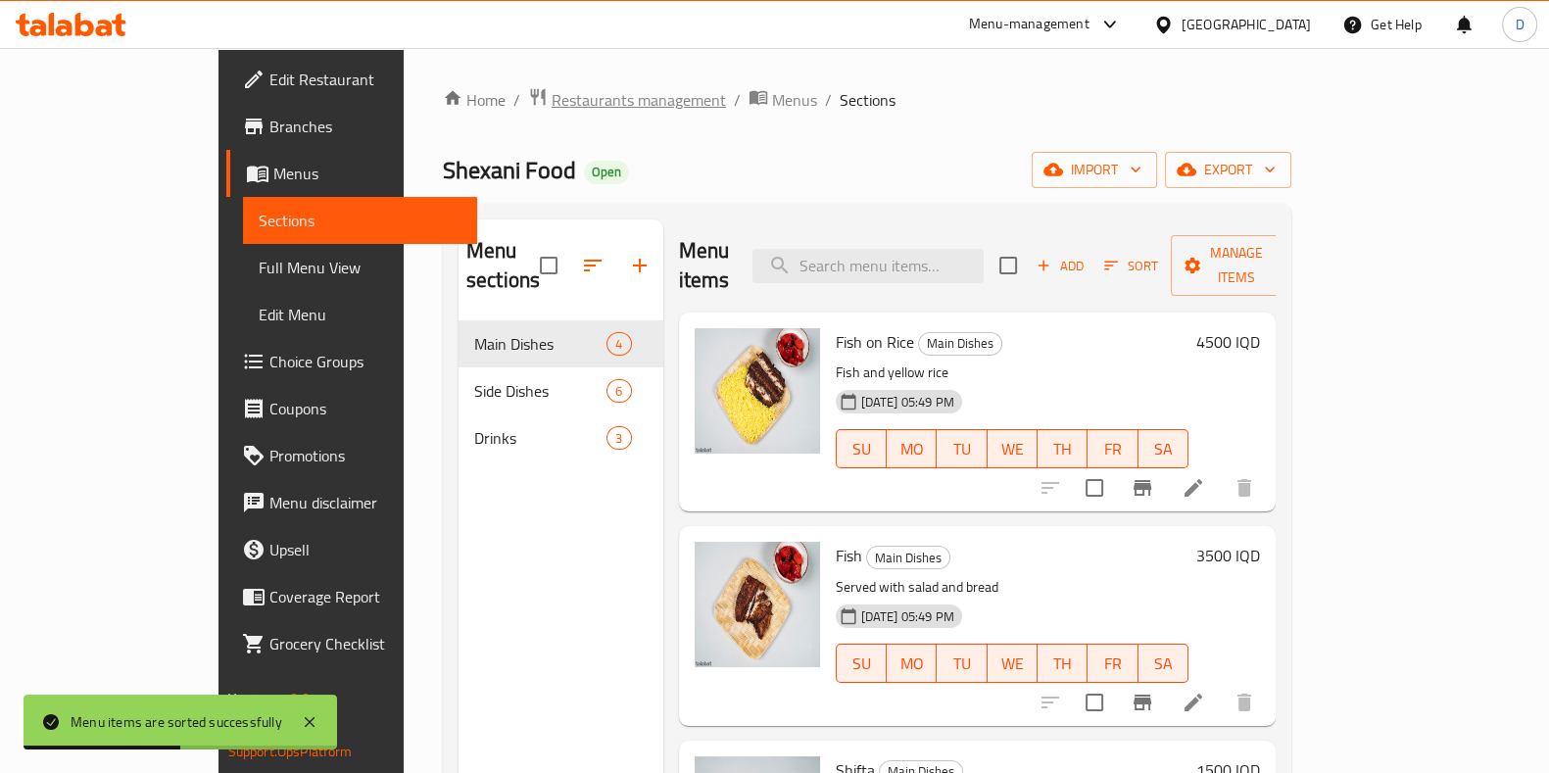
click at [552, 100] on span "Restaurants management" at bounding box center [639, 100] width 174 height 24
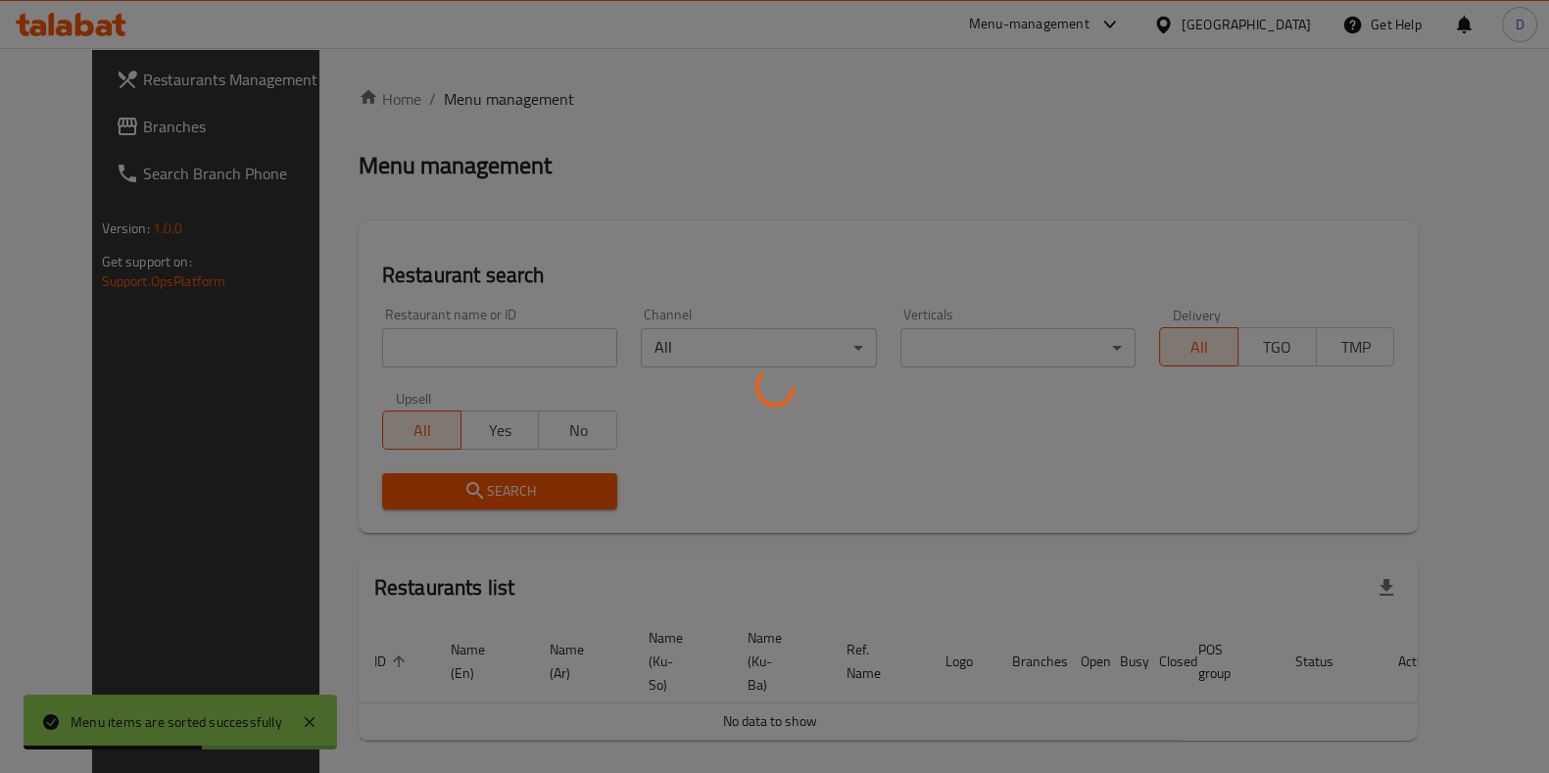
click at [498, 373] on div at bounding box center [774, 386] width 1549 height 773
click at [496, 355] on div at bounding box center [774, 386] width 1549 height 773
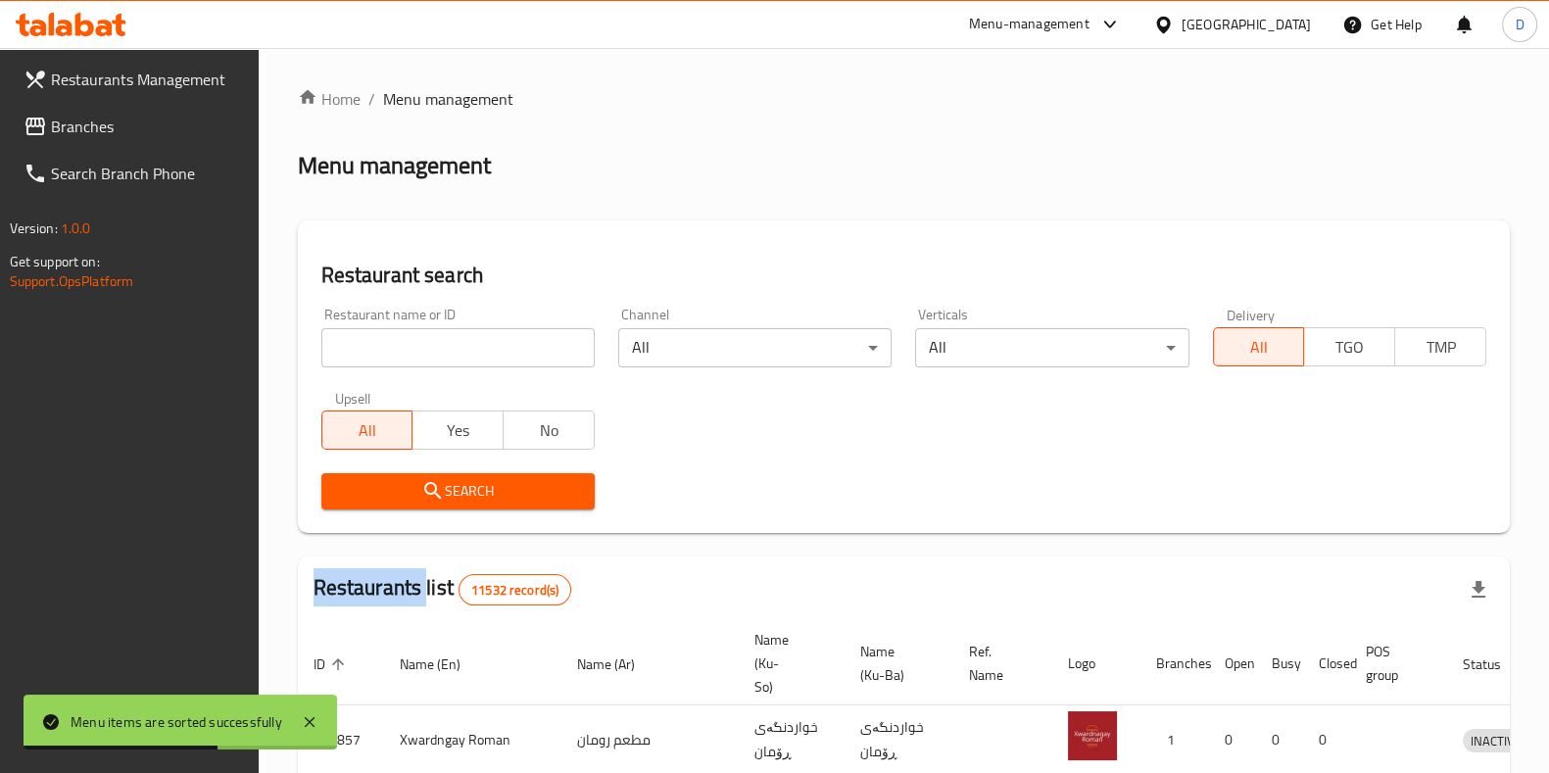
click at [496, 355] on div "Home / Menu management Menu management Restaurant search Restaurant name or ID …" at bounding box center [904, 722] width 1212 height 1271
click at [496, 354] on input "search" at bounding box center [457, 347] width 273 height 39
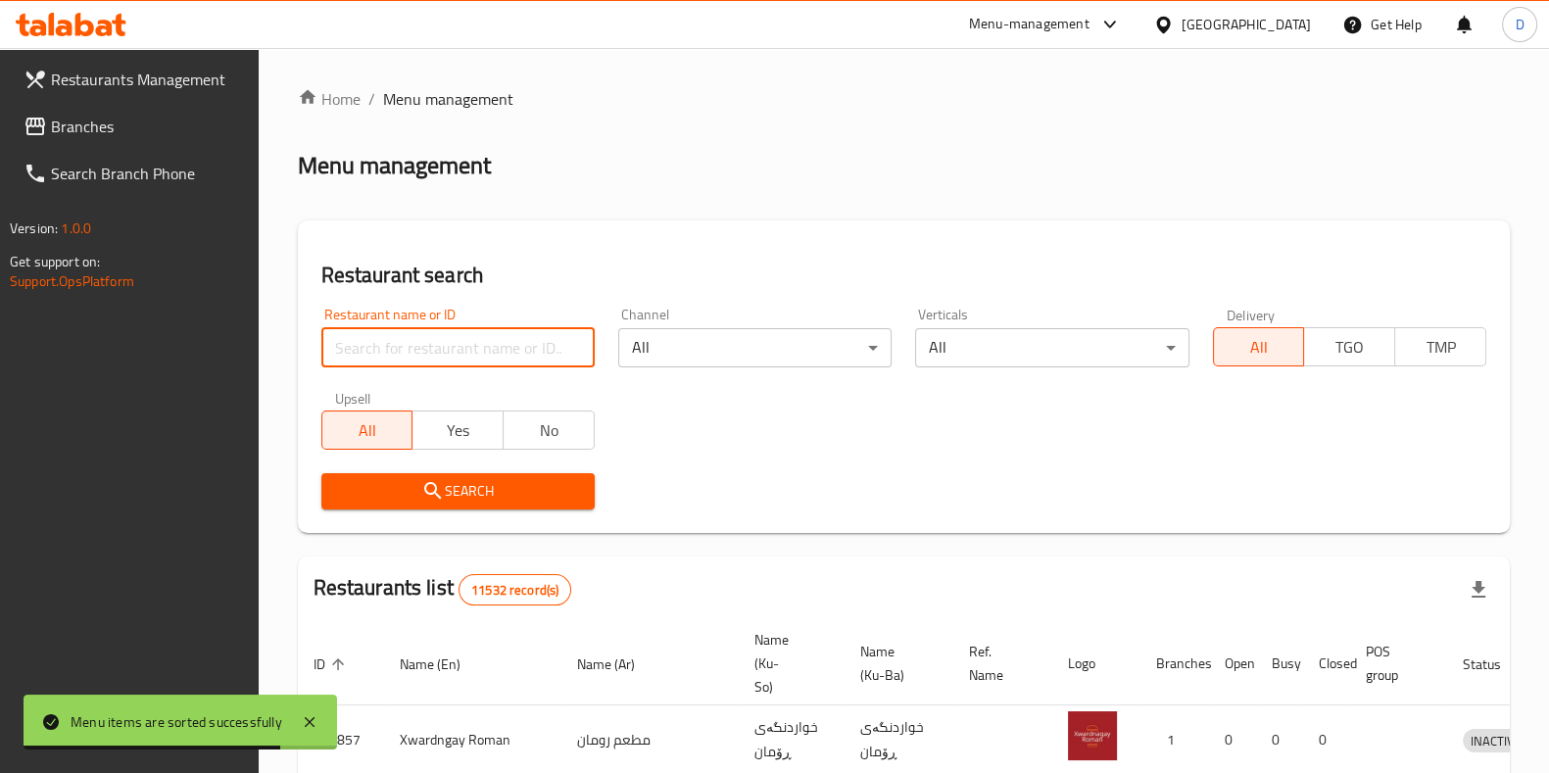
type input "k"
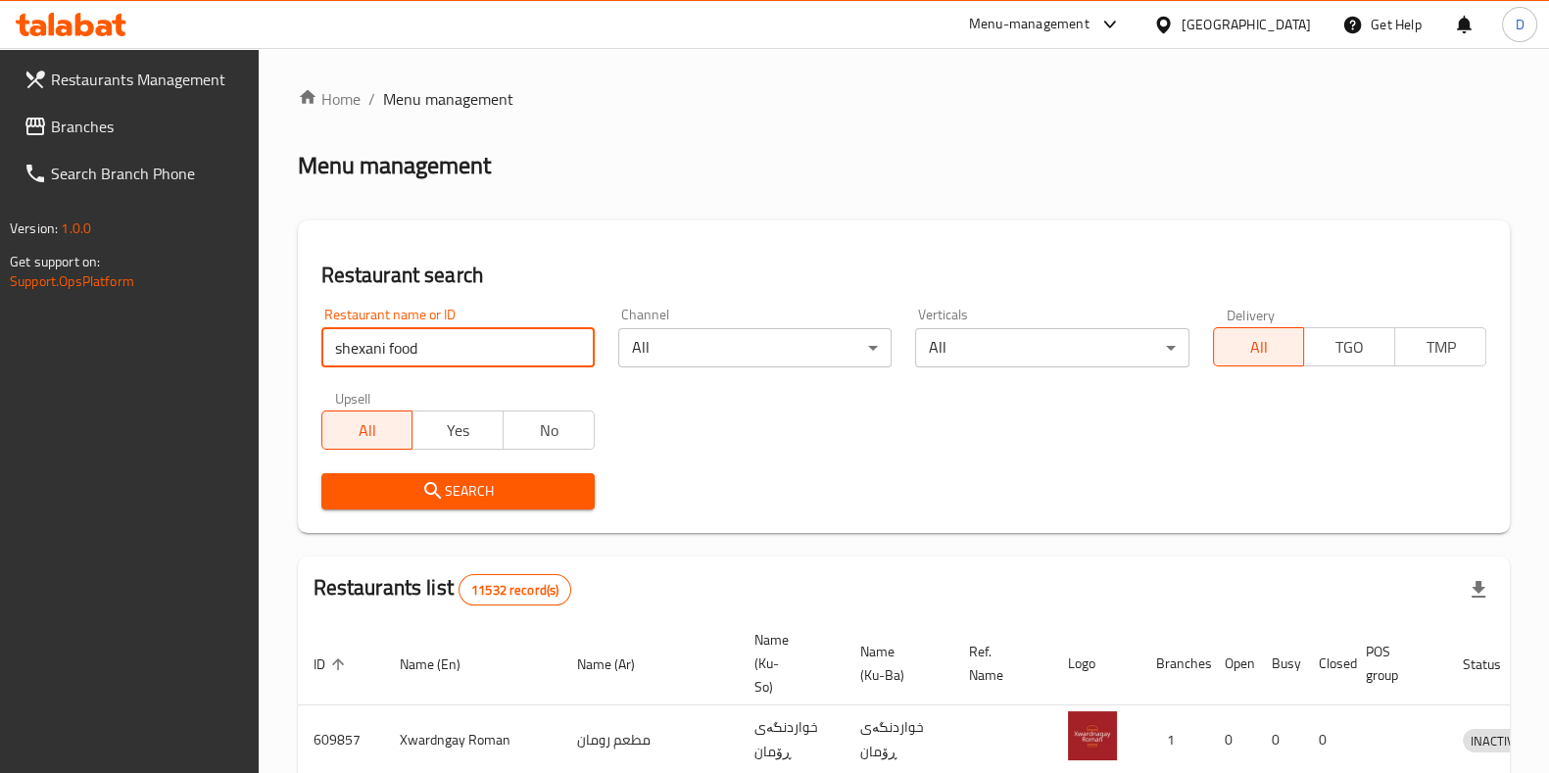
type input "shexani food"
click button "Search" at bounding box center [457, 491] width 273 height 36
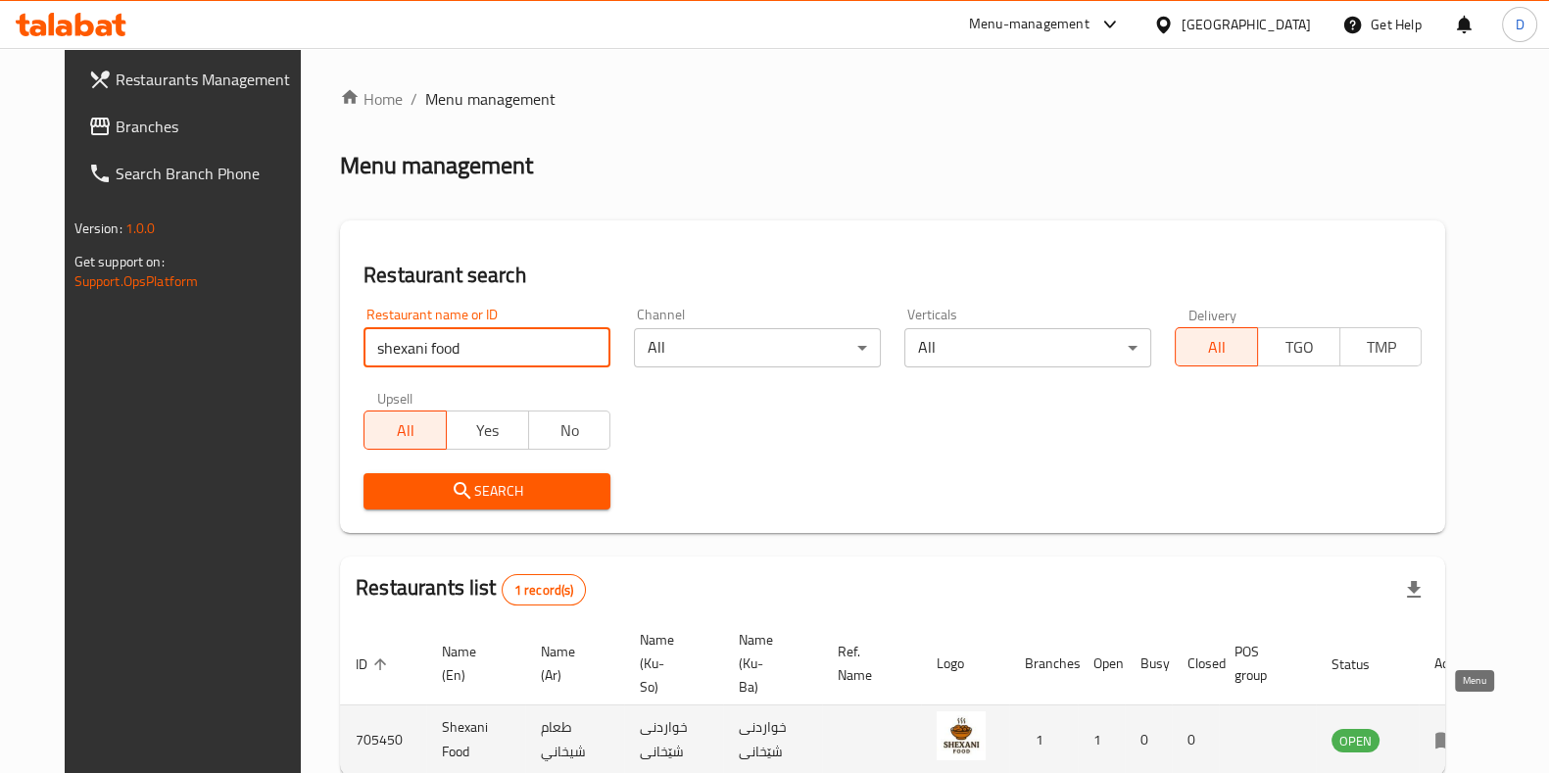
click at [1157, 728] on icon "enhanced table" at bounding box center [1447, 740] width 24 height 24
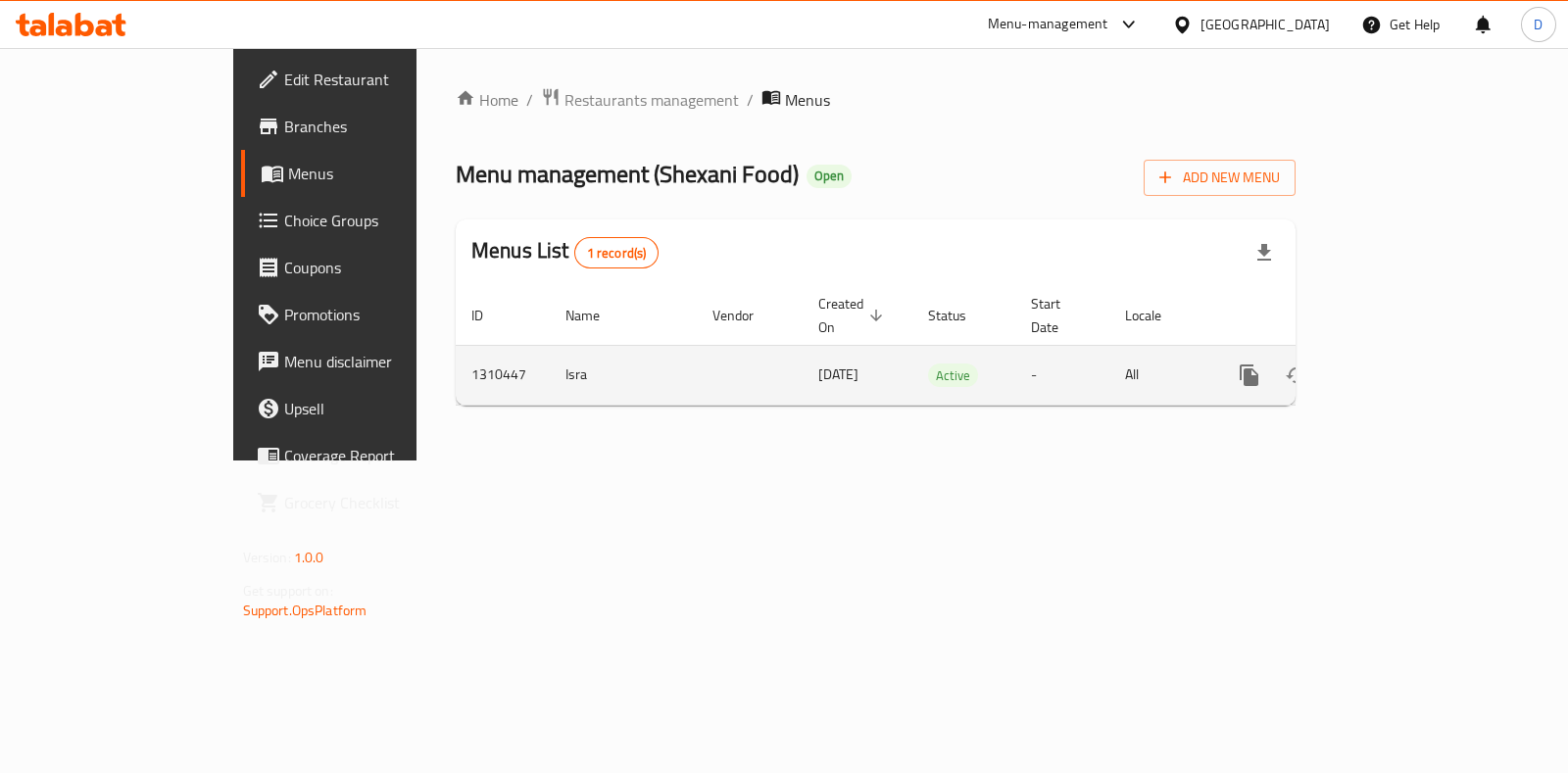
click at [1157, 364] on icon "enhanced table" at bounding box center [1391, 376] width 24 height 24
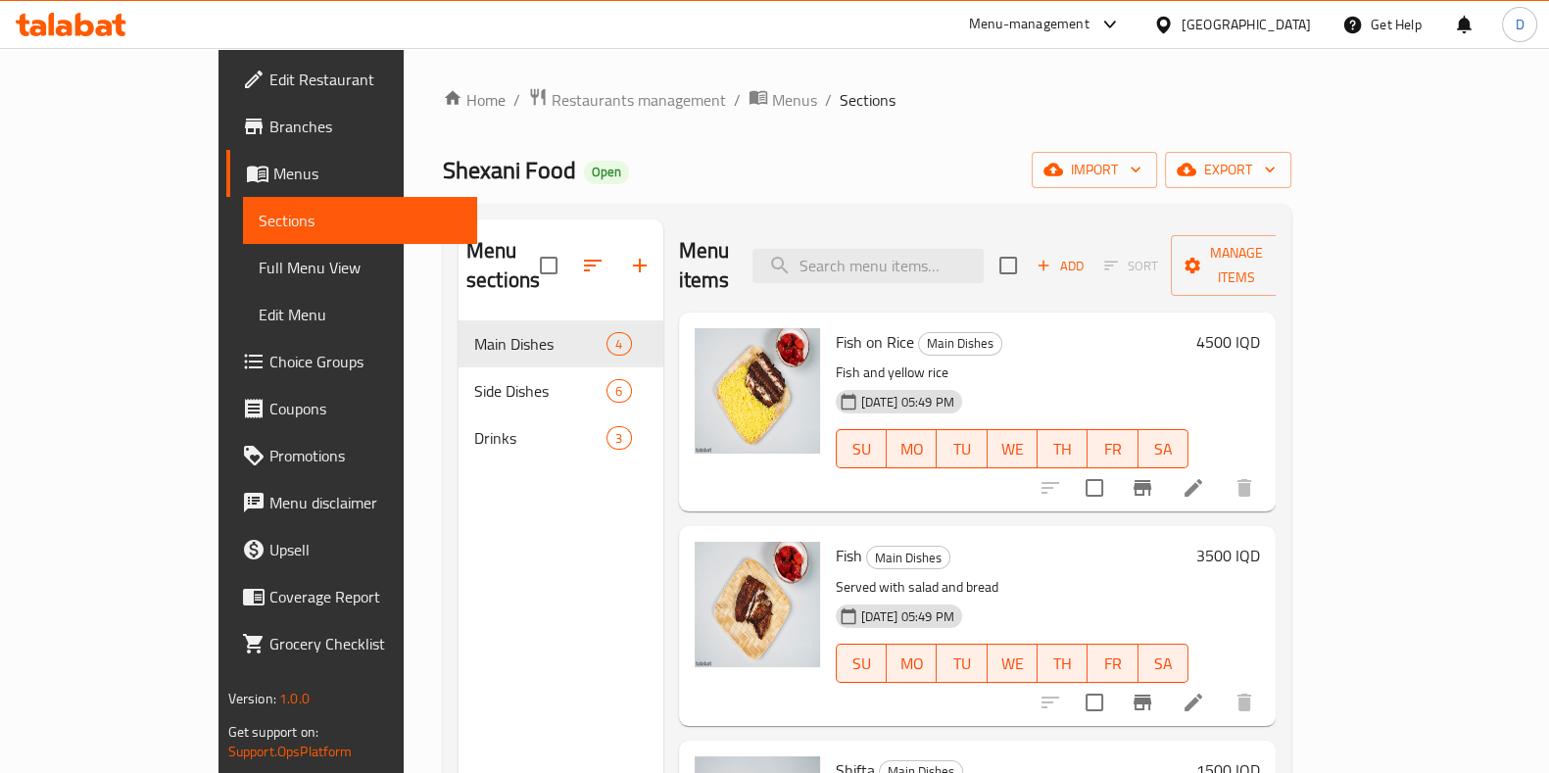
click at [1157, 560] on div "3500 IQD" at bounding box center [1225, 626] width 72 height 168
click at [269, 124] on span "Branches" at bounding box center [365, 127] width 192 height 24
